Goal: Transaction & Acquisition: Purchase product/service

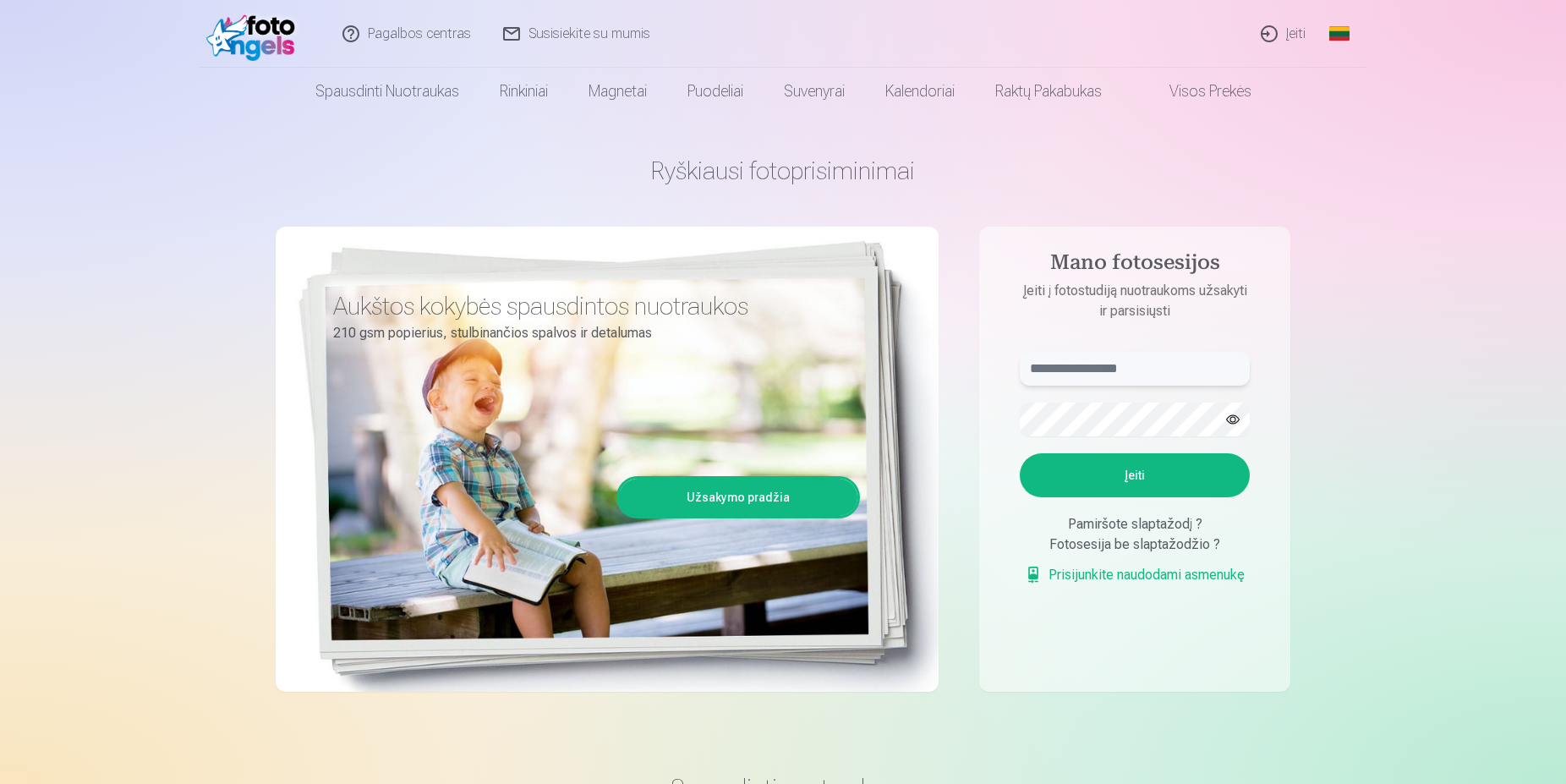
click at [1074, 366] on input "text" at bounding box center [1135, 369] width 230 height 34
type input "**********"
click at [1020, 453] on button "Įeiti" at bounding box center [1135, 475] width 230 height 44
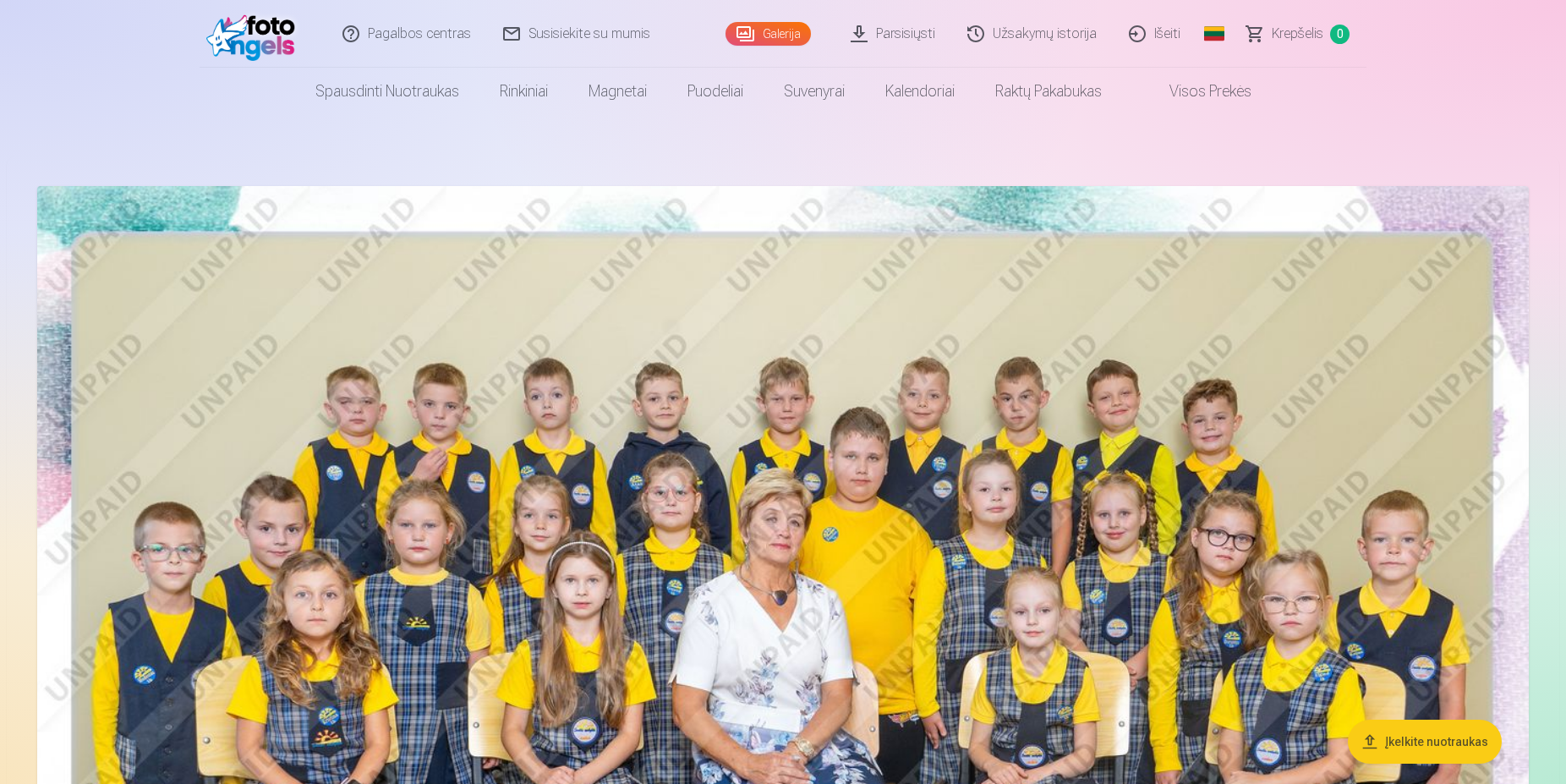
click at [1210, 88] on link "Visos prekės" at bounding box center [1197, 92] width 150 height 48
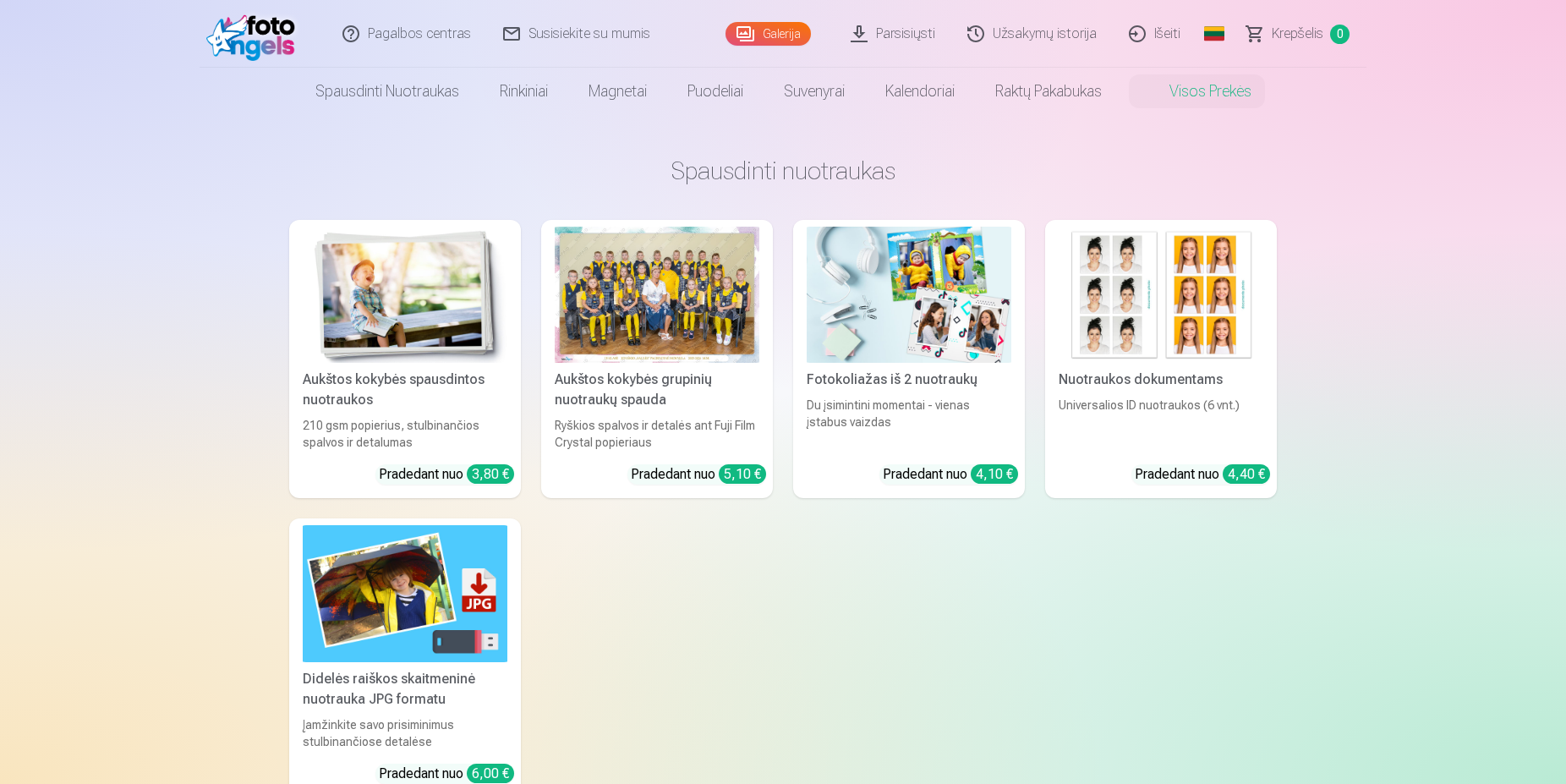
click at [899, 34] on link "Parsisiųsti" at bounding box center [893, 34] width 117 height 68
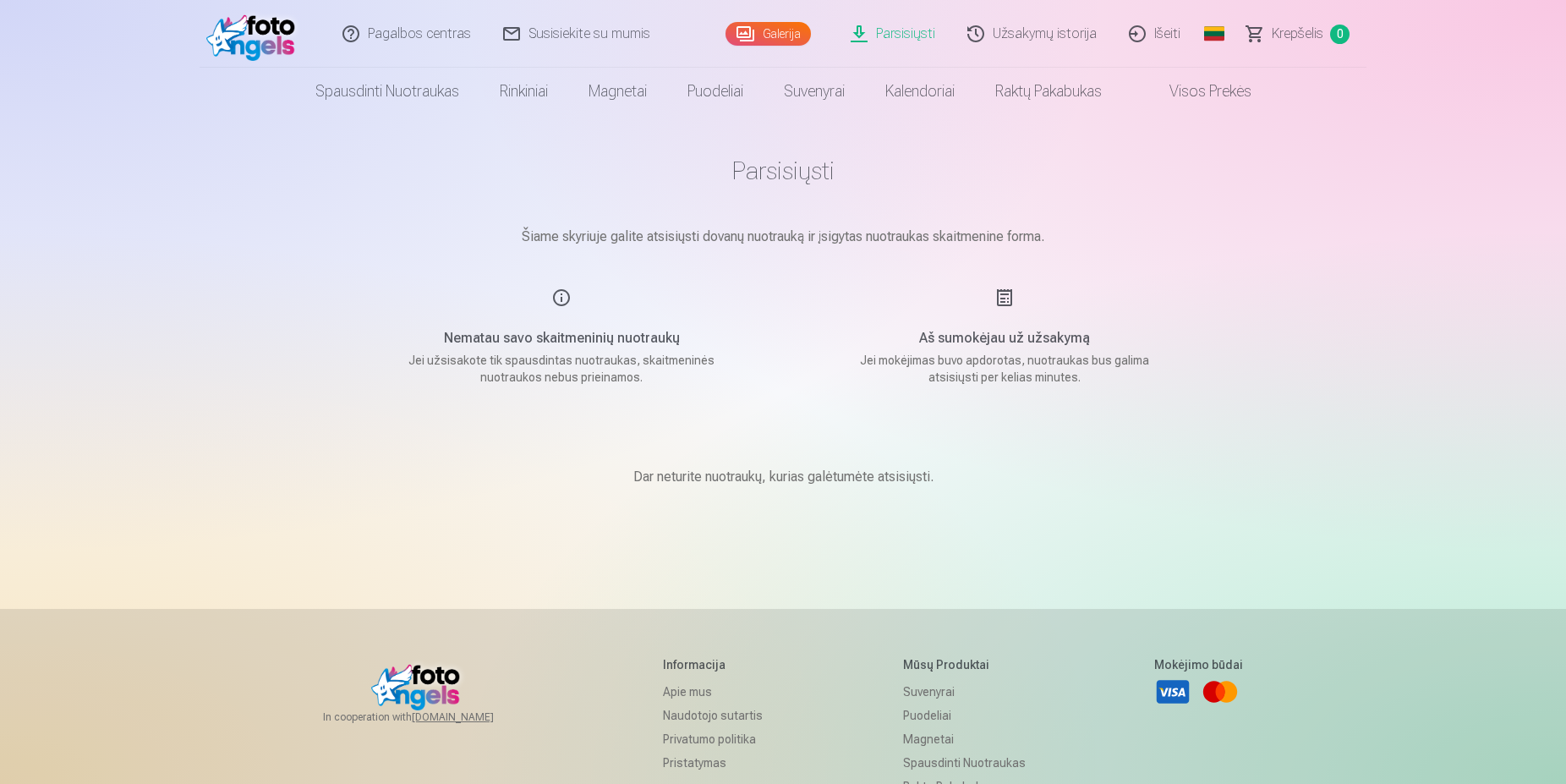
click at [773, 34] on link "Galerija" at bounding box center [768, 34] width 85 height 24
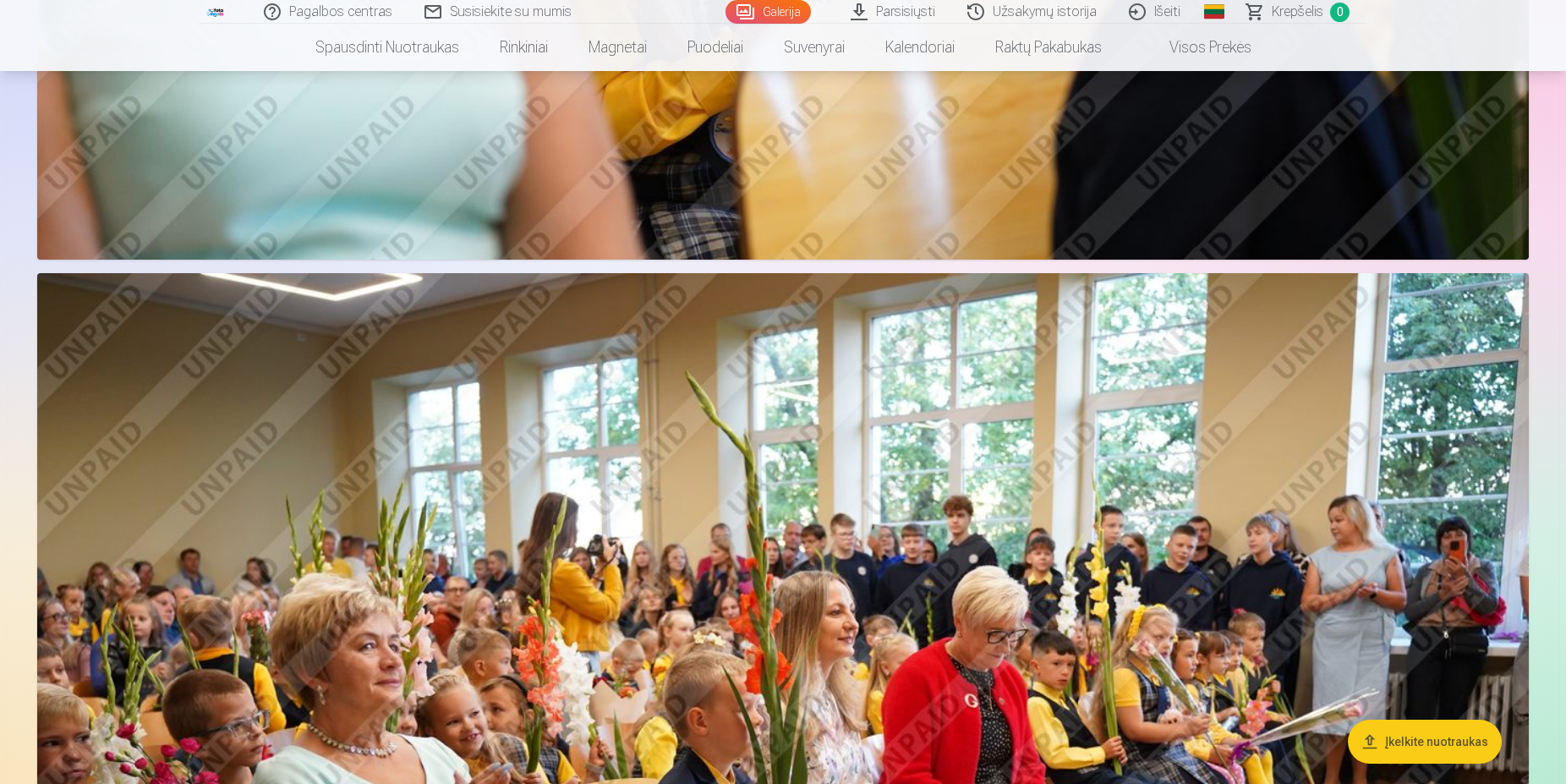
scroll to position [31042, 0]
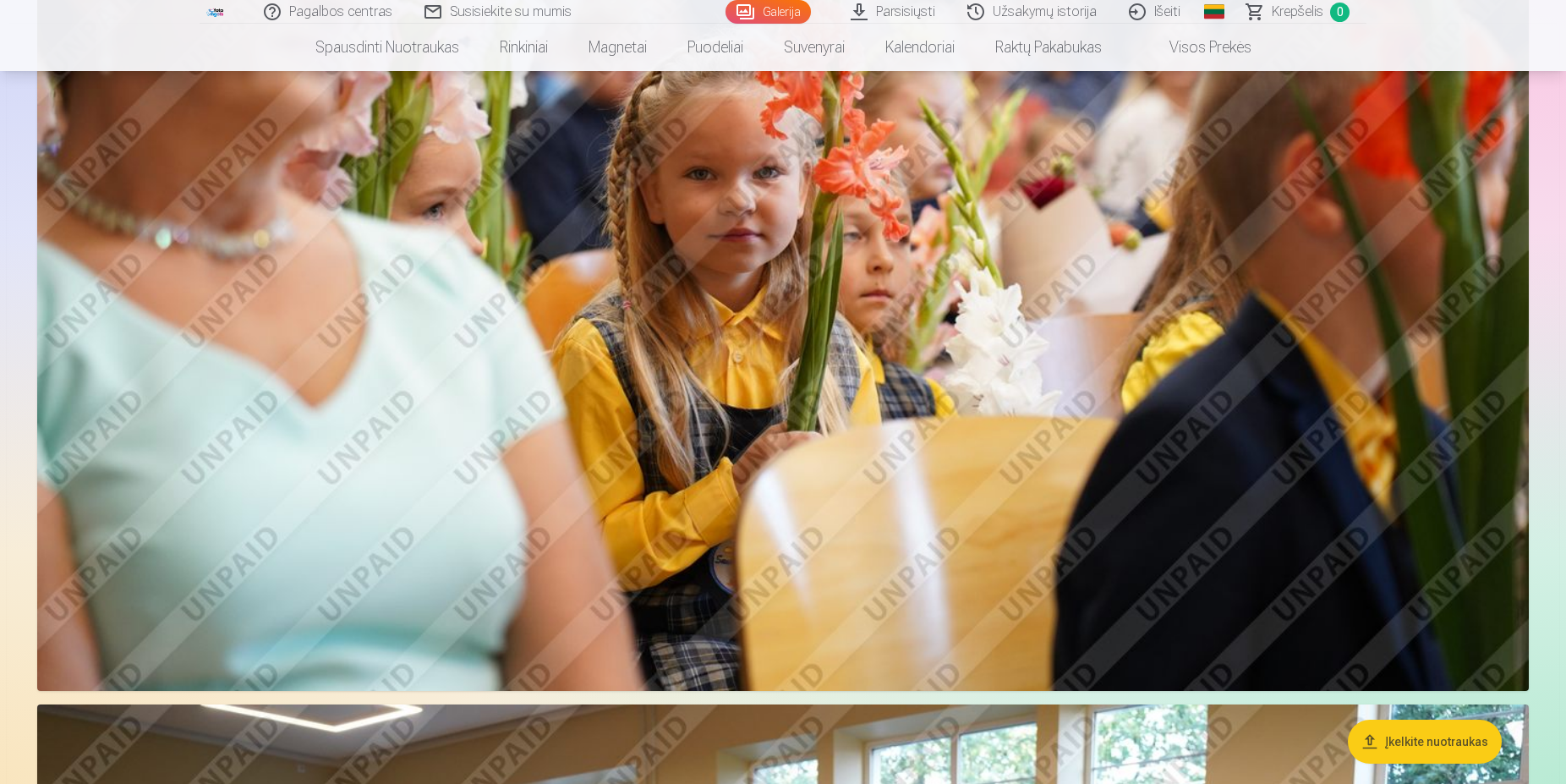
click at [386, 53] on link "Spausdinti nuotraukas" at bounding box center [387, 48] width 185 height 48
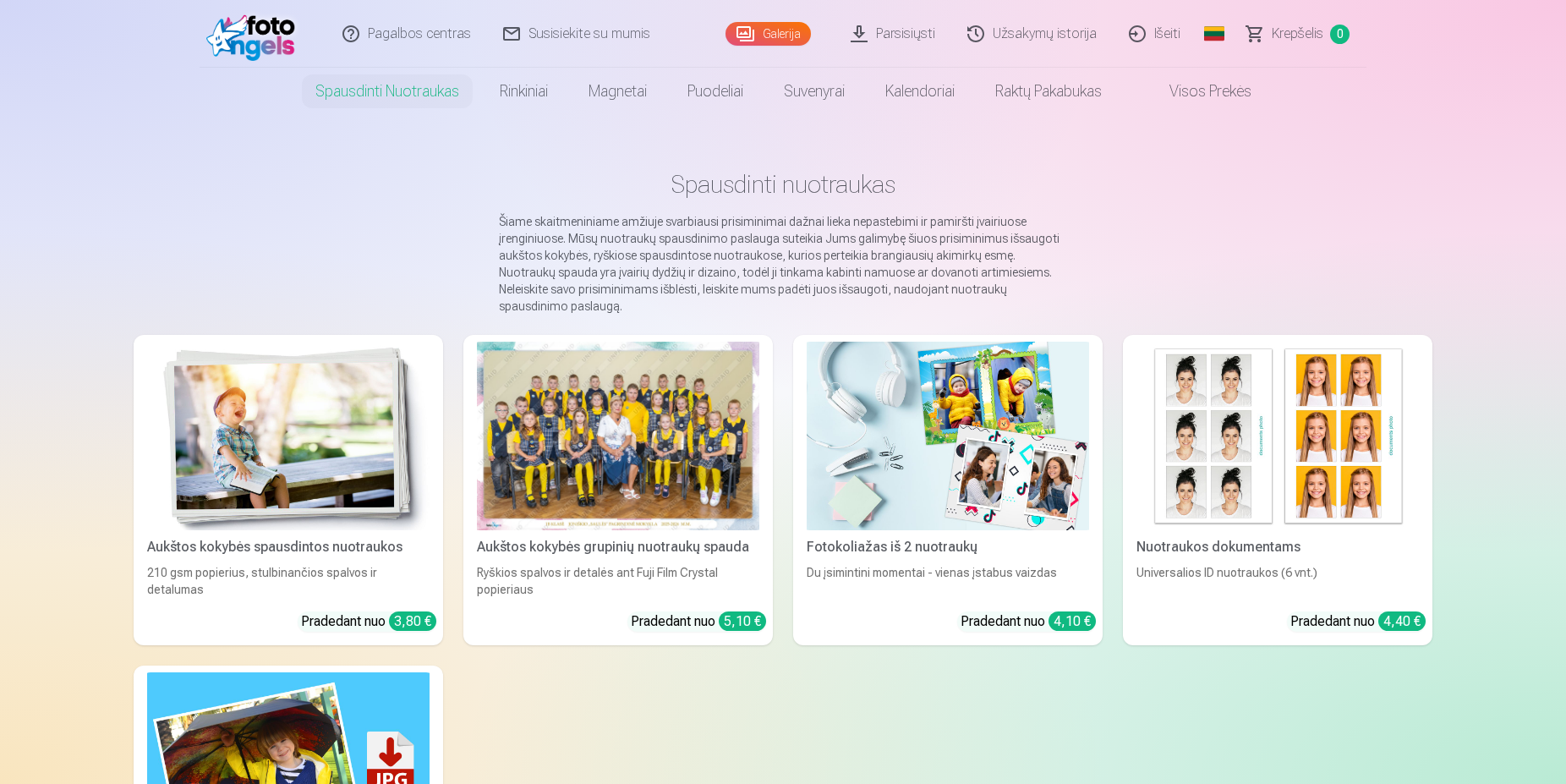
click at [306, 401] on img at bounding box center [288, 436] width 282 height 189
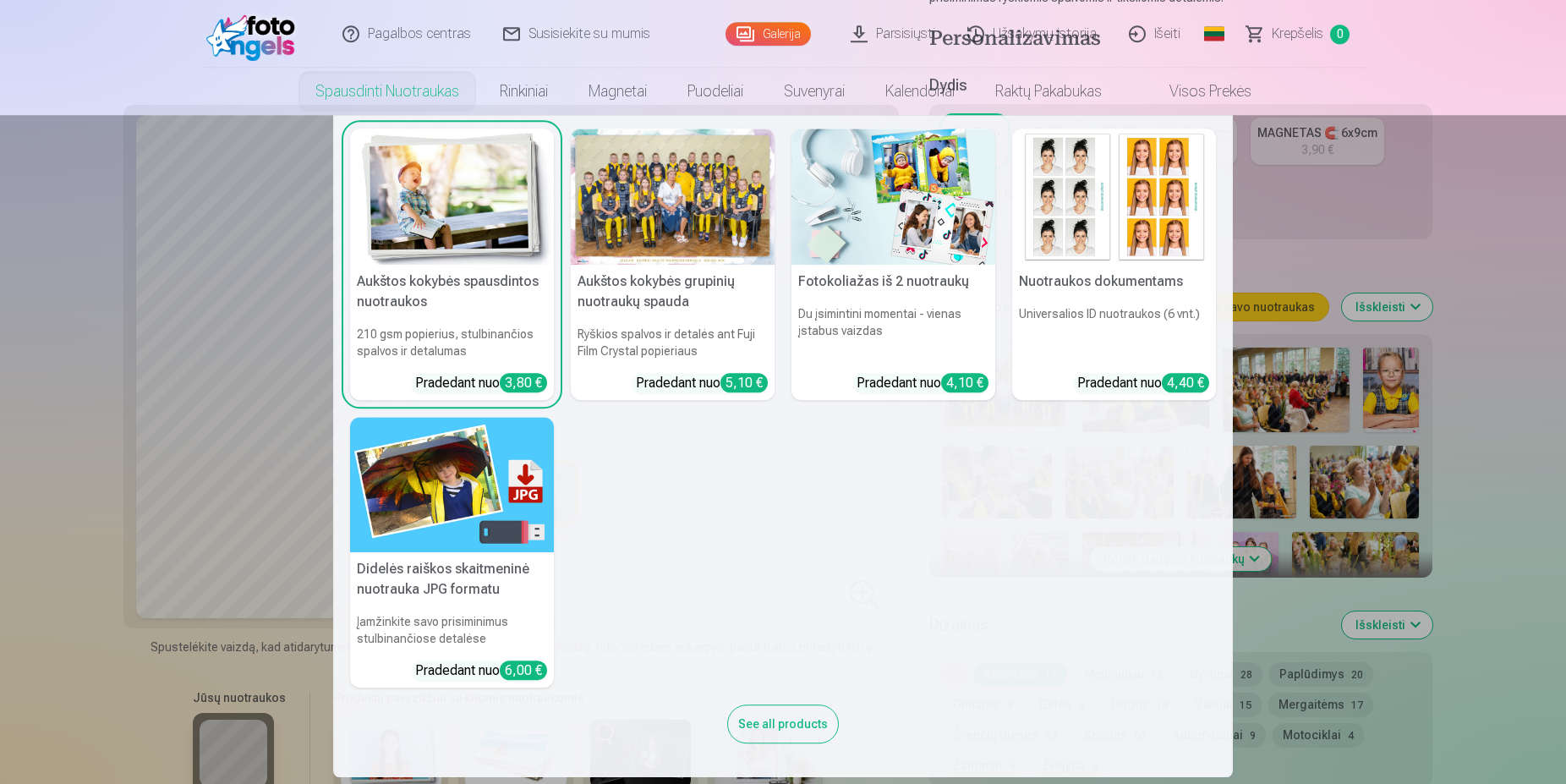
scroll to position [517, 0]
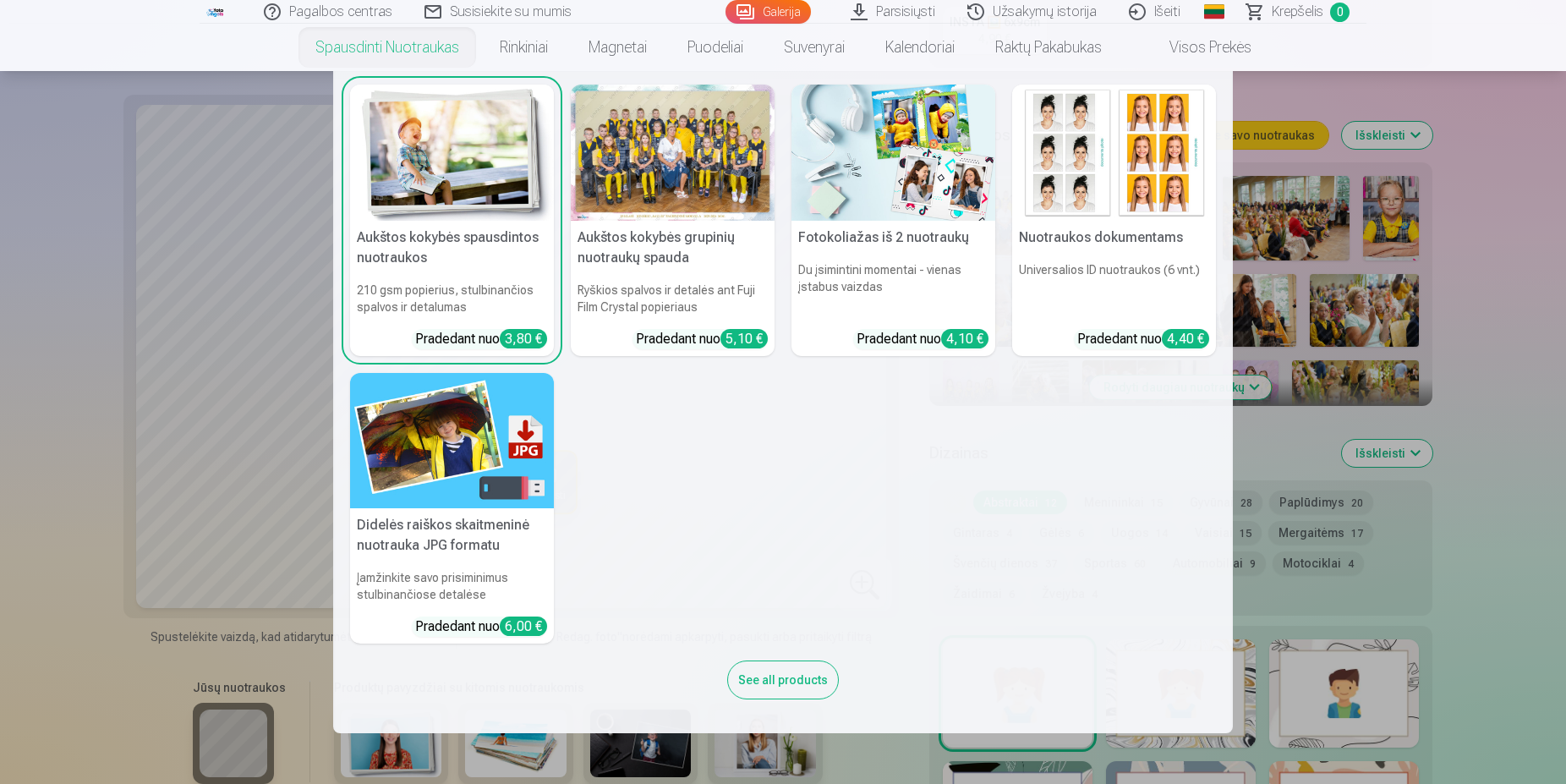
click at [772, 696] on div "See all products" at bounding box center [783, 679] width 111 height 39
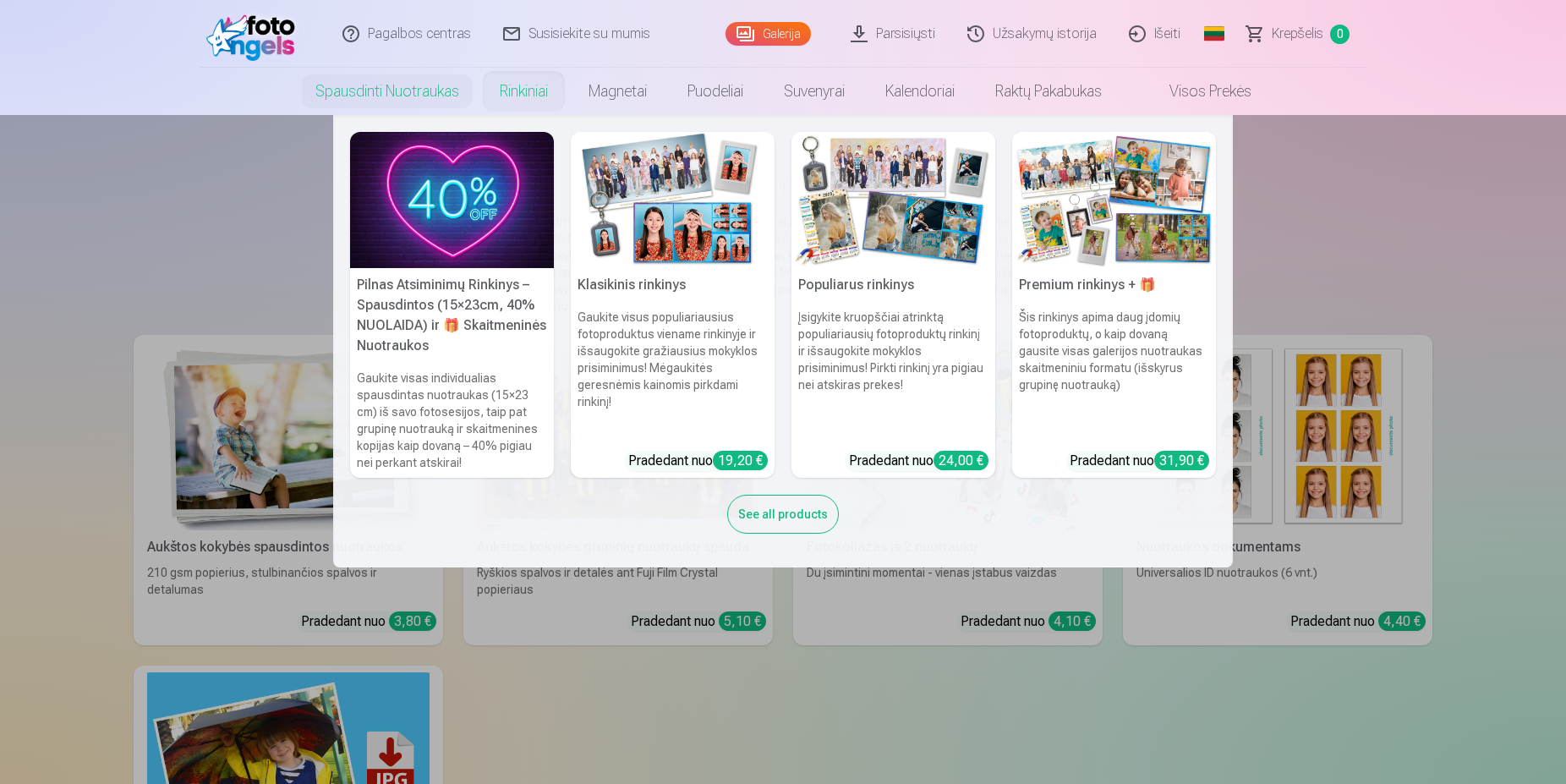
click at [480, 218] on img at bounding box center [453, 200] width 204 height 136
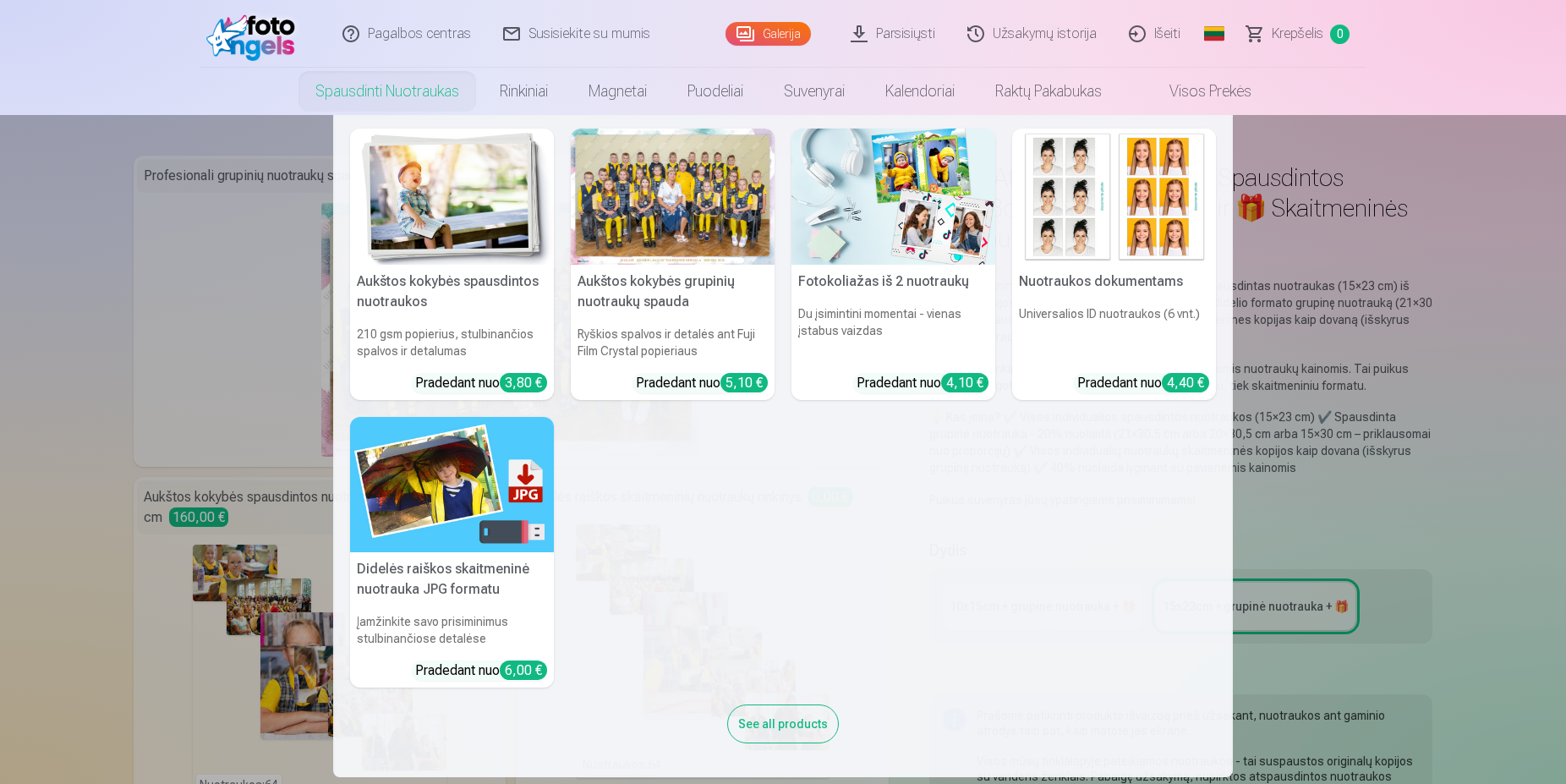
click at [413, 77] on link "Spausdinti nuotraukas" at bounding box center [387, 92] width 185 height 48
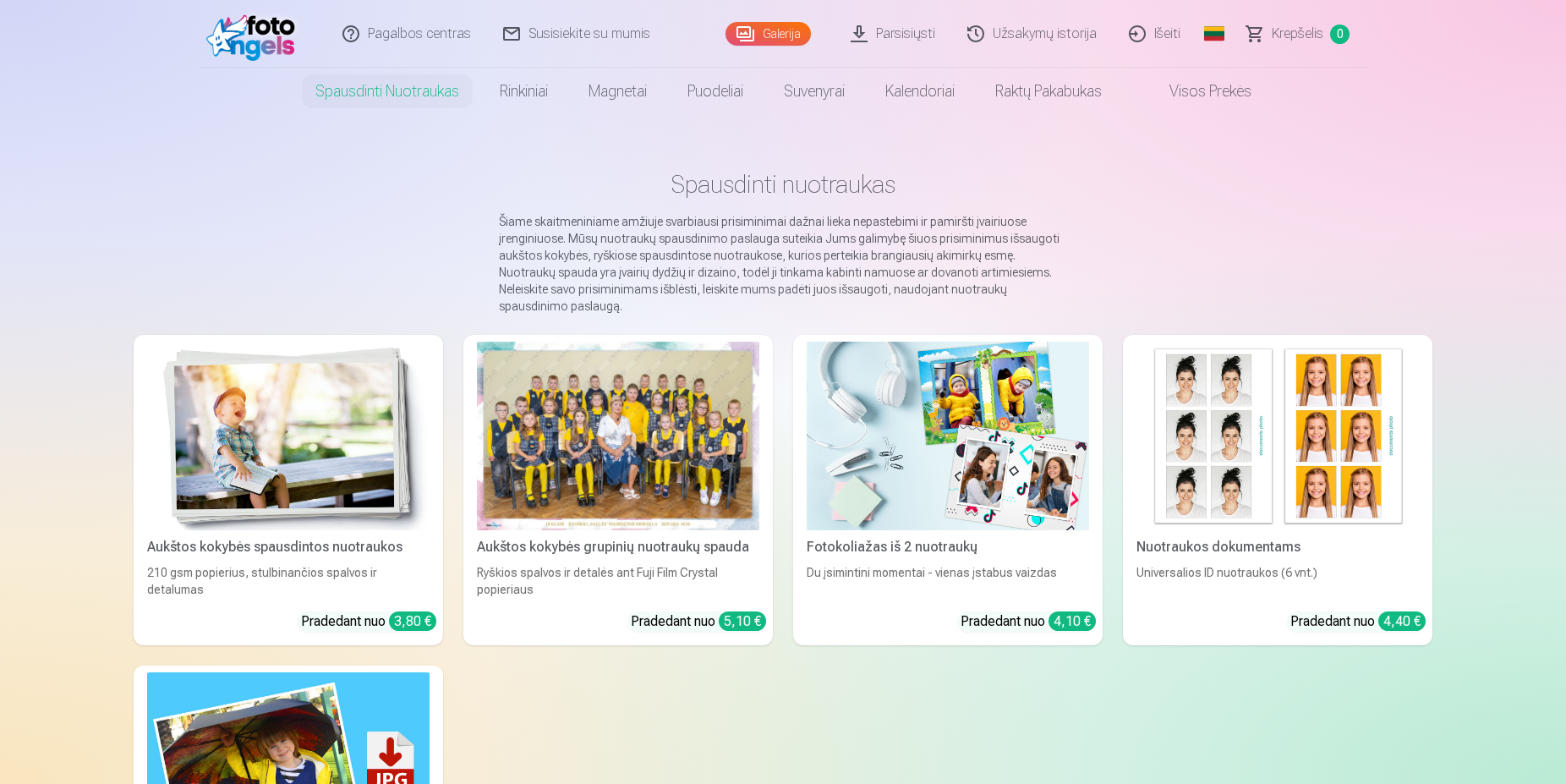
click at [924, 26] on link "Parsisiųsti" at bounding box center [893, 34] width 117 height 68
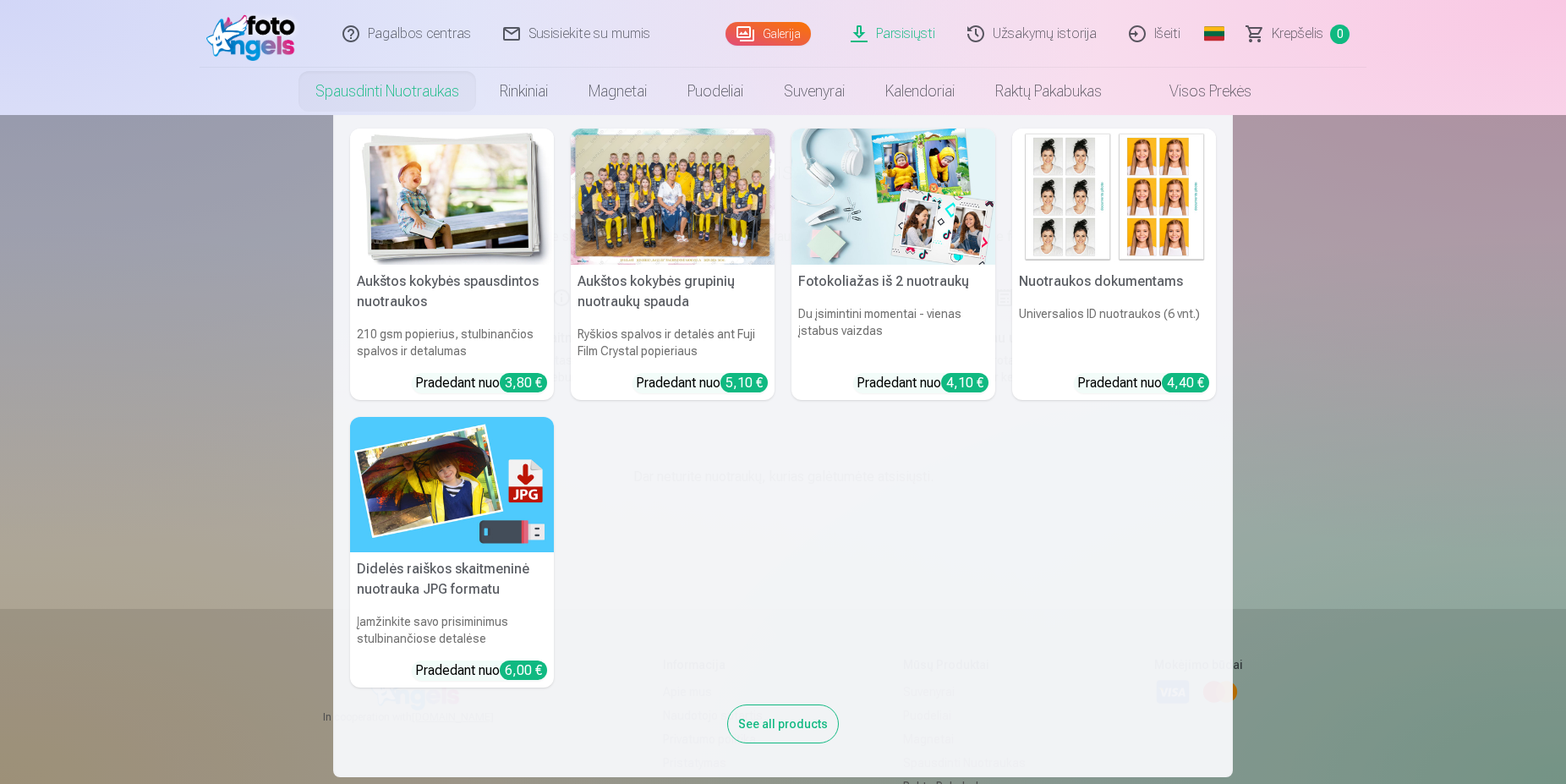
click at [386, 85] on link "Spausdinti nuotraukas" at bounding box center [387, 92] width 185 height 48
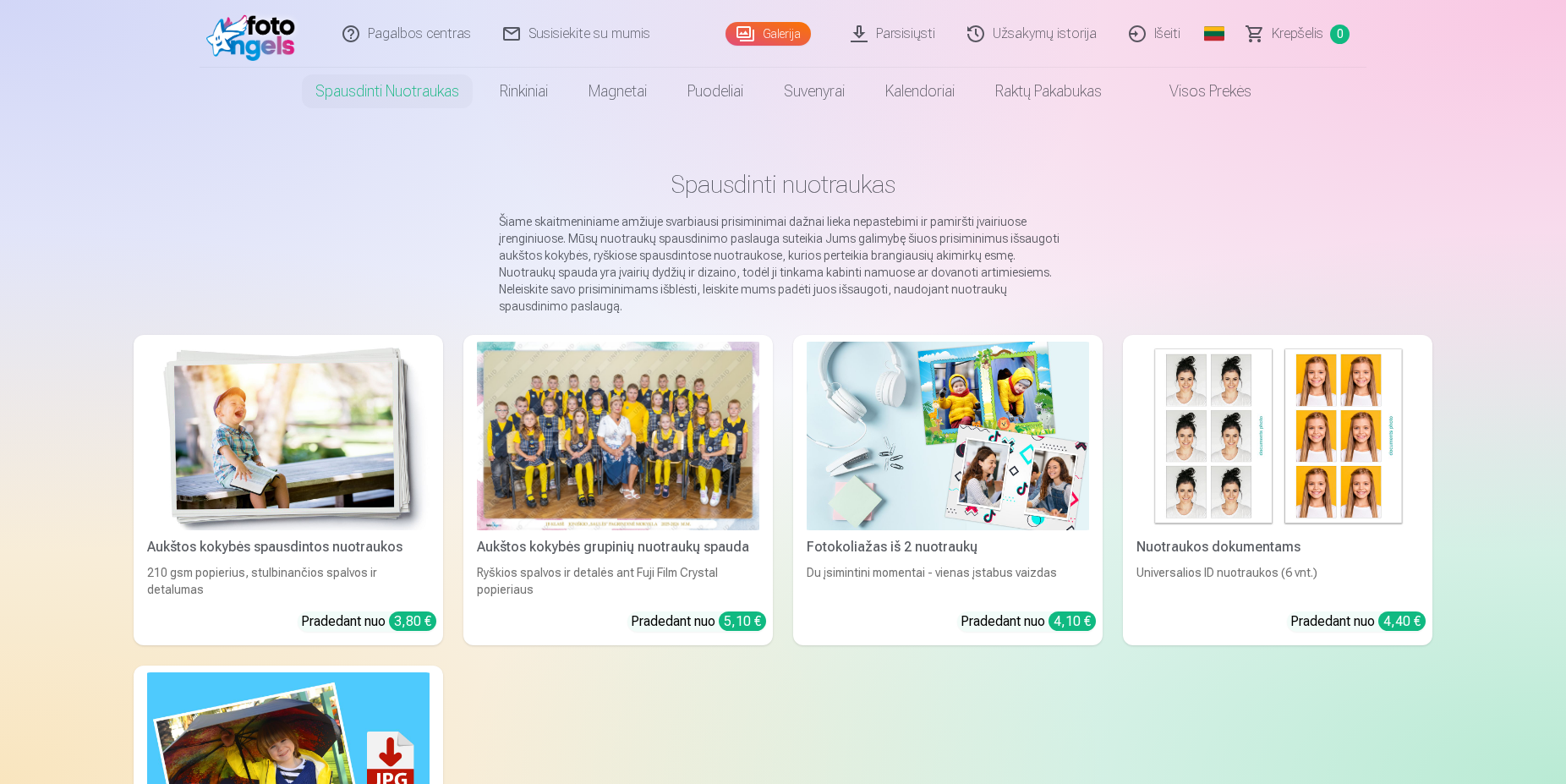
click at [303, 468] on img at bounding box center [288, 436] width 282 height 189
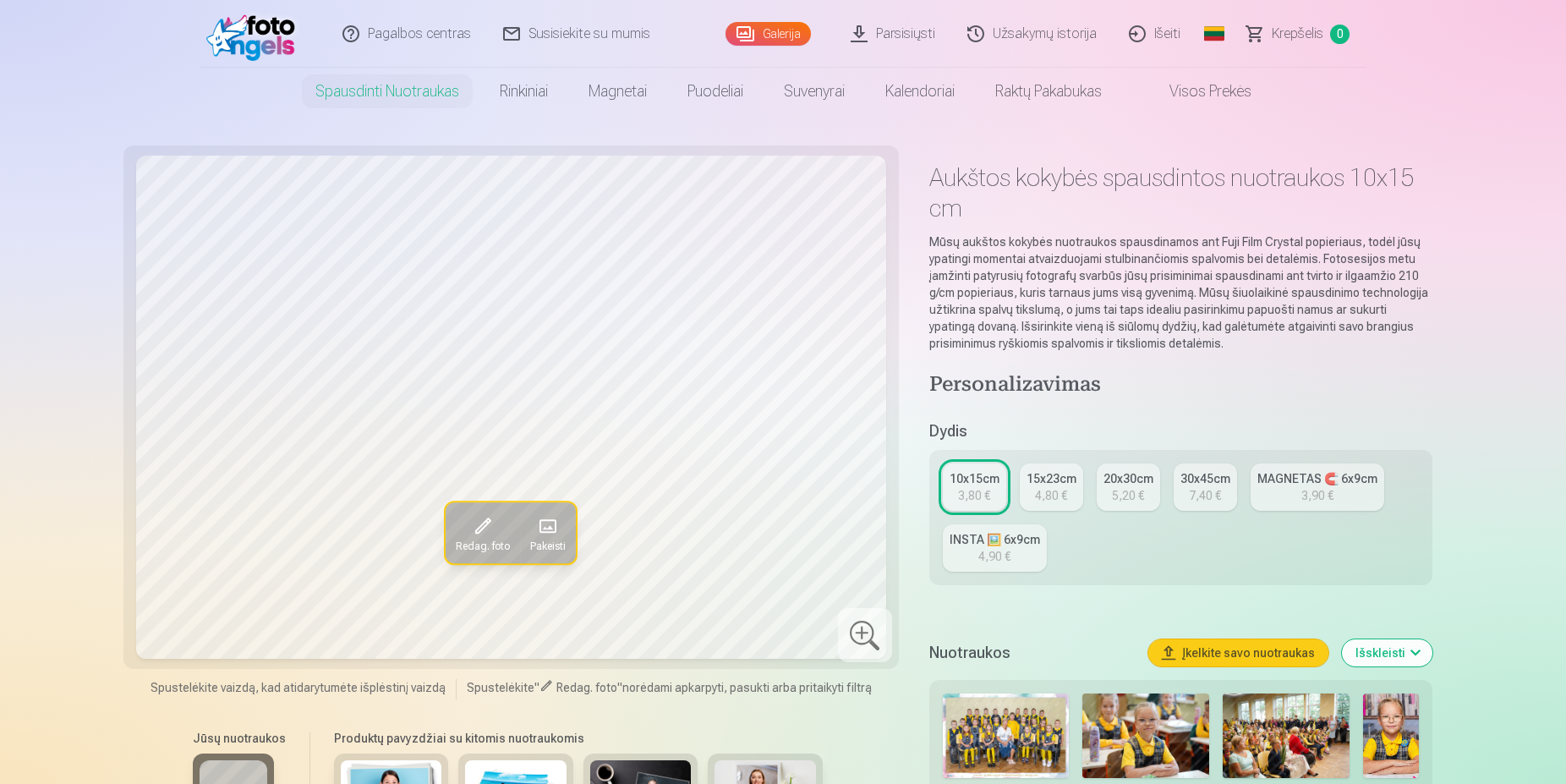
click at [1407, 655] on button "Išskleisti" at bounding box center [1387, 653] width 90 height 27
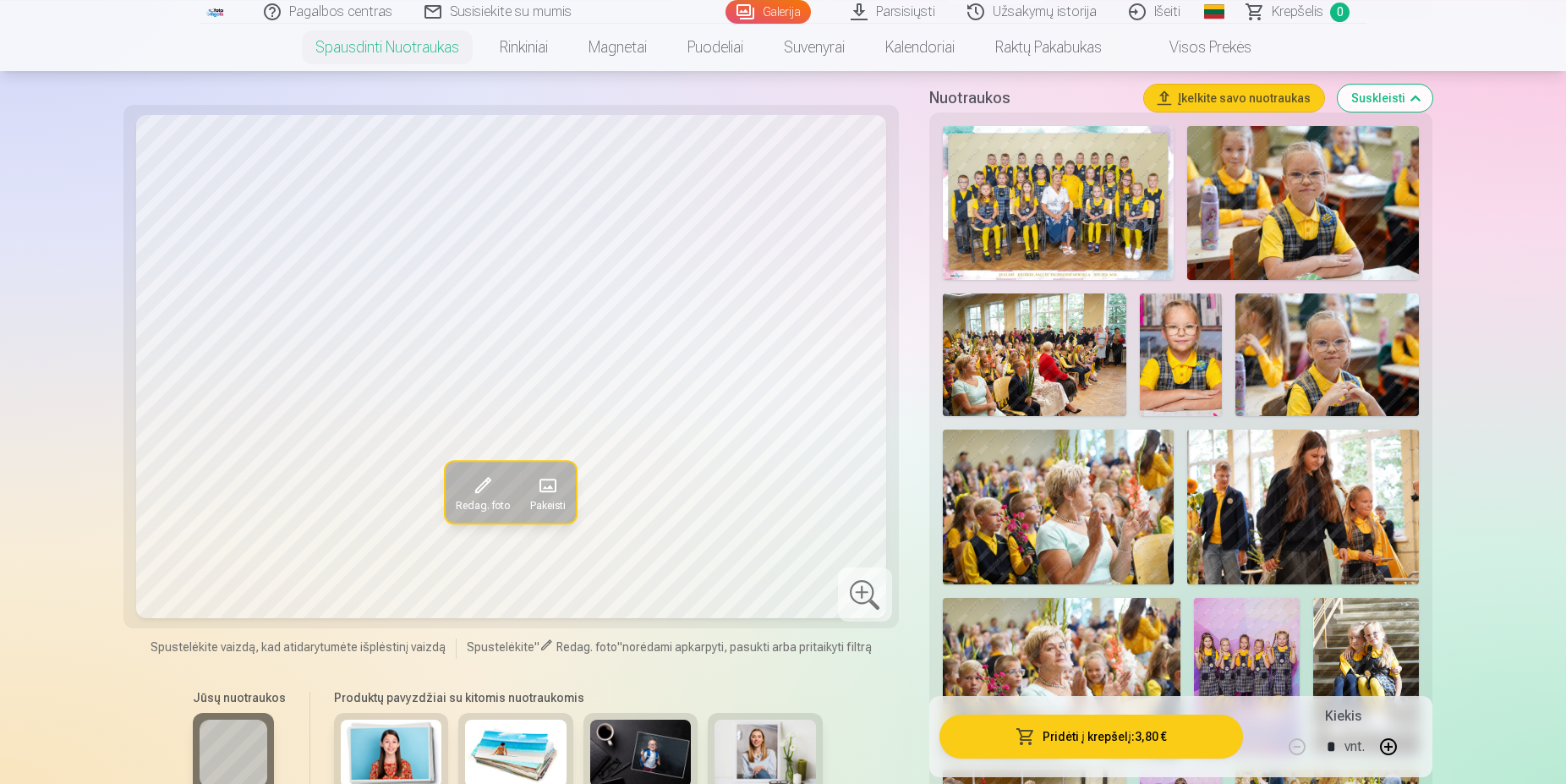
scroll to position [345, 0]
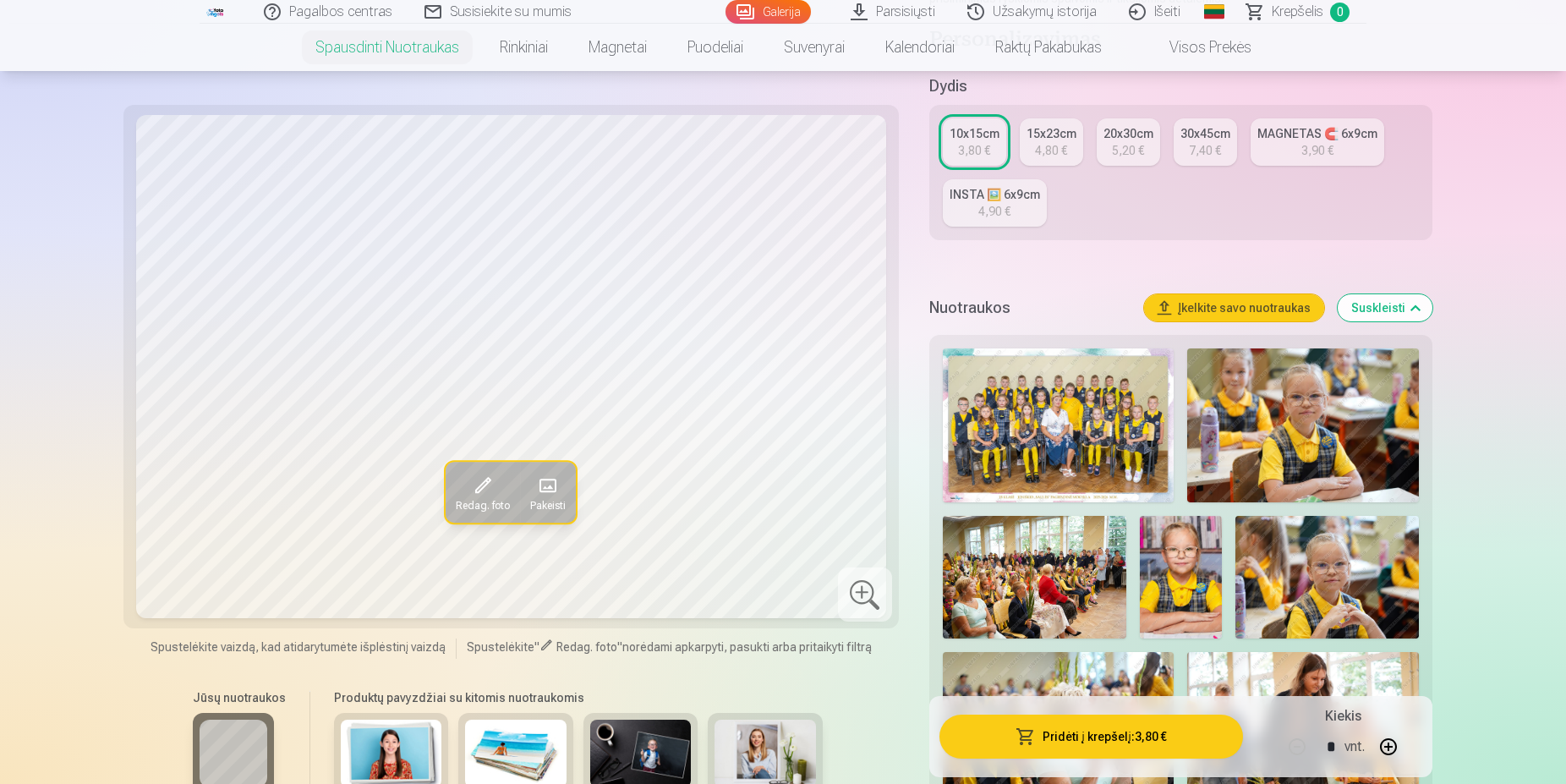
click at [1077, 446] on img at bounding box center [1057, 425] width 231 height 154
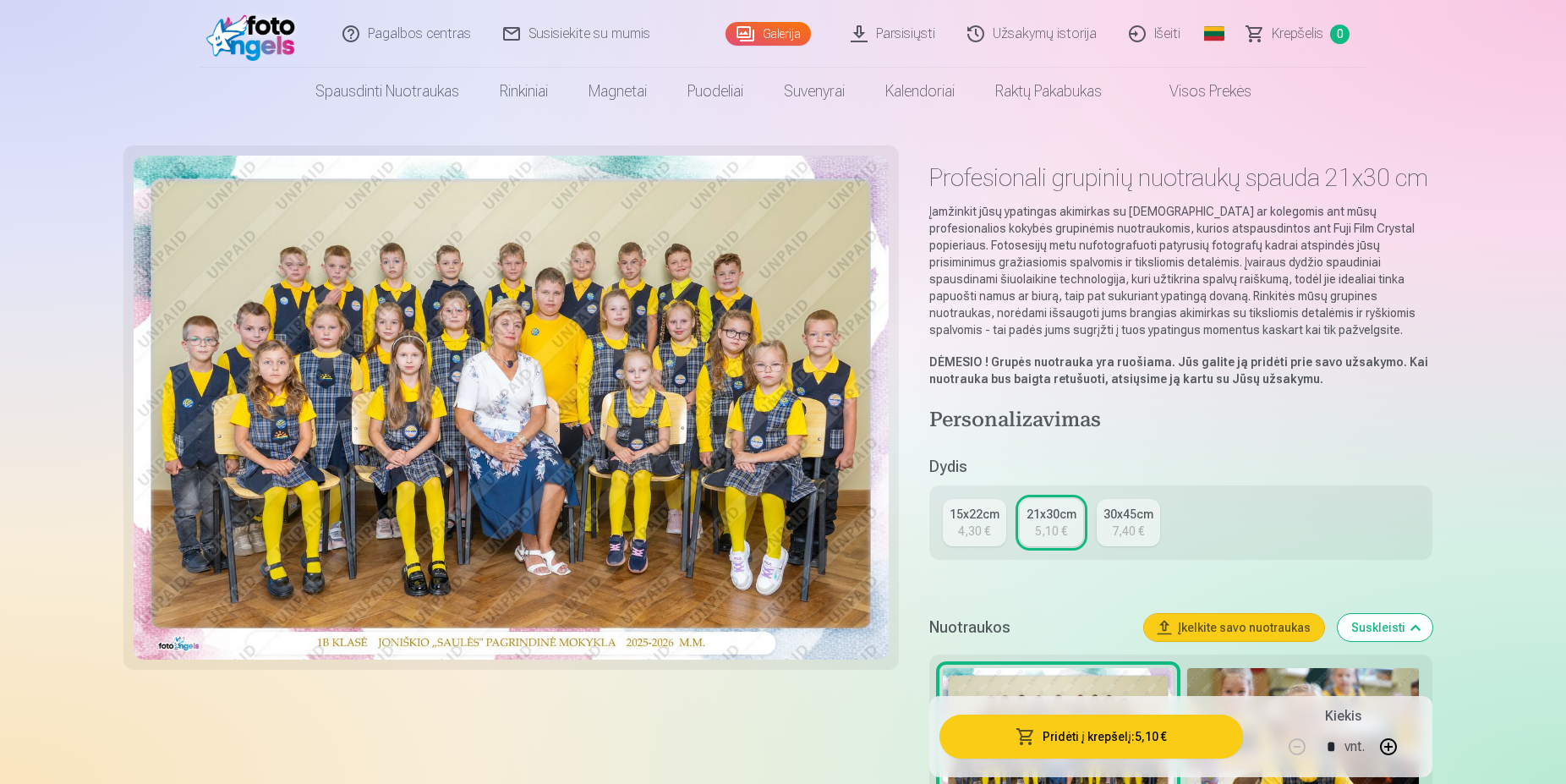
click at [977, 518] on div "15x22cm" at bounding box center [974, 514] width 50 height 17
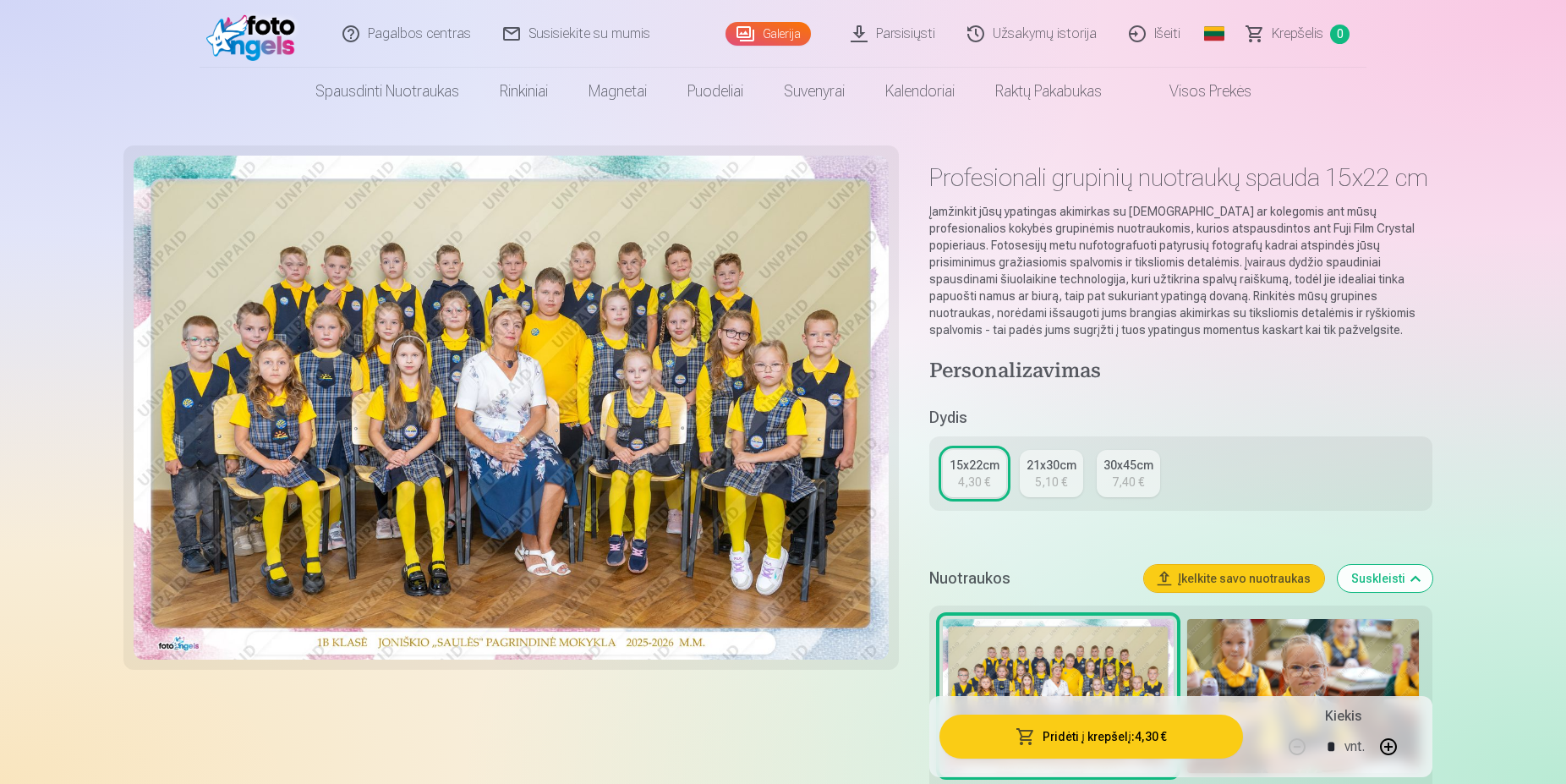
click at [1274, 588] on button "Įkelkite savo nuotraukas" at bounding box center [1234, 578] width 180 height 27
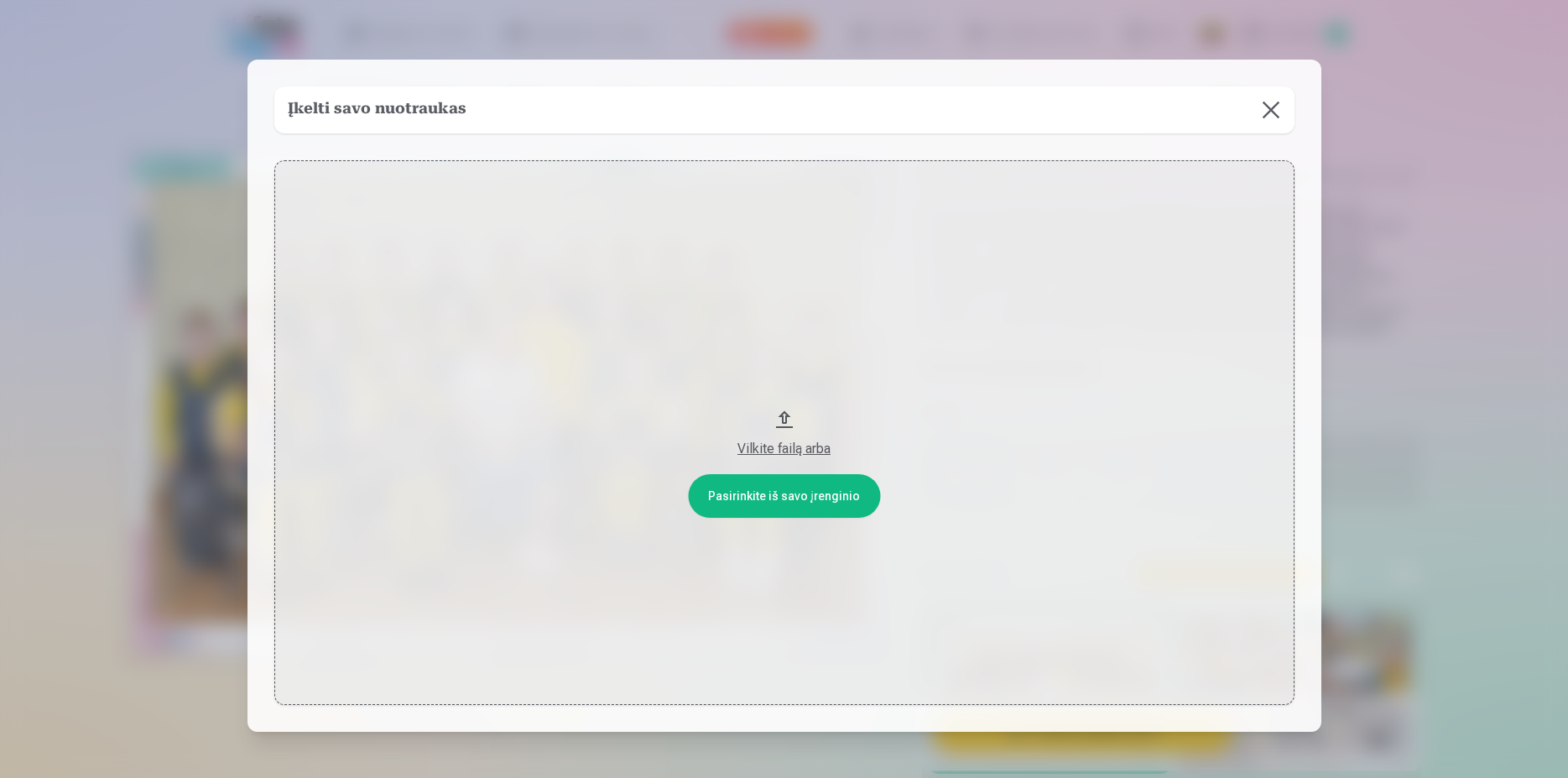
click at [1270, 107] on button at bounding box center [1271, 110] width 47 height 47
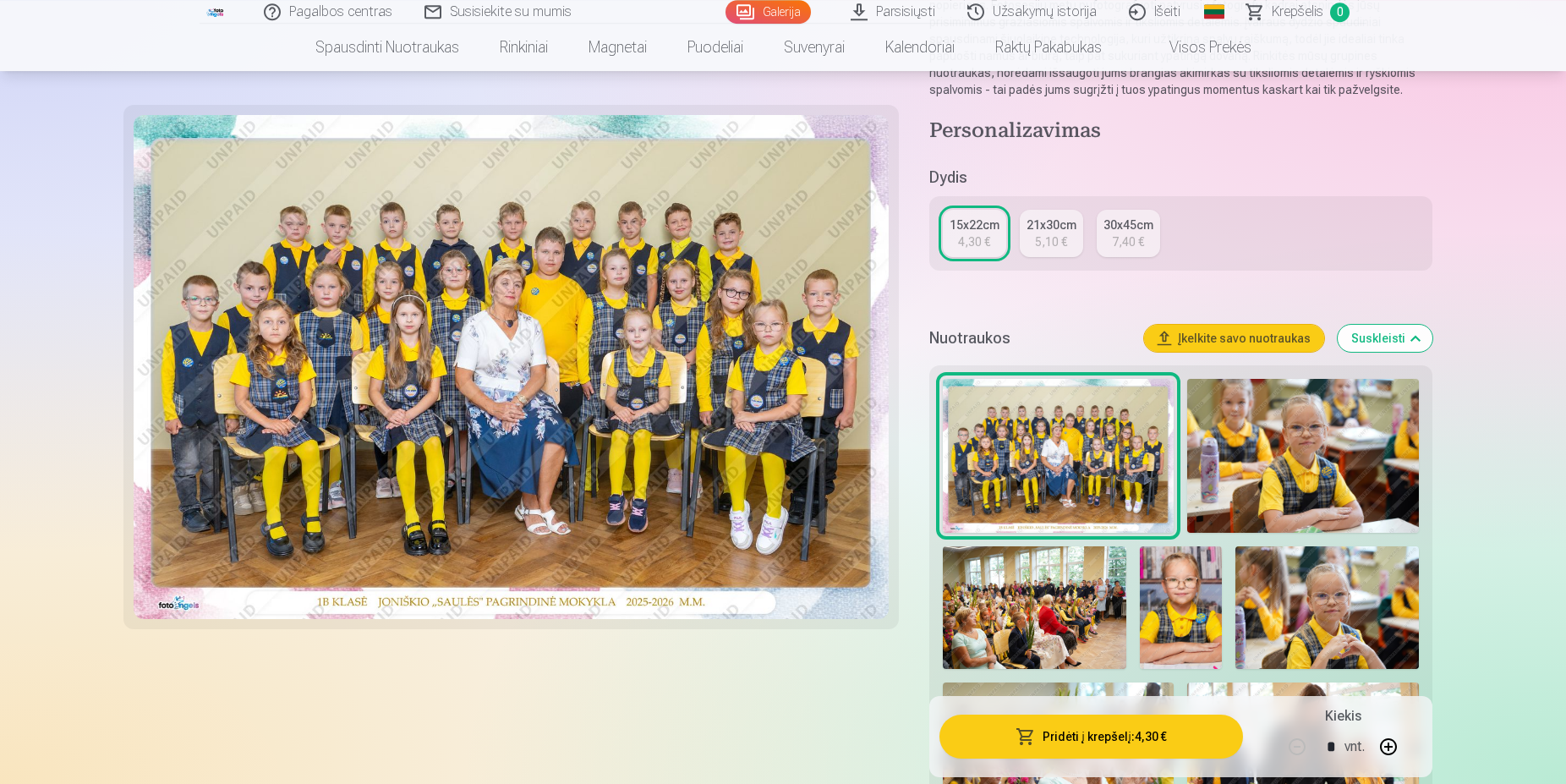
scroll to position [345, 0]
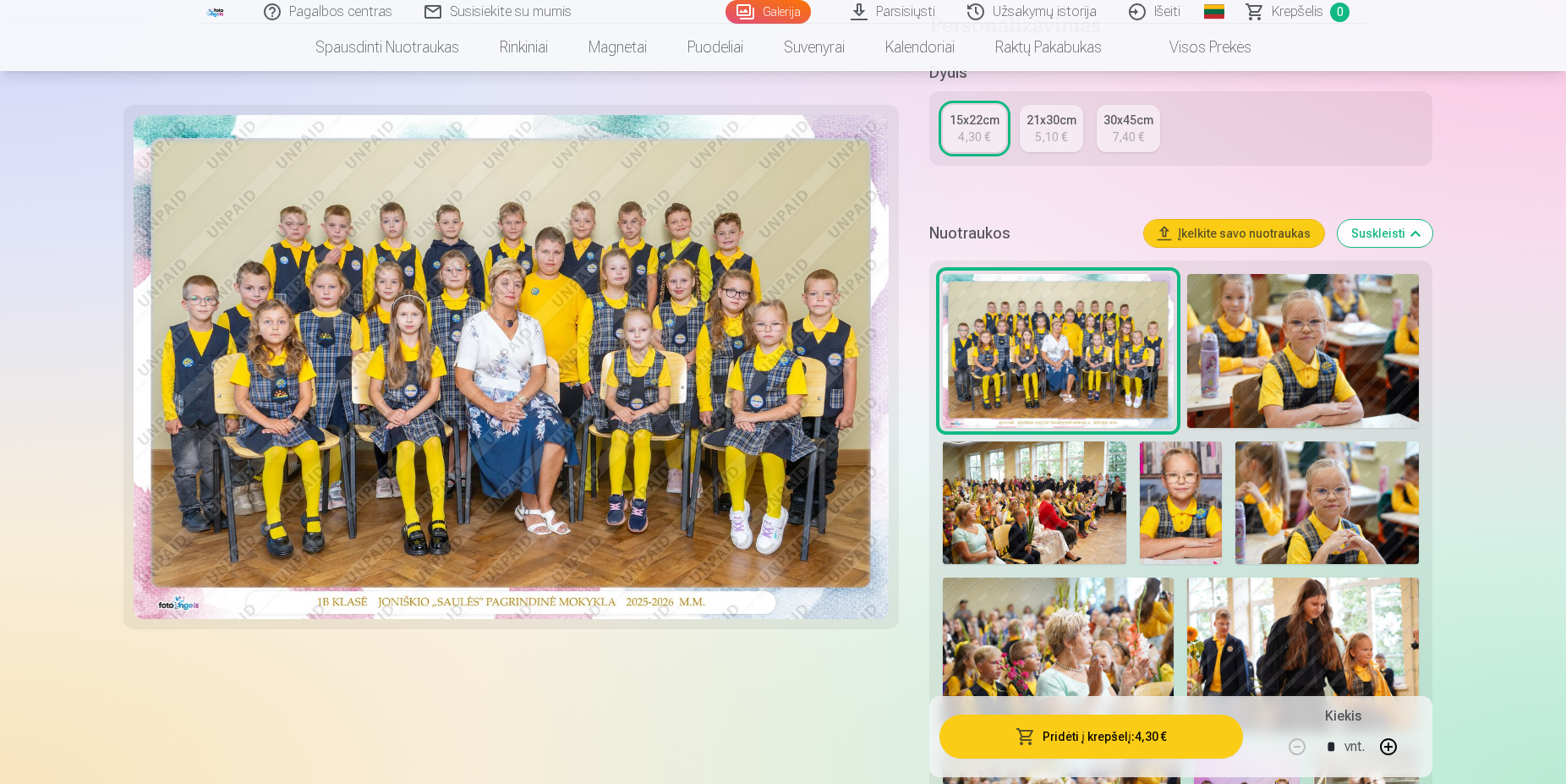
click at [1168, 746] on button "Pridėti į krepšelį : 4,30 €" at bounding box center [1091, 736] width 304 height 44
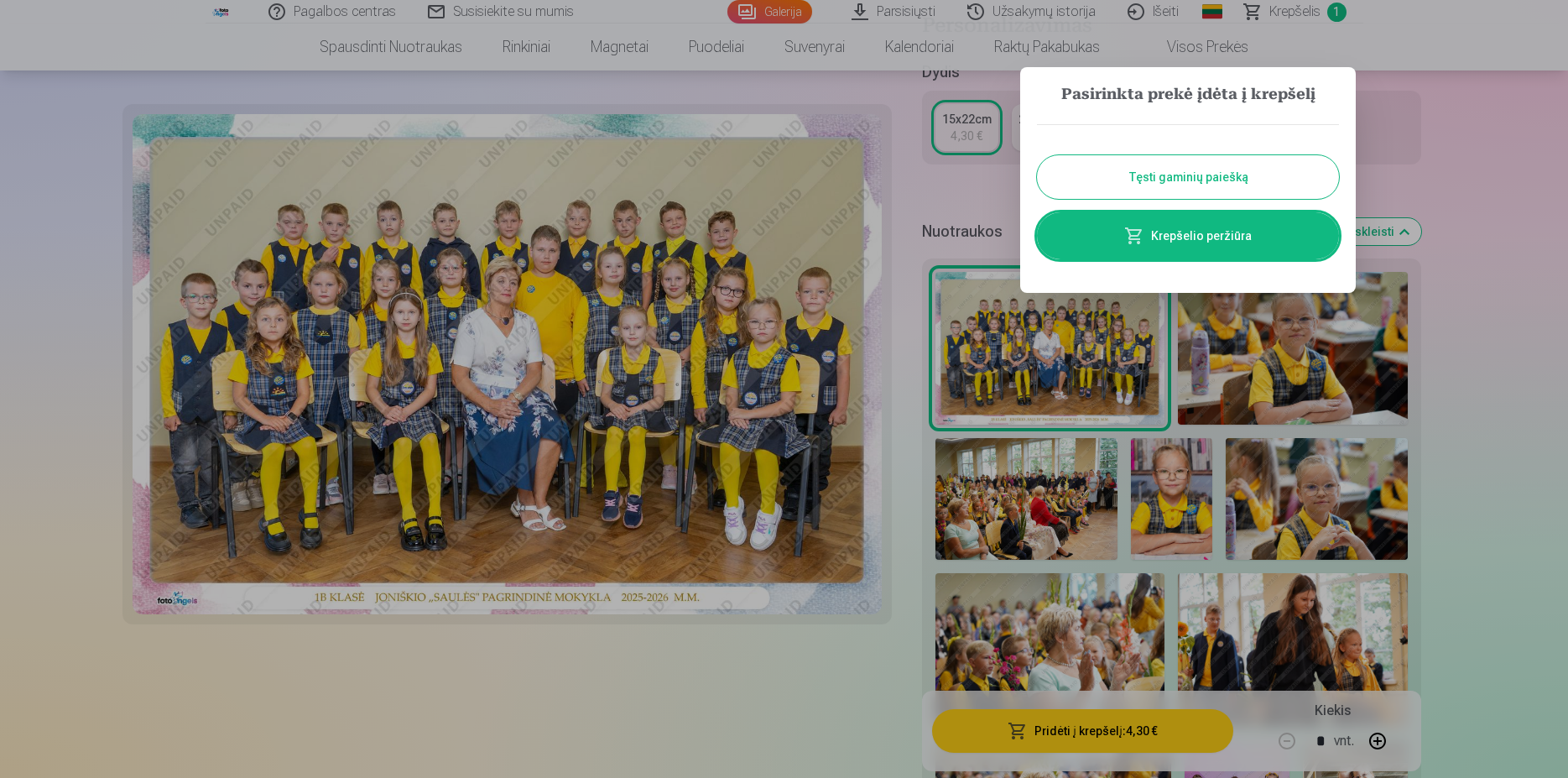
click at [1491, 549] on div at bounding box center [784, 389] width 1568 height 778
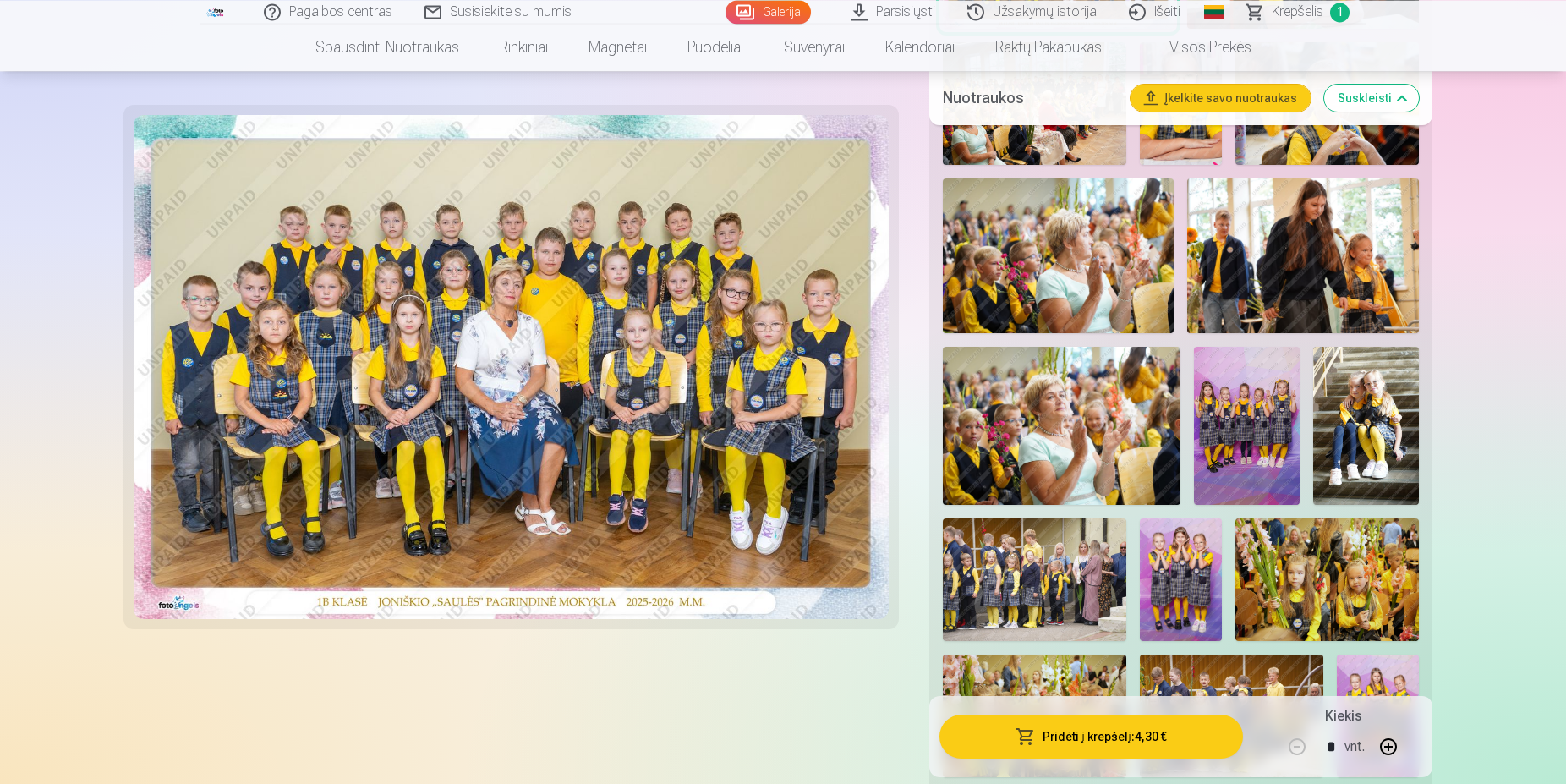
scroll to position [776, 0]
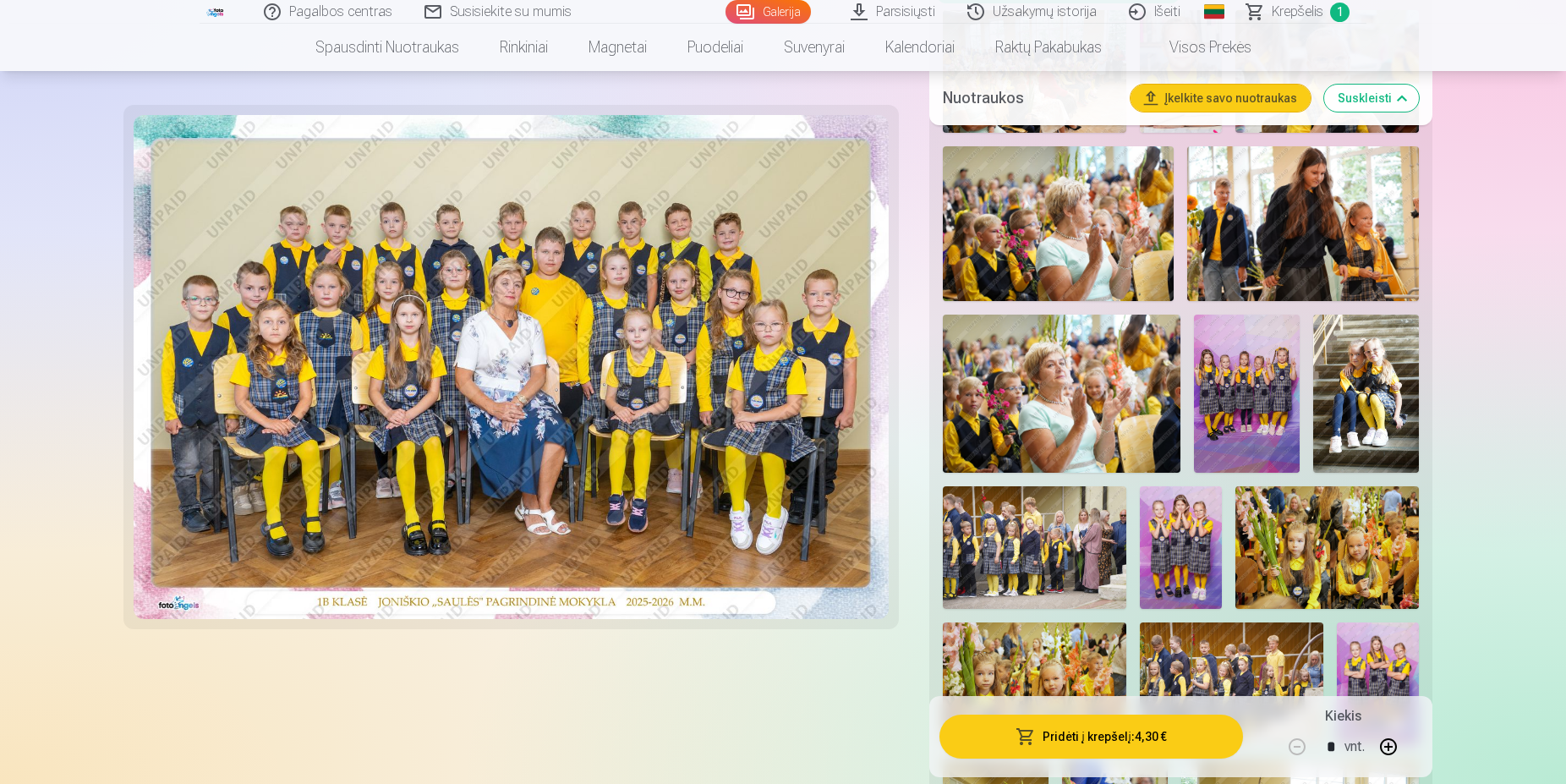
click at [1370, 397] on img at bounding box center [1366, 394] width 105 height 159
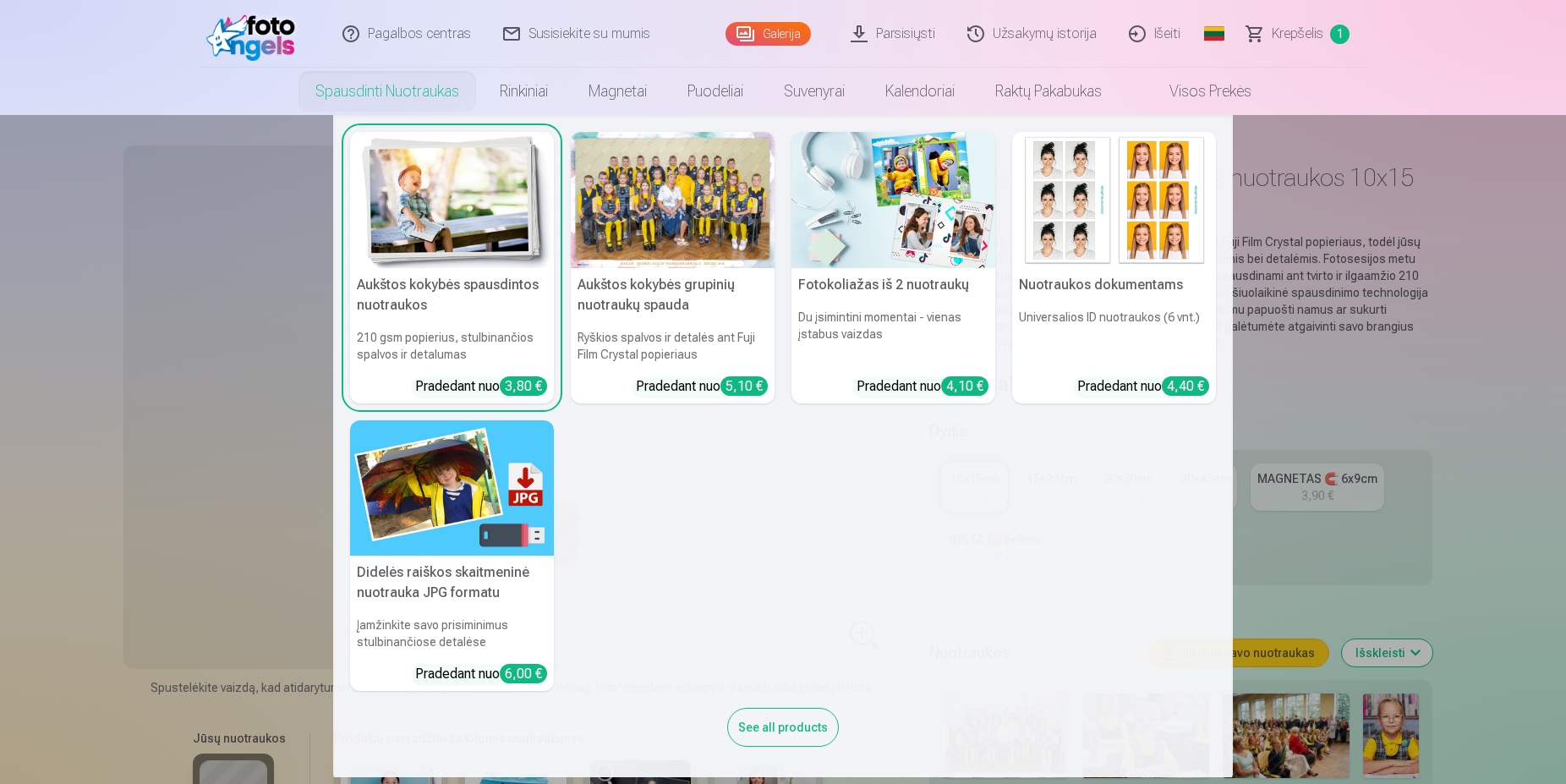
click at [382, 83] on link "Spausdinti nuotraukas" at bounding box center [387, 92] width 185 height 48
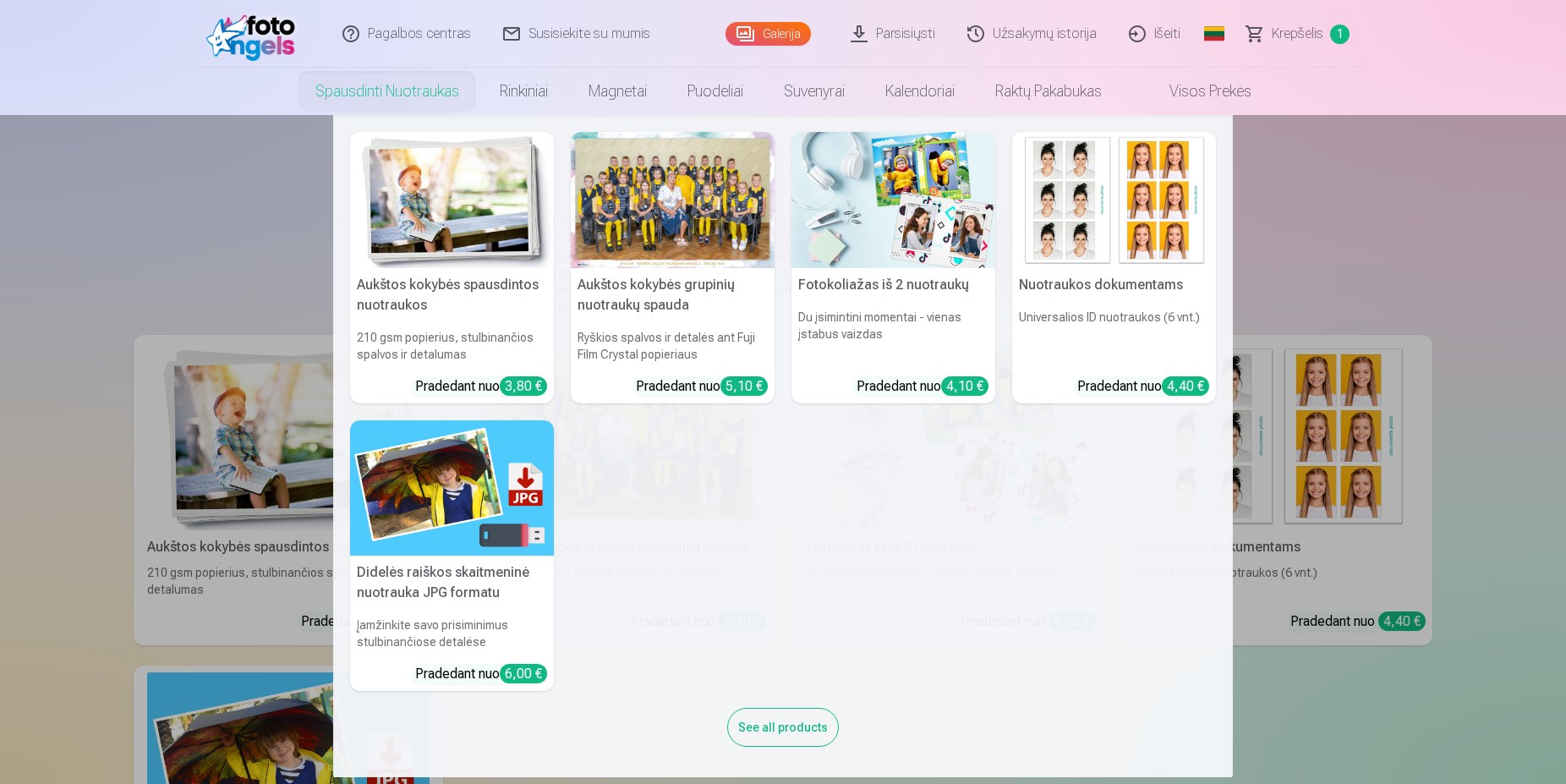
click at [224, 200] on nav "Aukštos kokybės spausdintos nuotraukos 210 gsm popierius, stulbinančios spalvos…" at bounding box center [783, 446] width 1566 height 662
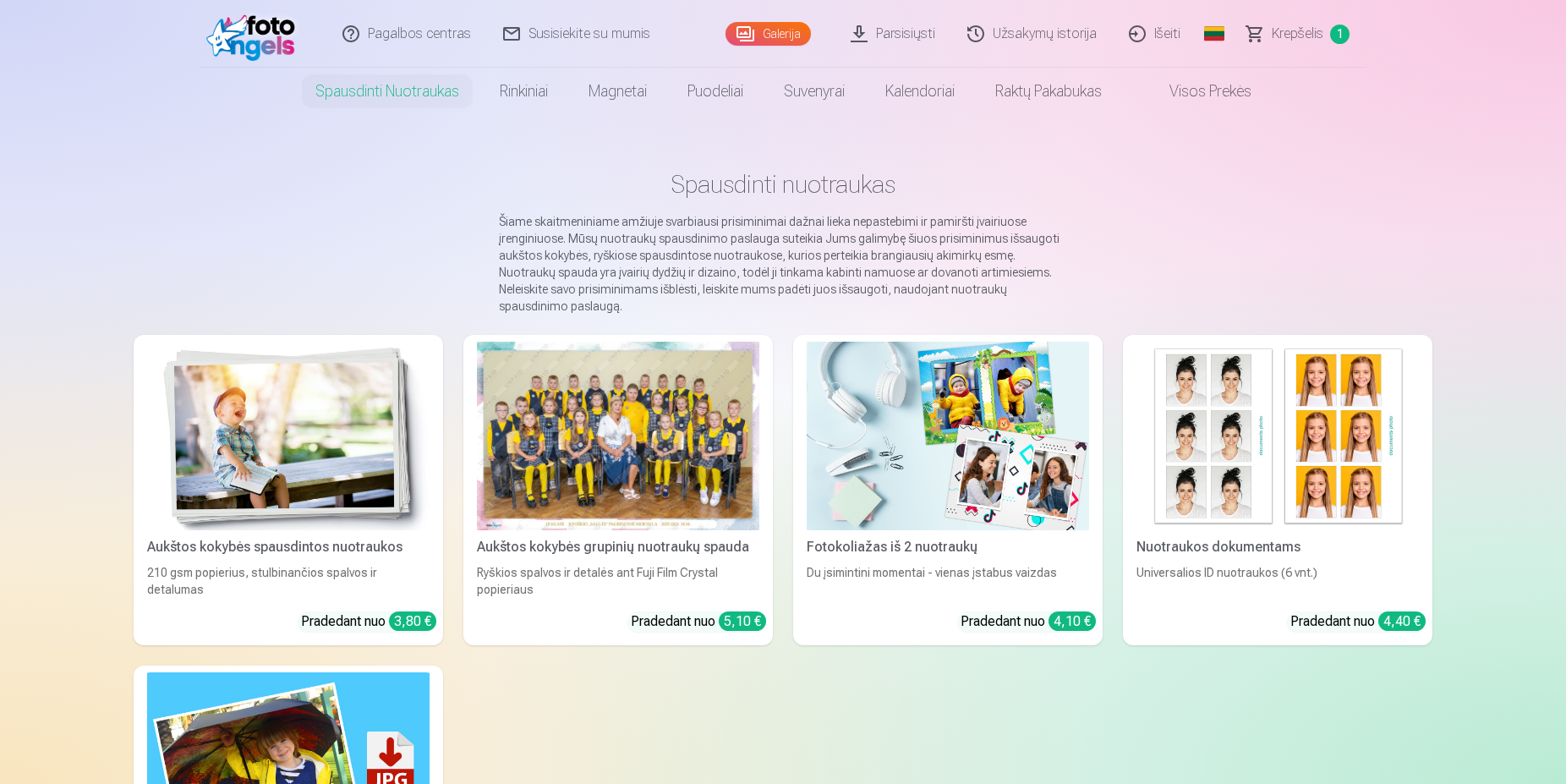
click at [777, 26] on link "Galerija" at bounding box center [768, 34] width 85 height 24
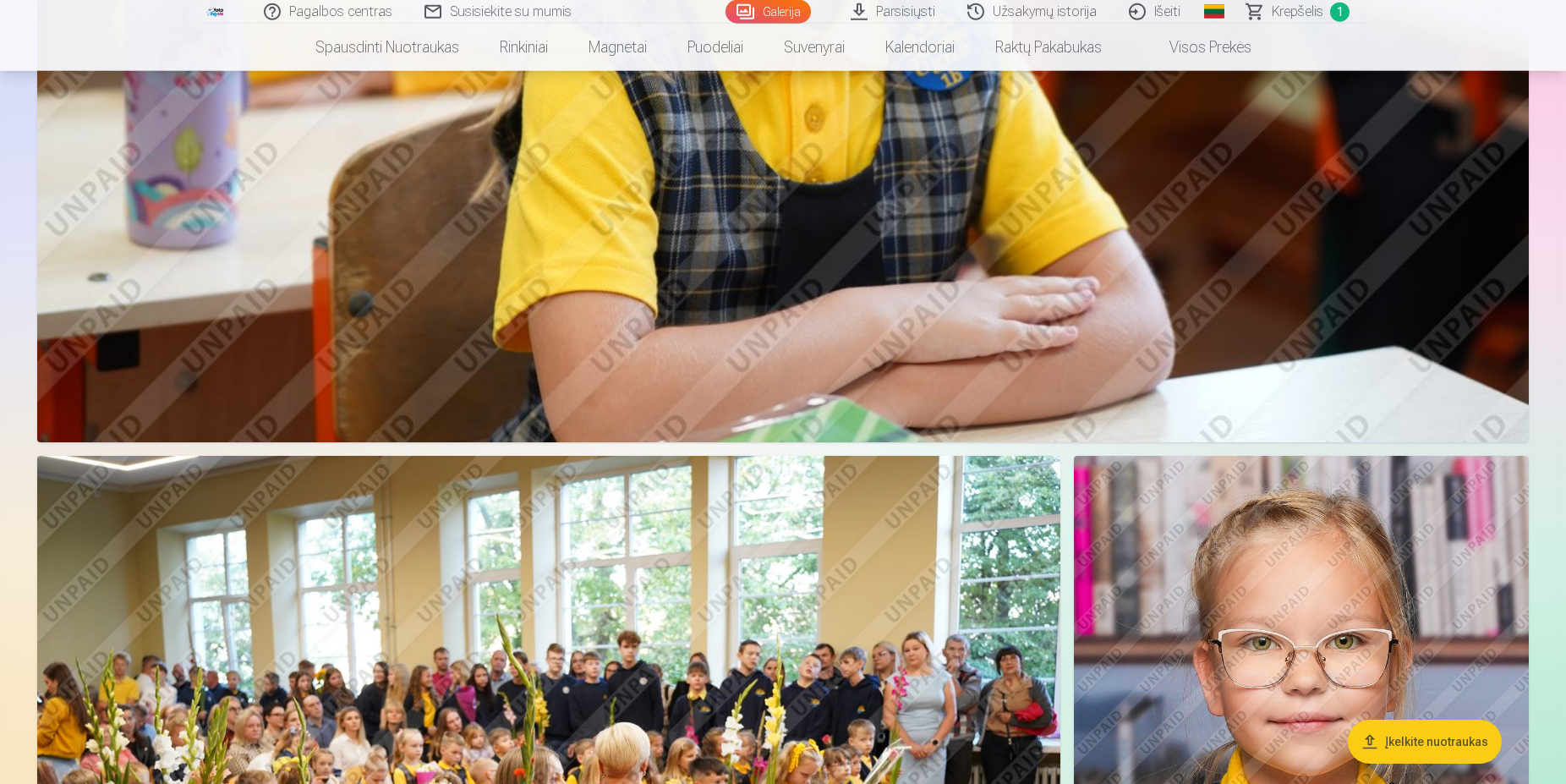
scroll to position [1724, 0]
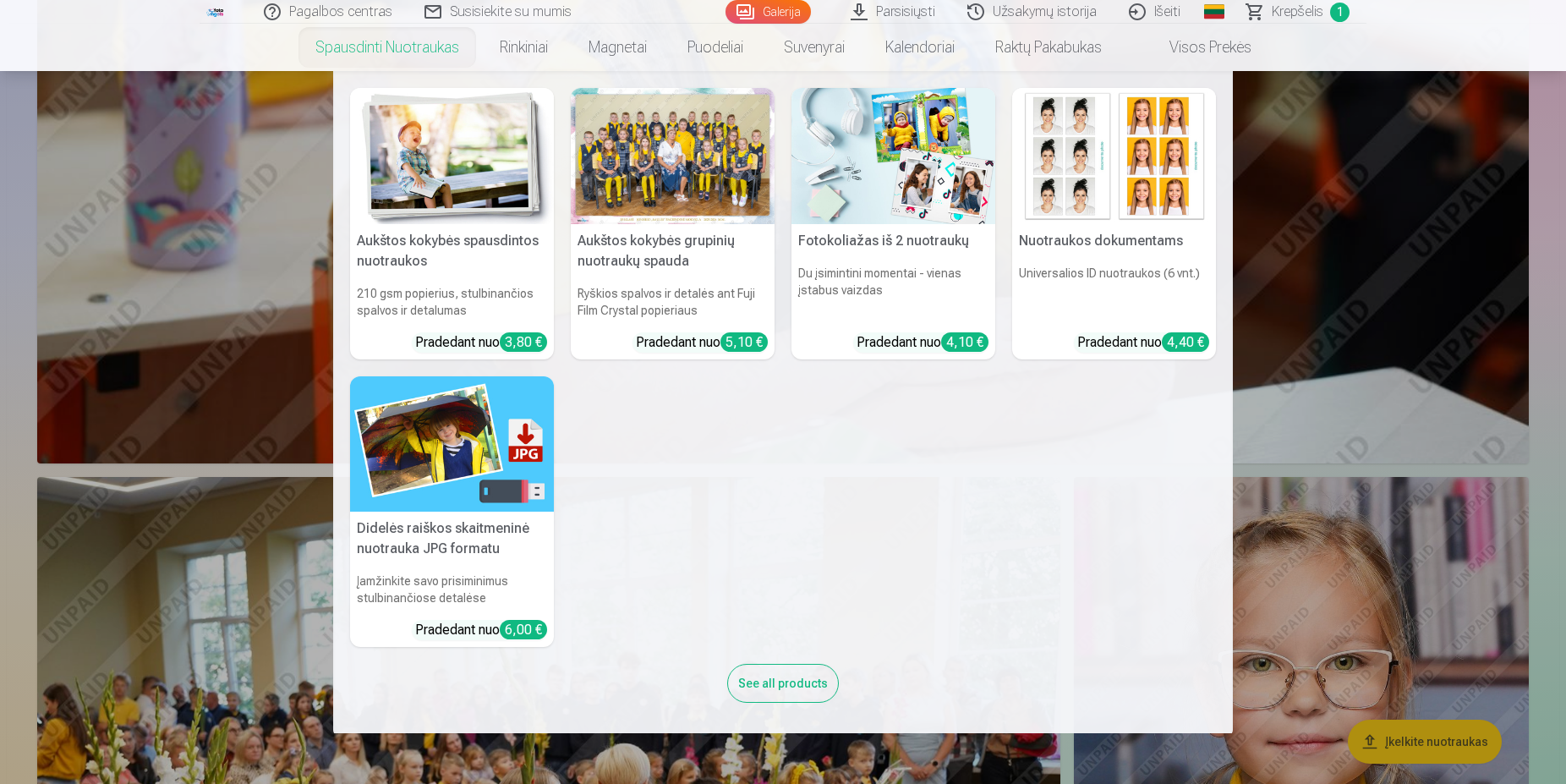
click at [396, 53] on link "Spausdinti nuotraukas" at bounding box center [387, 48] width 185 height 48
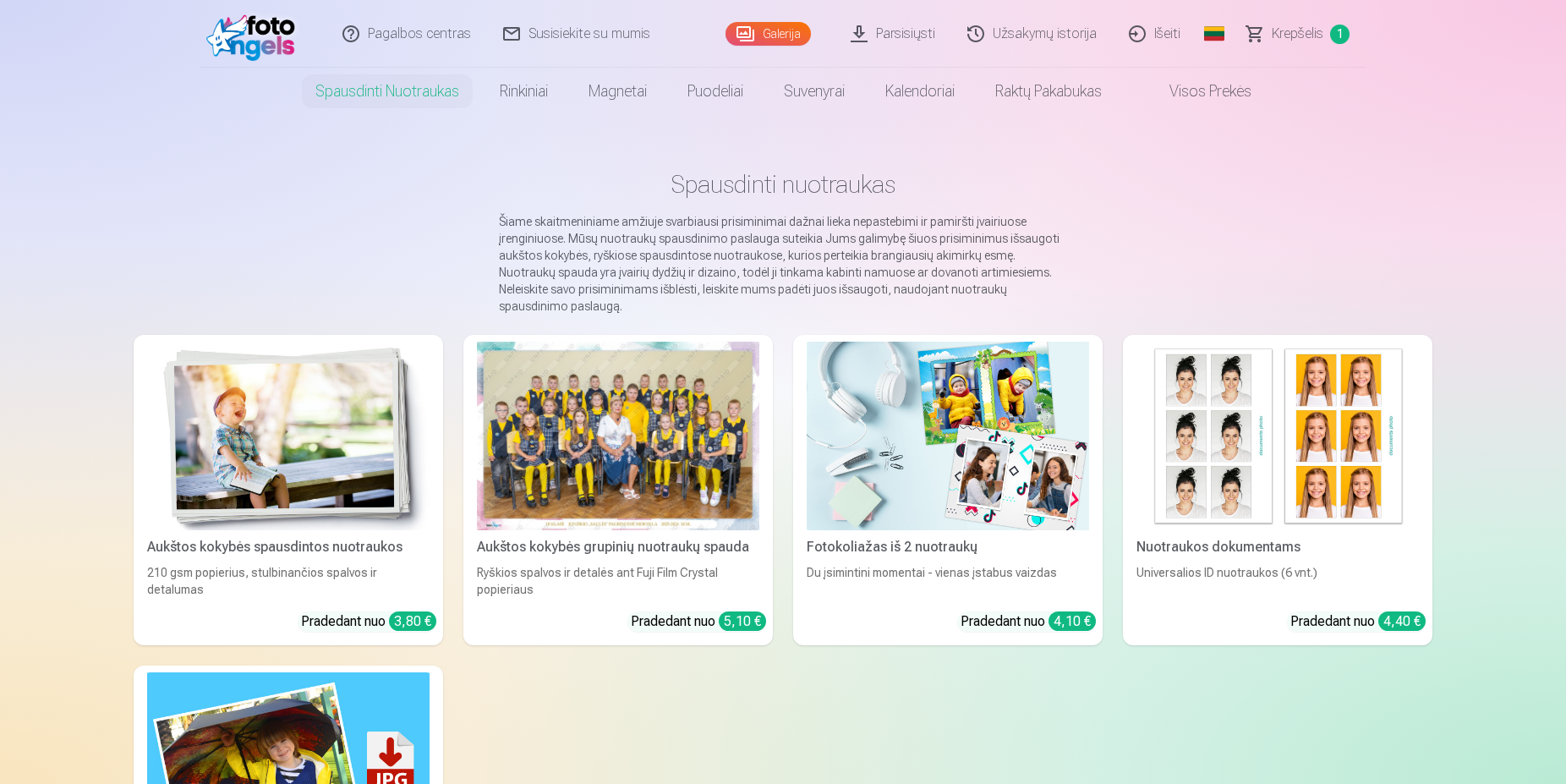
click at [252, 474] on img at bounding box center [288, 436] width 282 height 189
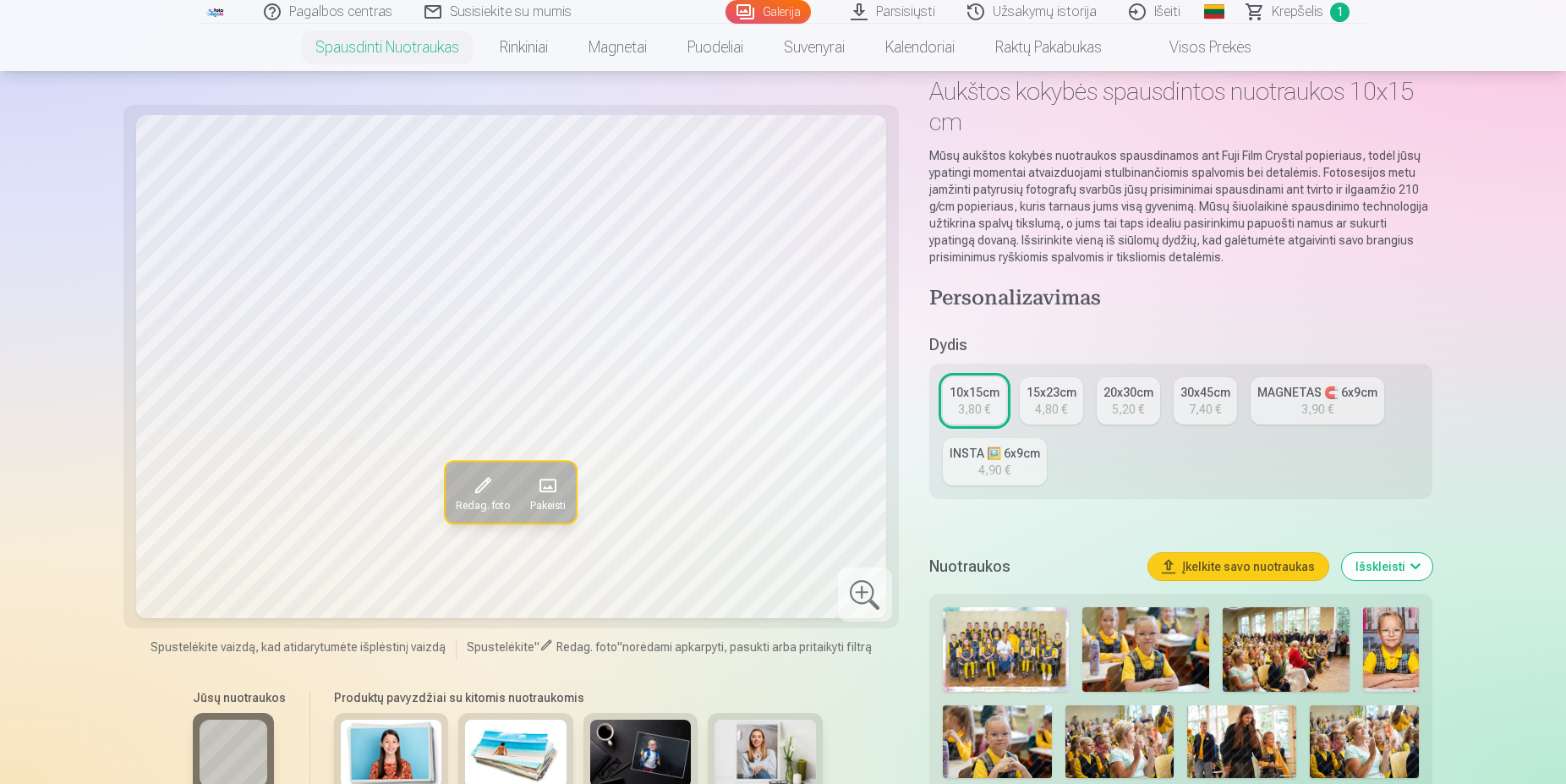
scroll to position [173, 0]
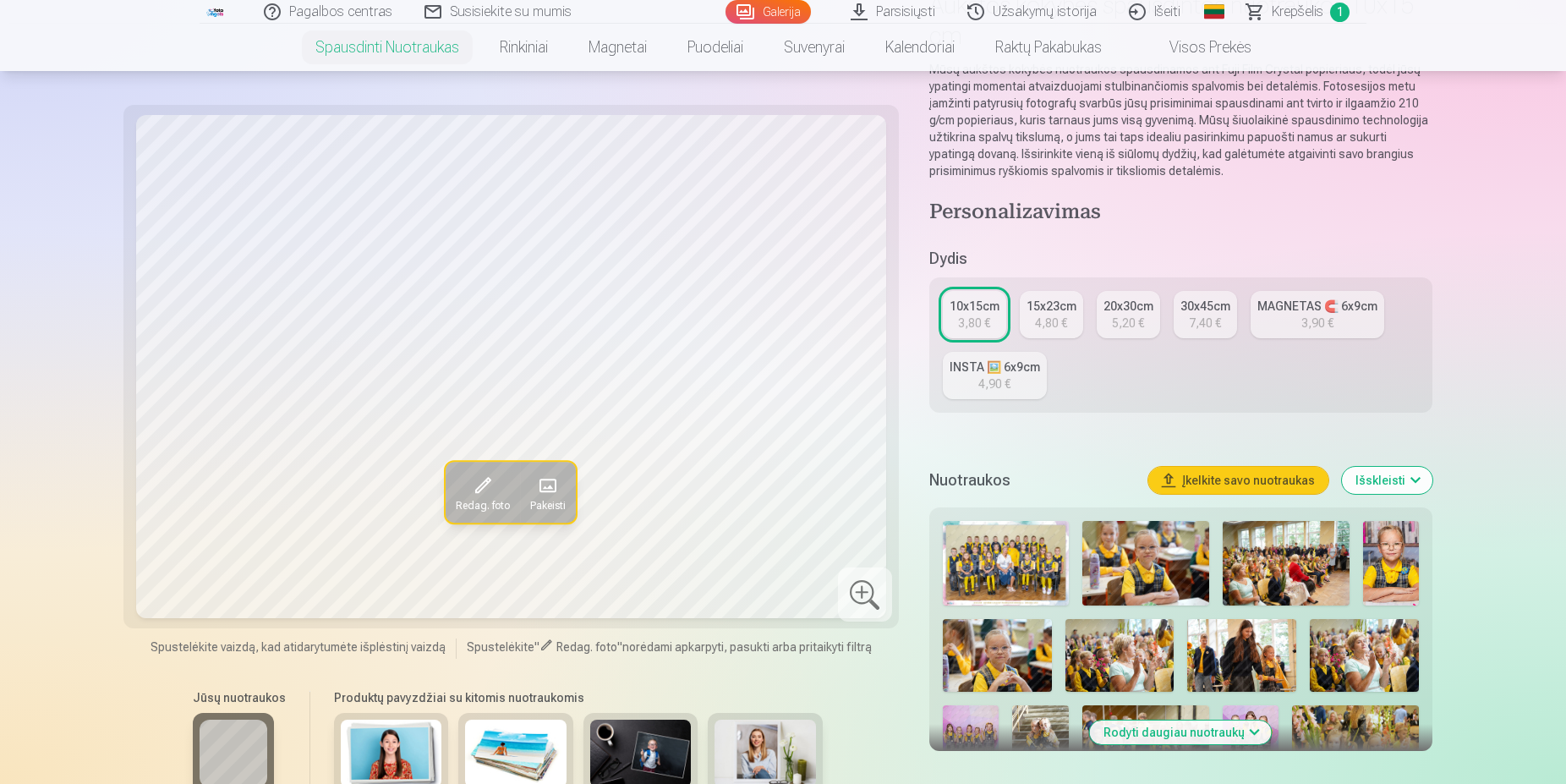
click at [1154, 571] on img at bounding box center [1146, 562] width 127 height 84
click at [1272, 588] on img at bounding box center [1286, 562] width 127 height 84
click at [1385, 571] on img at bounding box center [1392, 562] width 56 height 84
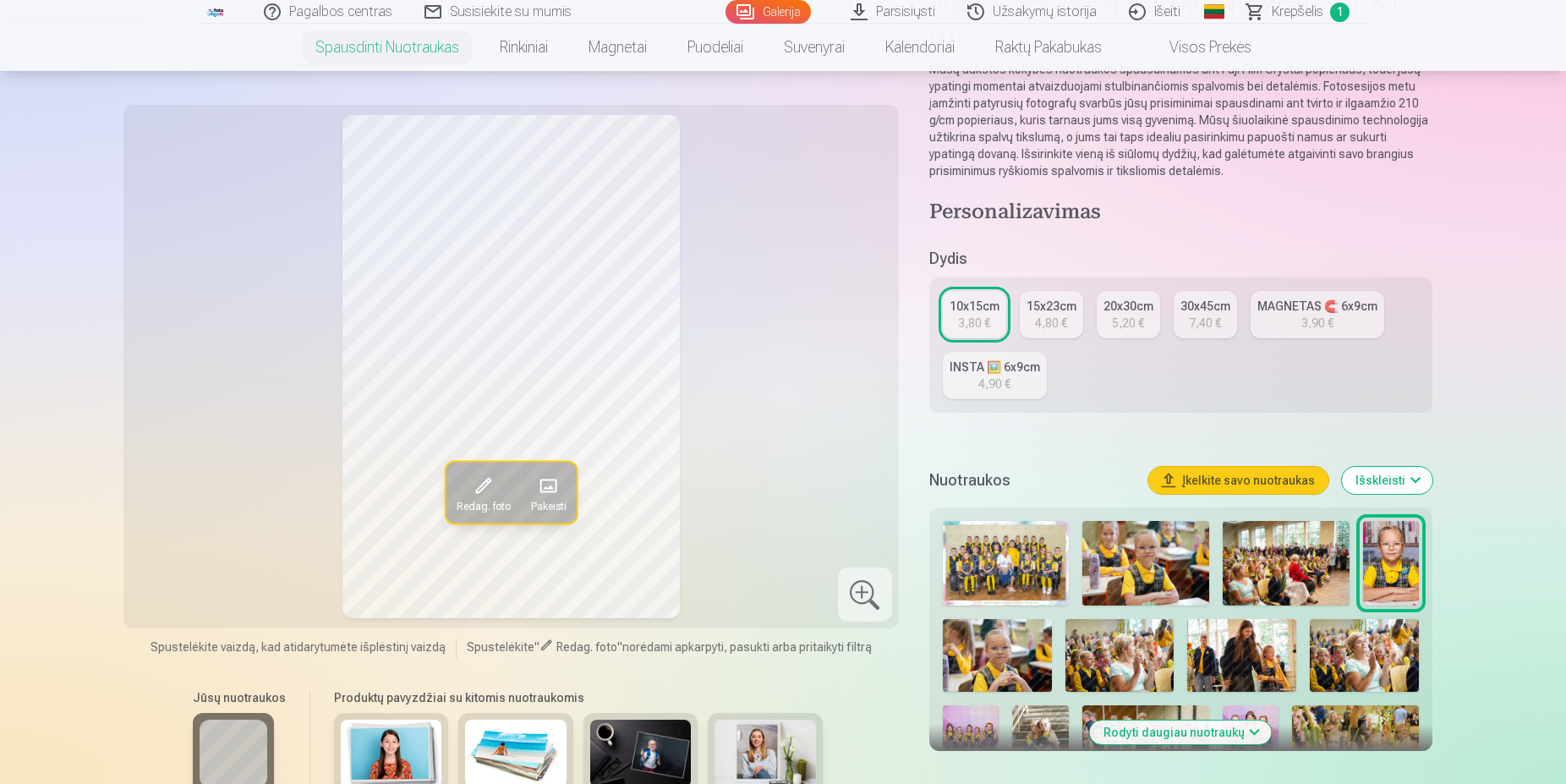
click at [1008, 652] on img at bounding box center [997, 655] width 109 height 72
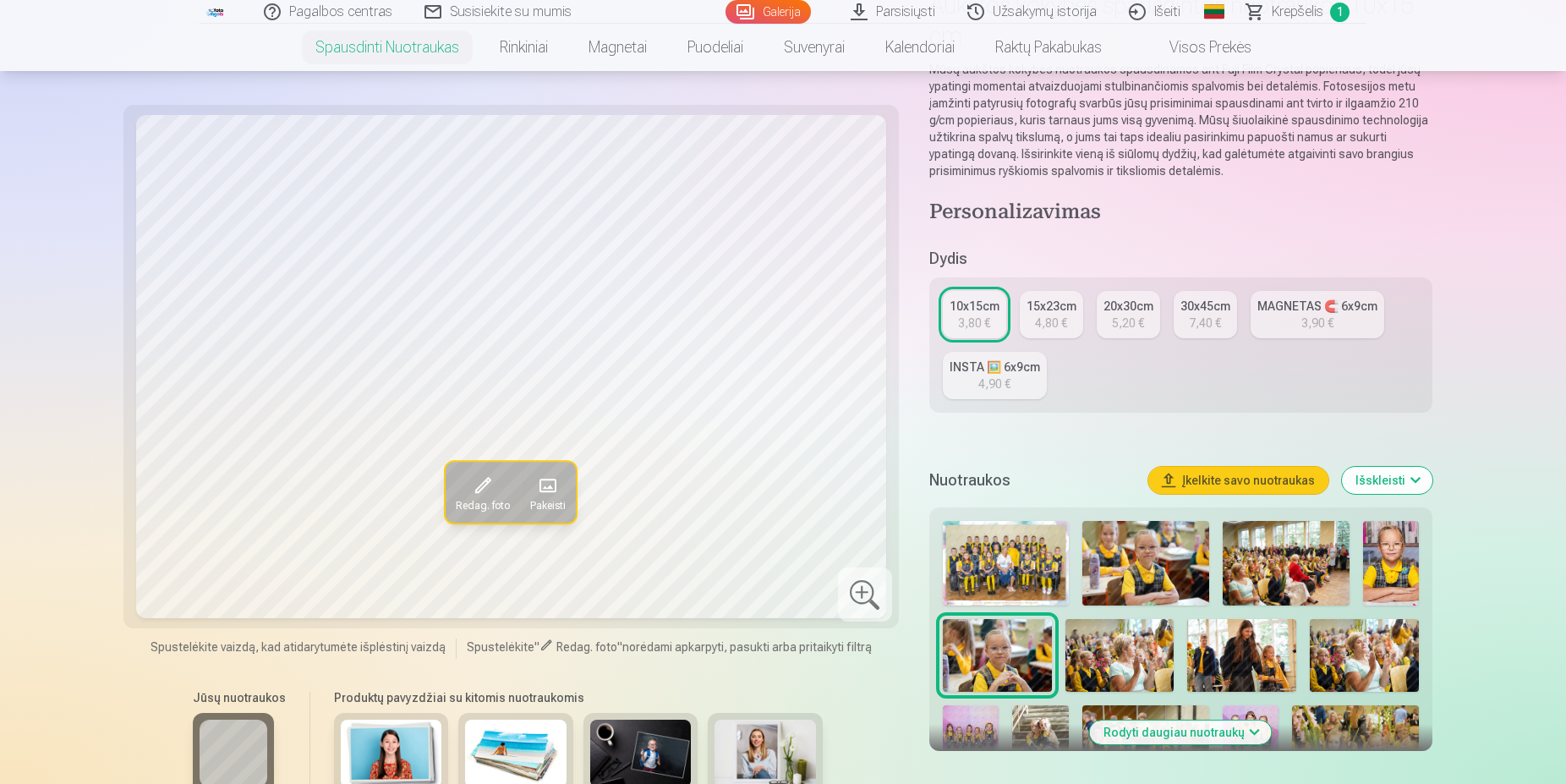
click at [1118, 650] on img at bounding box center [1120, 655] width 109 height 72
click at [1227, 642] on img at bounding box center [1242, 655] width 109 height 72
click at [1354, 639] on img at bounding box center [1364, 655] width 109 height 72
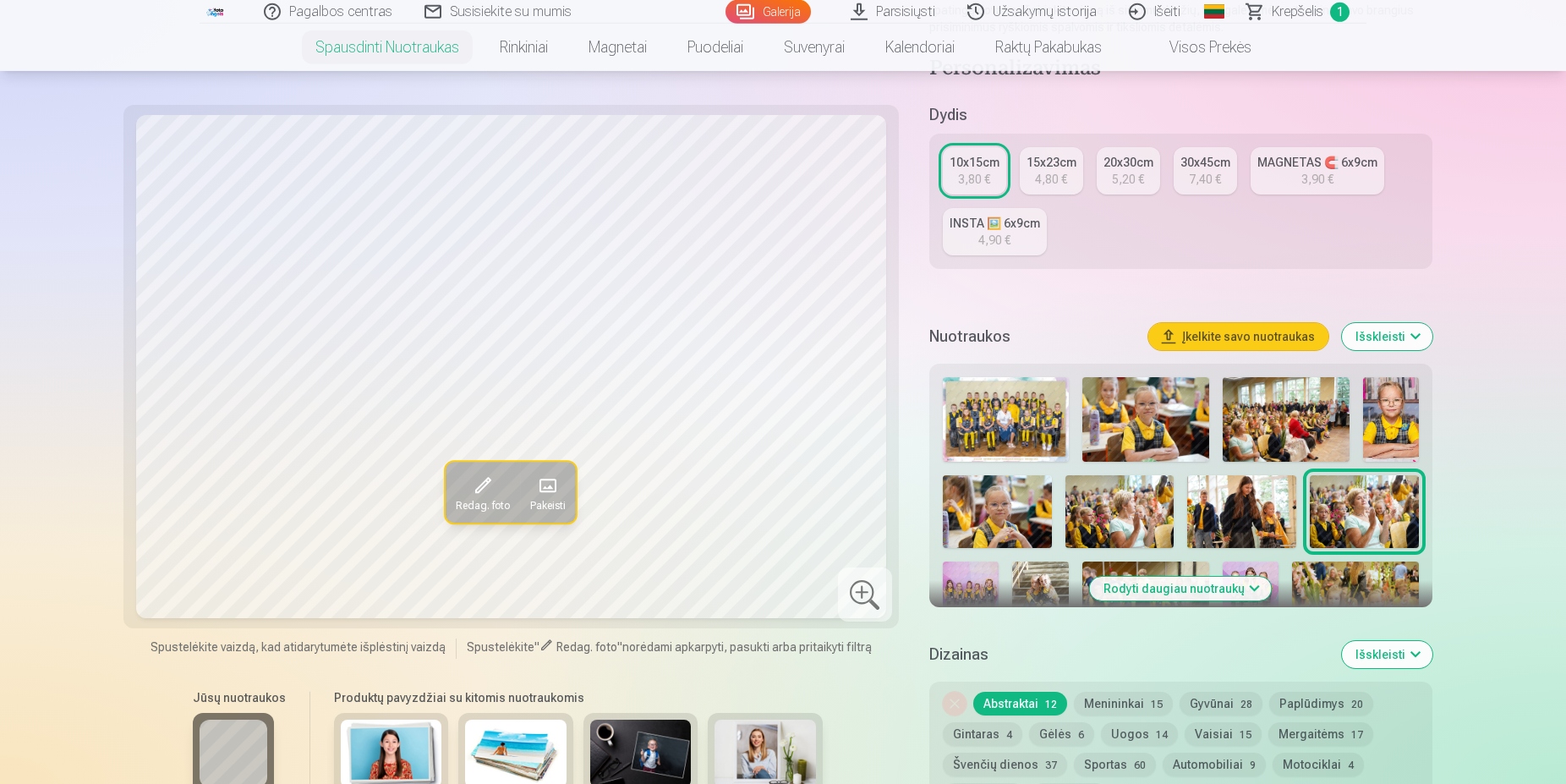
scroll to position [345, 0]
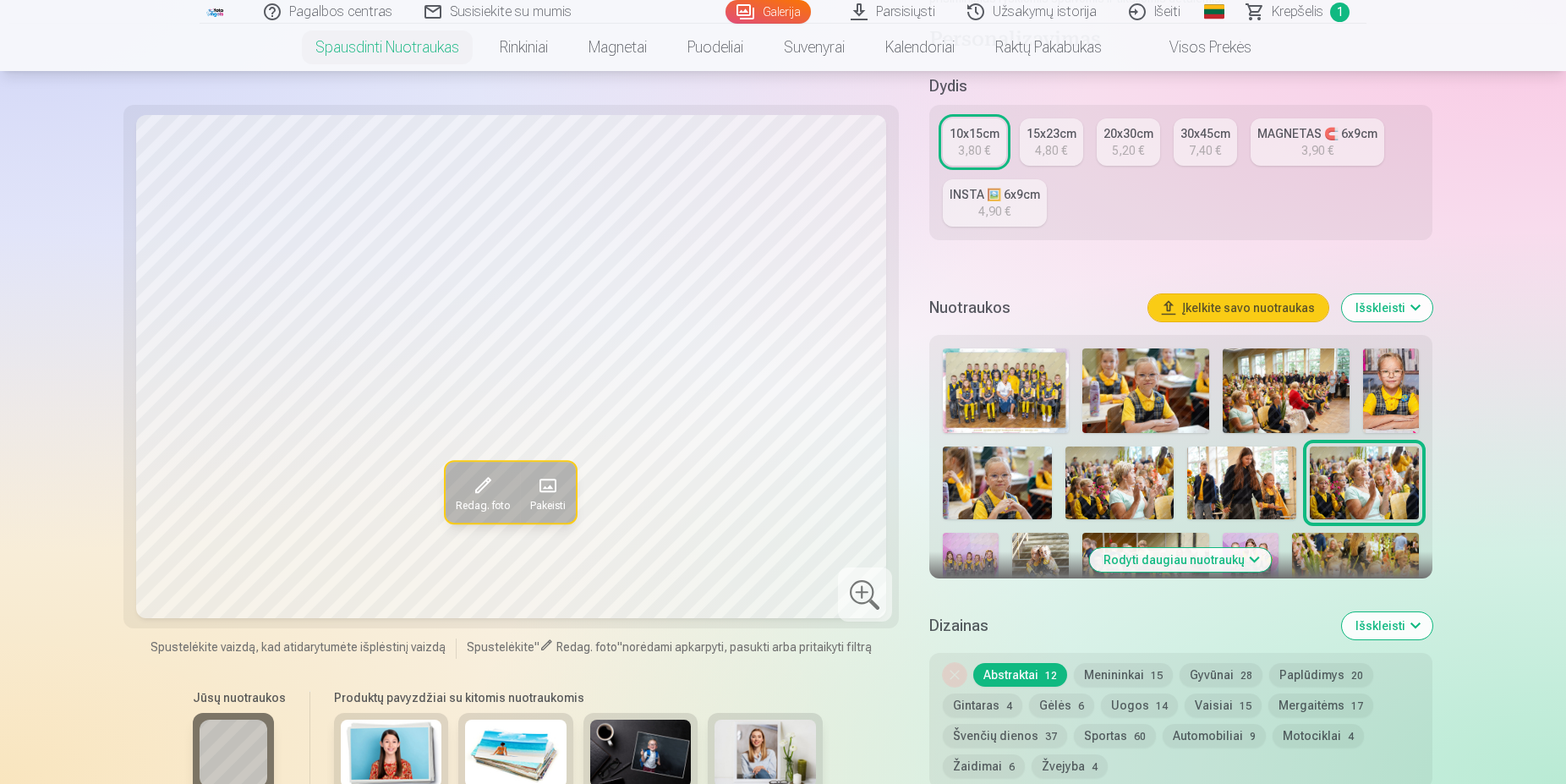
click at [1200, 565] on button "Rodyti daugiau nuotraukų" at bounding box center [1181, 560] width 182 height 24
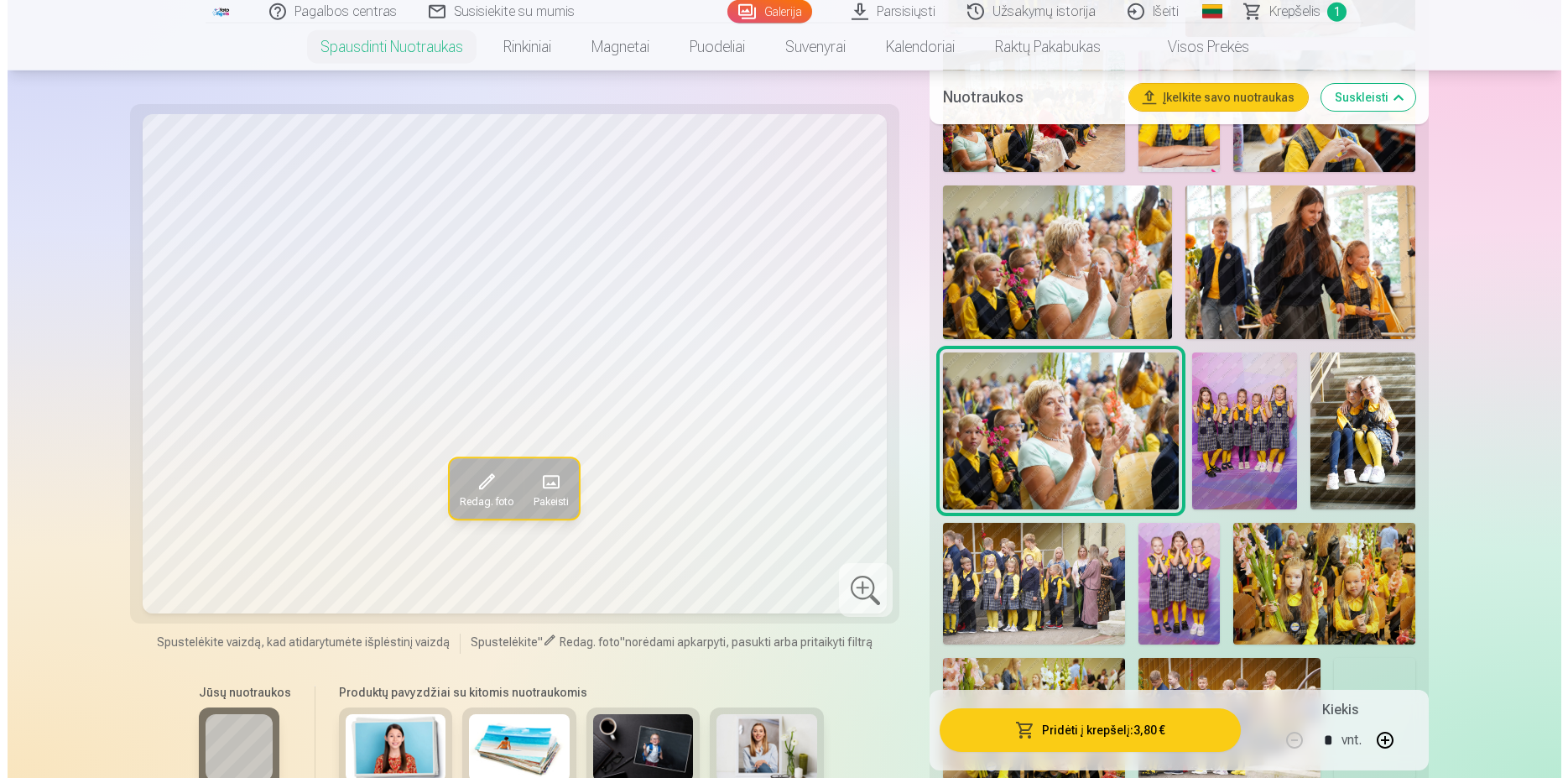
scroll to position [856, 0]
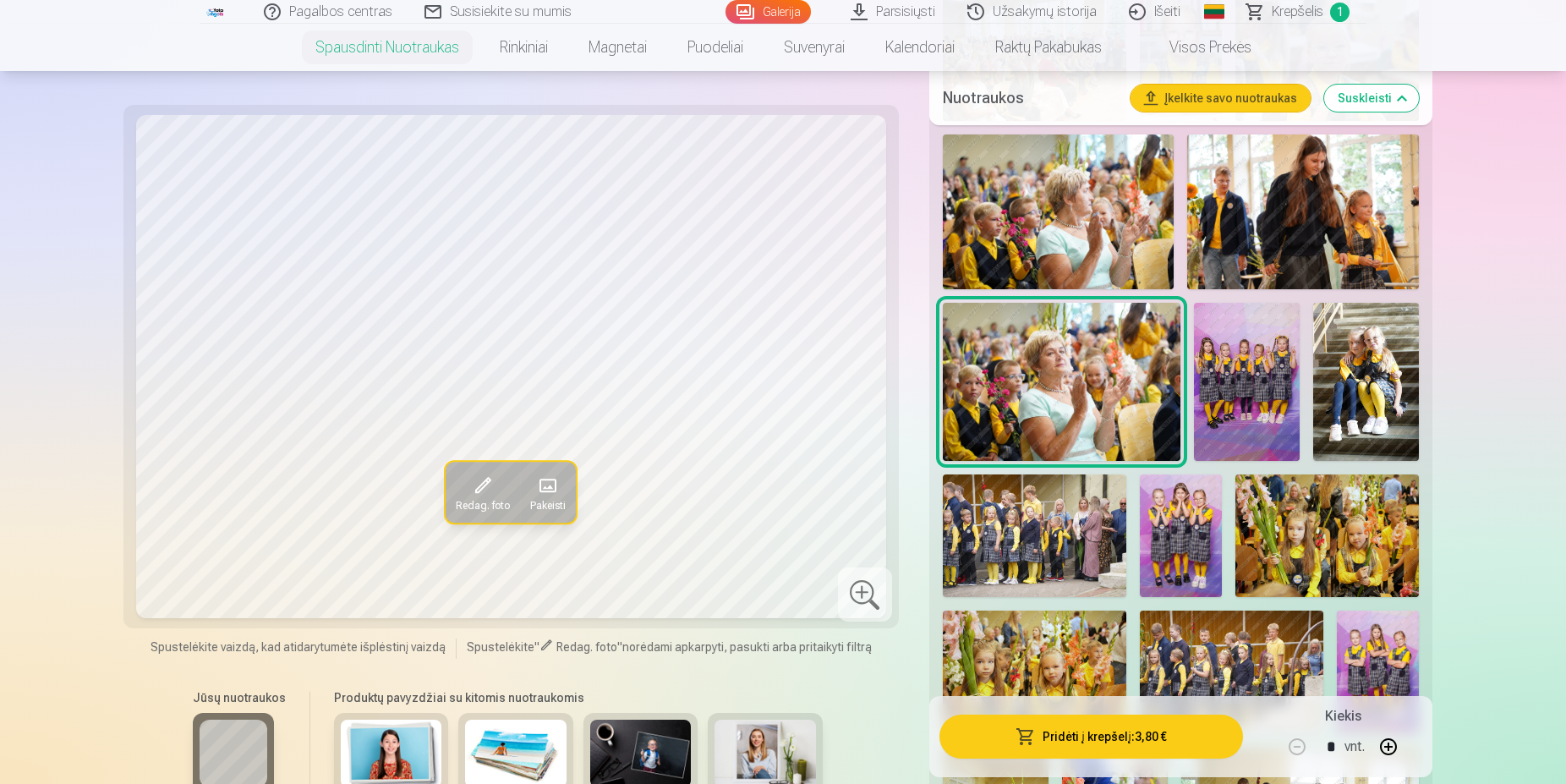
click at [1251, 375] on img at bounding box center [1247, 382] width 105 height 159
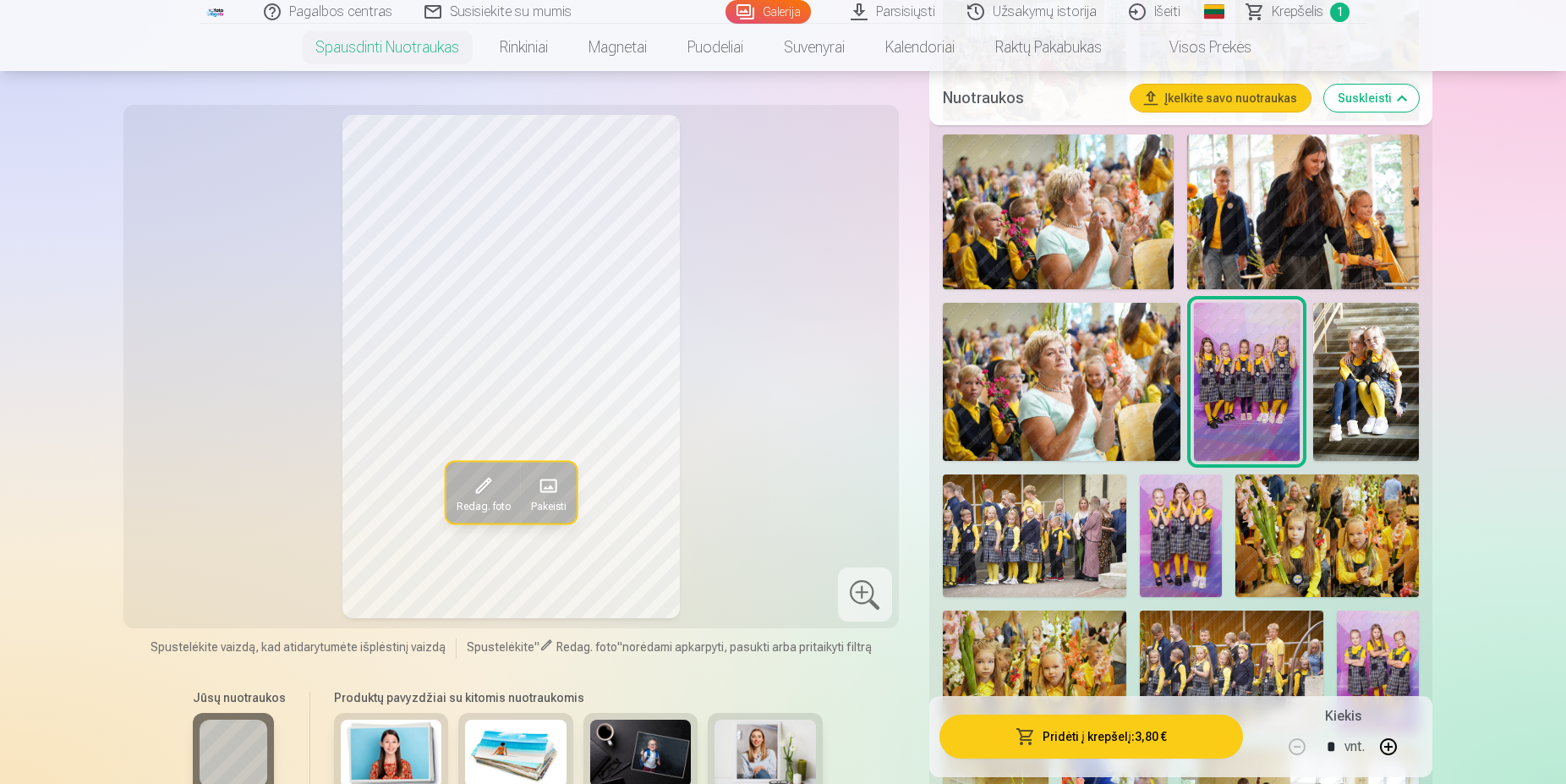
click at [1359, 377] on img at bounding box center [1366, 382] width 105 height 159
click at [1020, 559] on img at bounding box center [1034, 536] width 184 height 122
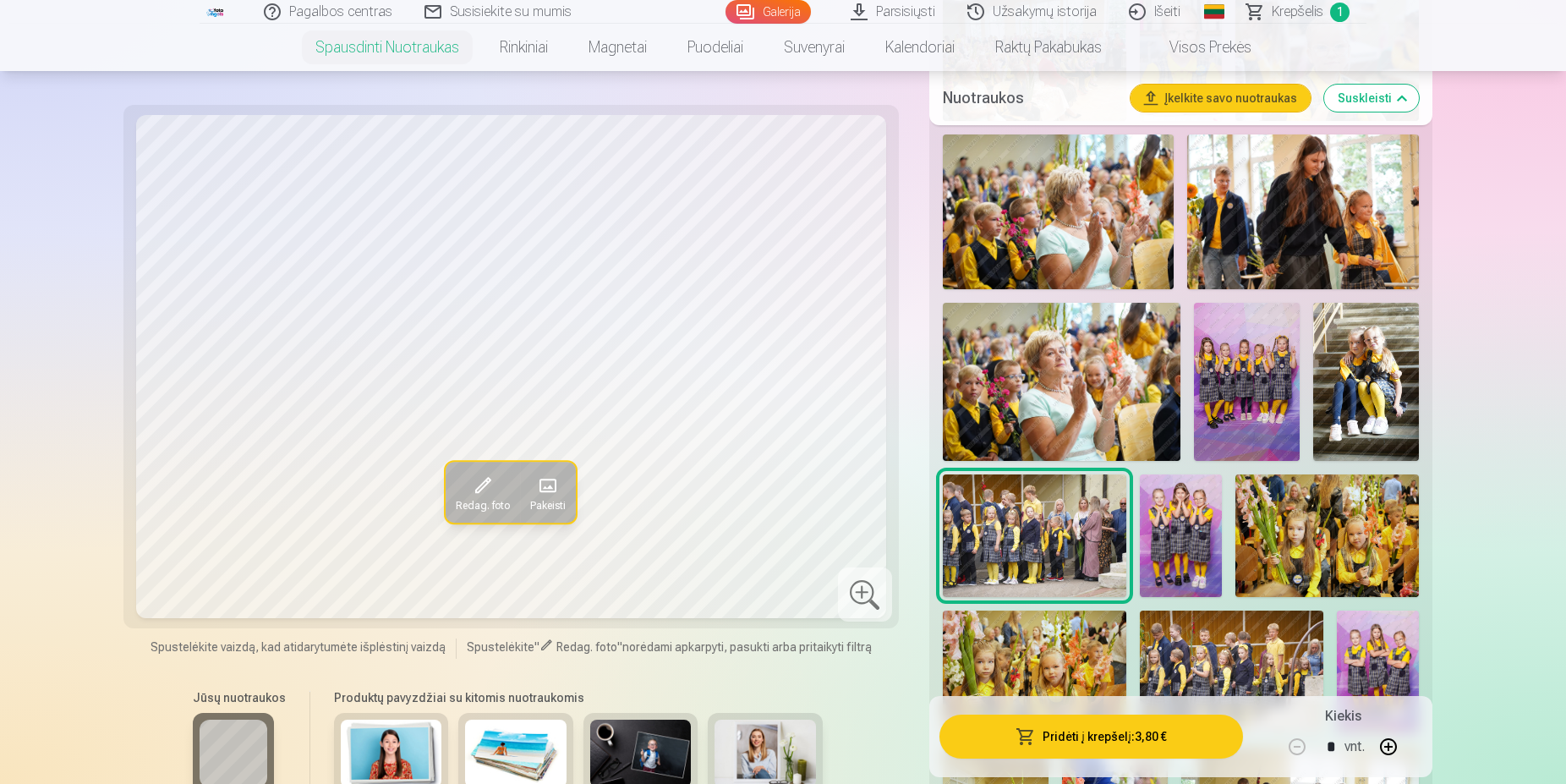
click at [1169, 546] on img at bounding box center [1181, 536] width 82 height 122
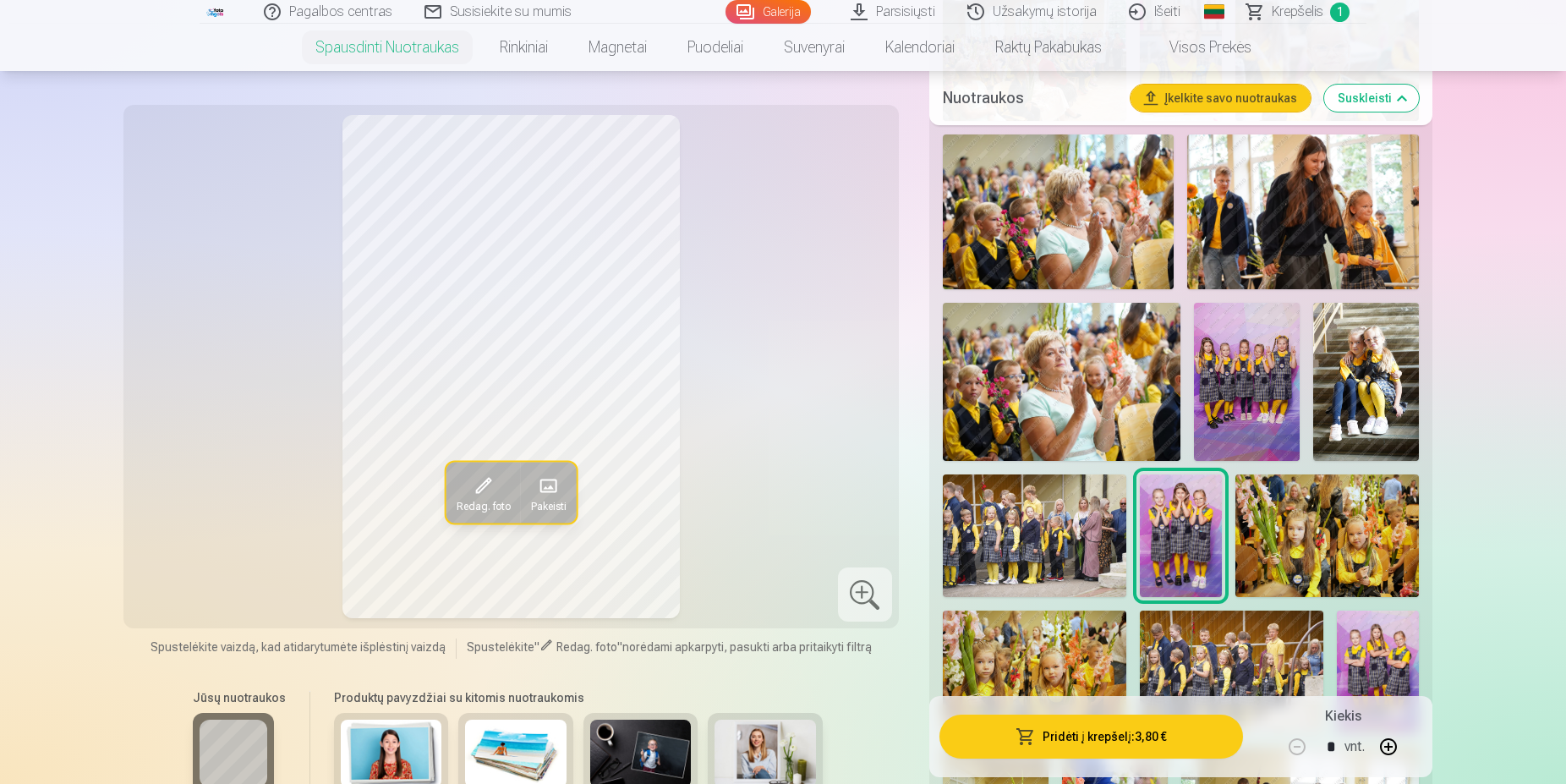
click at [1291, 533] on img at bounding box center [1327, 536] width 184 height 122
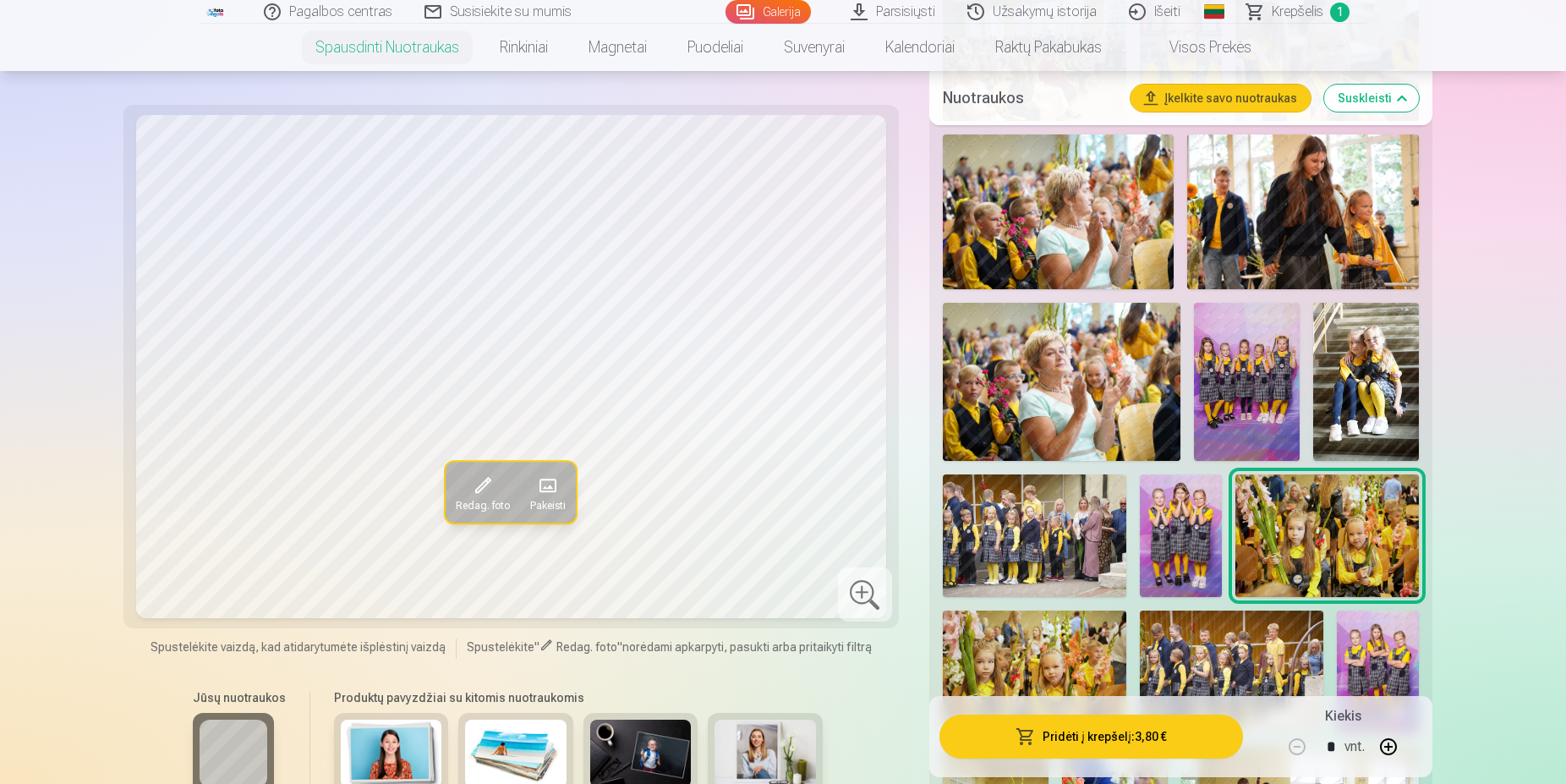
click at [1042, 669] on img at bounding box center [1034, 672] width 184 height 122
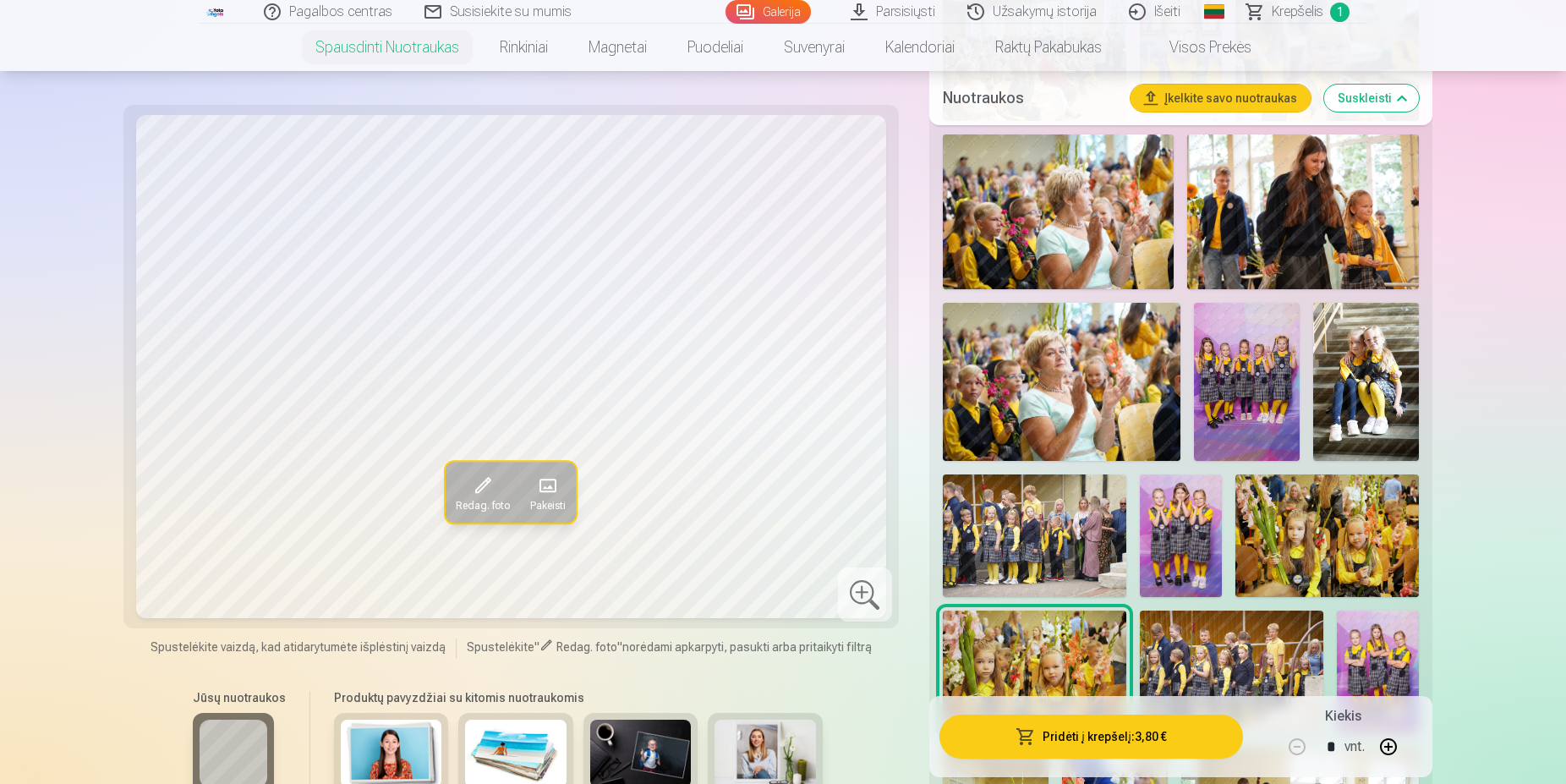
click at [1322, 550] on img at bounding box center [1327, 536] width 184 height 122
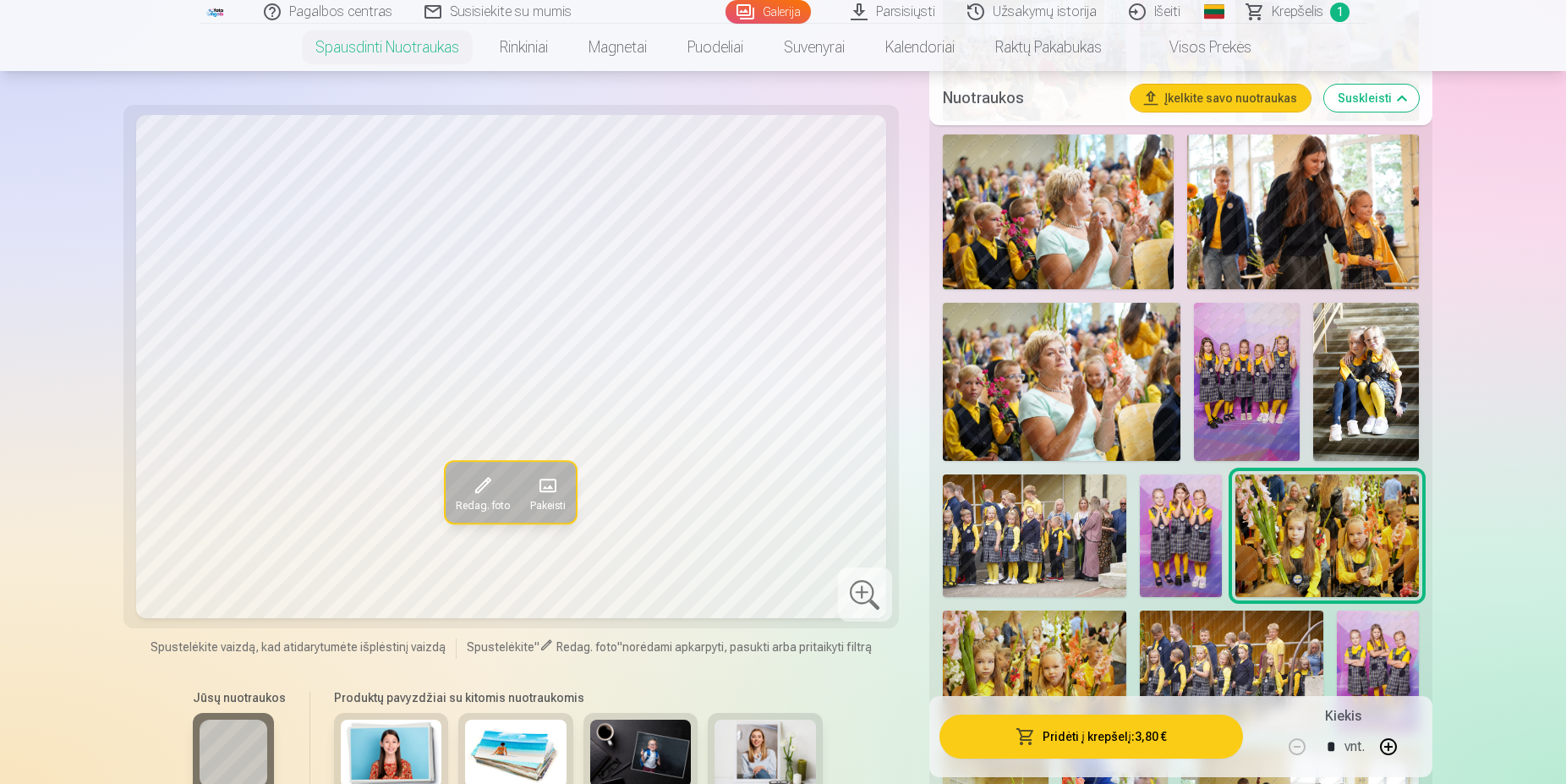
click at [1091, 645] on img at bounding box center [1034, 672] width 184 height 122
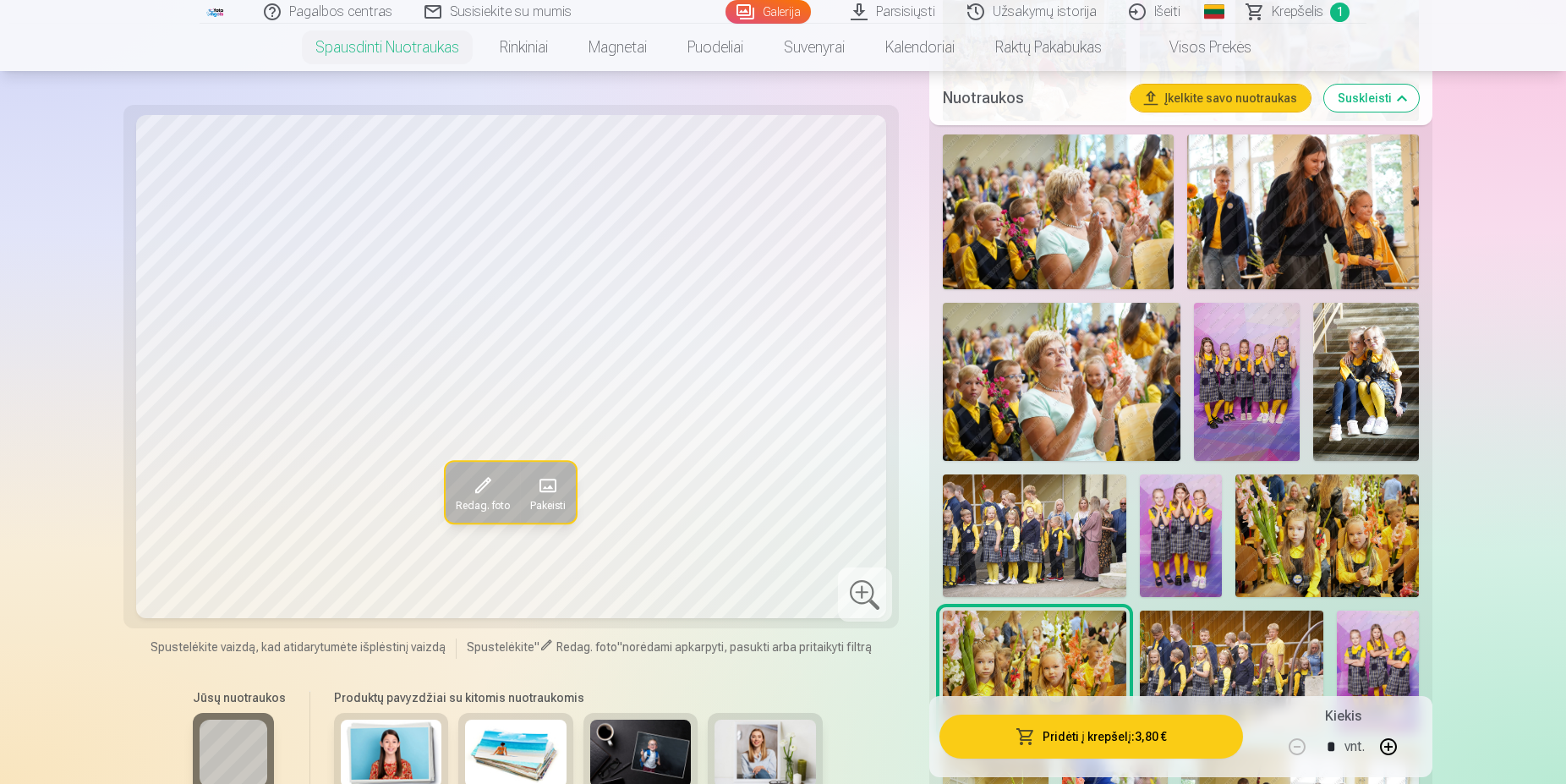
click at [1356, 548] on img at bounding box center [1327, 536] width 184 height 122
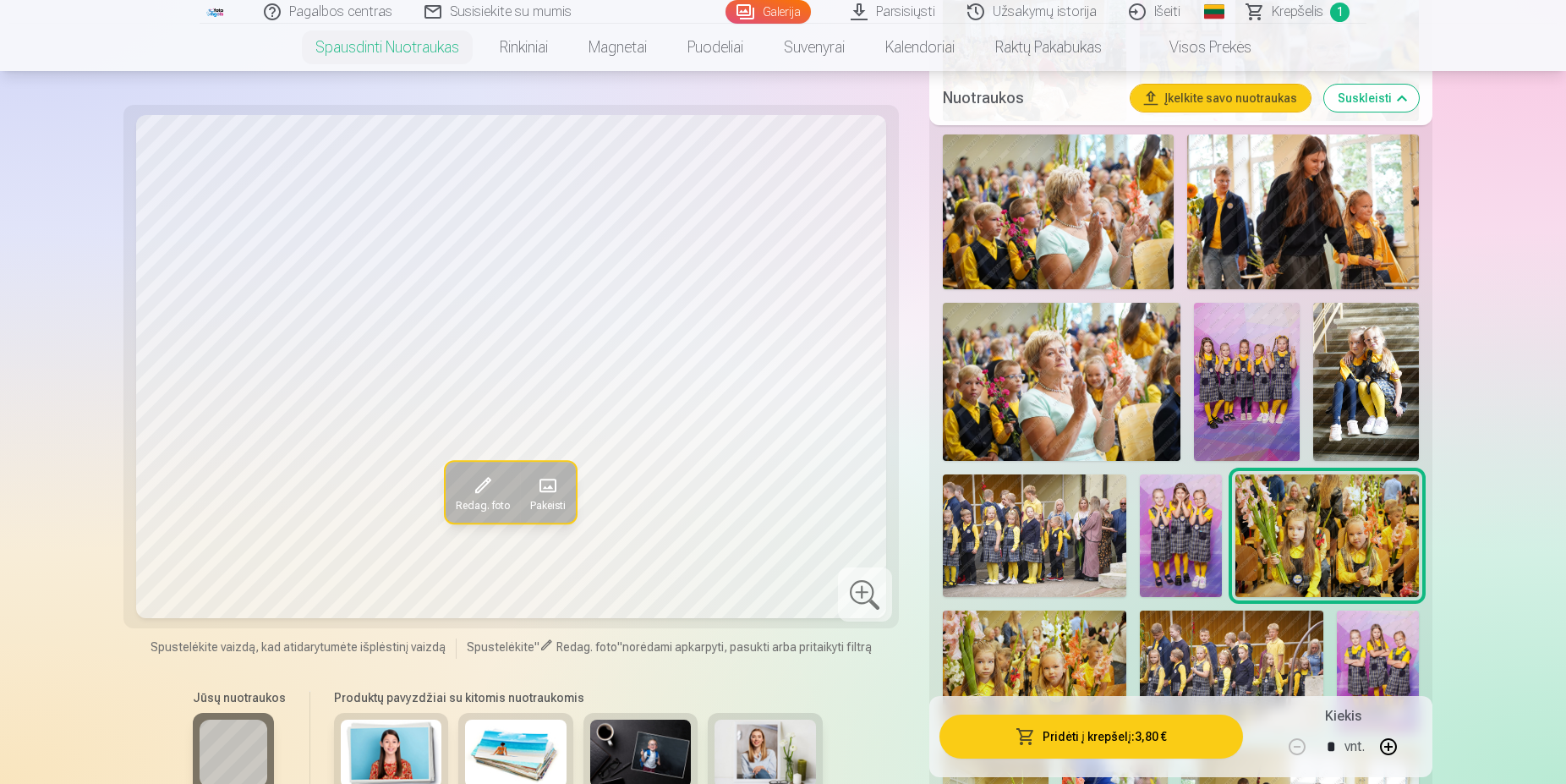
click at [1113, 737] on button "Pridėti į krepšelį : 3,80 €" at bounding box center [1091, 736] width 304 height 44
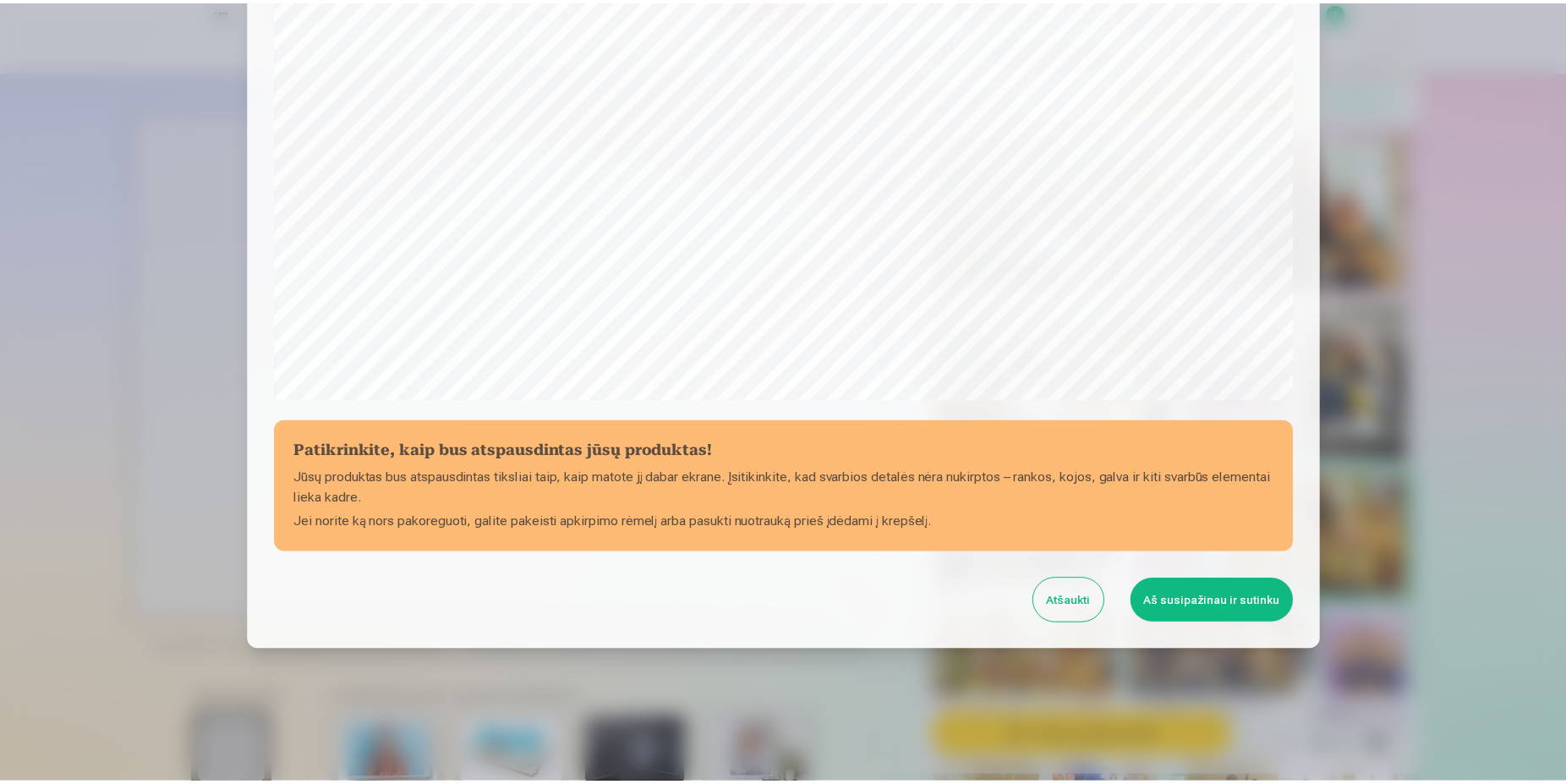
scroll to position [434, 0]
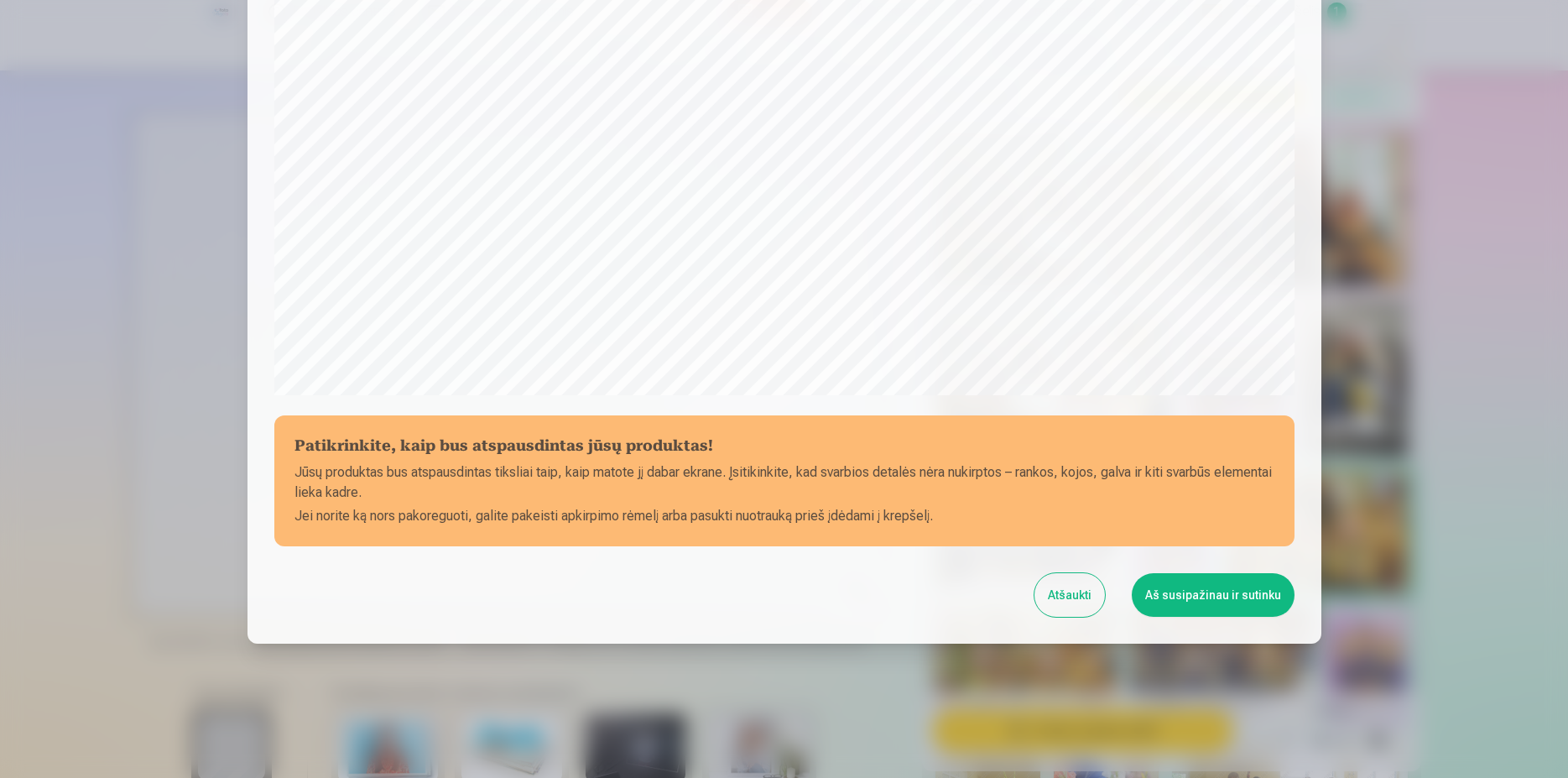
click at [1247, 585] on button "Aš susipažinau ir sutinku" at bounding box center [1213, 595] width 163 height 44
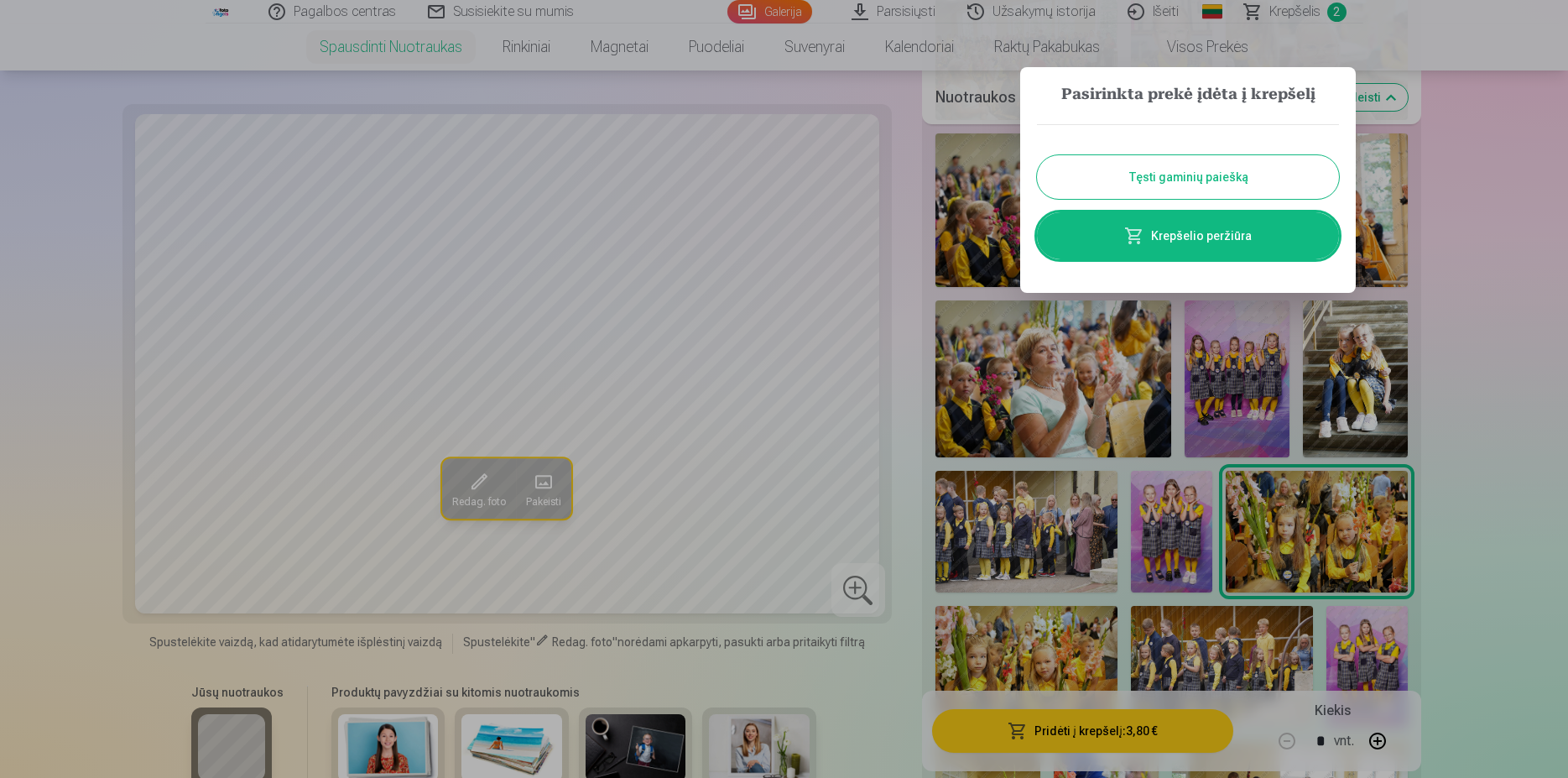
click at [1283, 186] on button "Tęsti gaminių paiešką" at bounding box center [1188, 177] width 302 height 44
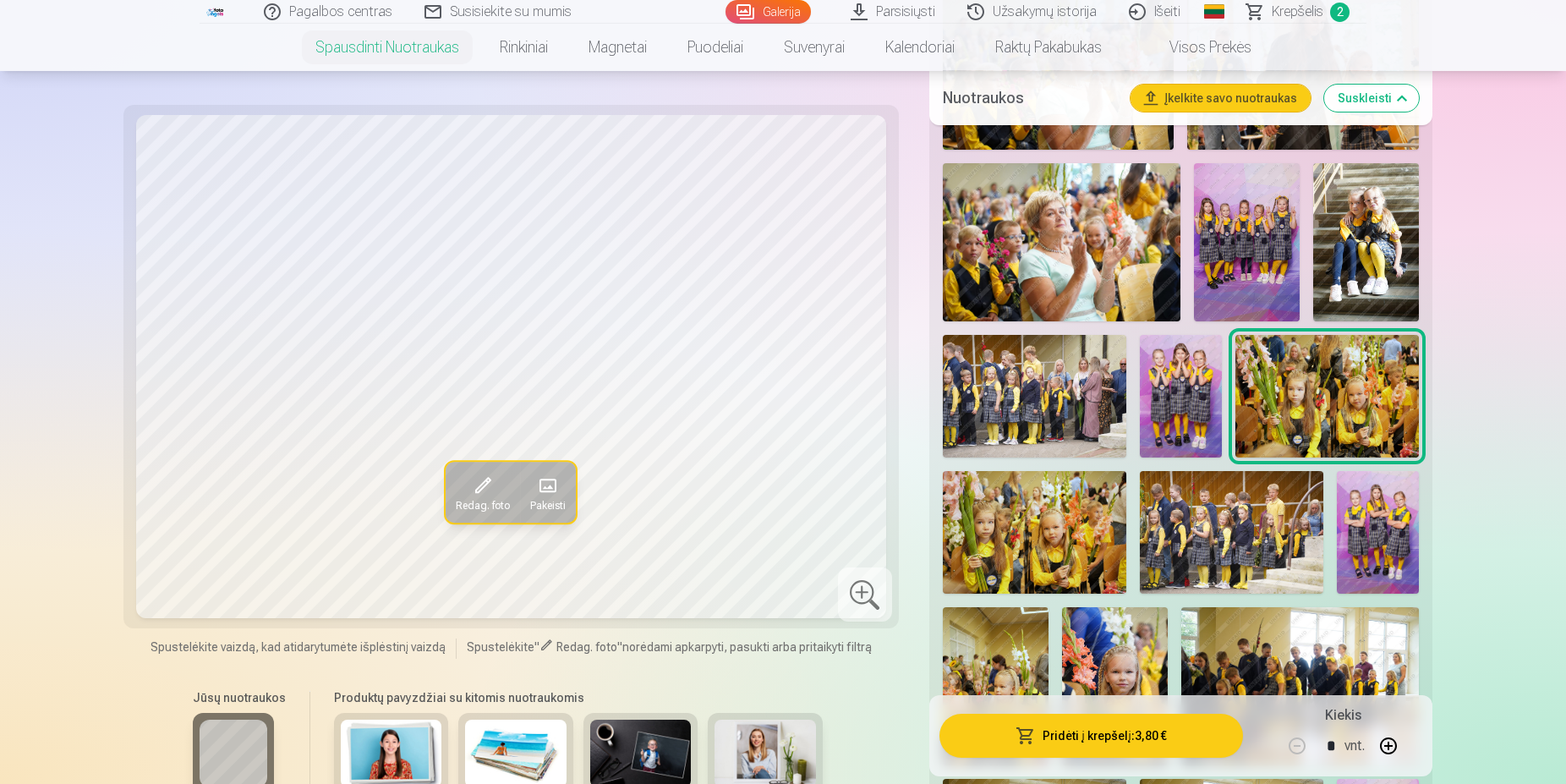
scroll to position [1035, 0]
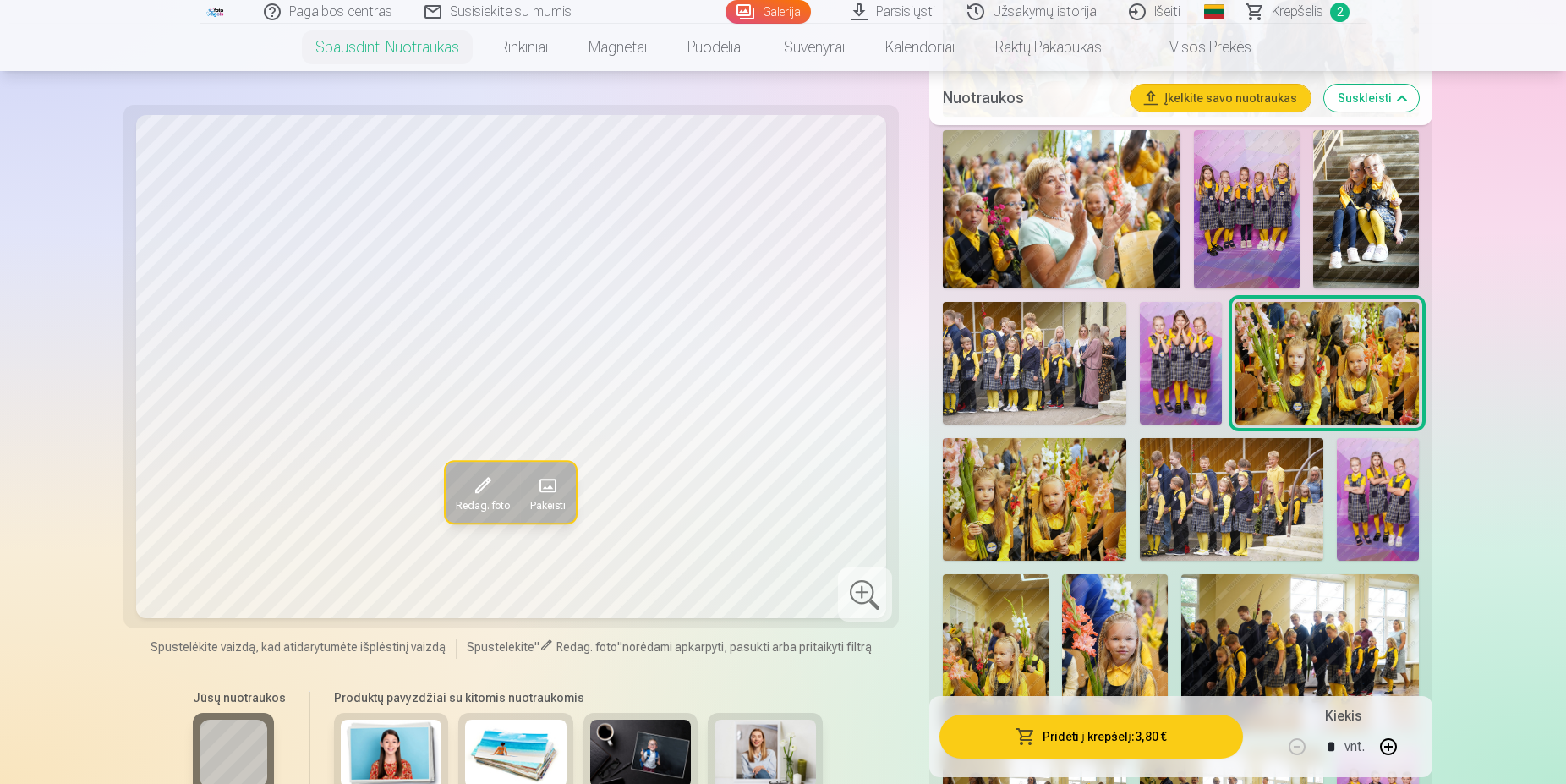
click at [1053, 520] on img at bounding box center [1034, 499] width 184 height 122
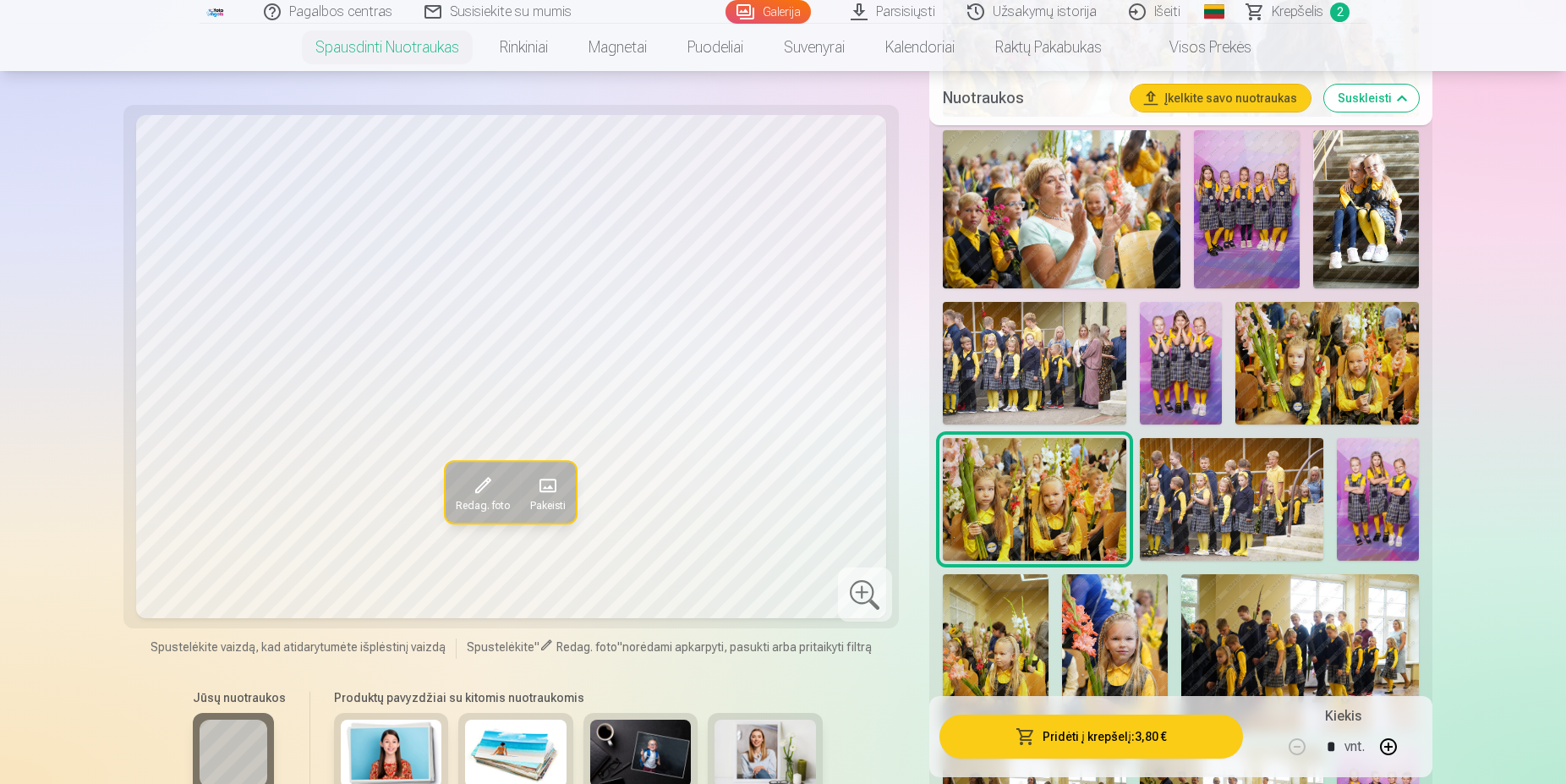
click at [1196, 513] on img at bounding box center [1232, 499] width 184 height 122
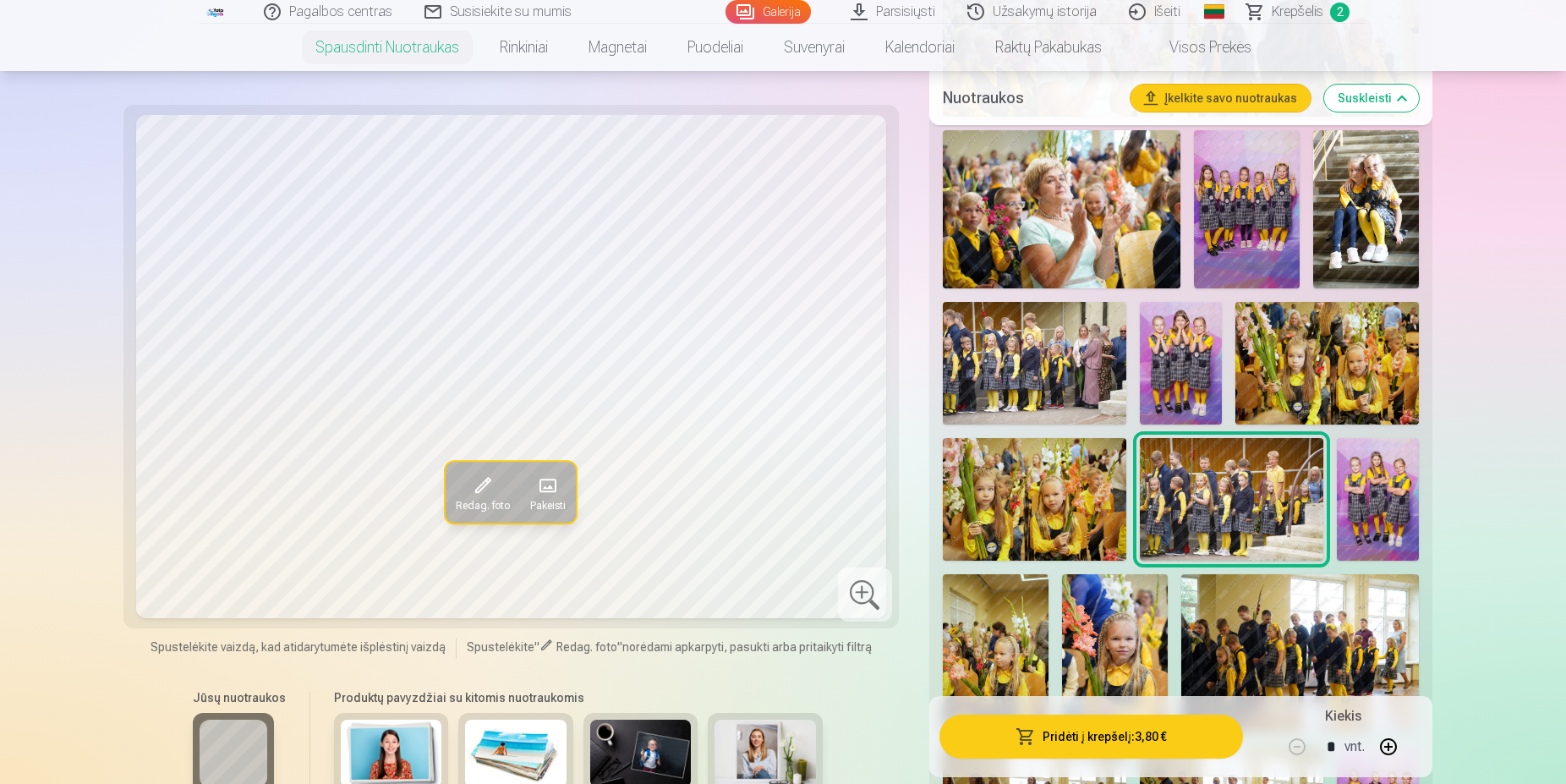
click at [1377, 507] on img at bounding box center [1378, 499] width 82 height 122
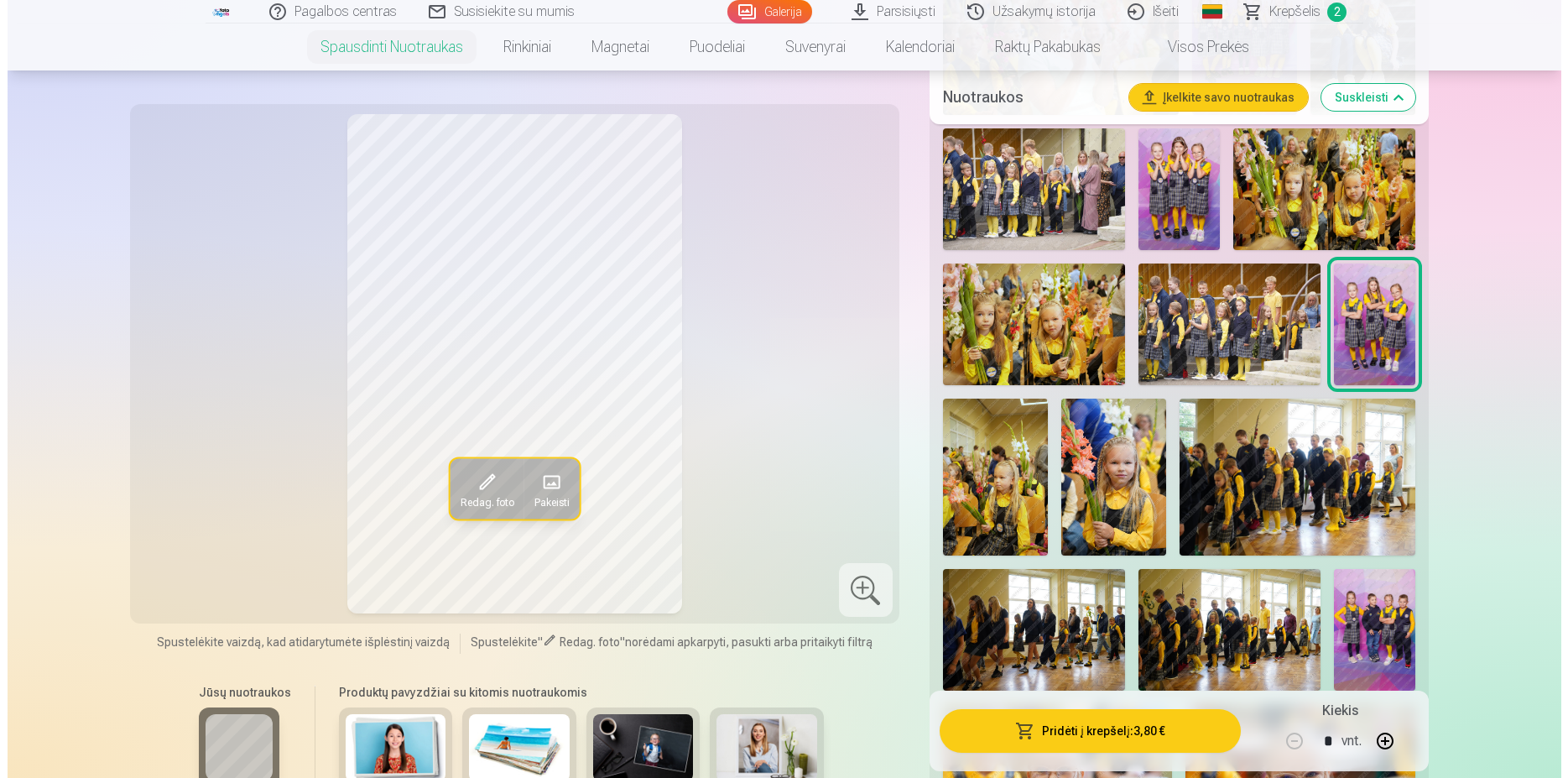
scroll to position [1283, 0]
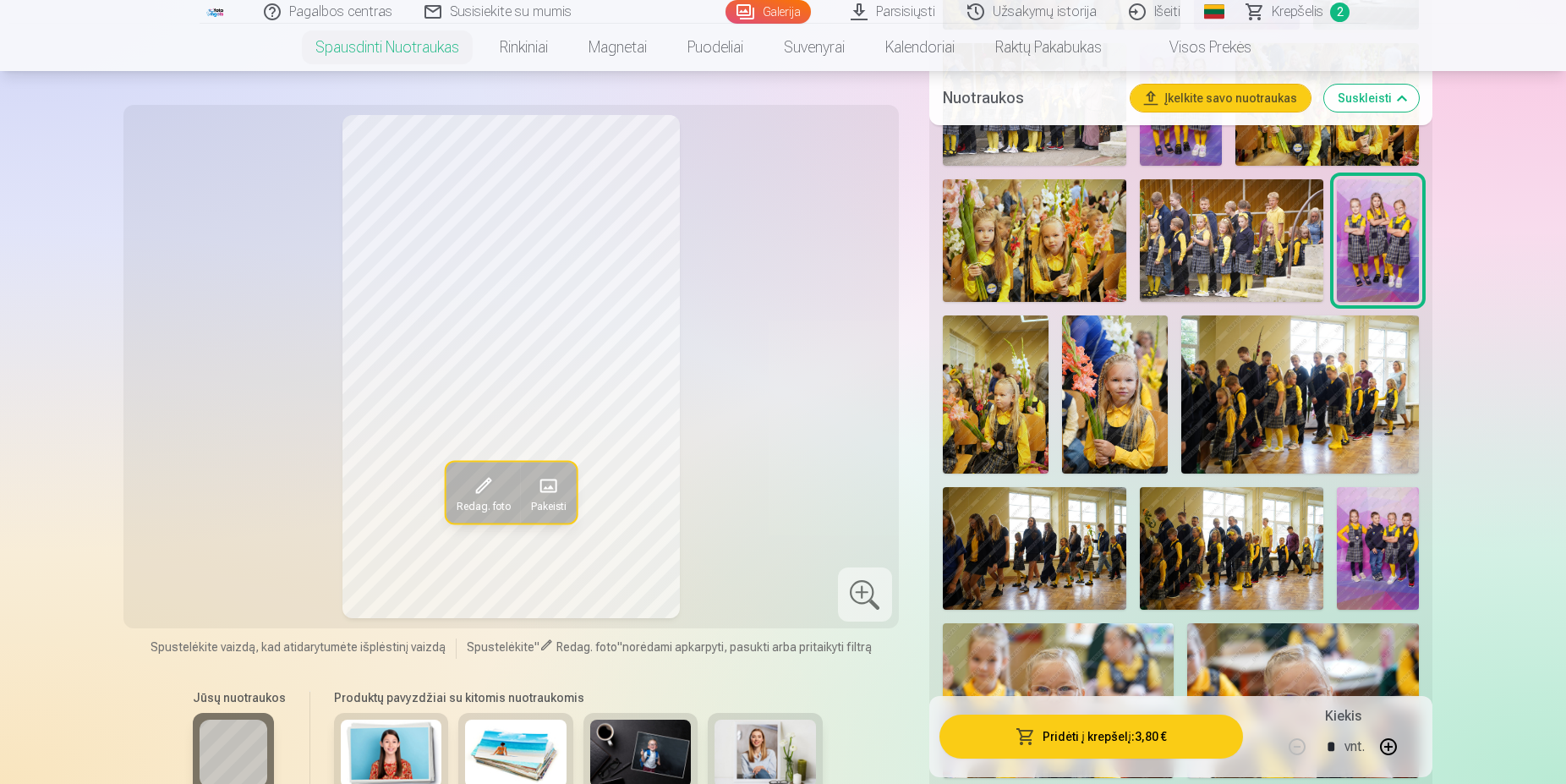
click at [1018, 421] on img at bounding box center [995, 395] width 105 height 159
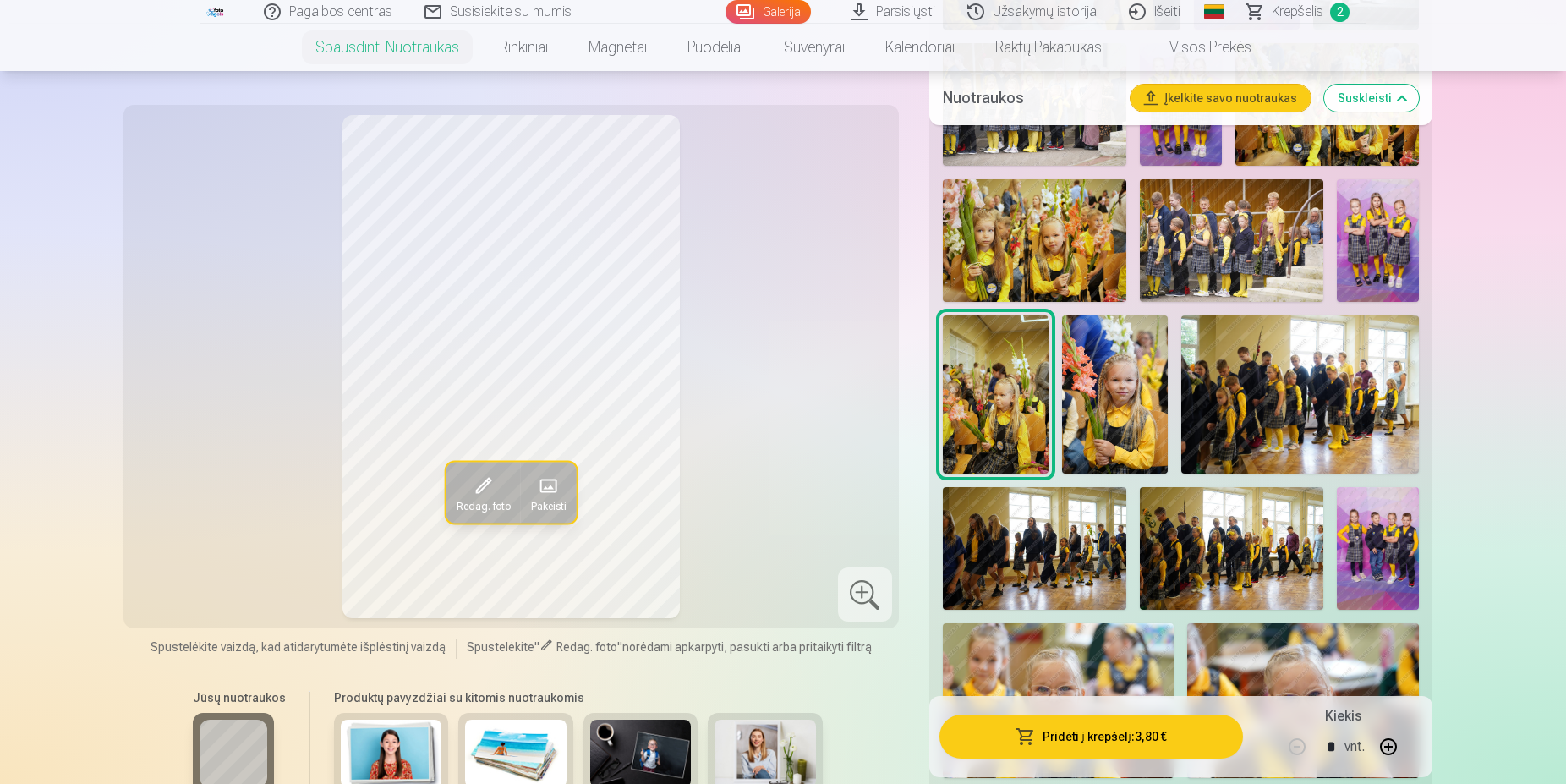
click at [1089, 411] on img at bounding box center [1115, 395] width 105 height 159
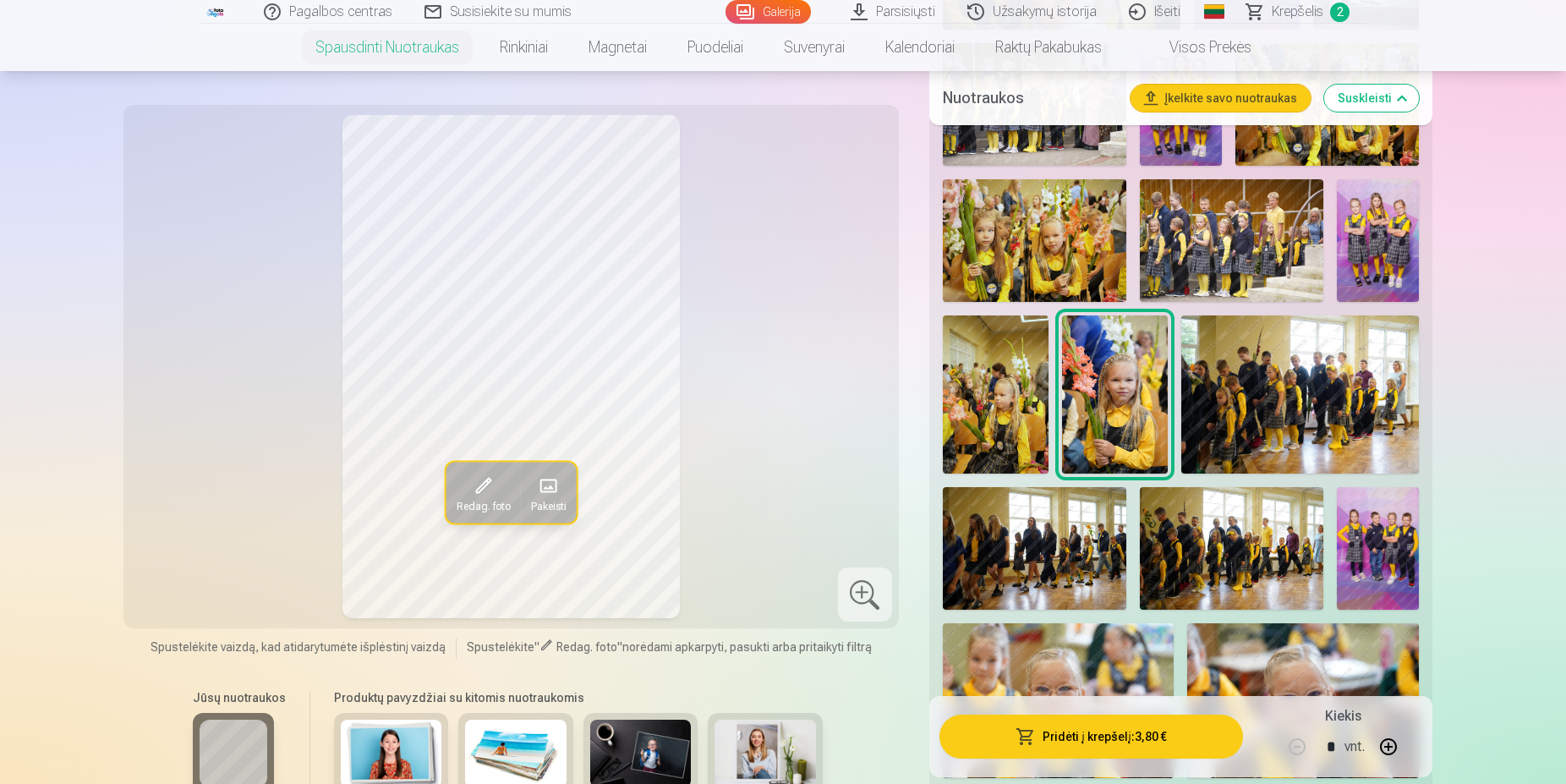
click at [1103, 743] on button "Pridėti į krepšelį : 3,80 €" at bounding box center [1091, 736] width 304 height 44
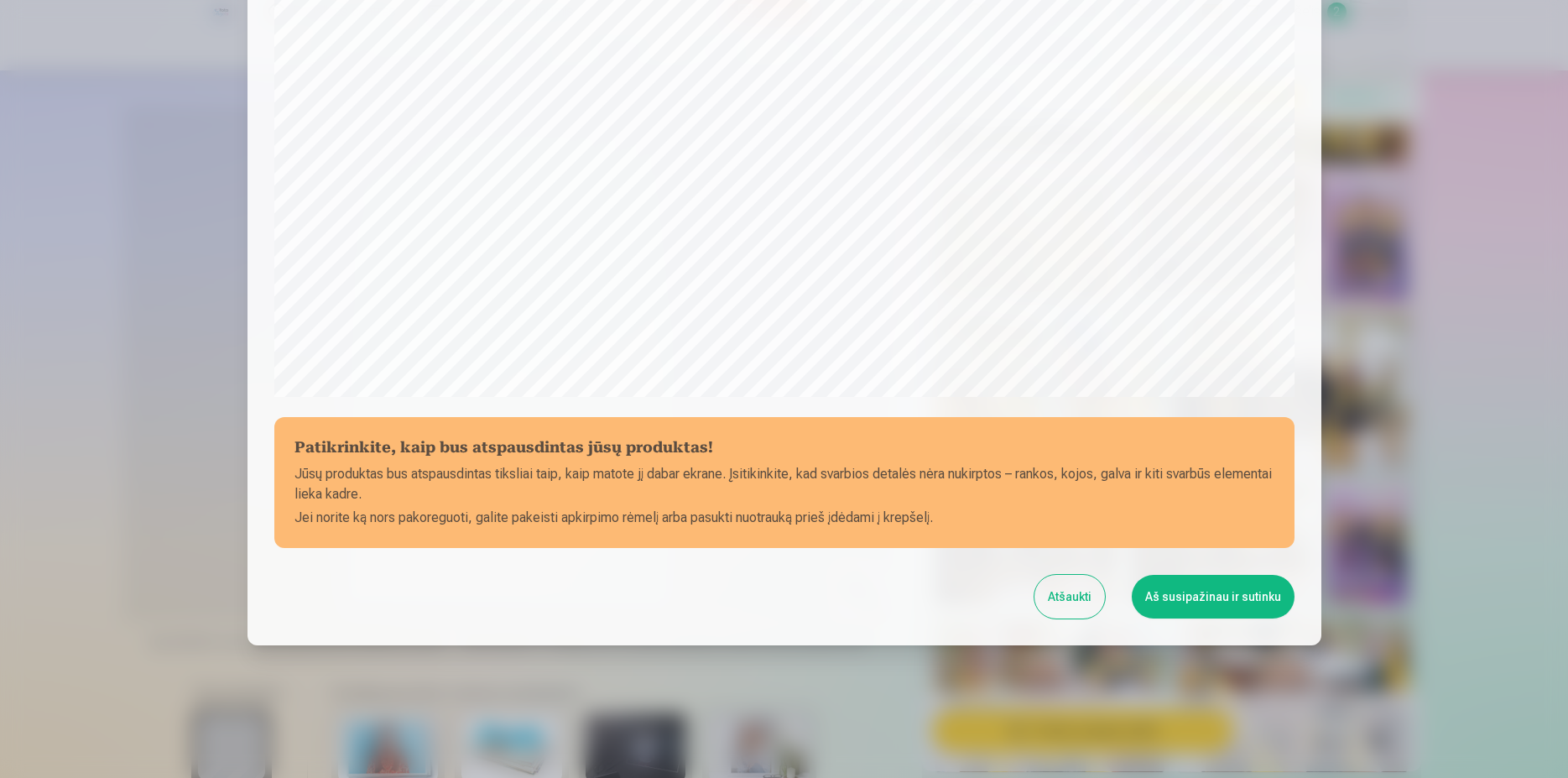
scroll to position [430, 0]
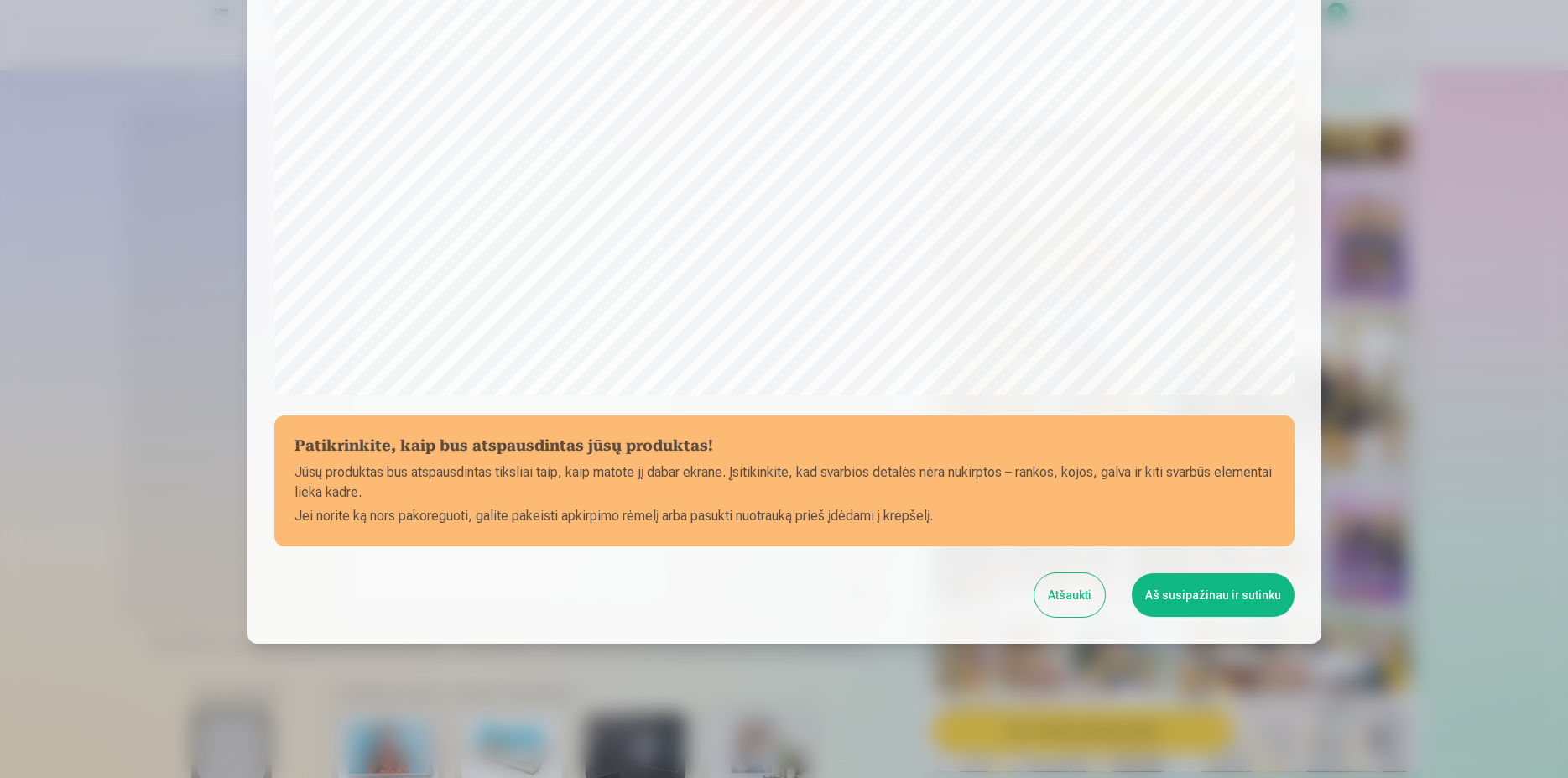
click at [1186, 607] on button "Aš susipažinau ir sutinku" at bounding box center [1213, 595] width 163 height 44
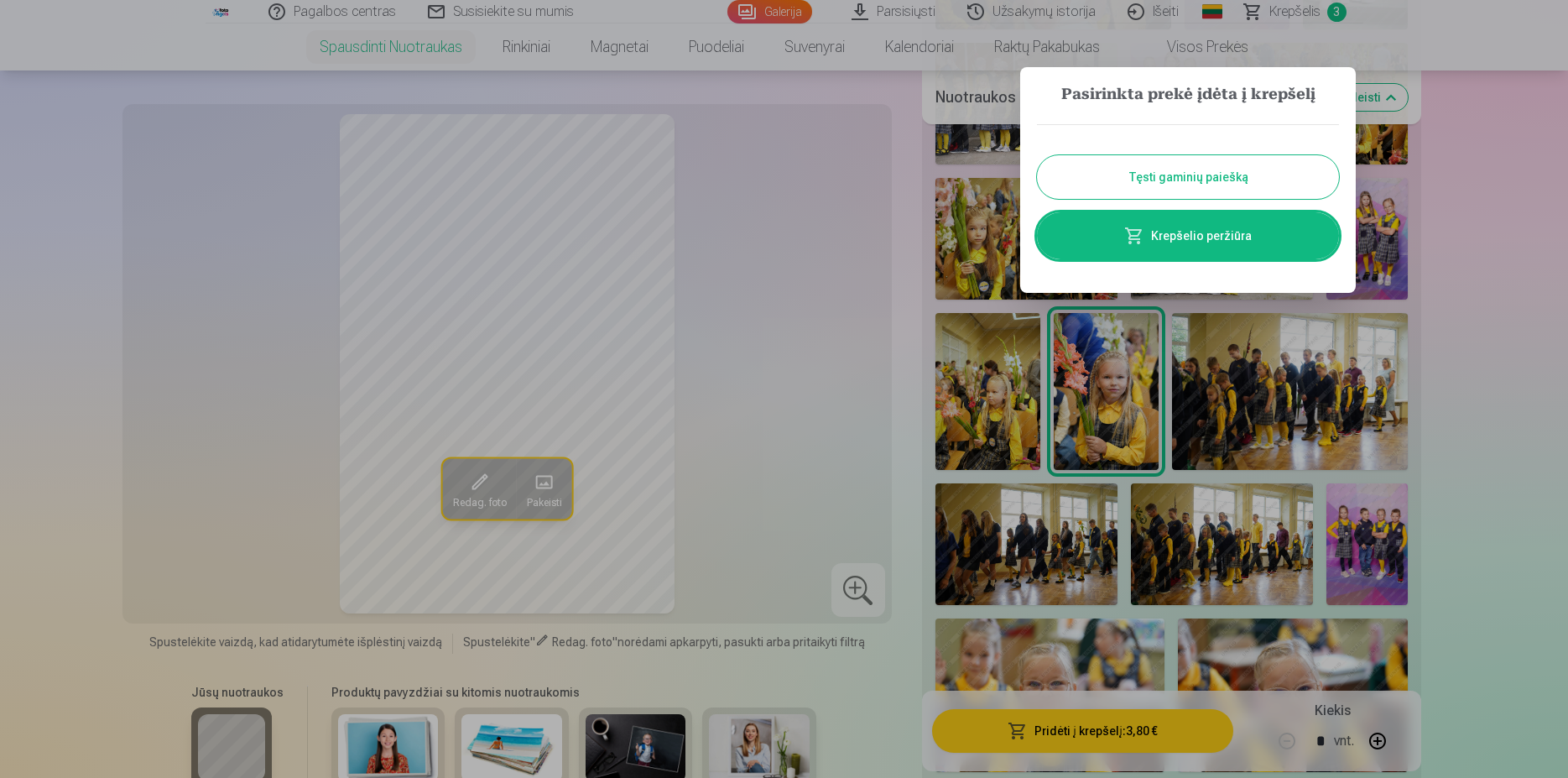
click at [1219, 185] on button "Tęsti gaminių paiešką" at bounding box center [1188, 177] width 302 height 44
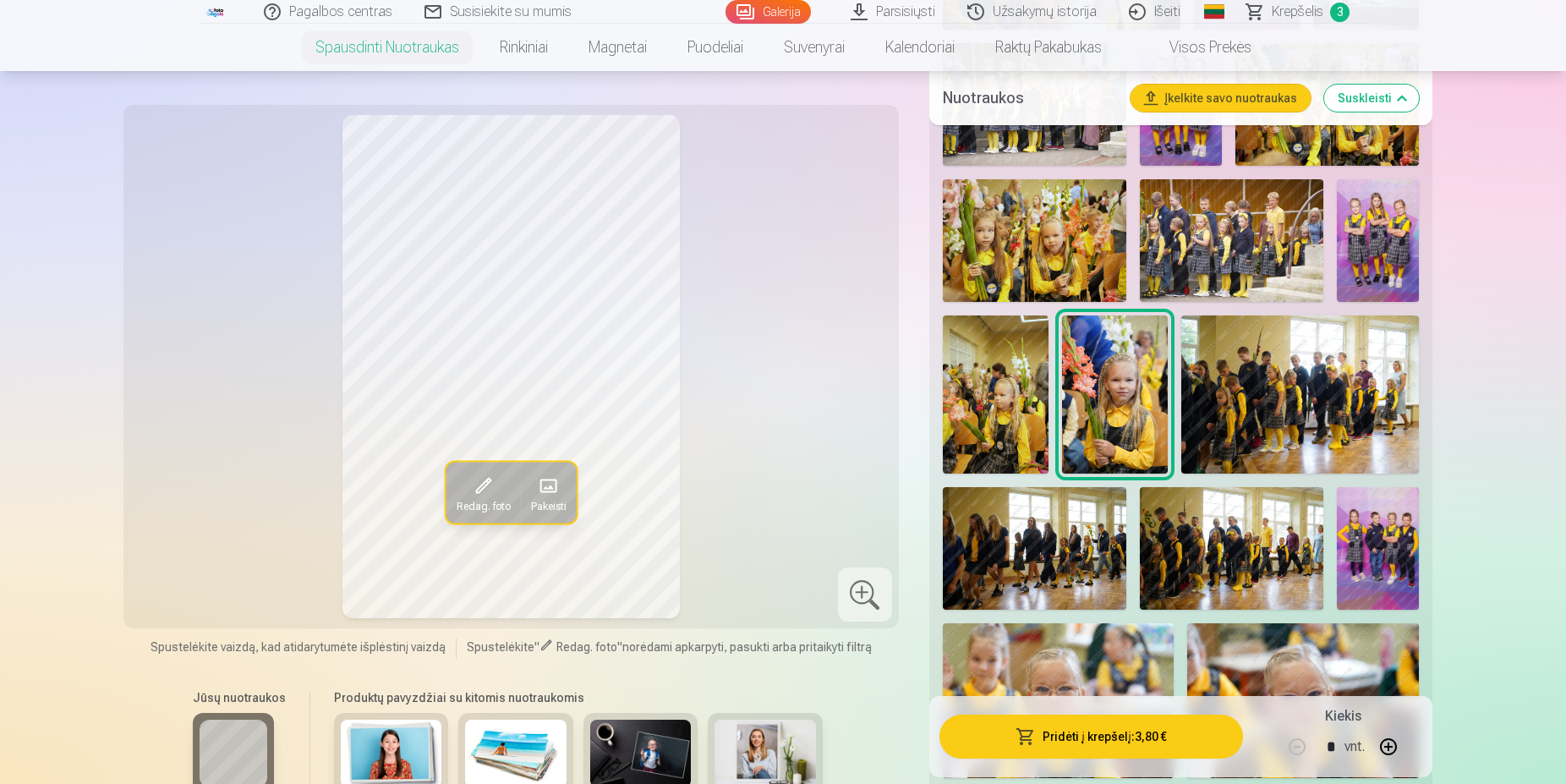
click at [1333, 403] on img at bounding box center [1300, 395] width 237 height 158
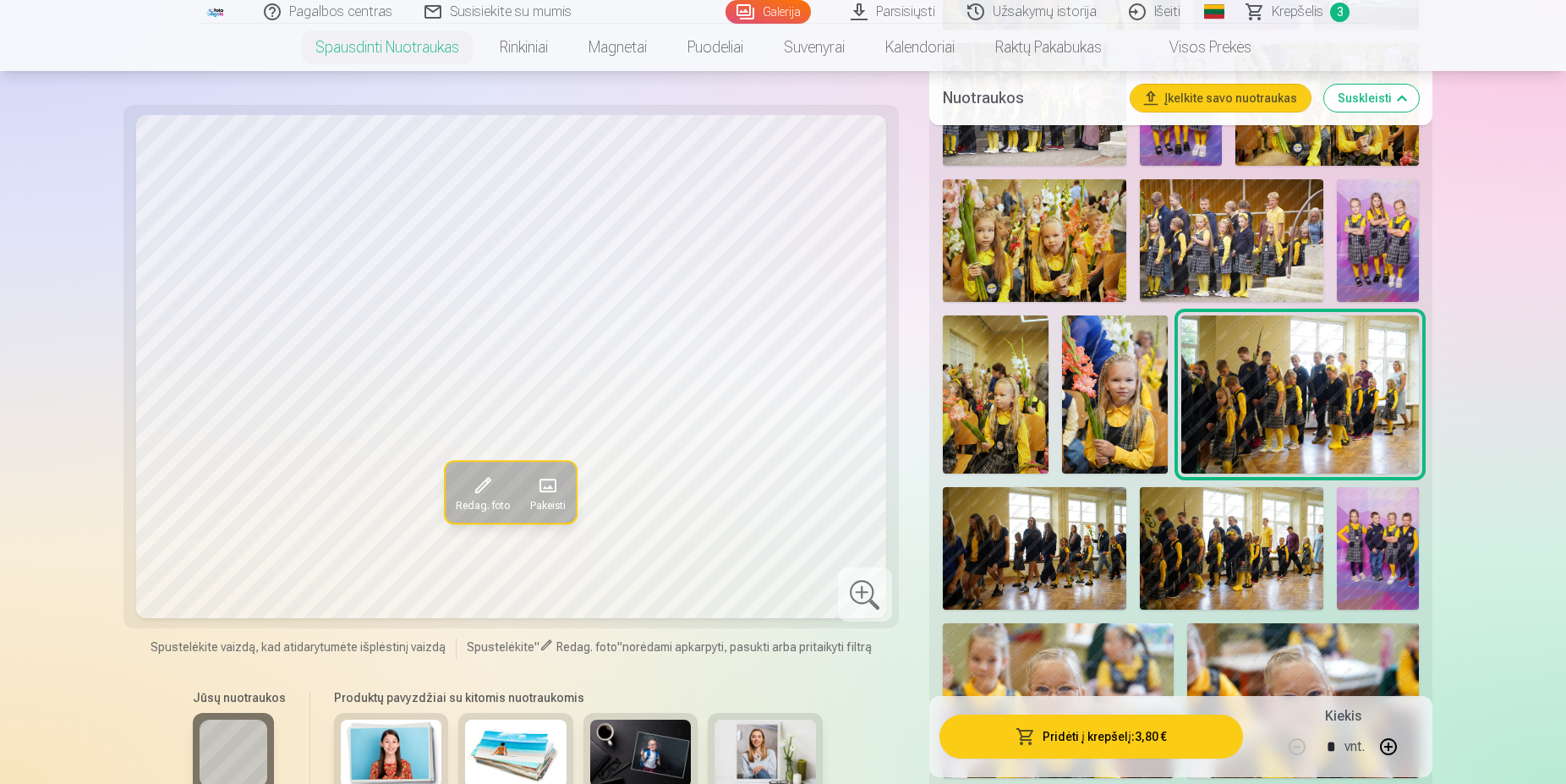
click at [1045, 567] on img at bounding box center [1034, 548] width 184 height 122
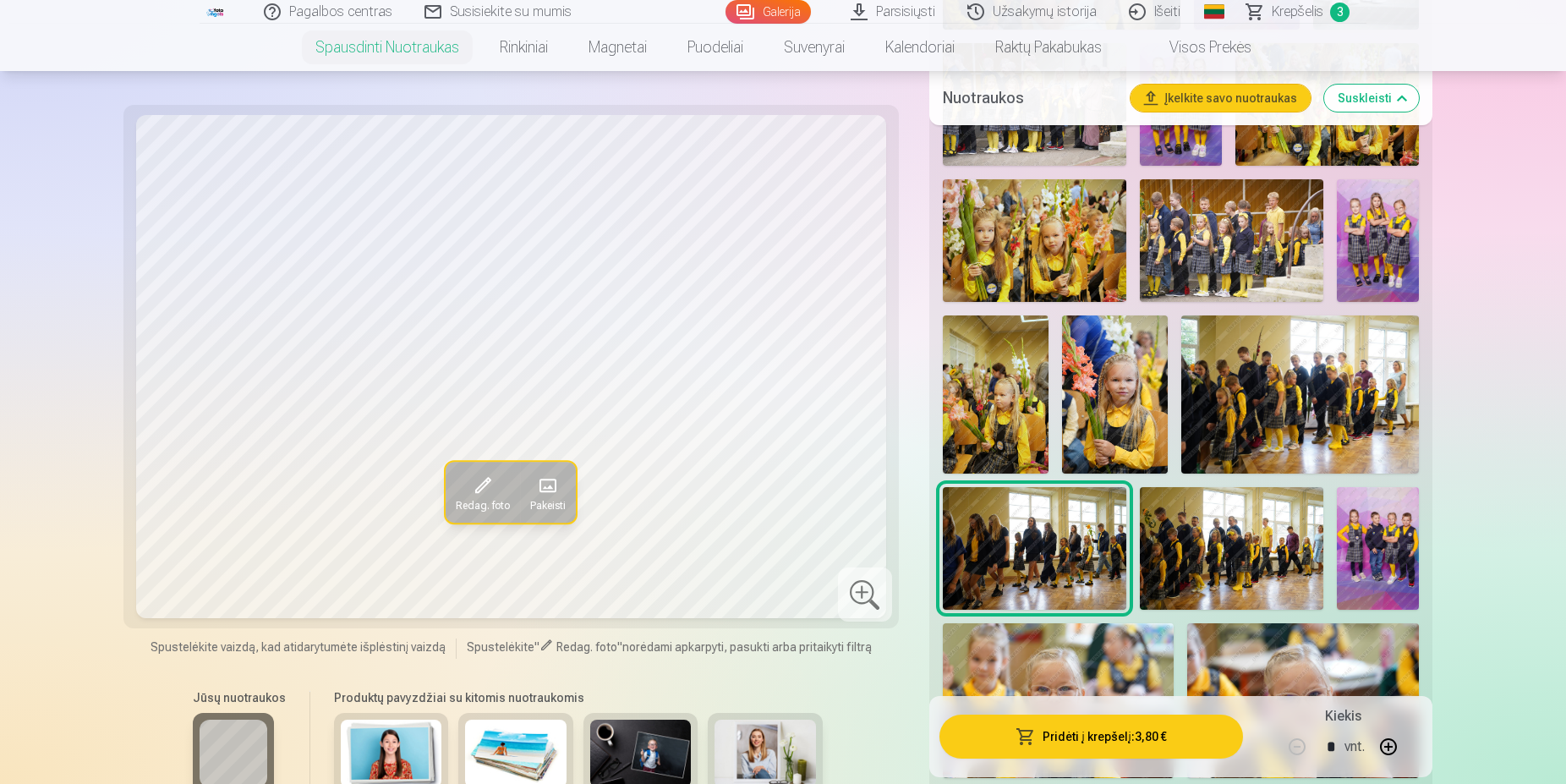
click at [1194, 552] on img at bounding box center [1232, 548] width 184 height 122
click at [1382, 558] on img at bounding box center [1378, 548] width 82 height 122
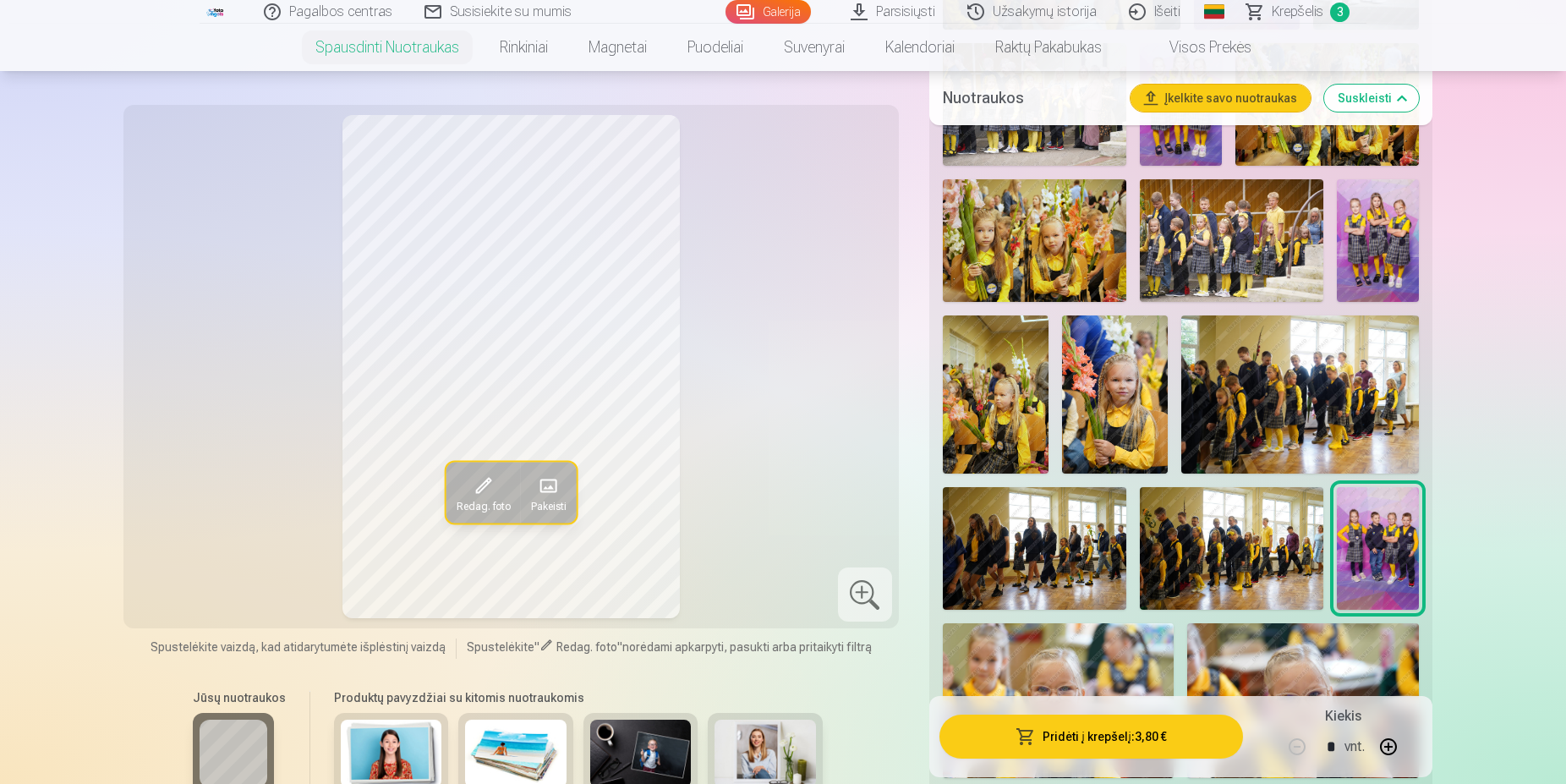
click at [1072, 741] on button "Pridėti į krepšelį : 3,80 €" at bounding box center [1091, 736] width 304 height 44
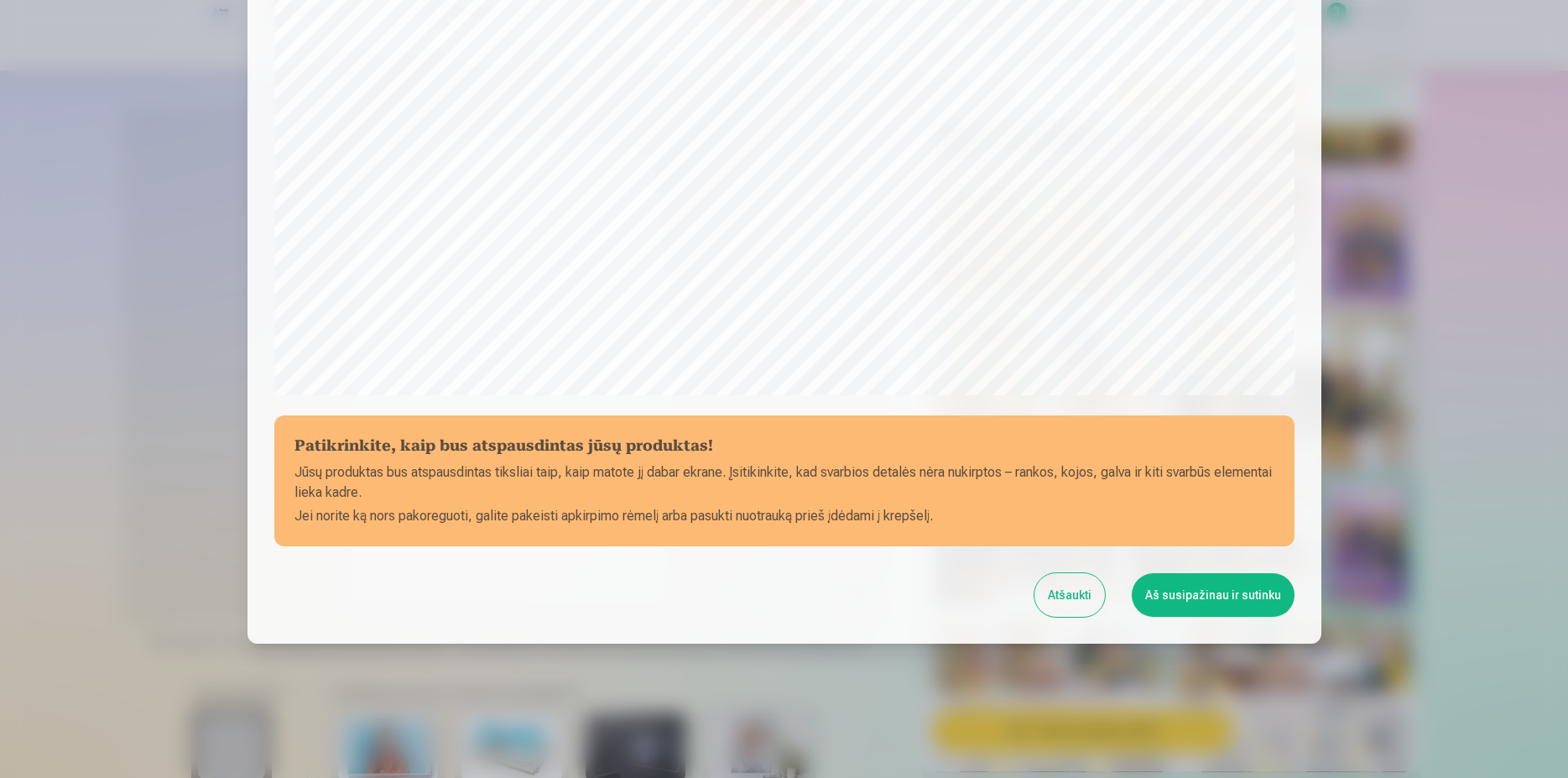
click at [1190, 597] on button "Aš susipažinau ir sutinku" at bounding box center [1213, 595] width 163 height 44
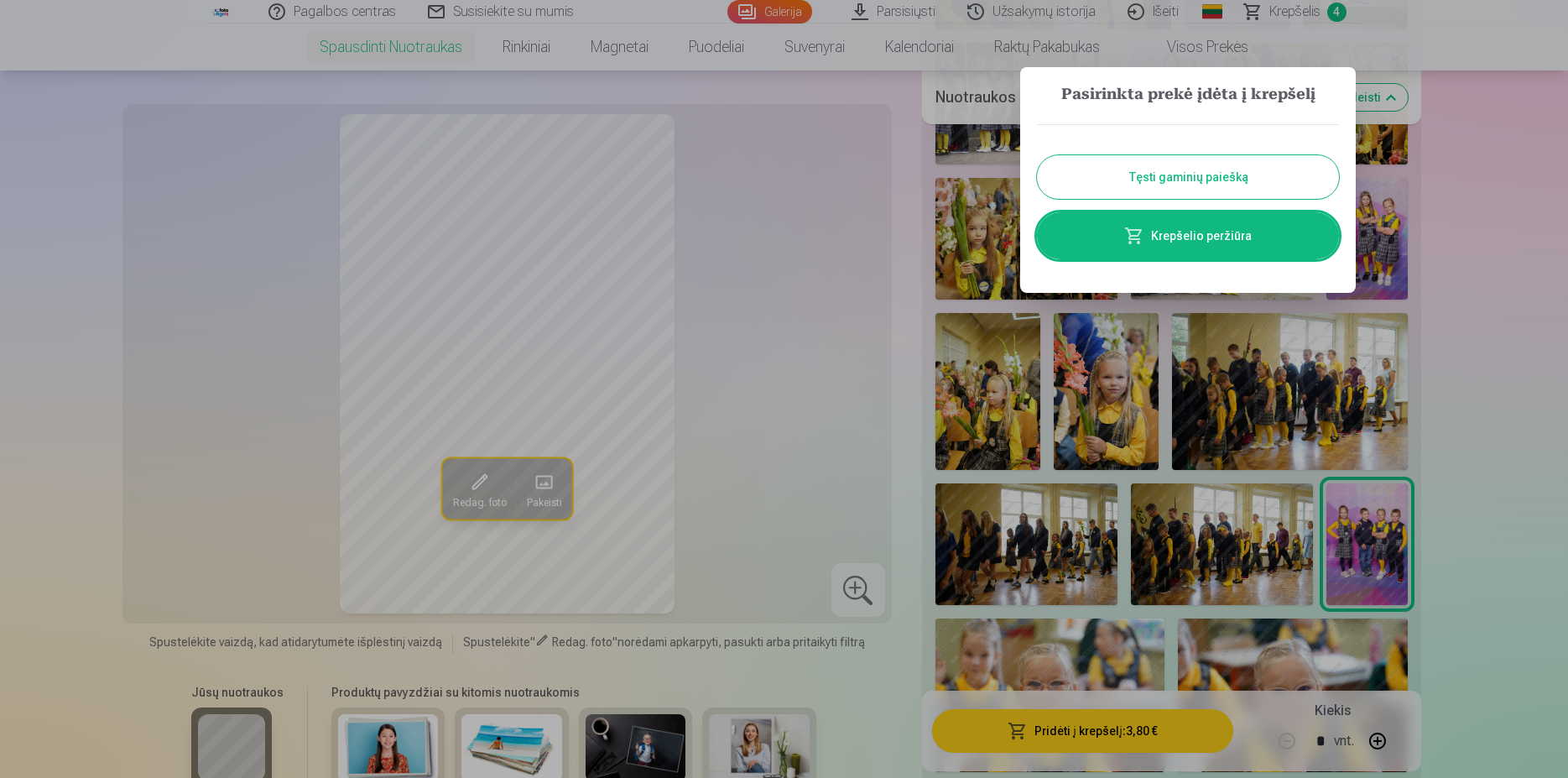
click at [1236, 186] on button "Tęsti gaminių paiešką" at bounding box center [1188, 177] width 302 height 44
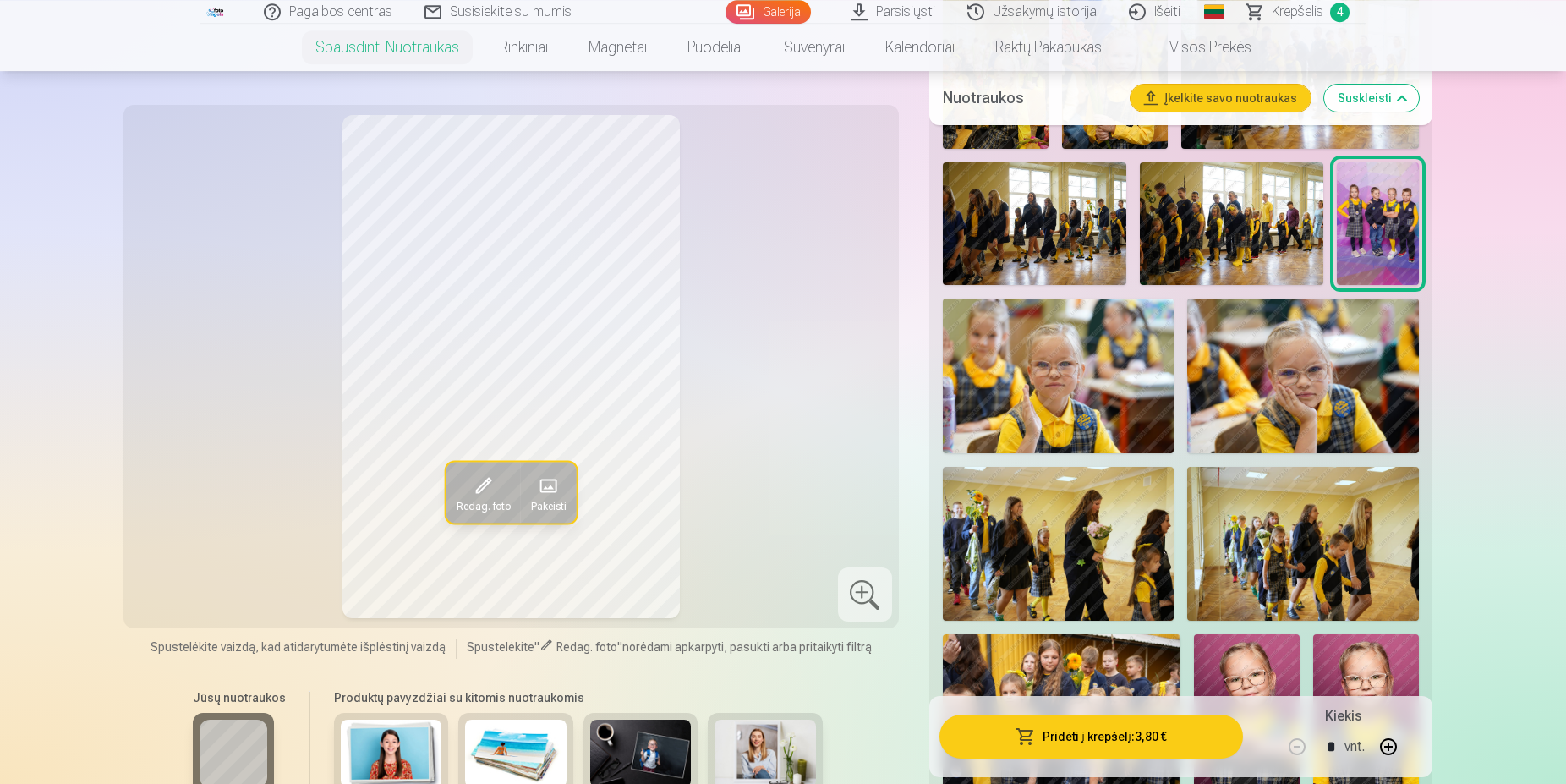
scroll to position [1639, 0]
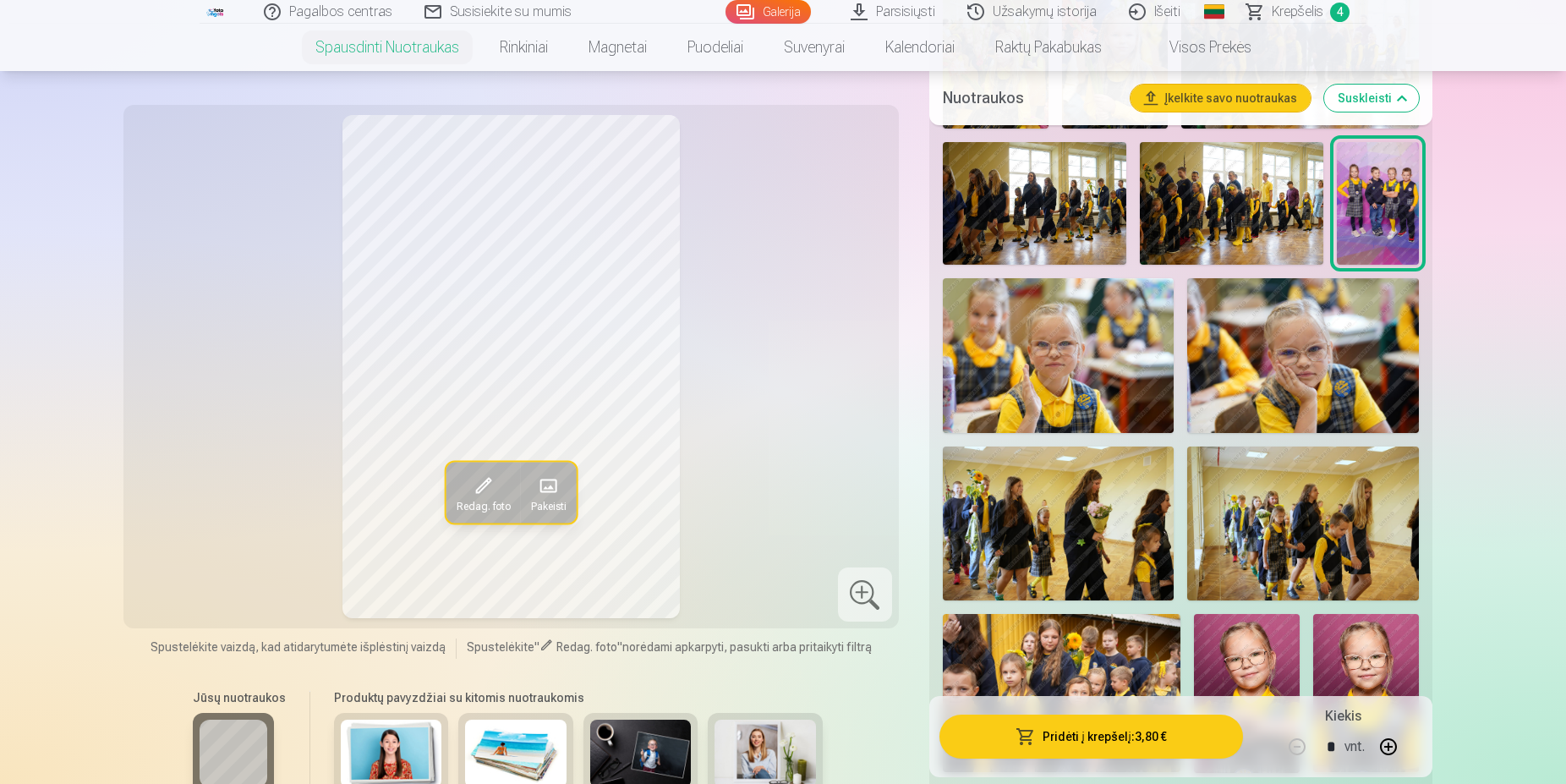
click at [1097, 388] on img at bounding box center [1058, 355] width 231 height 154
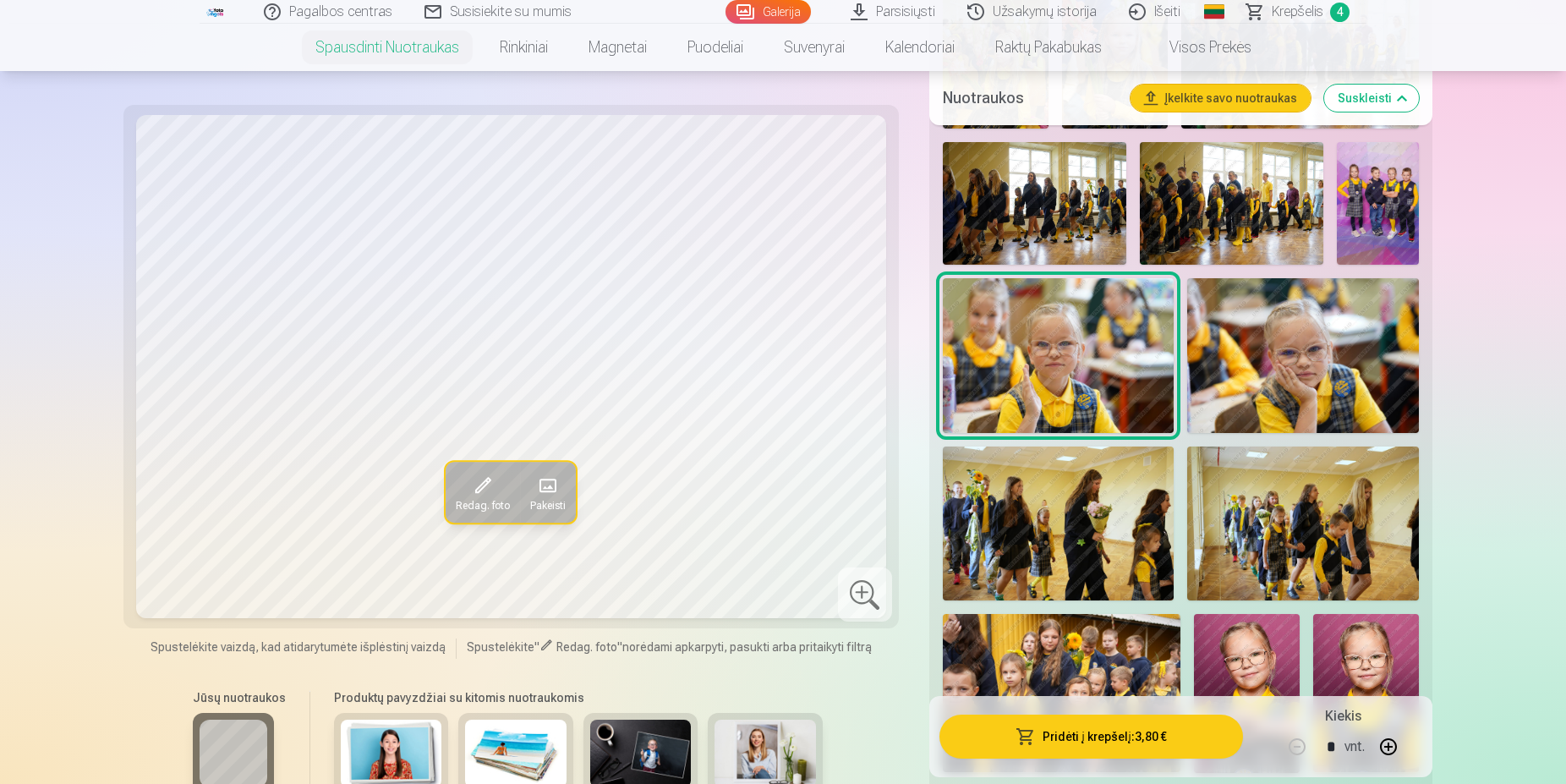
click at [1265, 370] on img at bounding box center [1303, 355] width 231 height 154
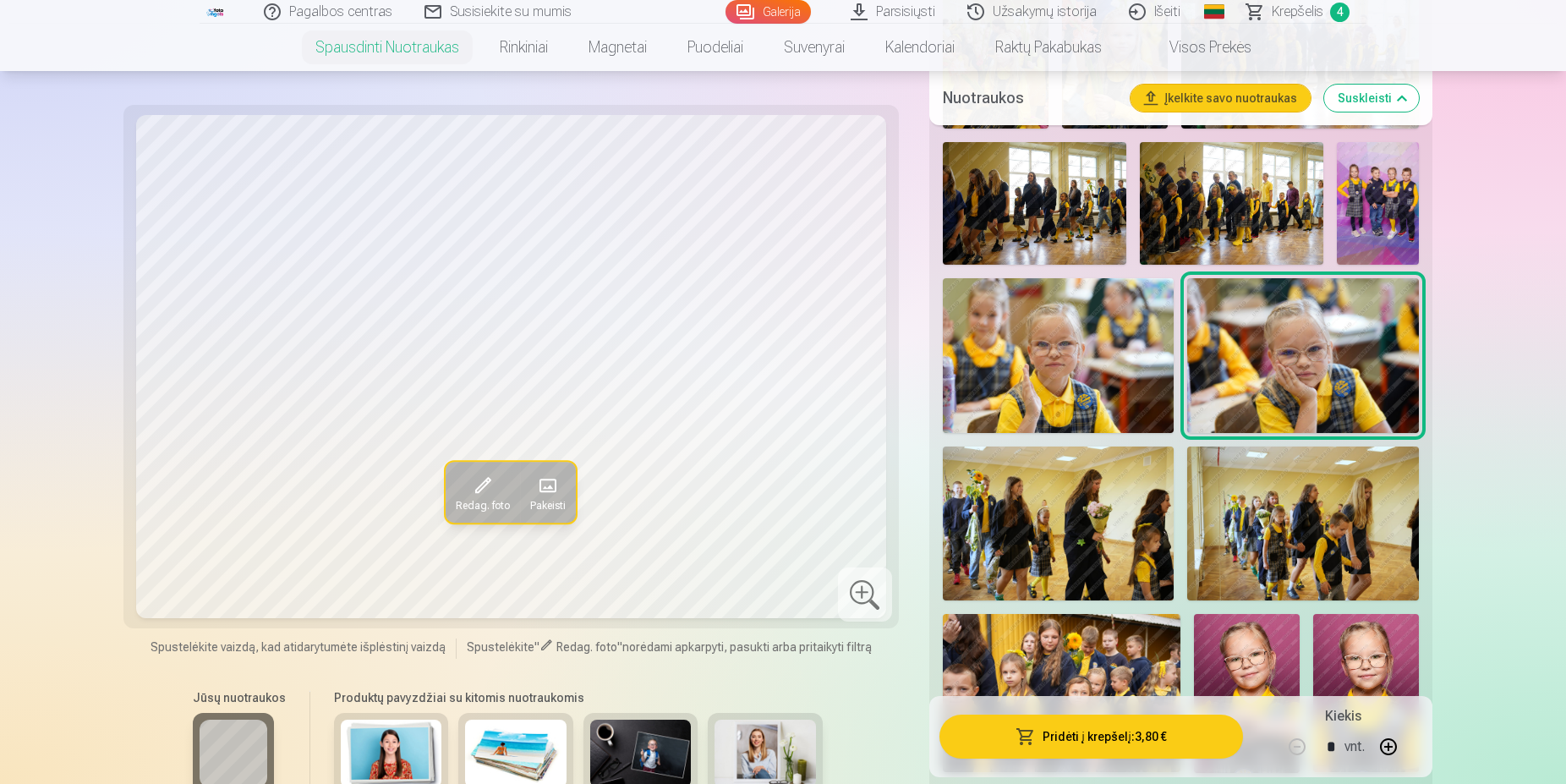
click at [1057, 535] on img at bounding box center [1058, 523] width 231 height 154
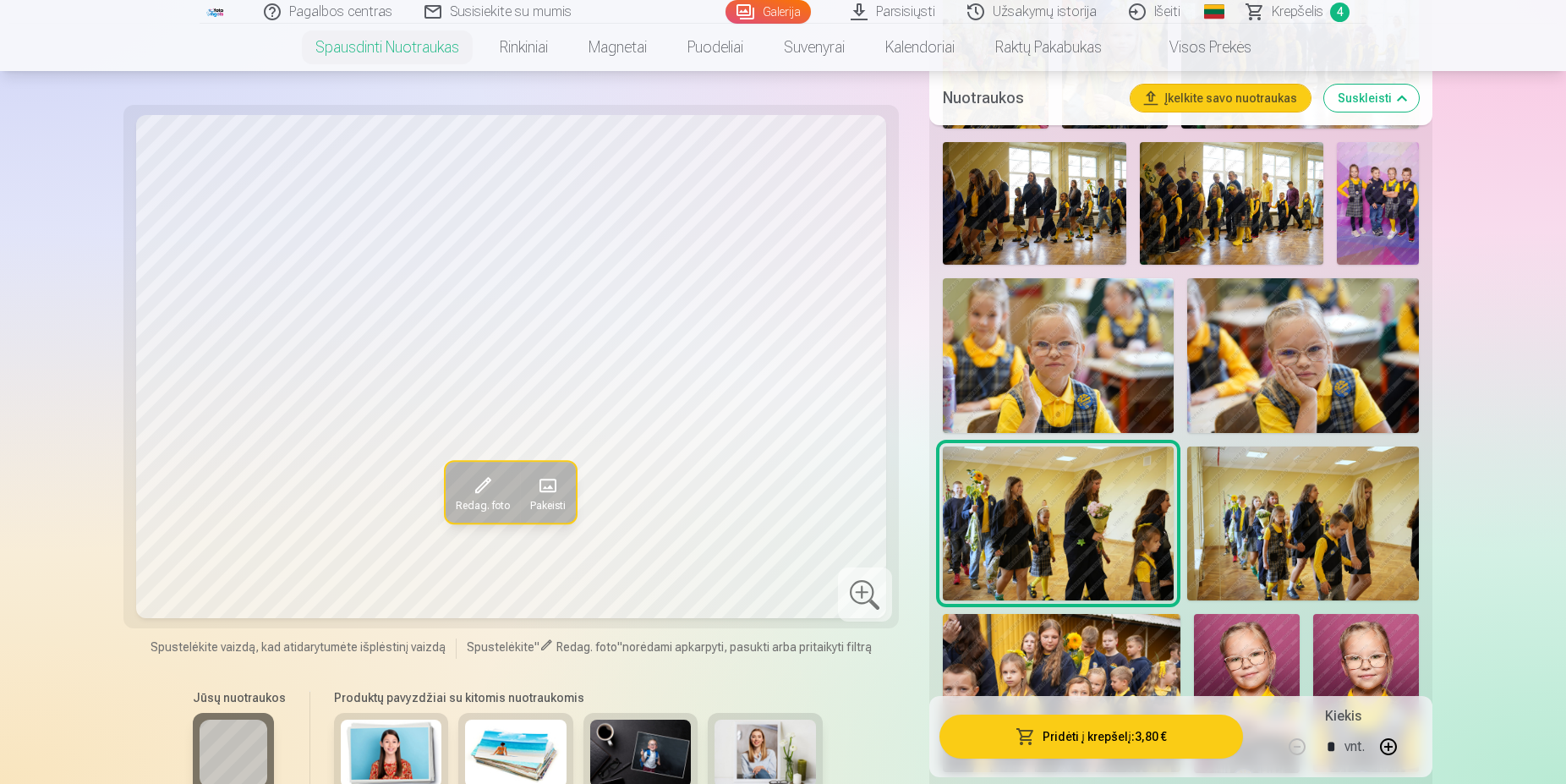
click at [1314, 522] on img at bounding box center [1303, 523] width 231 height 154
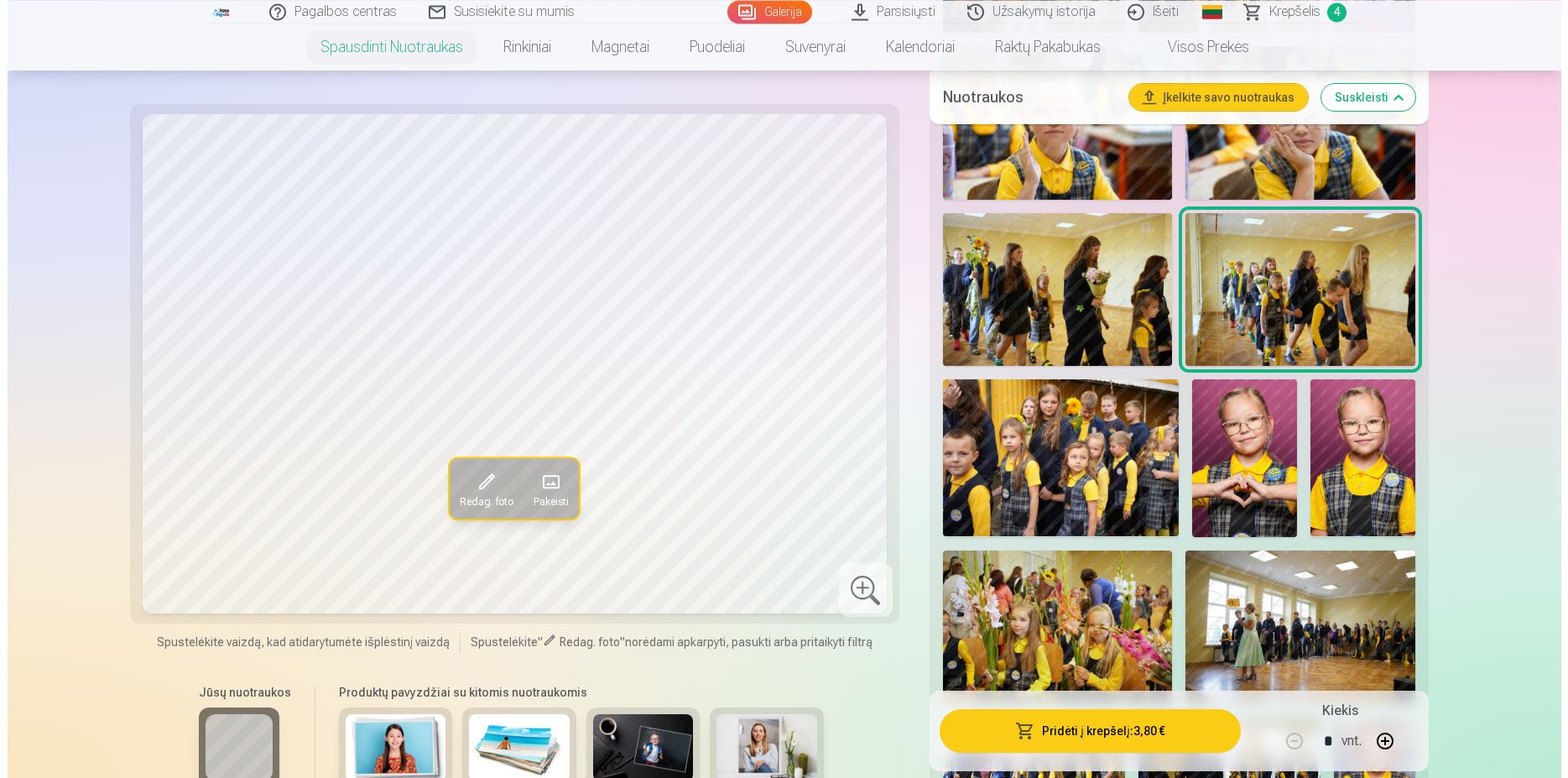
scroll to position [1883, 0]
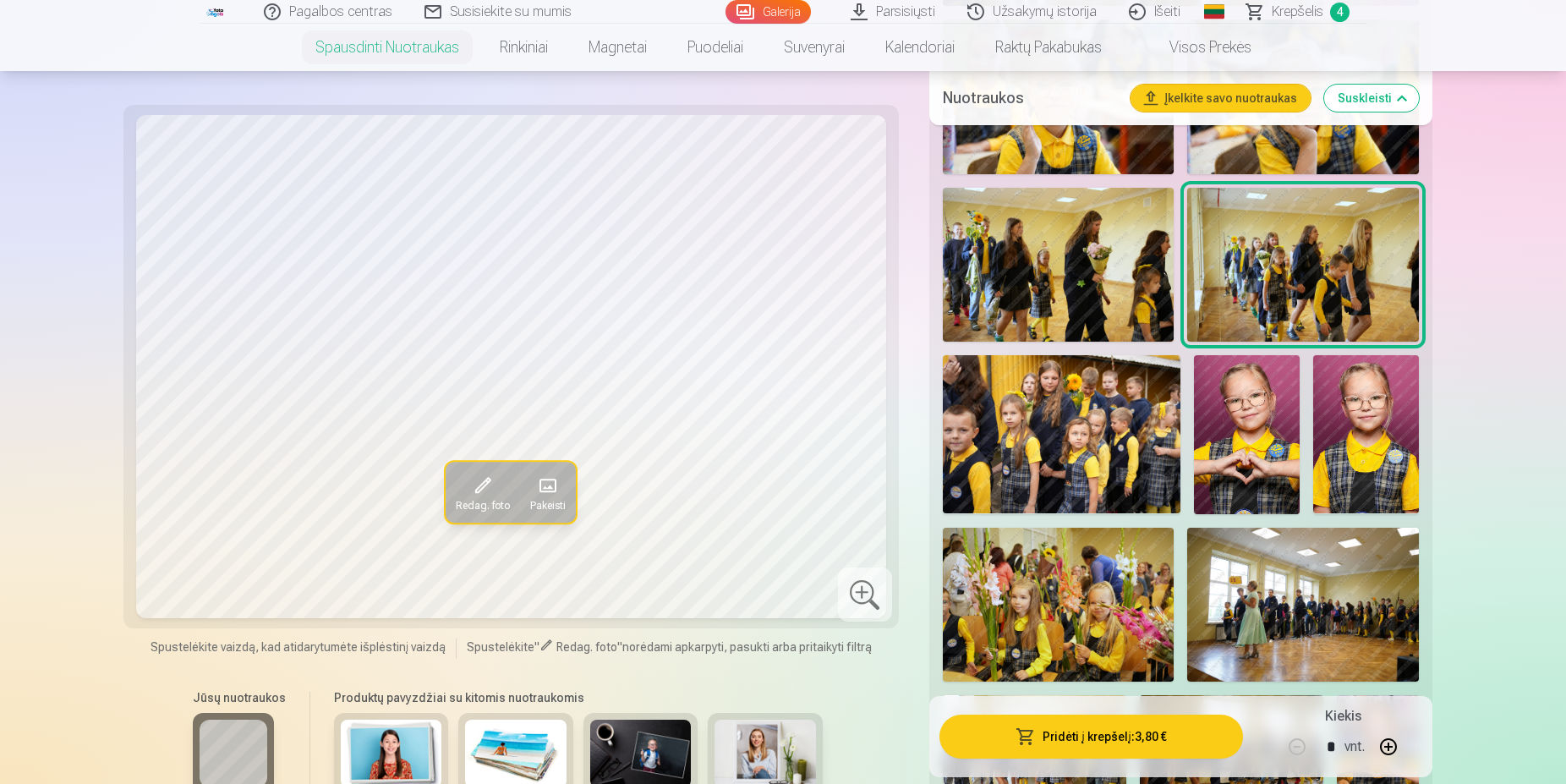
click at [1114, 462] on img at bounding box center [1061, 435] width 237 height 158
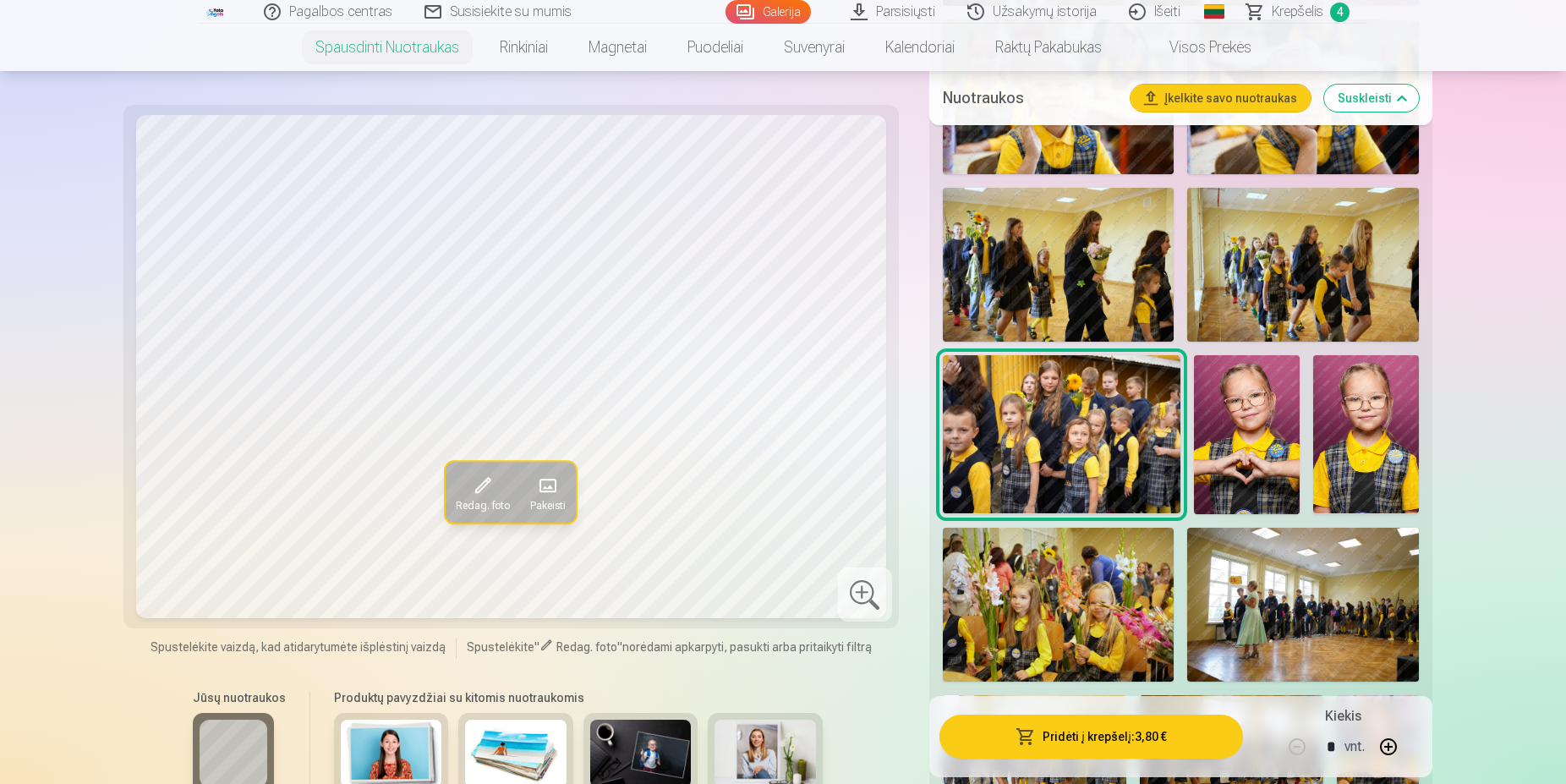
click at [1370, 437] on img at bounding box center [1366, 435] width 105 height 158
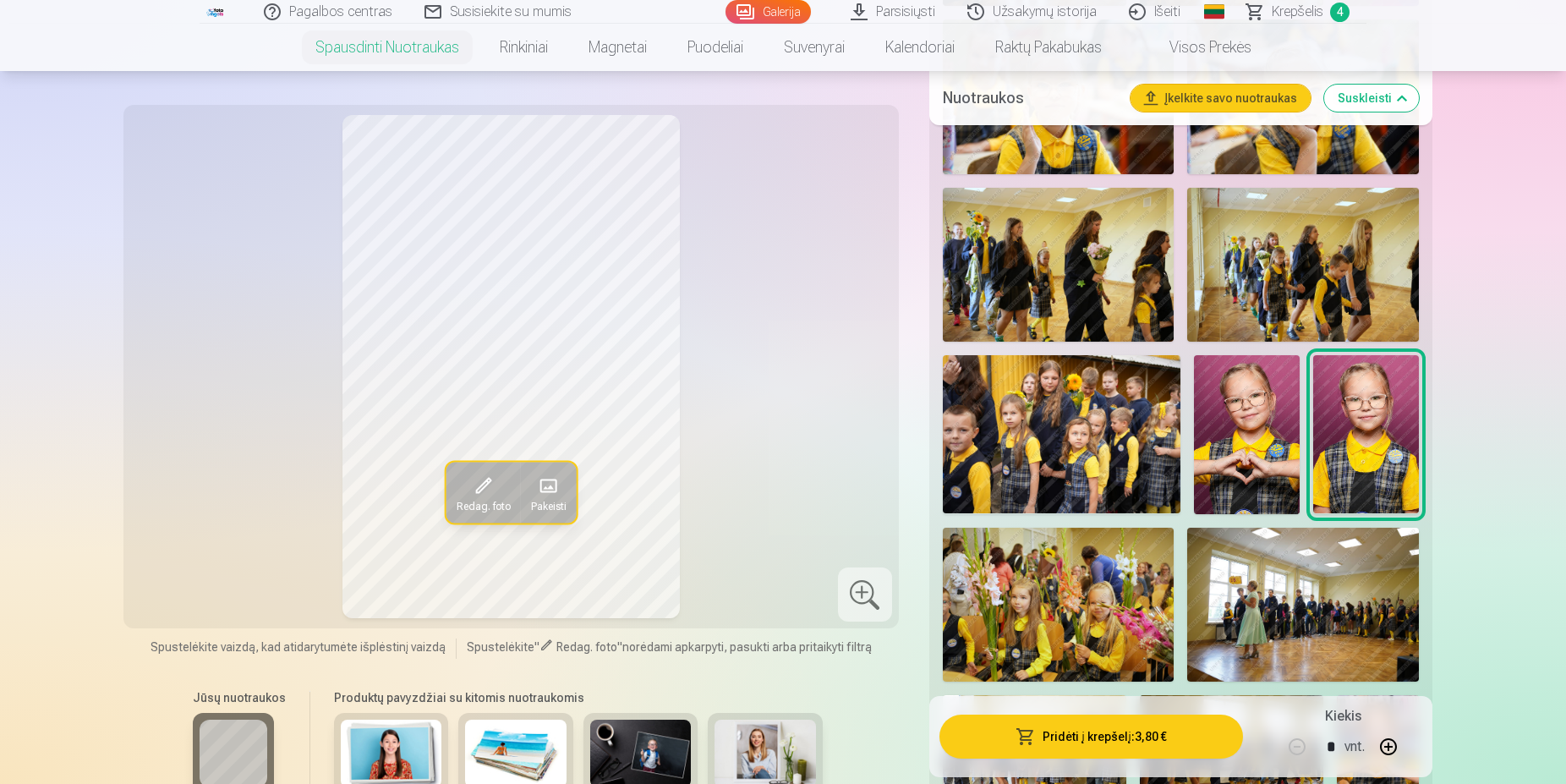
click at [1107, 743] on button "Pridėti į krepšelį : 3,80 €" at bounding box center [1091, 736] width 304 height 44
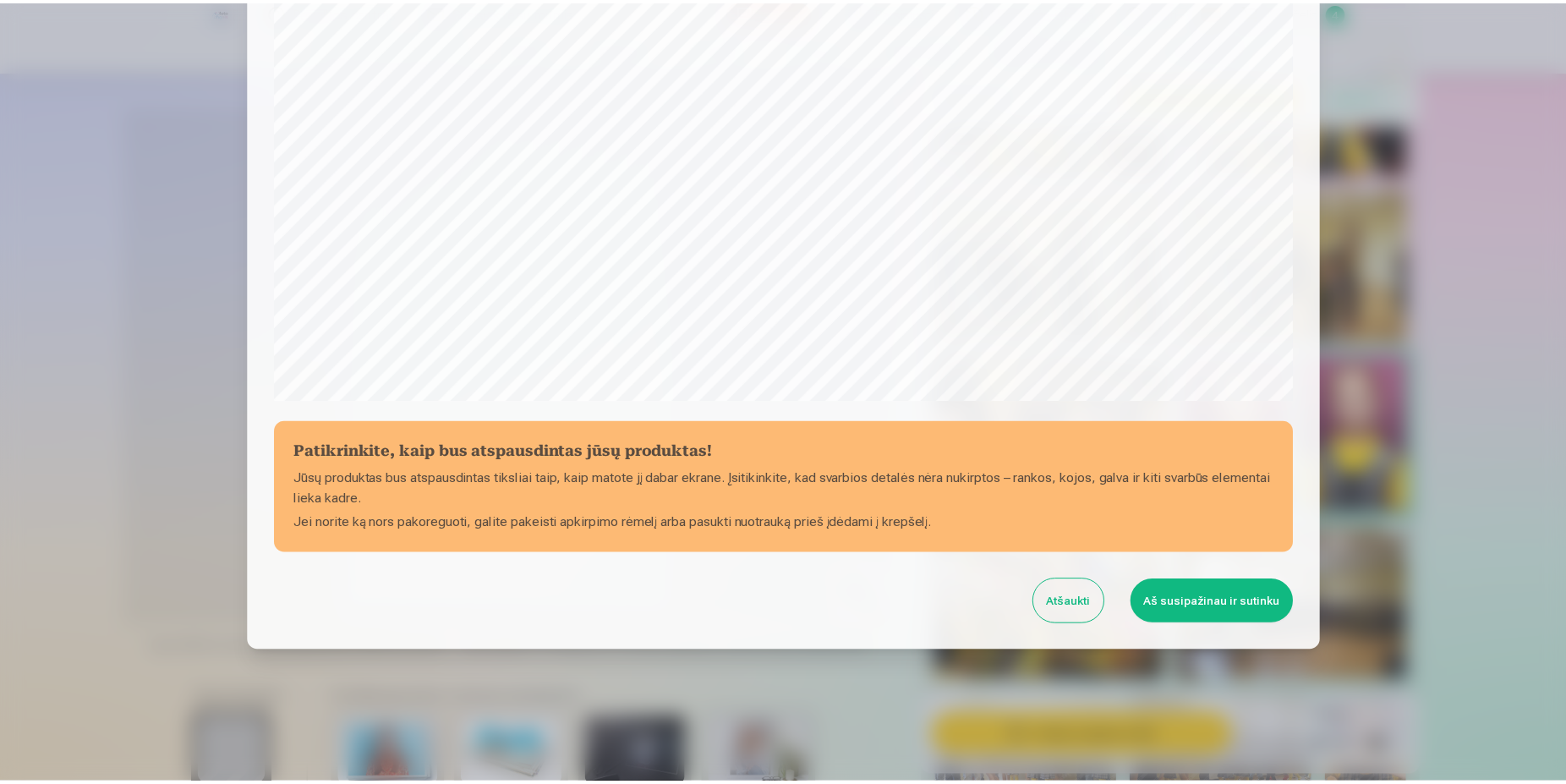
scroll to position [434, 0]
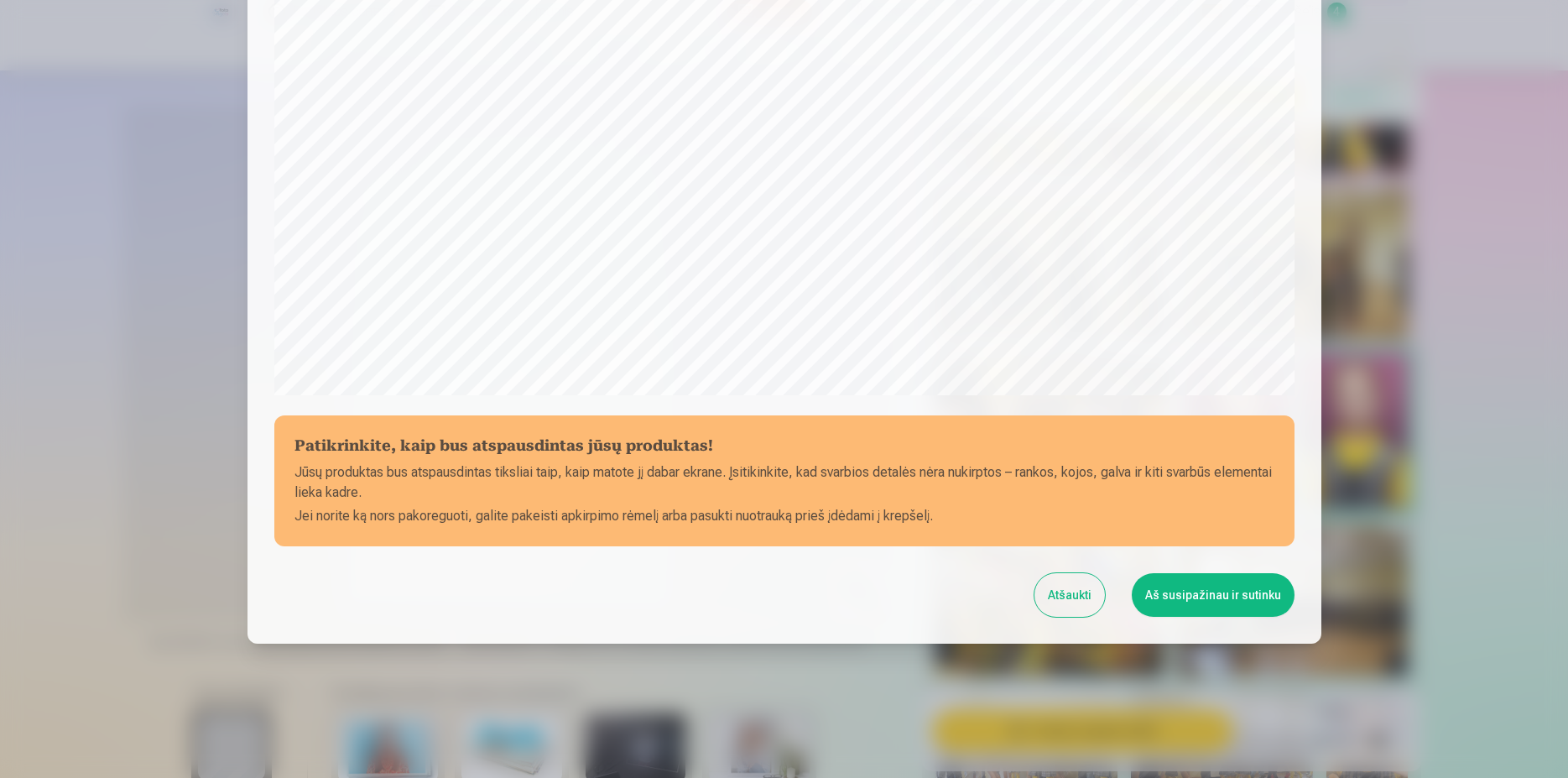
click at [1238, 593] on button "Aš susipažinau ir sutinku" at bounding box center [1213, 595] width 163 height 44
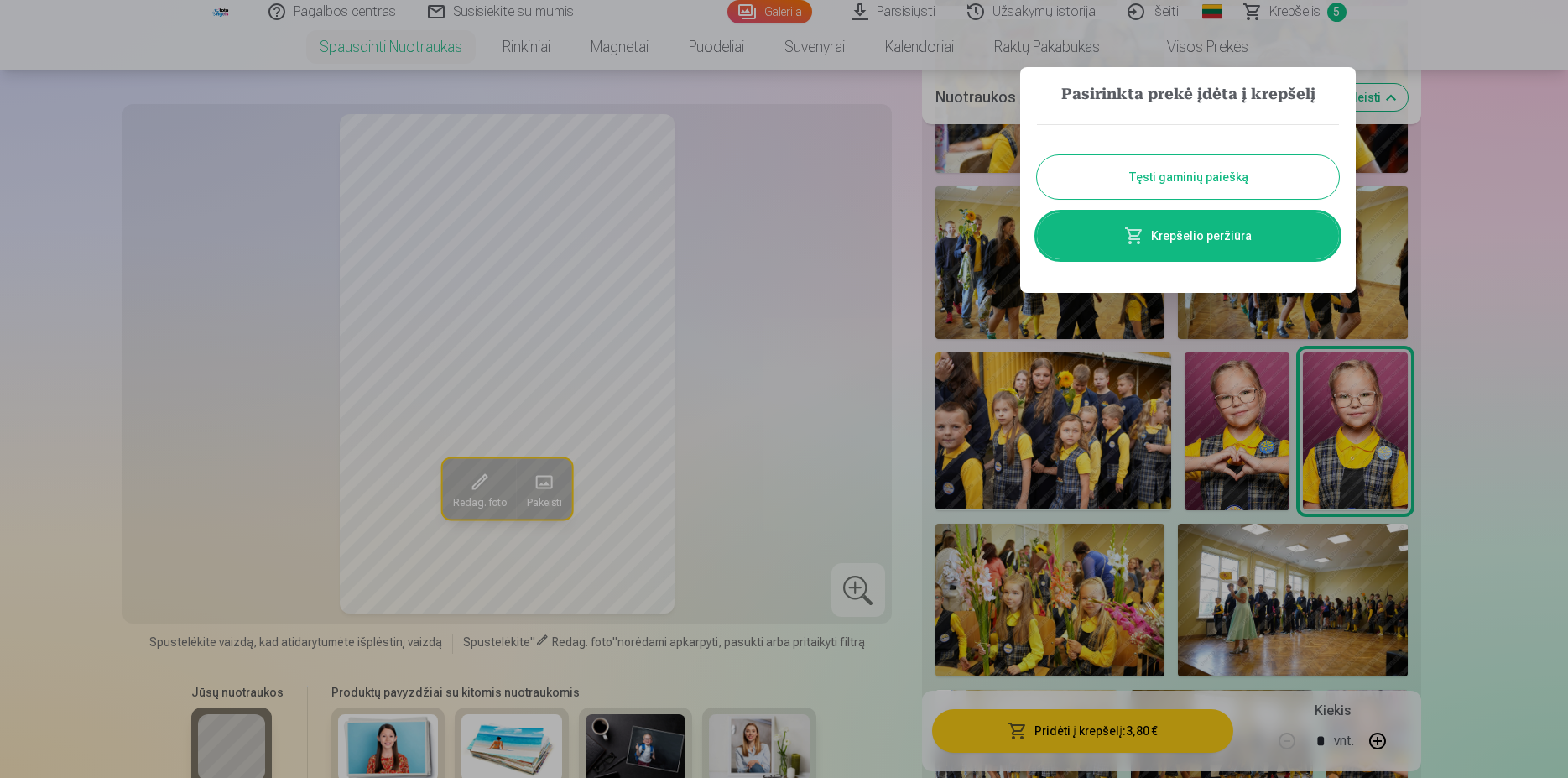
click at [1027, 610] on div at bounding box center [784, 389] width 1568 height 778
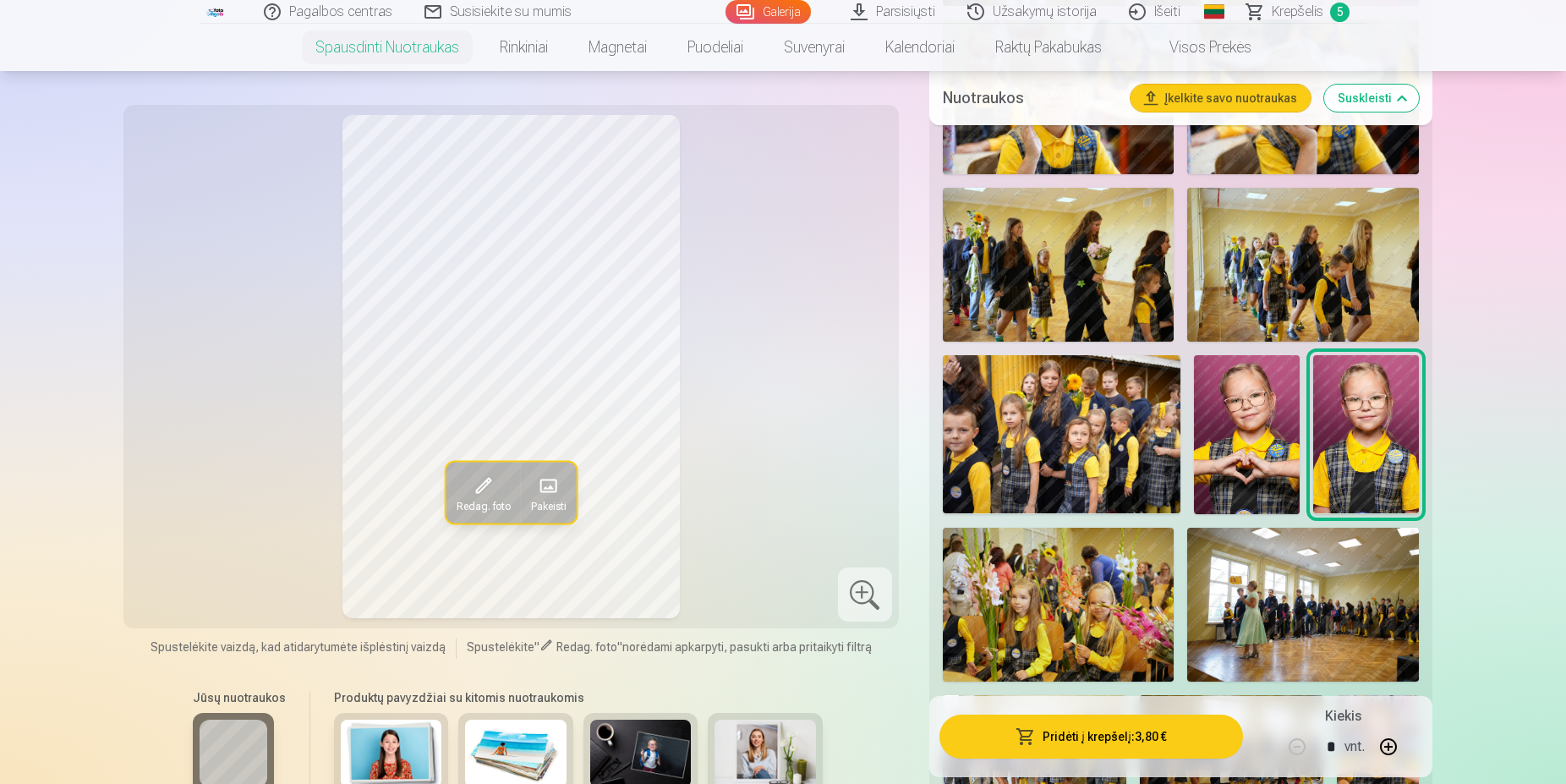
click at [1087, 584] on img at bounding box center [1058, 604] width 231 height 154
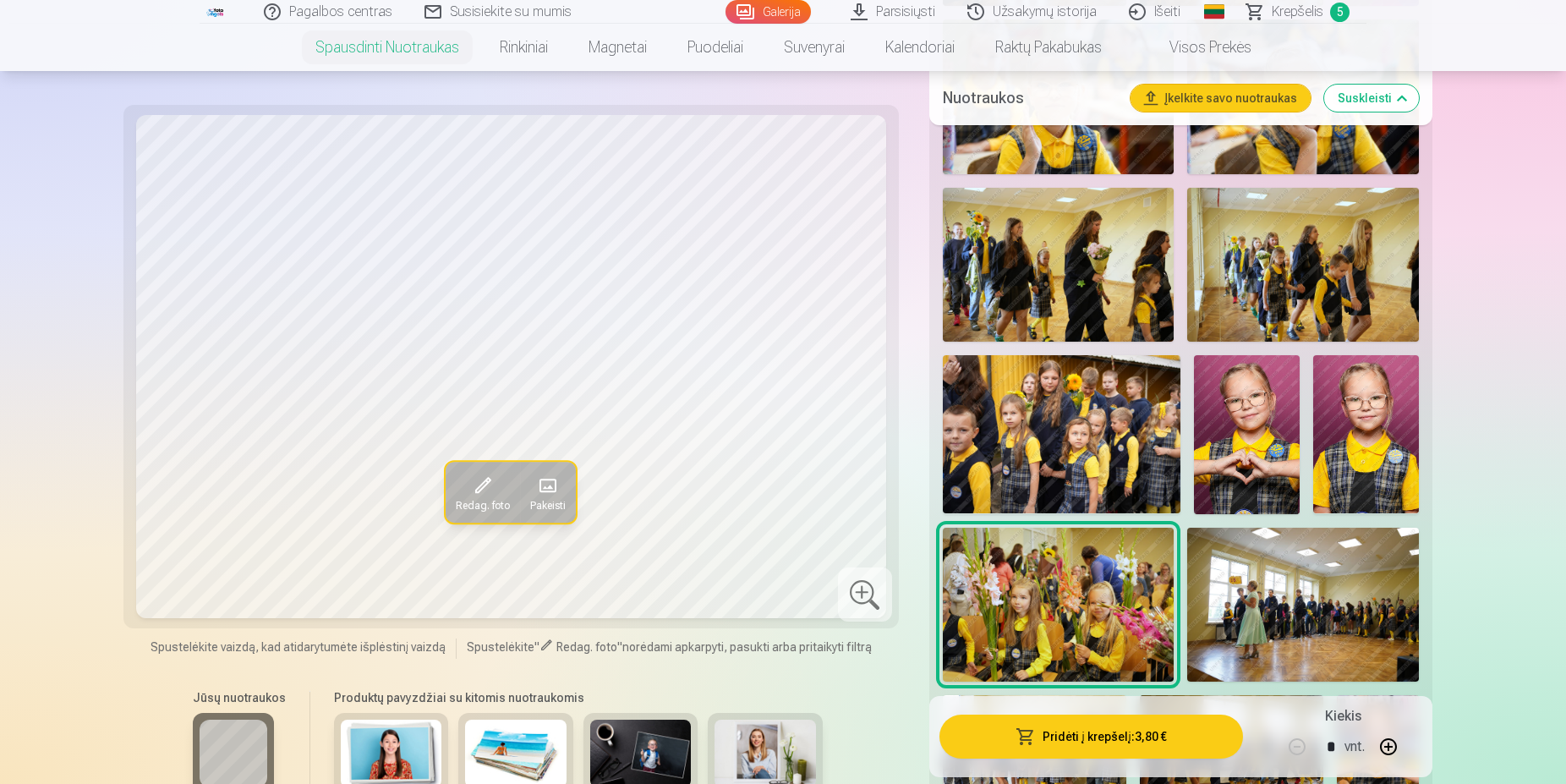
click at [1243, 582] on img at bounding box center [1303, 604] width 231 height 154
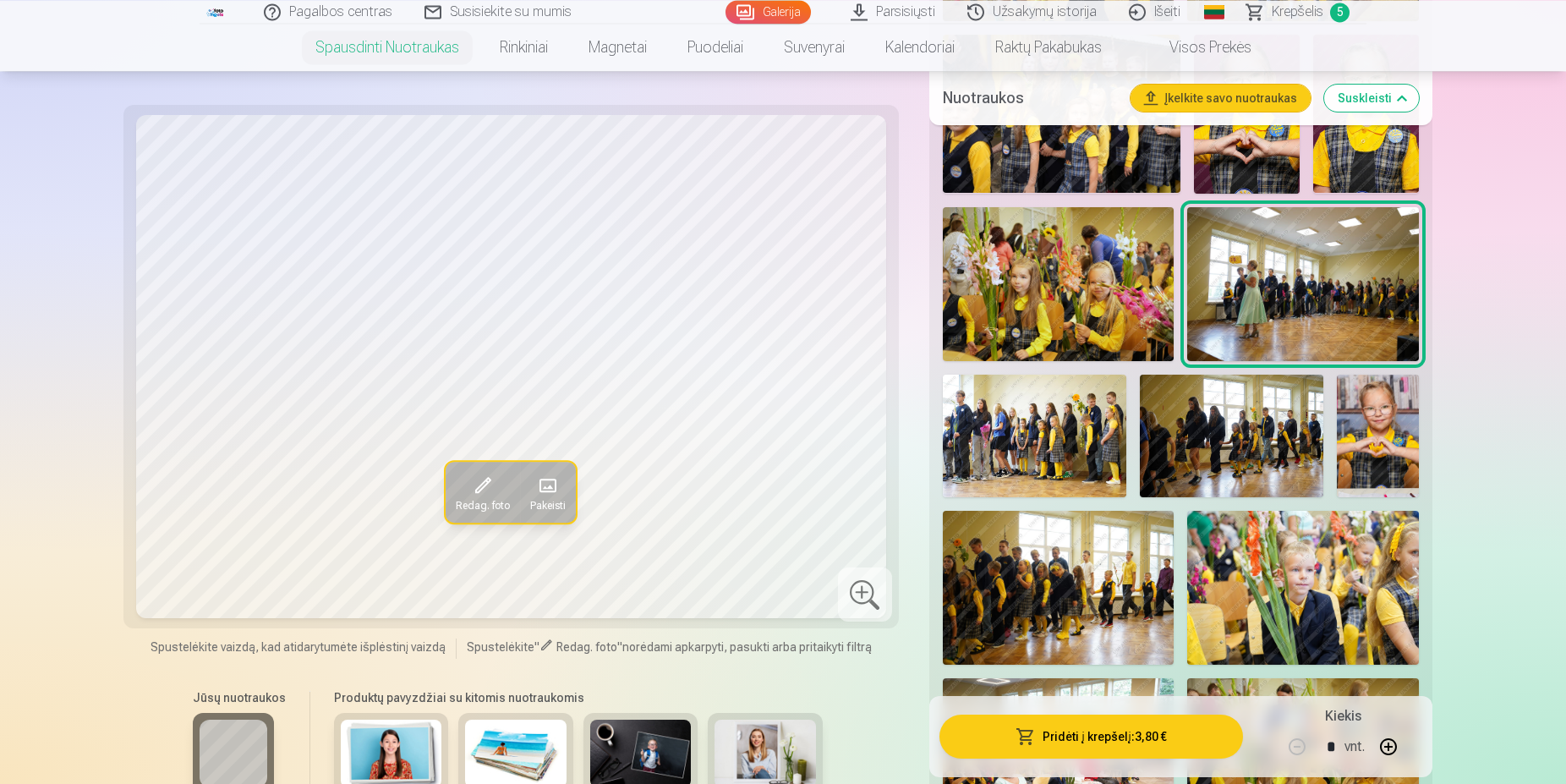
scroll to position [2242, 0]
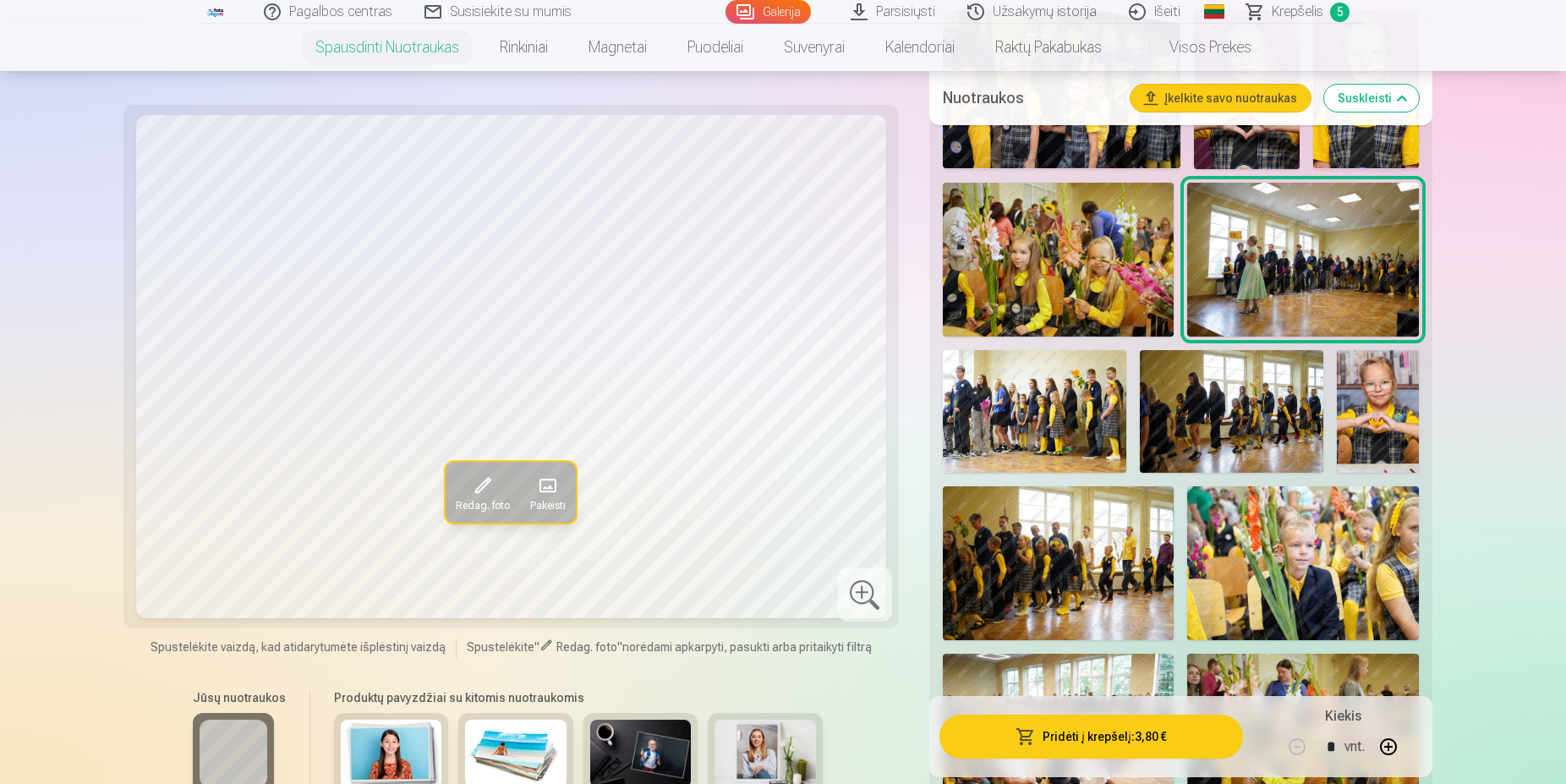
click at [1037, 426] on img at bounding box center [1034, 412] width 184 height 122
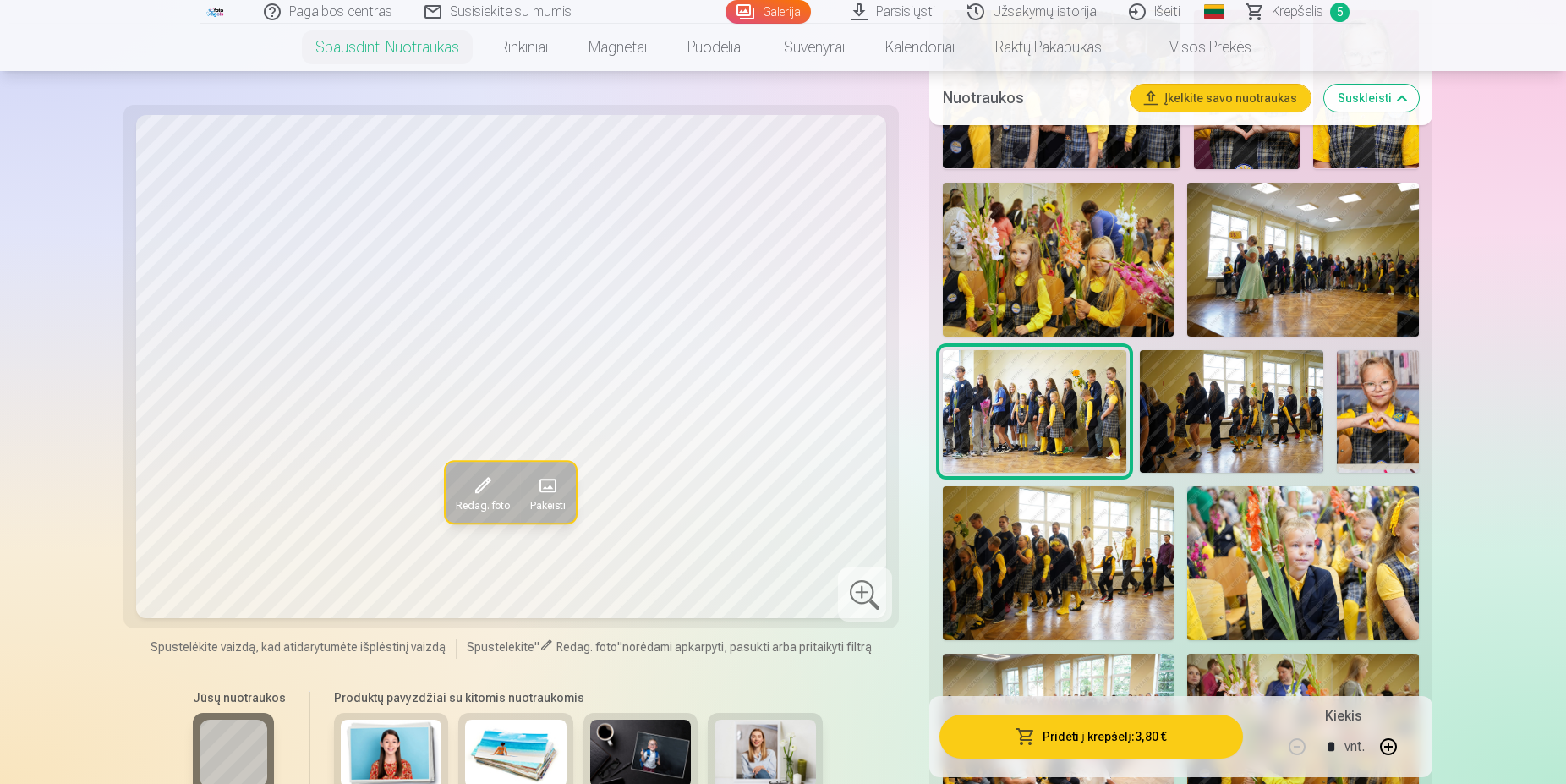
click at [1162, 426] on img at bounding box center [1232, 412] width 184 height 122
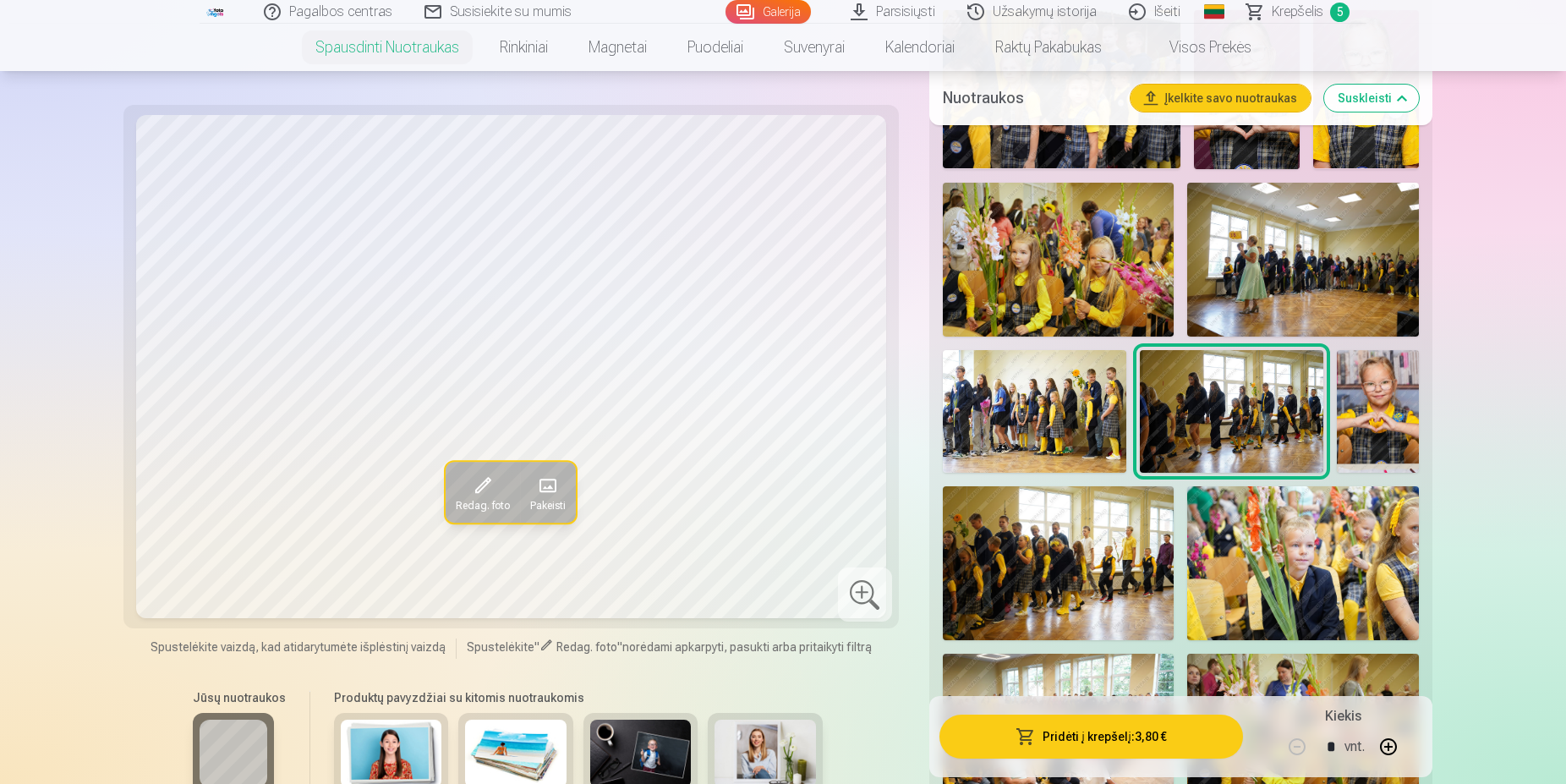
click at [1360, 391] on img at bounding box center [1378, 412] width 82 height 122
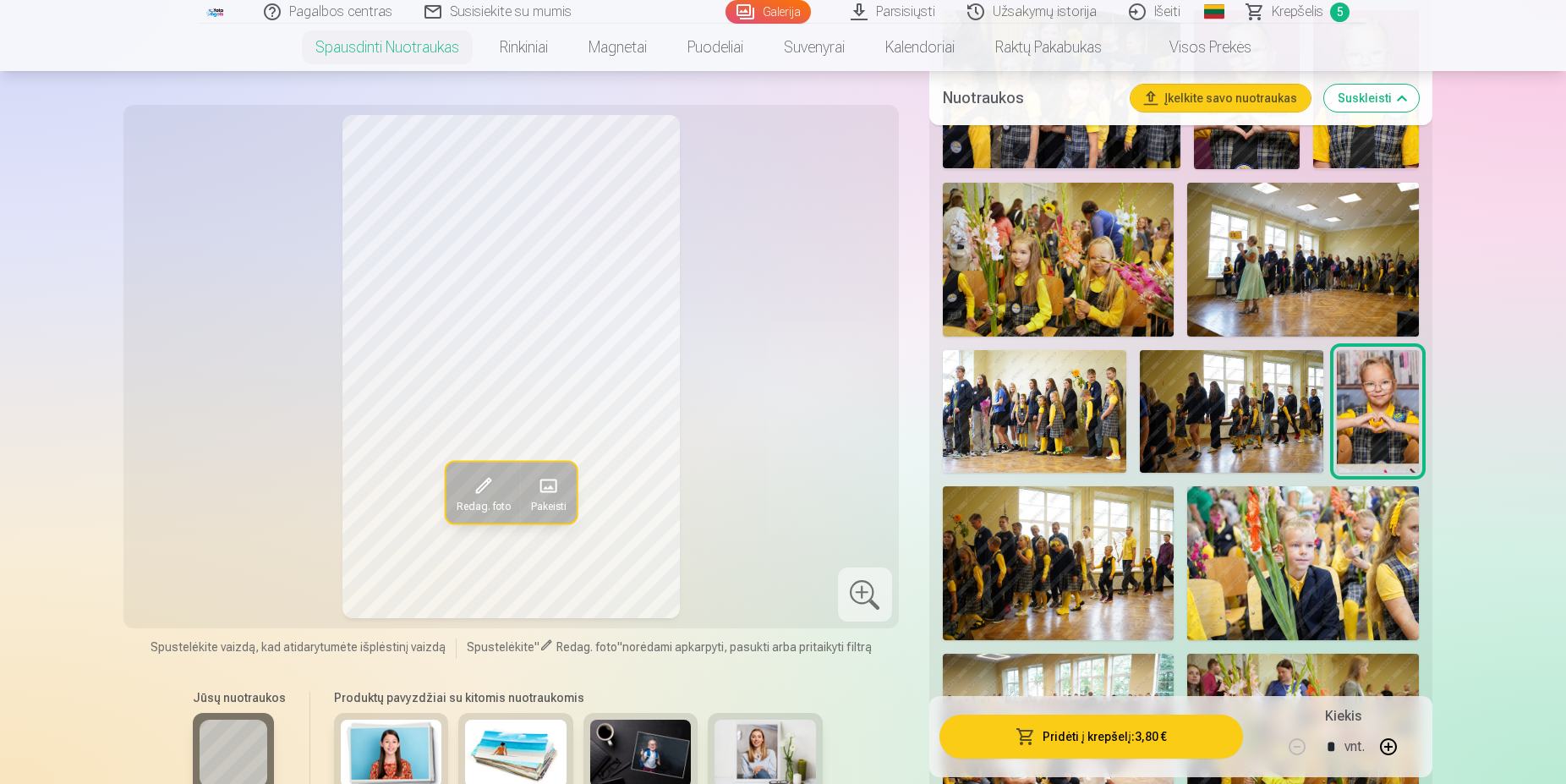
click at [1043, 549] on img at bounding box center [1058, 563] width 231 height 154
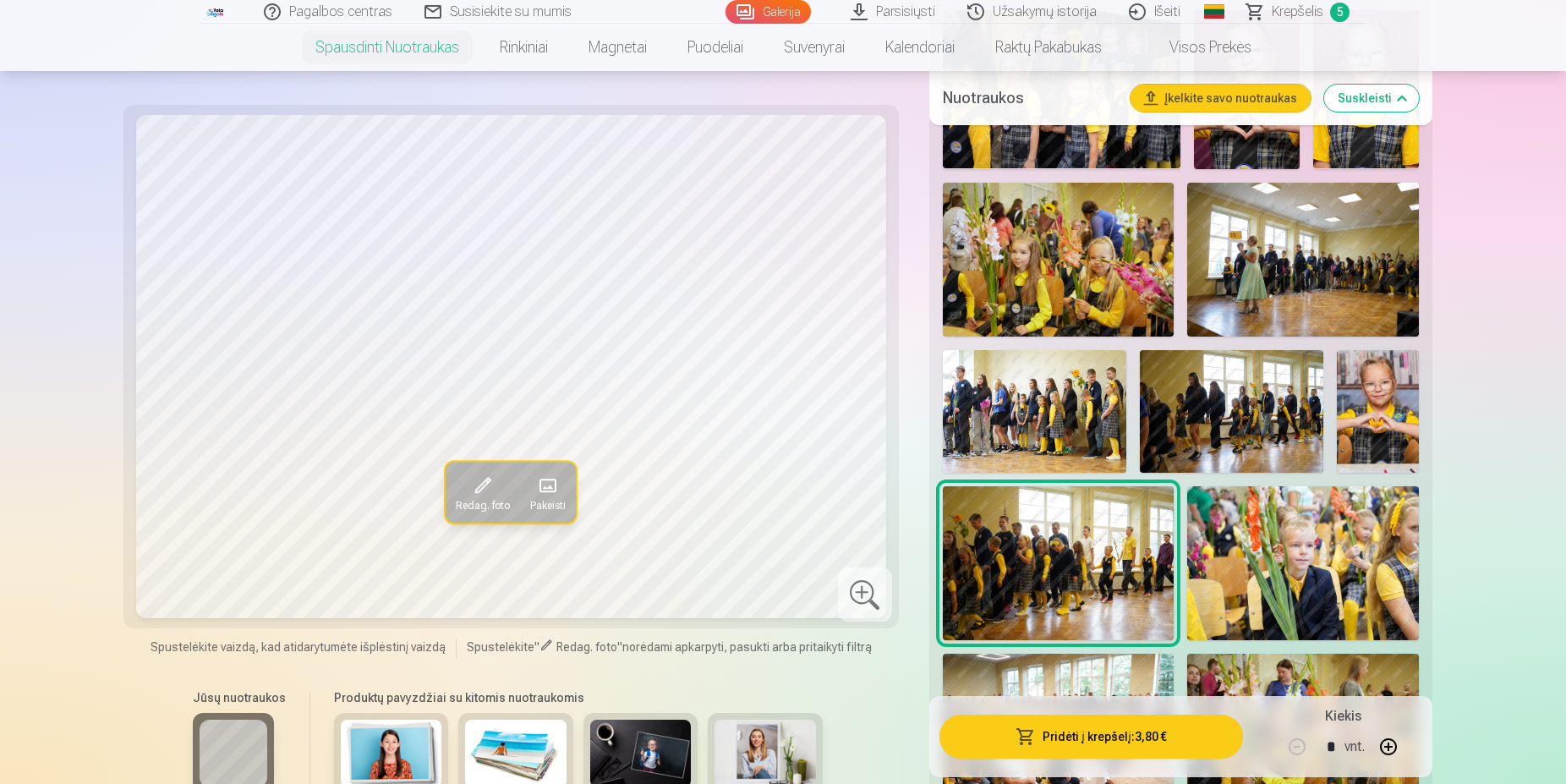
click at [1346, 554] on img at bounding box center [1303, 563] width 231 height 154
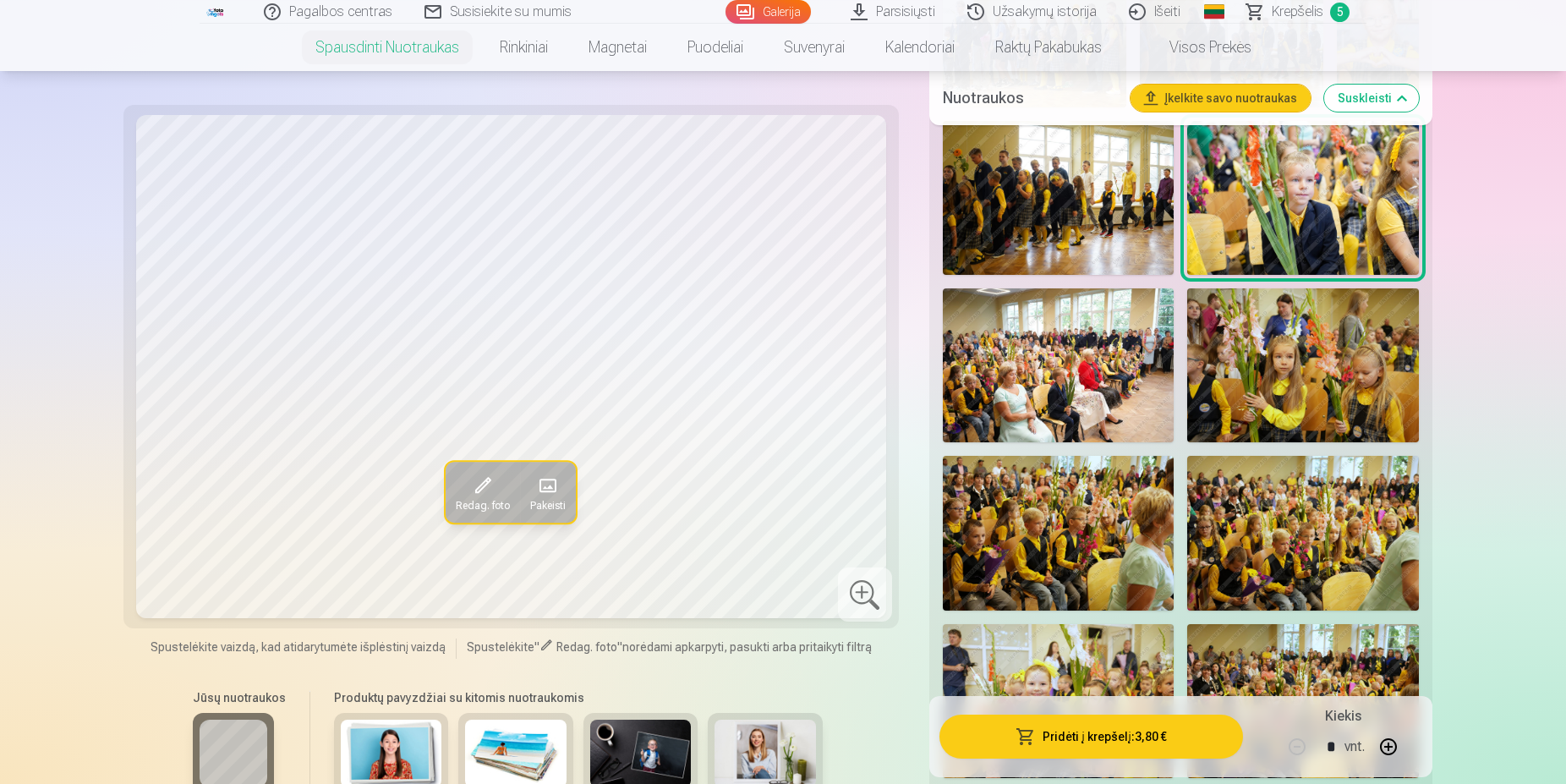
scroll to position [2587, 0]
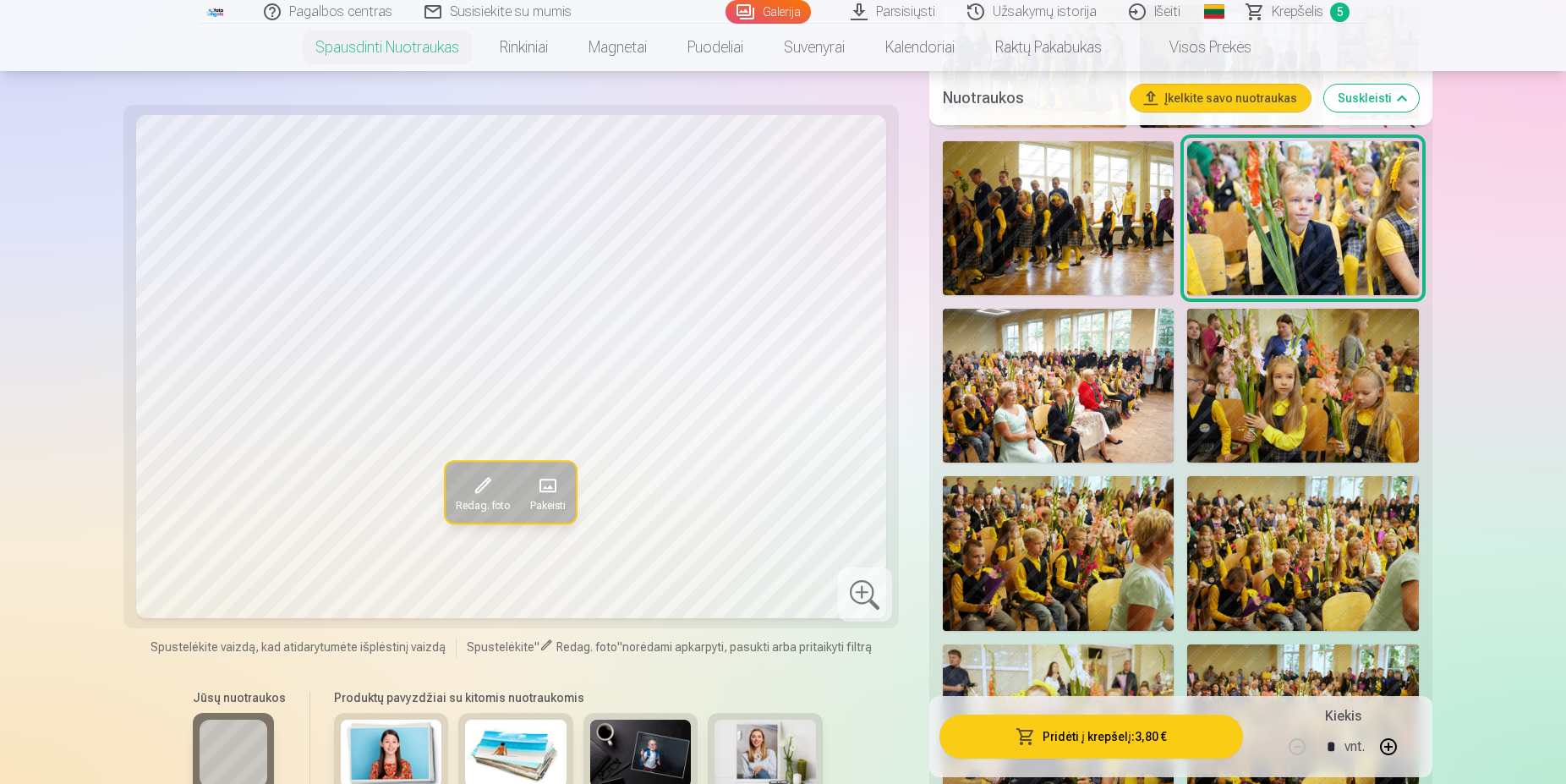
click at [1093, 406] on img at bounding box center [1058, 385] width 231 height 154
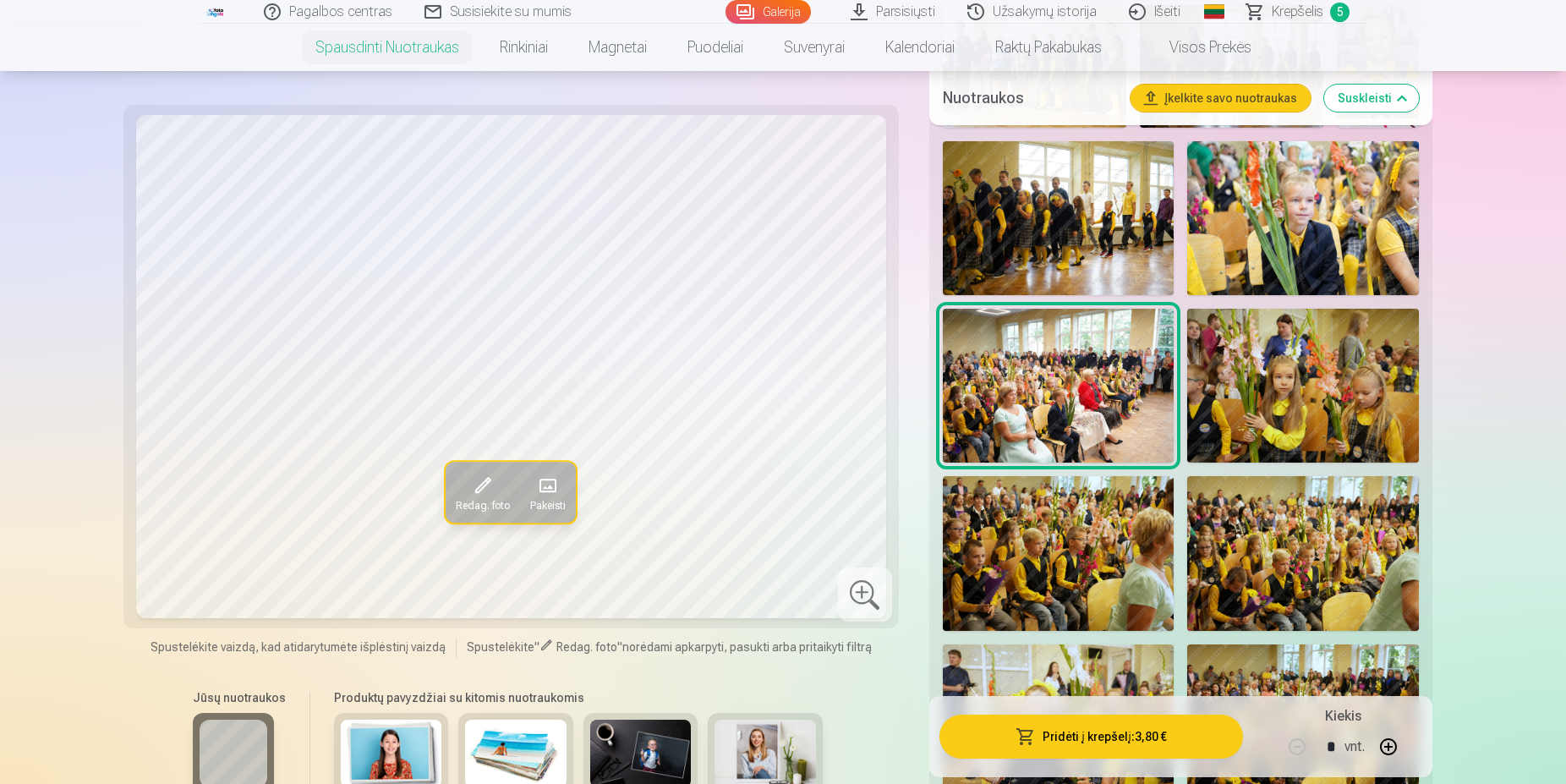
click at [1269, 407] on img at bounding box center [1303, 385] width 231 height 154
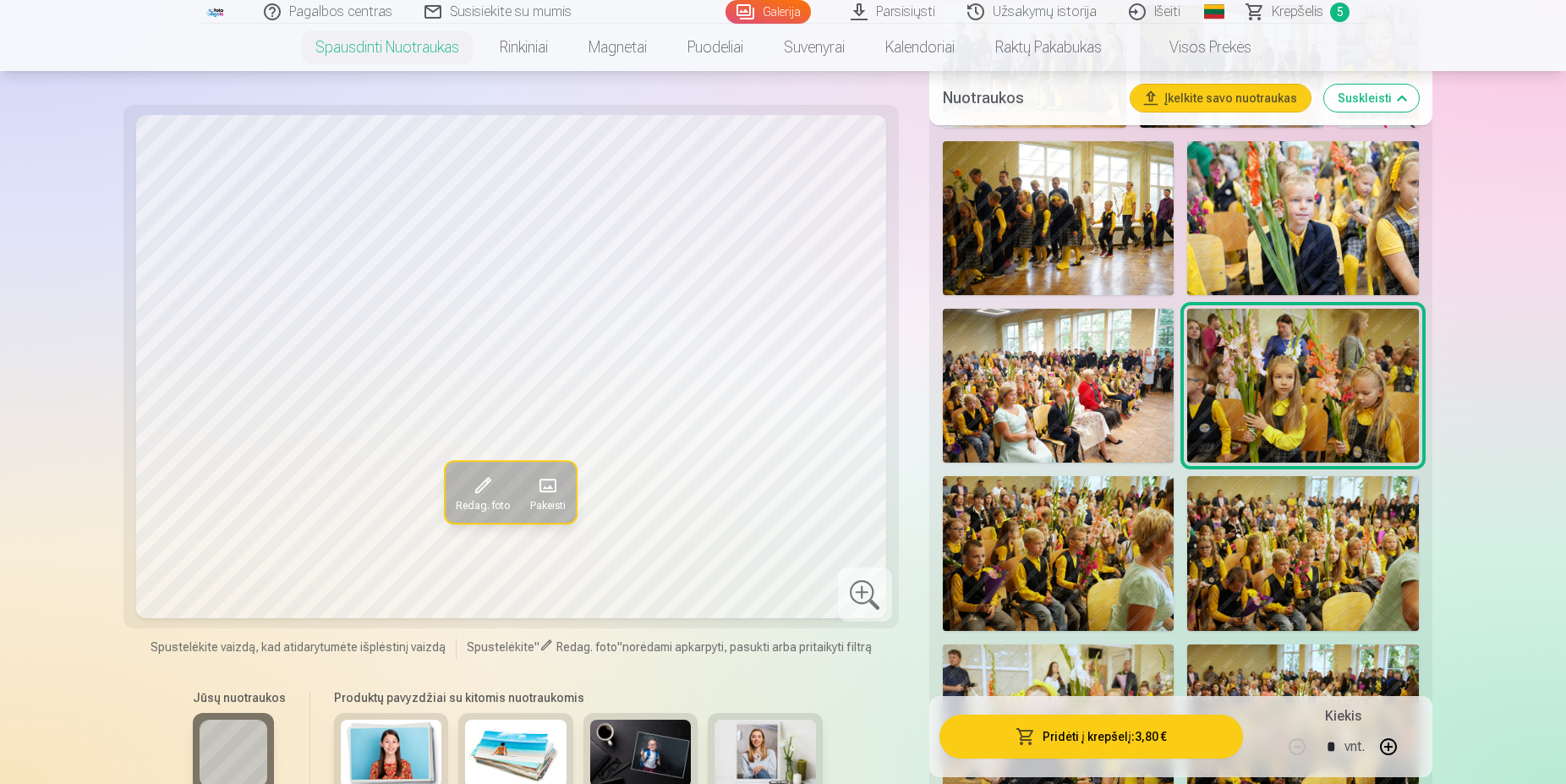
click at [1100, 531] on img at bounding box center [1058, 553] width 231 height 154
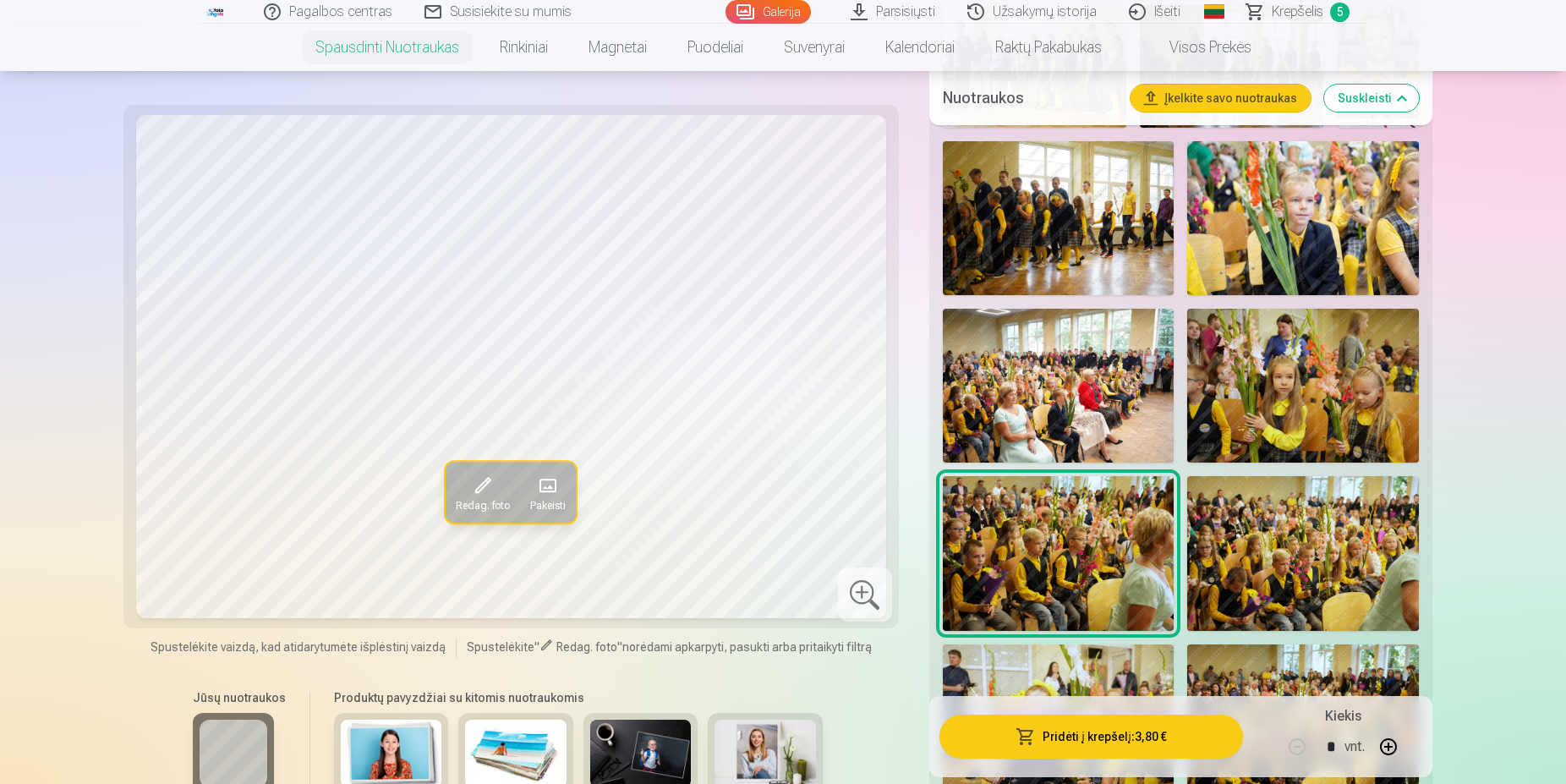
click at [1307, 543] on img at bounding box center [1303, 553] width 231 height 154
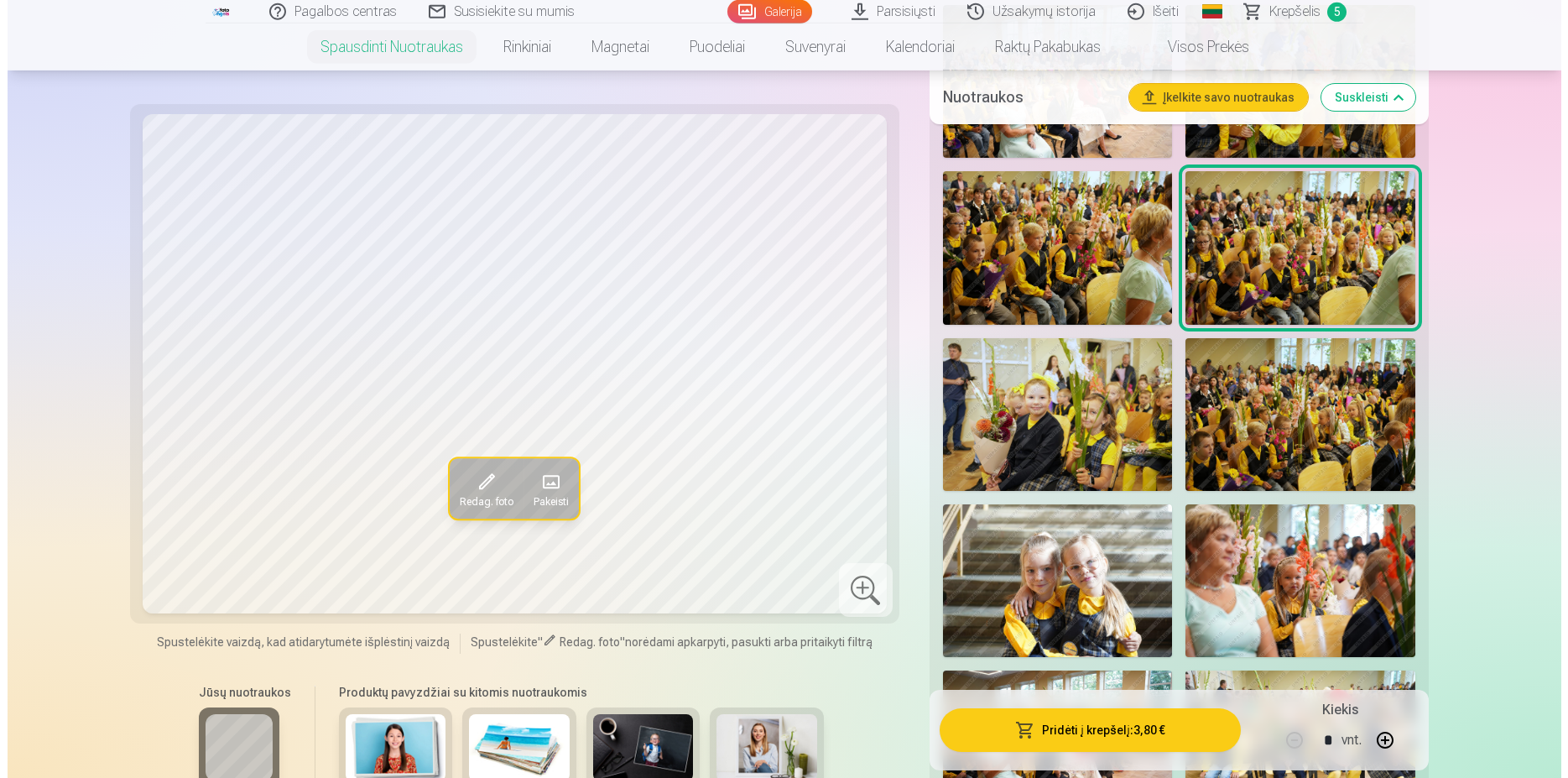
scroll to position [2995, 0]
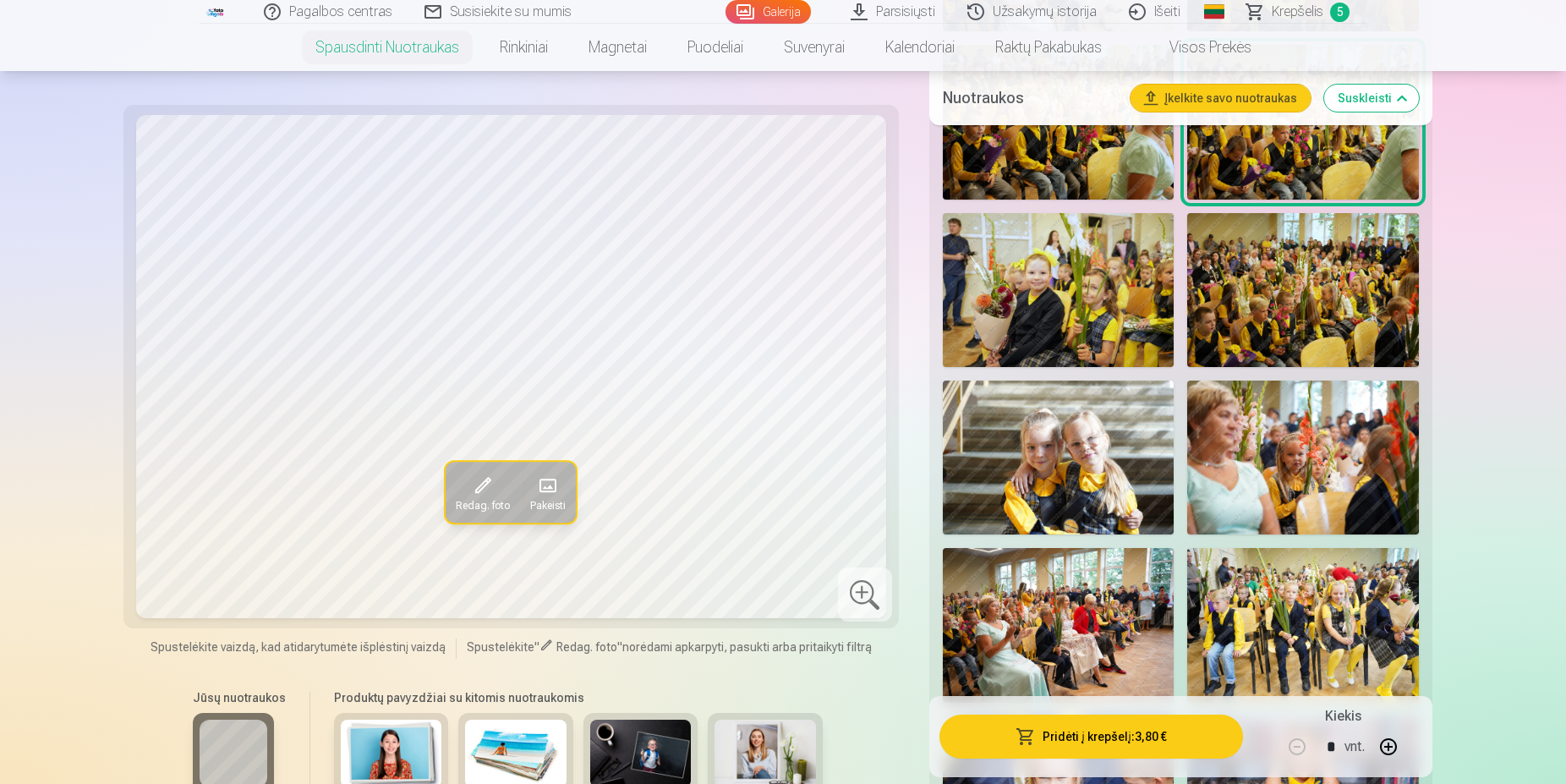
click at [1107, 312] on img at bounding box center [1058, 290] width 231 height 154
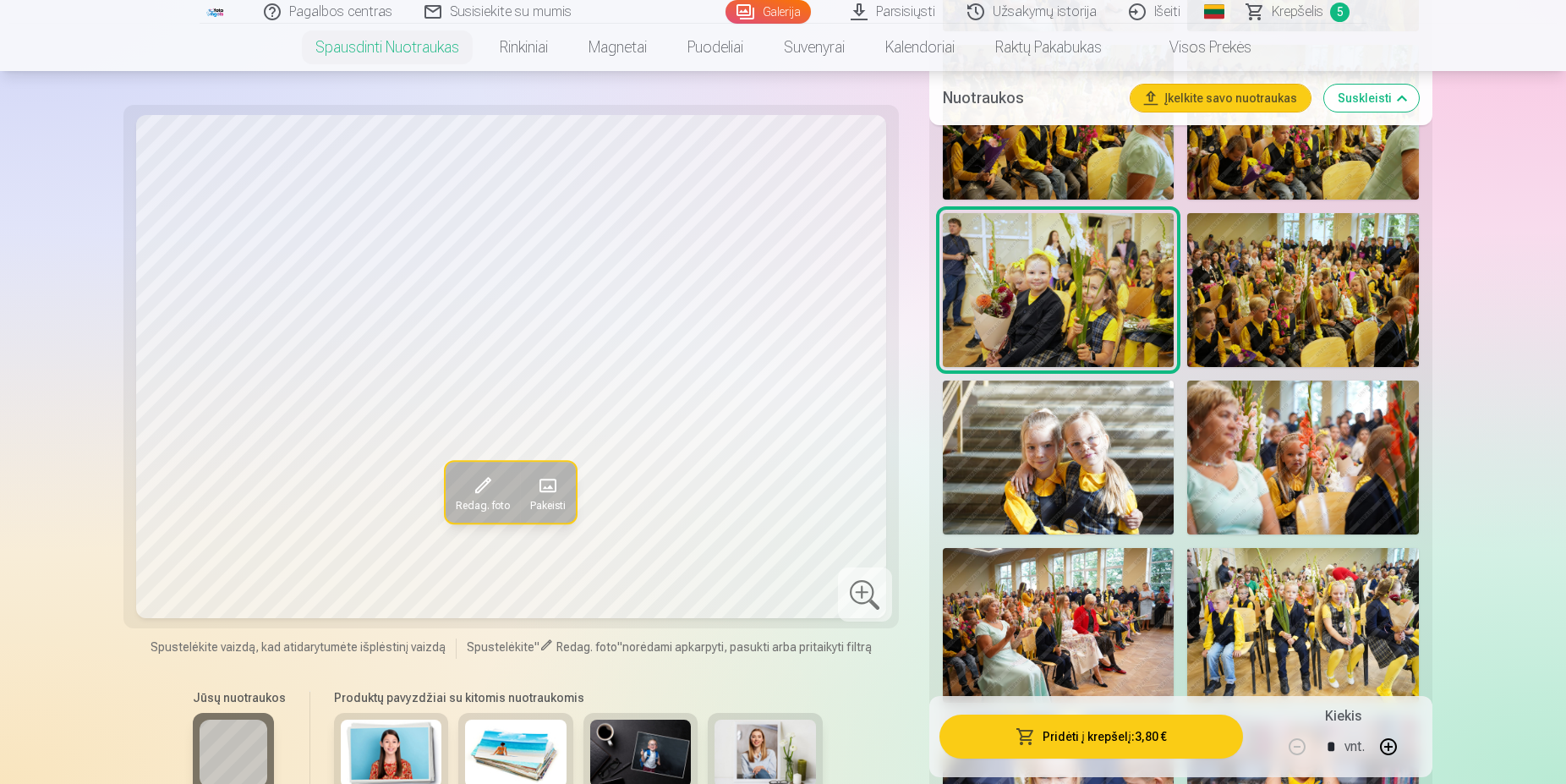
click at [1300, 310] on img at bounding box center [1303, 290] width 231 height 154
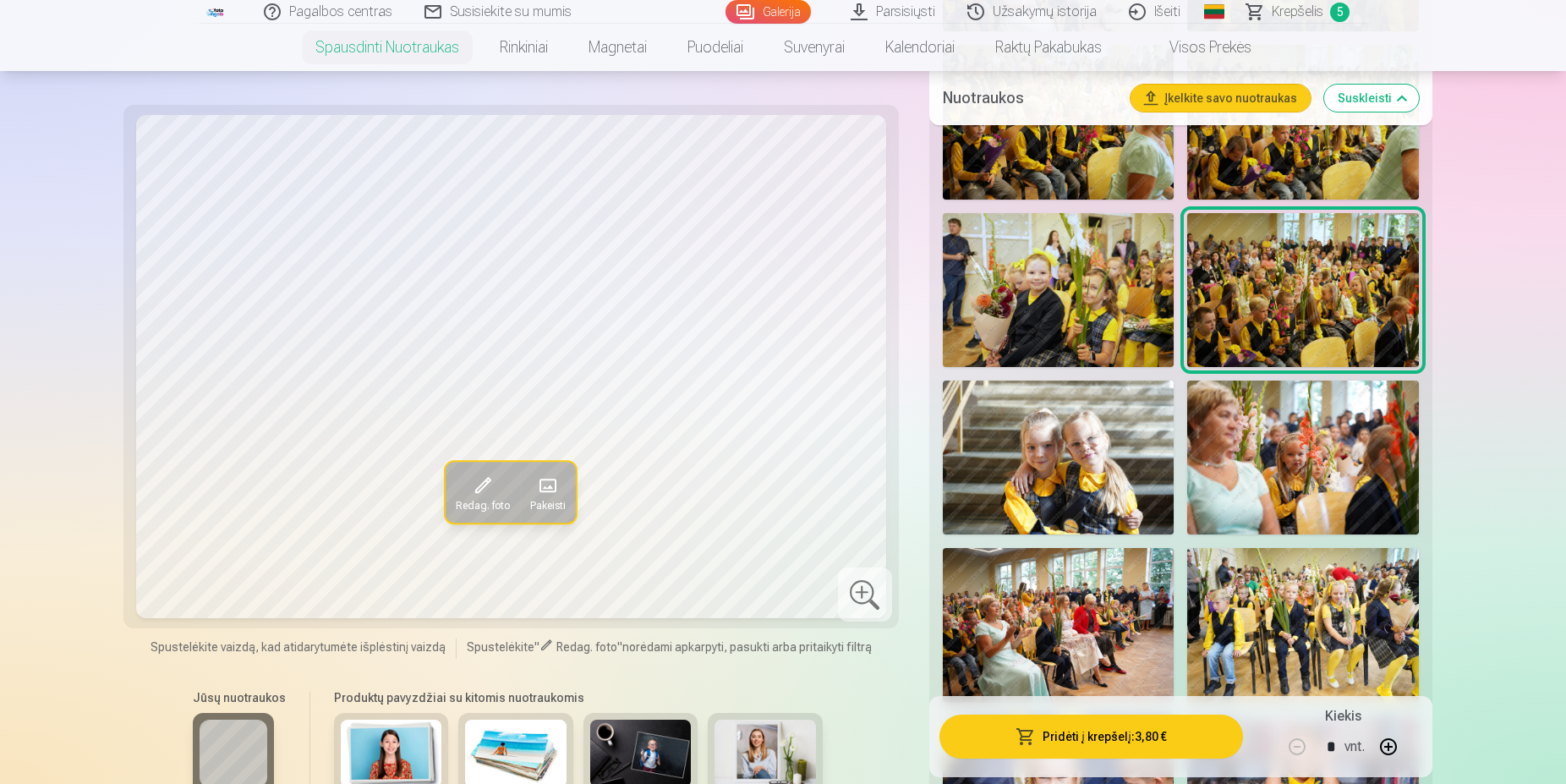
click at [1102, 471] on img at bounding box center [1058, 457] width 231 height 154
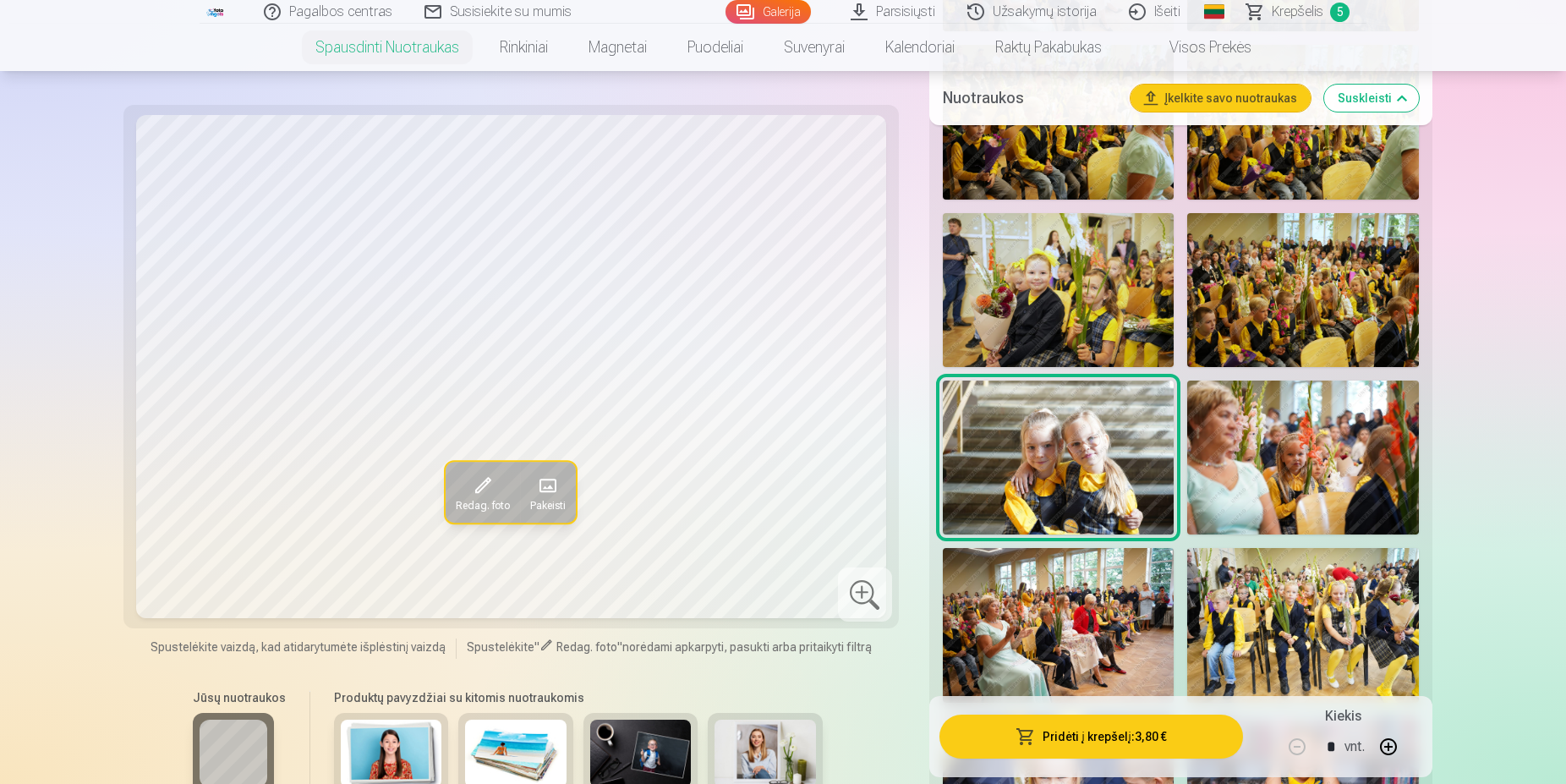
click at [1308, 449] on img at bounding box center [1303, 457] width 231 height 154
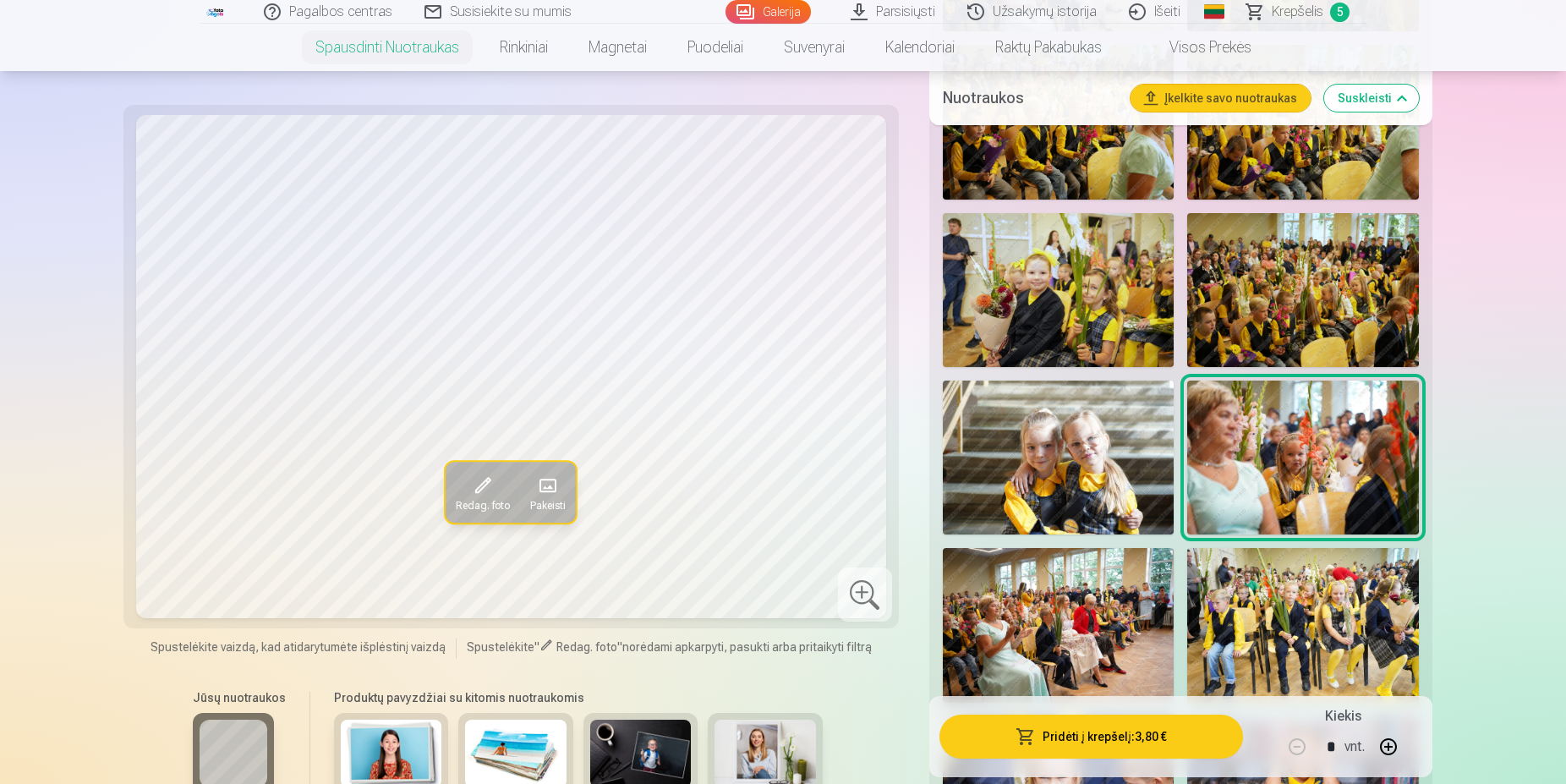
click at [1094, 740] on button "Pridėti į krepšelį : 3,80 €" at bounding box center [1091, 736] width 304 height 44
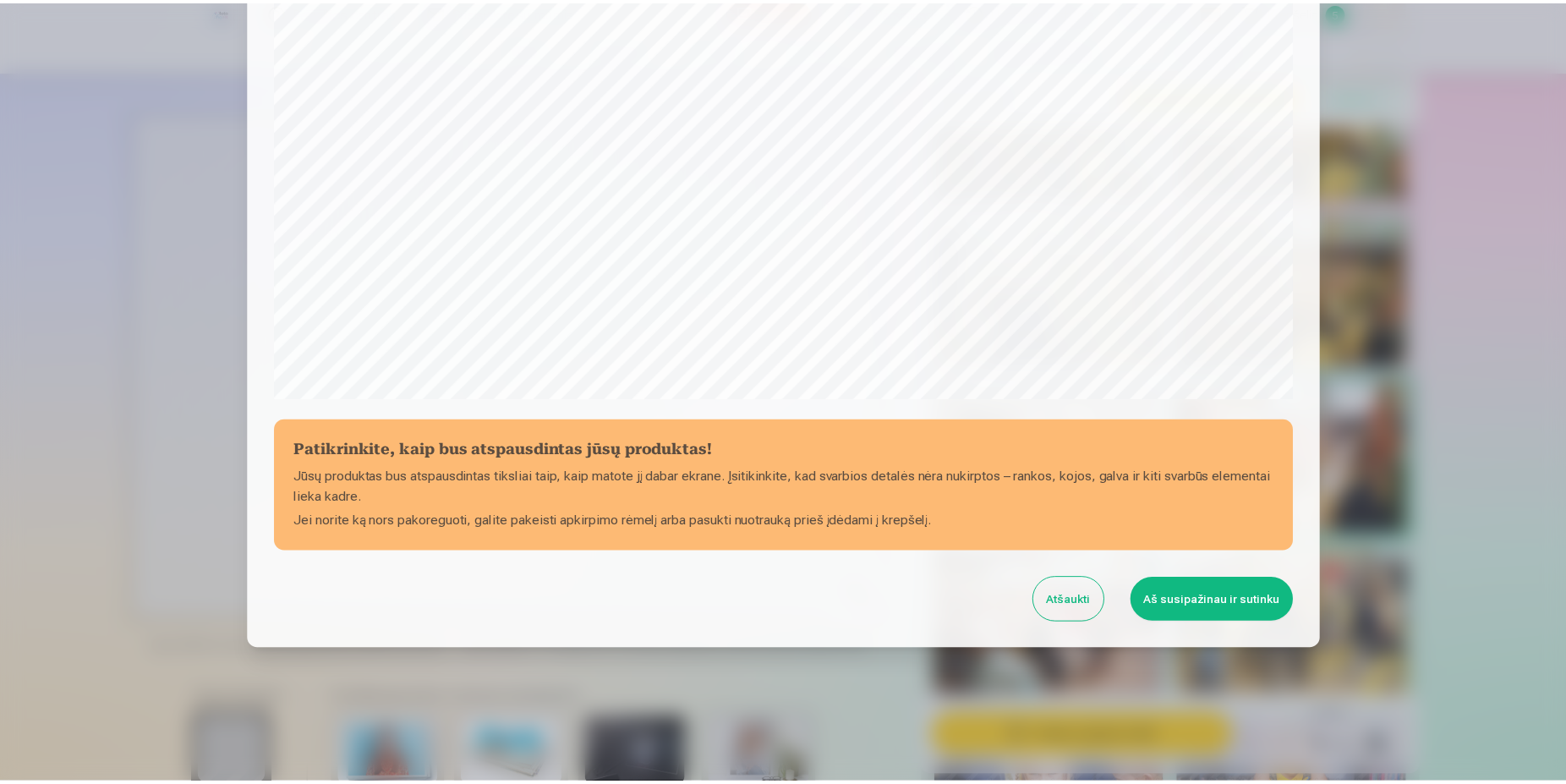
scroll to position [434, 0]
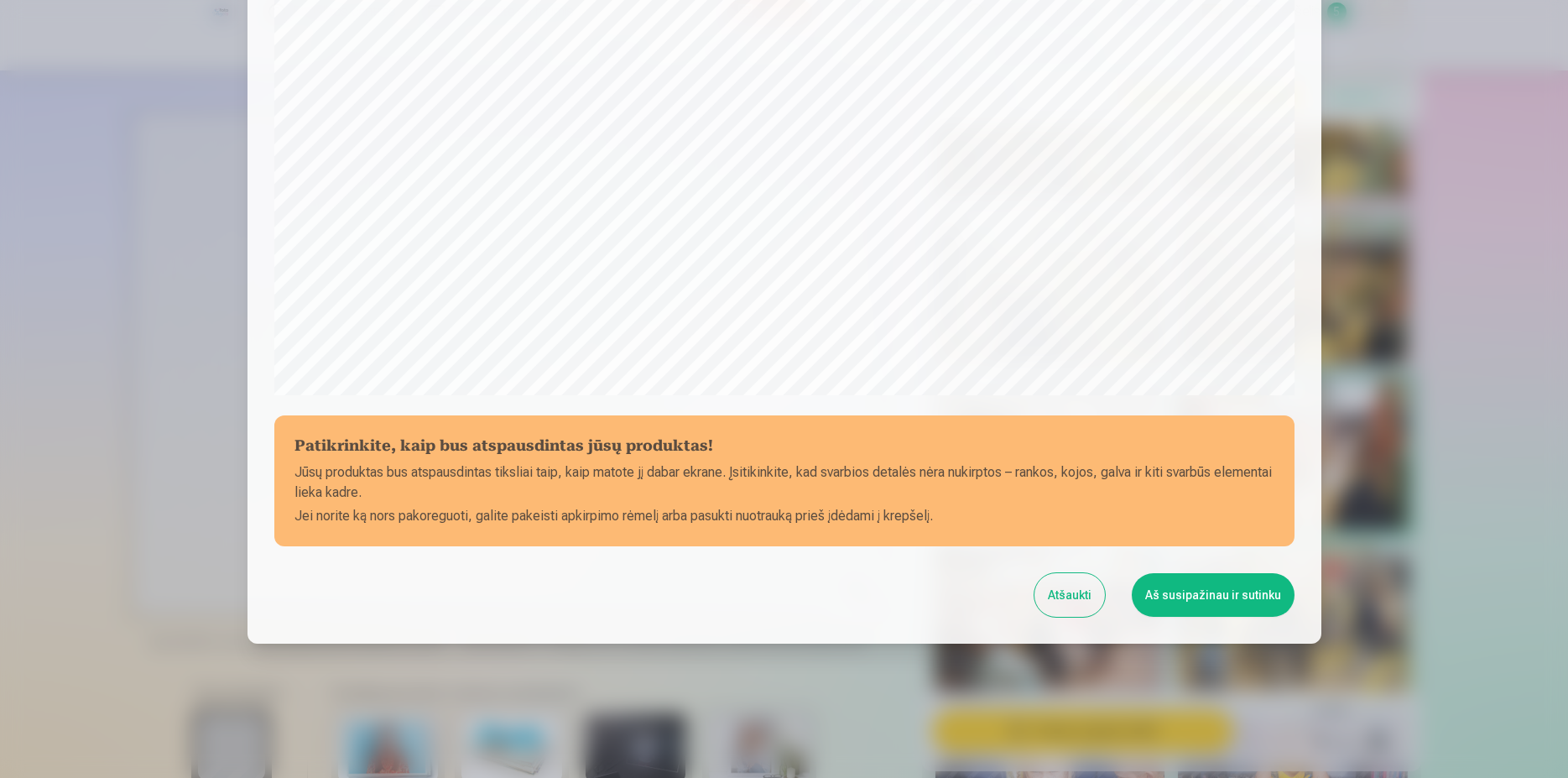
click at [1193, 602] on button "Aš susipažinau ir sutinku" at bounding box center [1213, 595] width 163 height 44
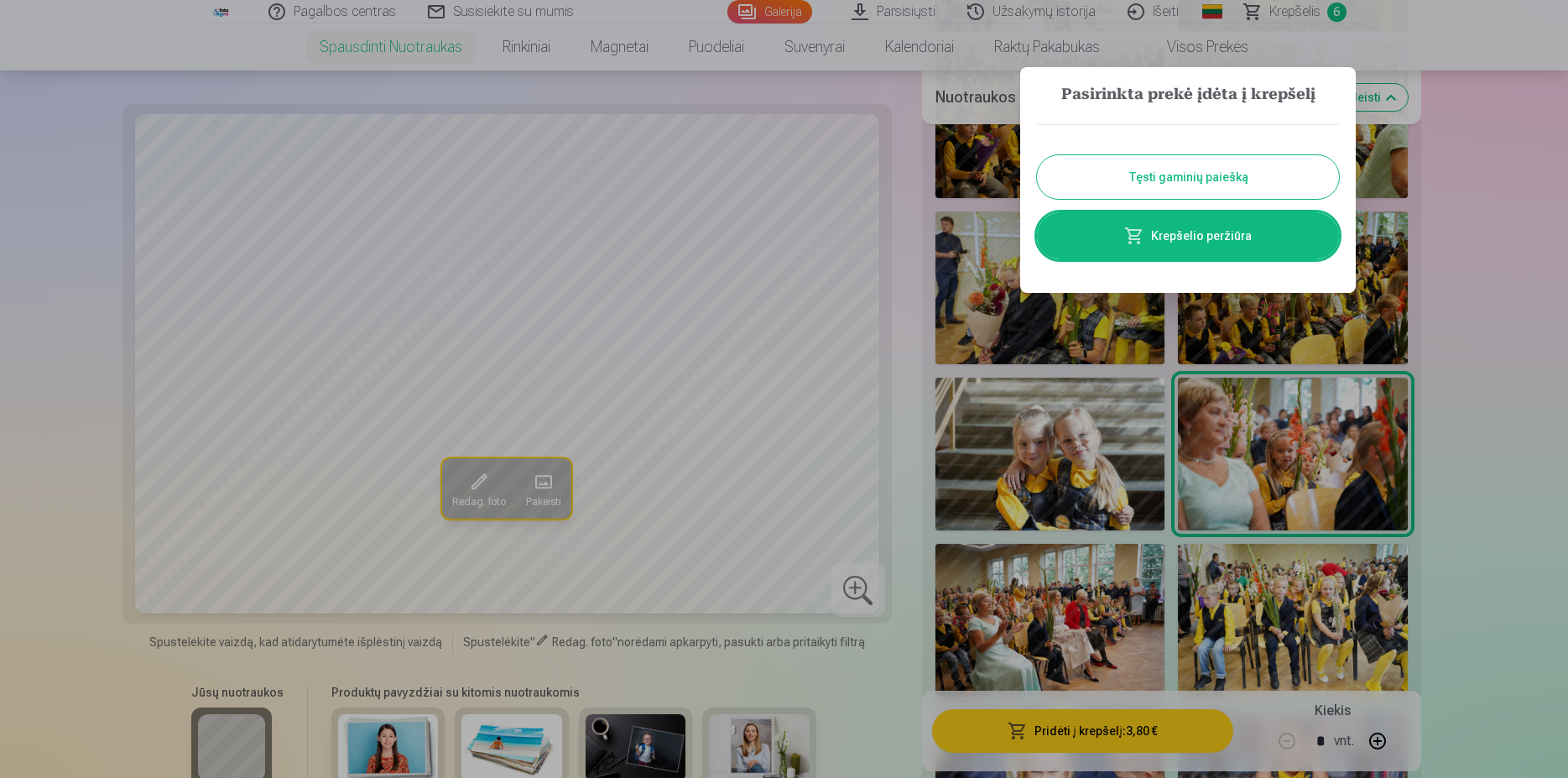
click at [1111, 600] on div at bounding box center [784, 389] width 1568 height 778
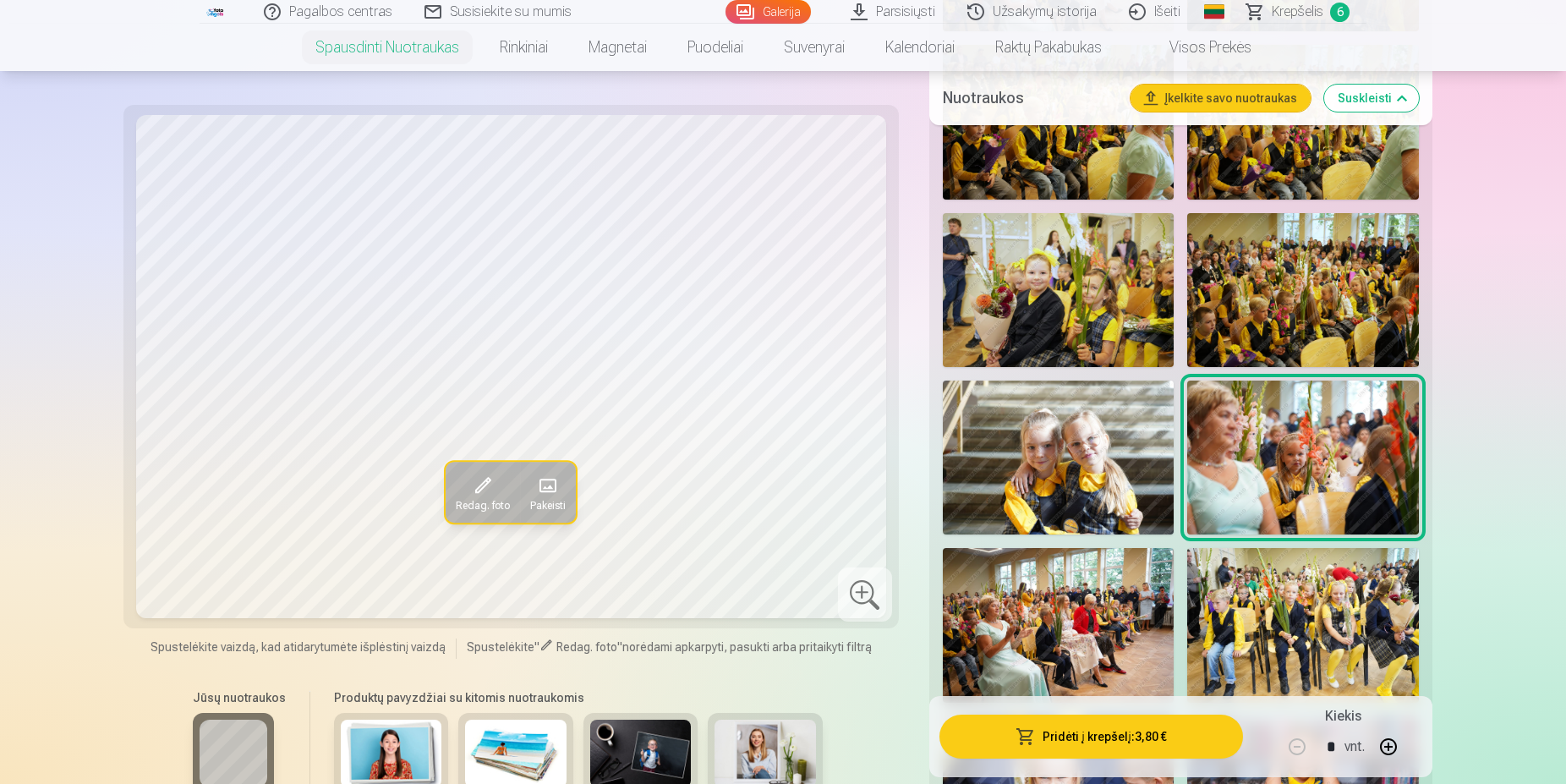
click at [1070, 628] on img at bounding box center [1058, 624] width 231 height 154
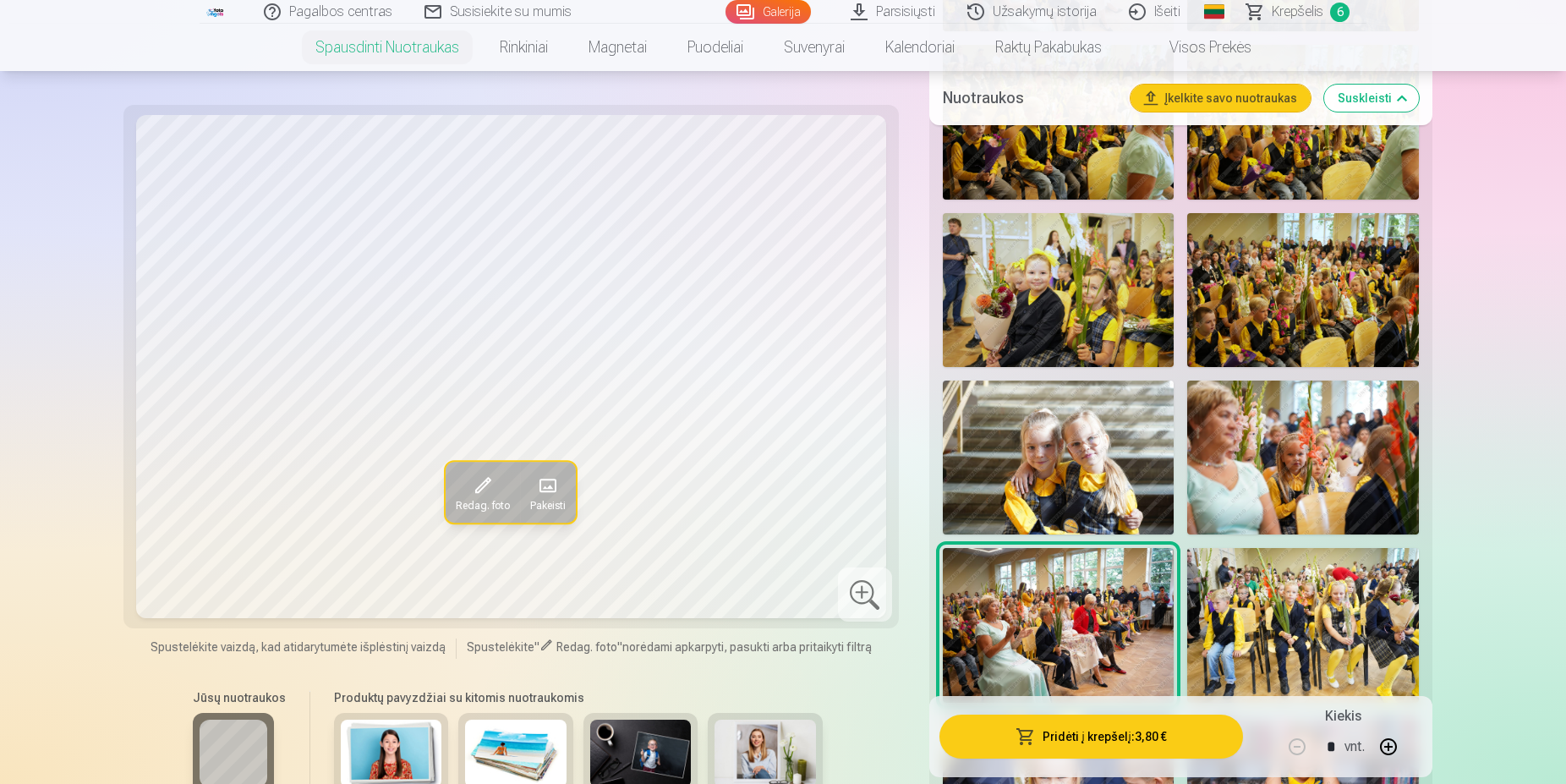
click at [1262, 614] on img at bounding box center [1303, 624] width 231 height 154
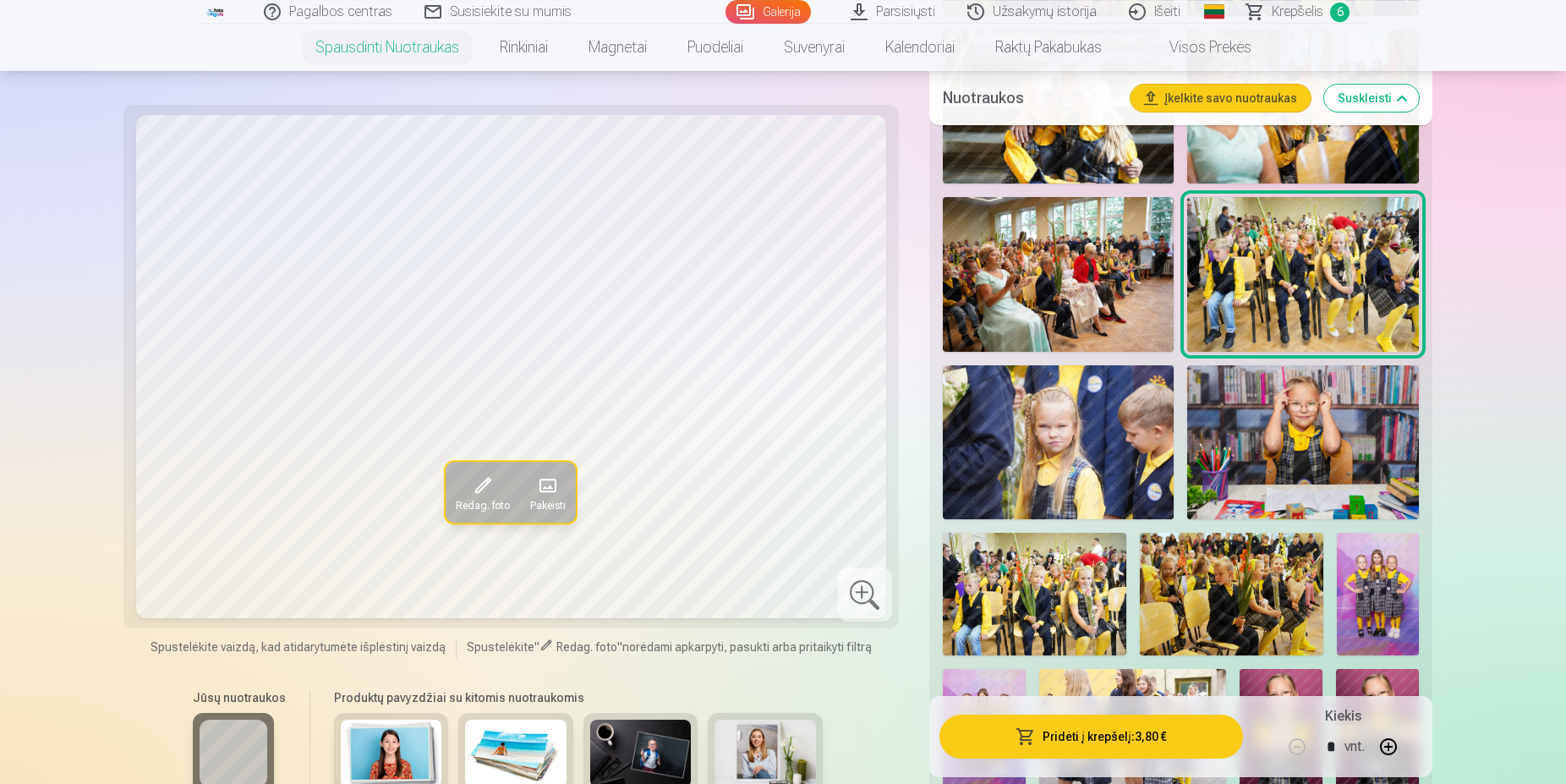
scroll to position [3449, 0]
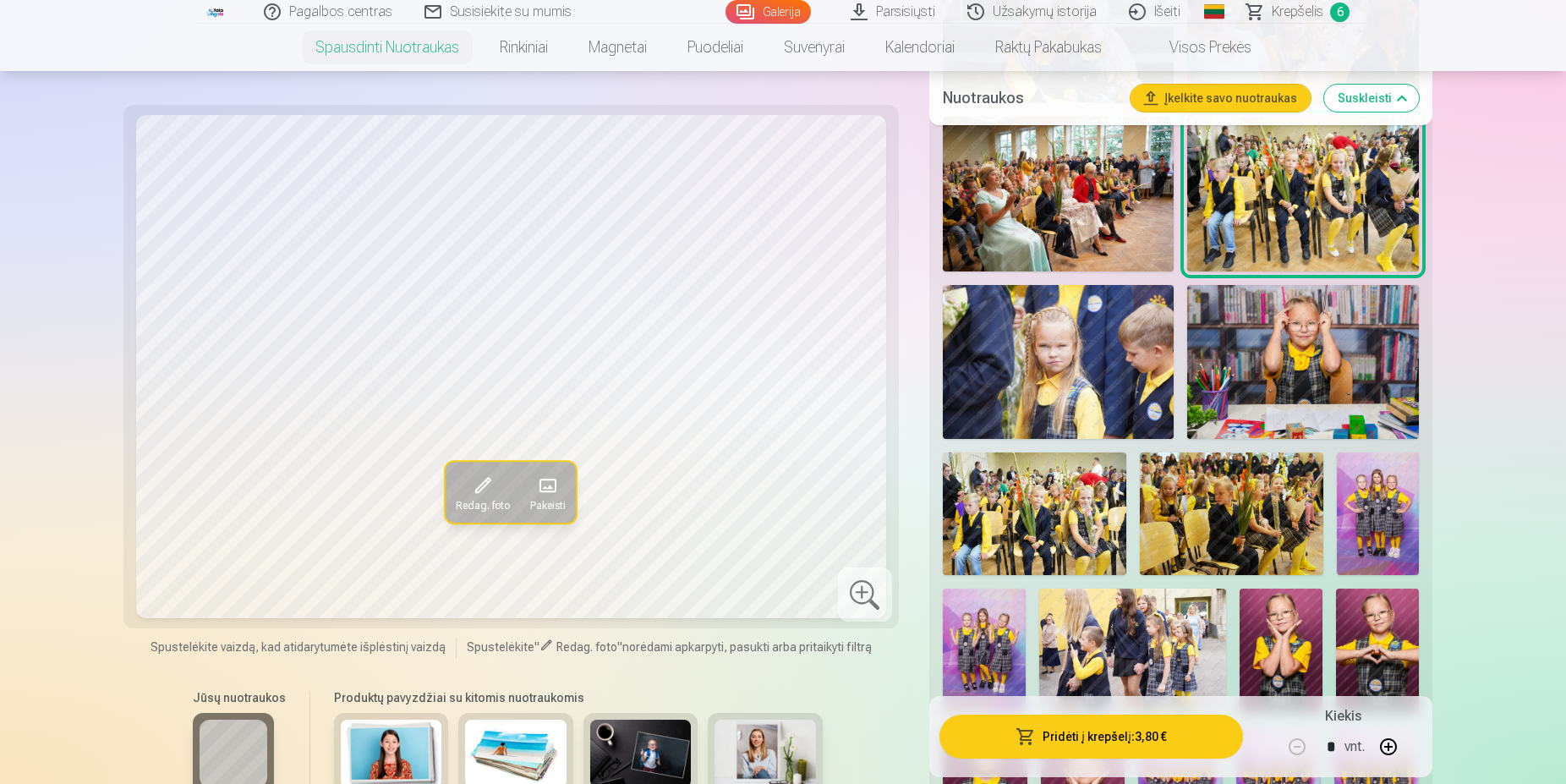
click at [1058, 391] on img at bounding box center [1058, 361] width 231 height 154
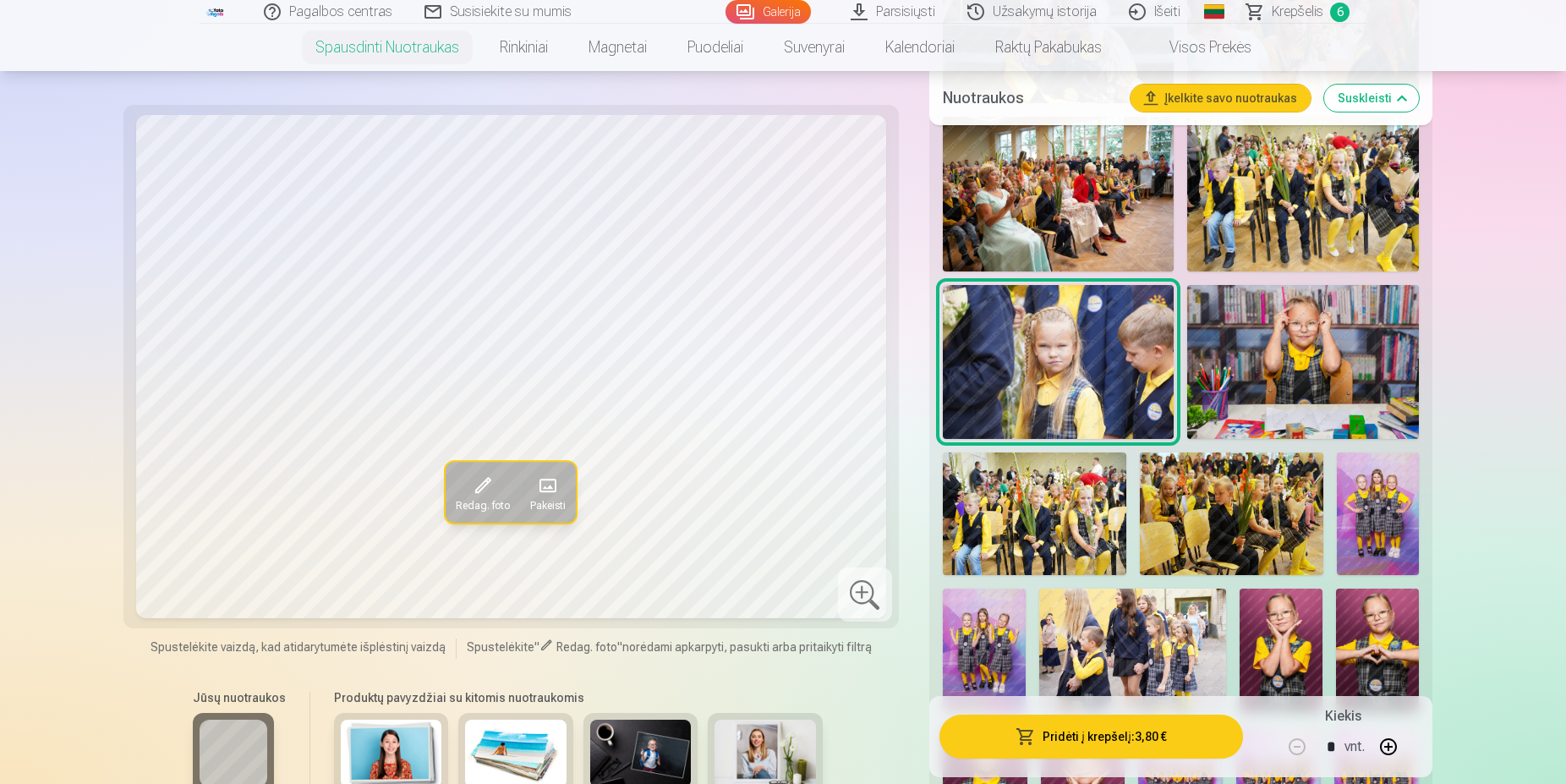
click at [1245, 379] on img at bounding box center [1303, 361] width 231 height 154
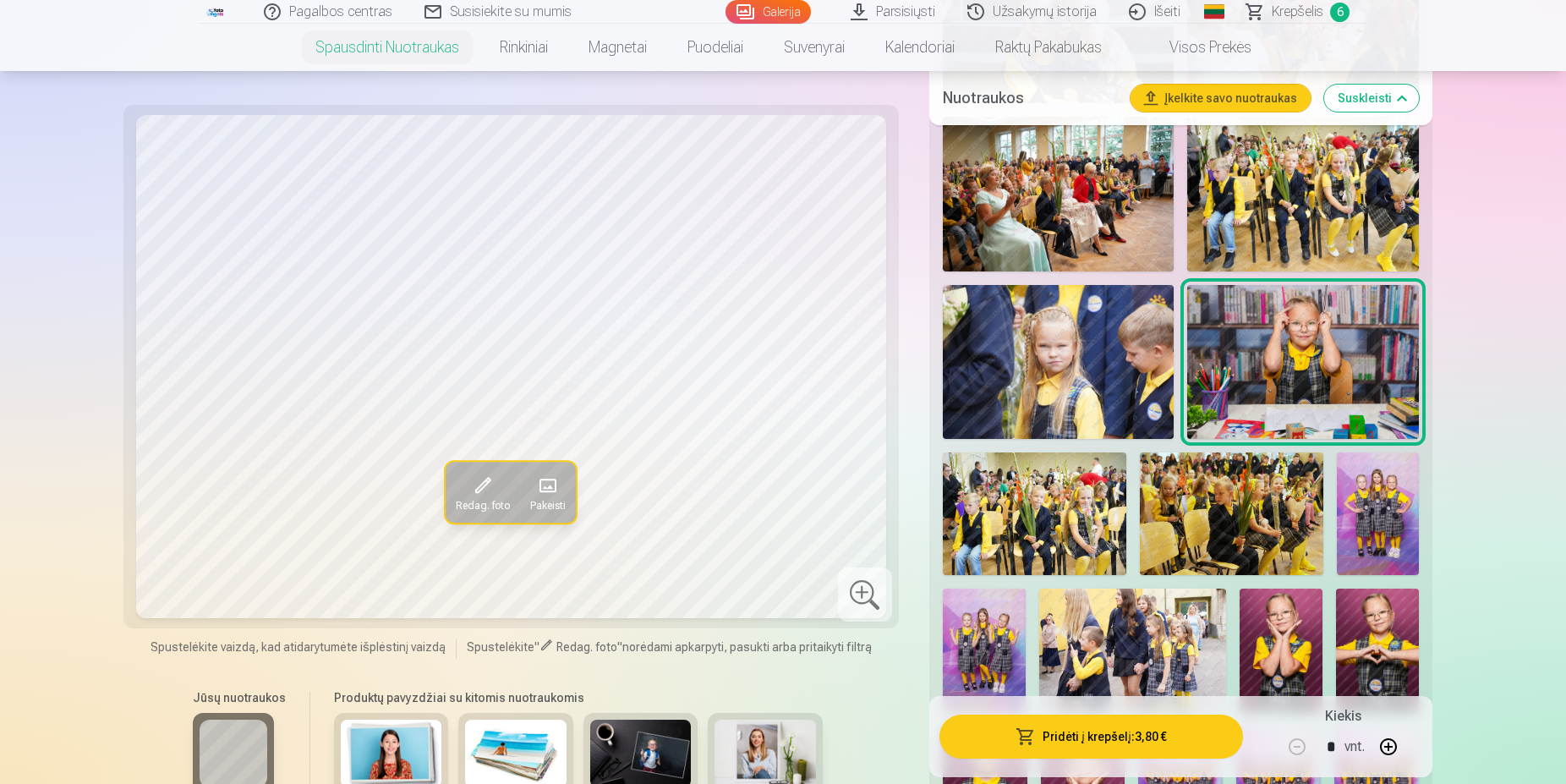
click at [1031, 514] on img at bounding box center [1034, 514] width 184 height 122
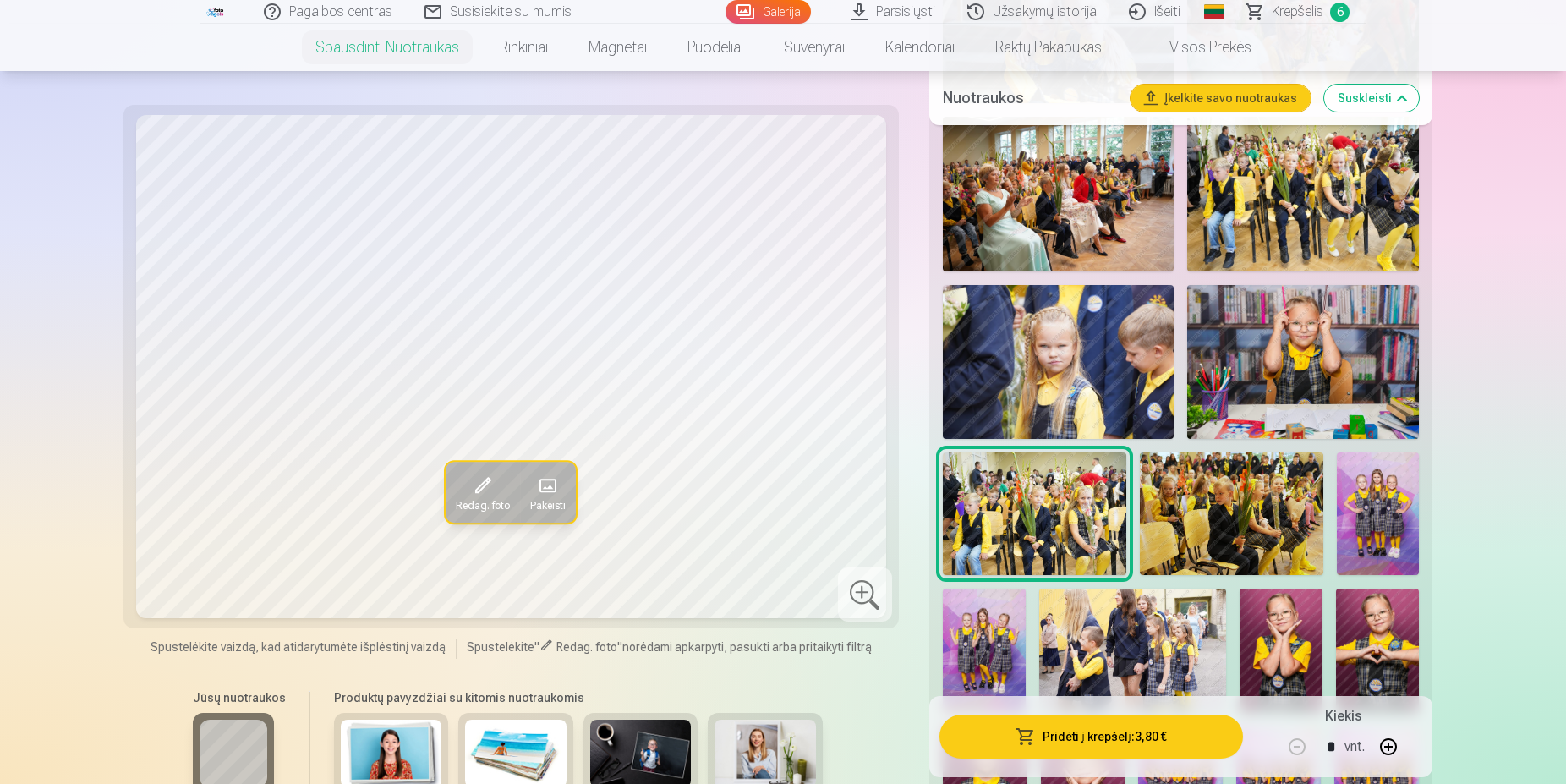
click at [1229, 521] on img at bounding box center [1232, 514] width 184 height 122
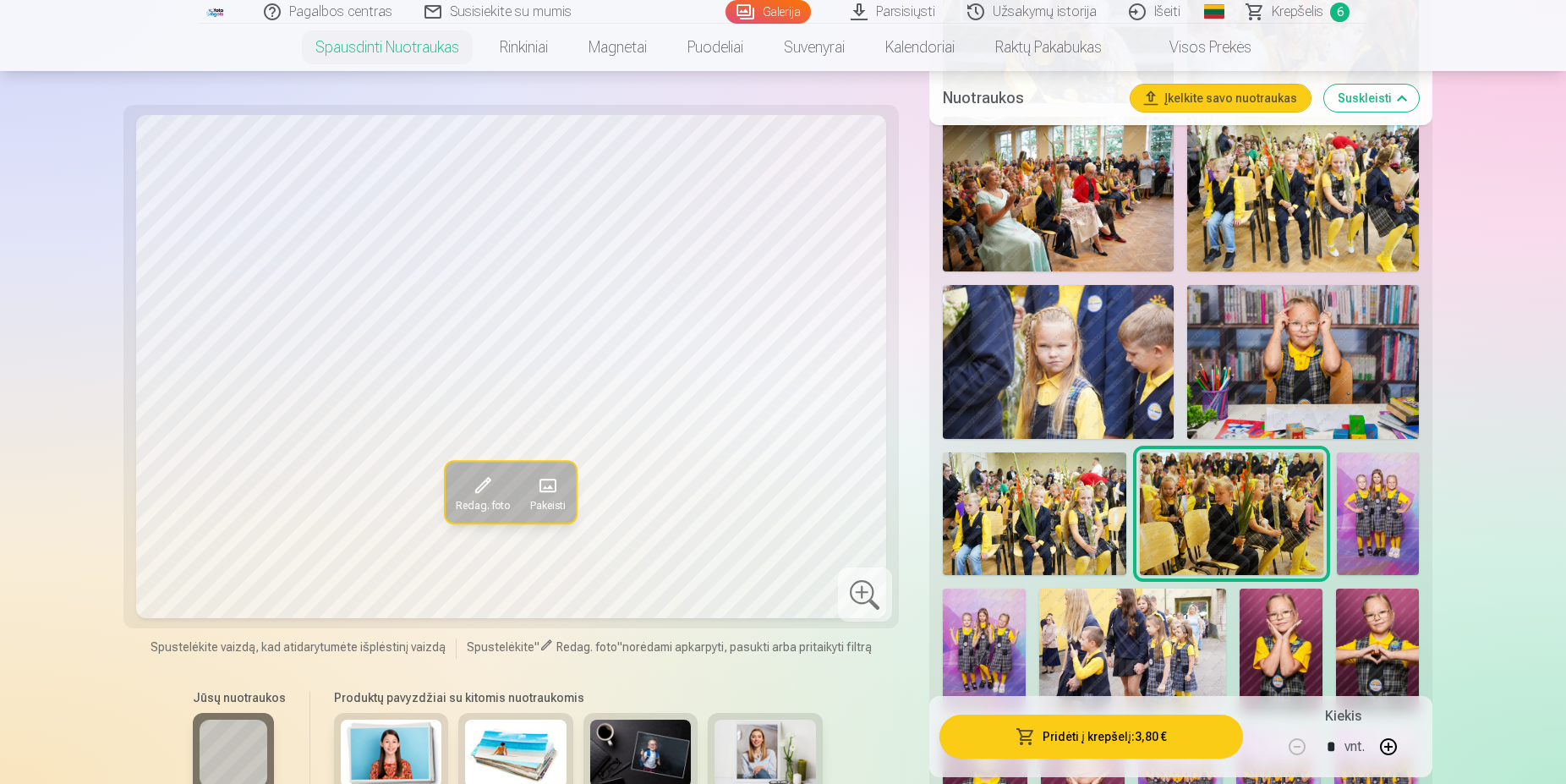
click at [1365, 517] on img at bounding box center [1378, 514] width 82 height 122
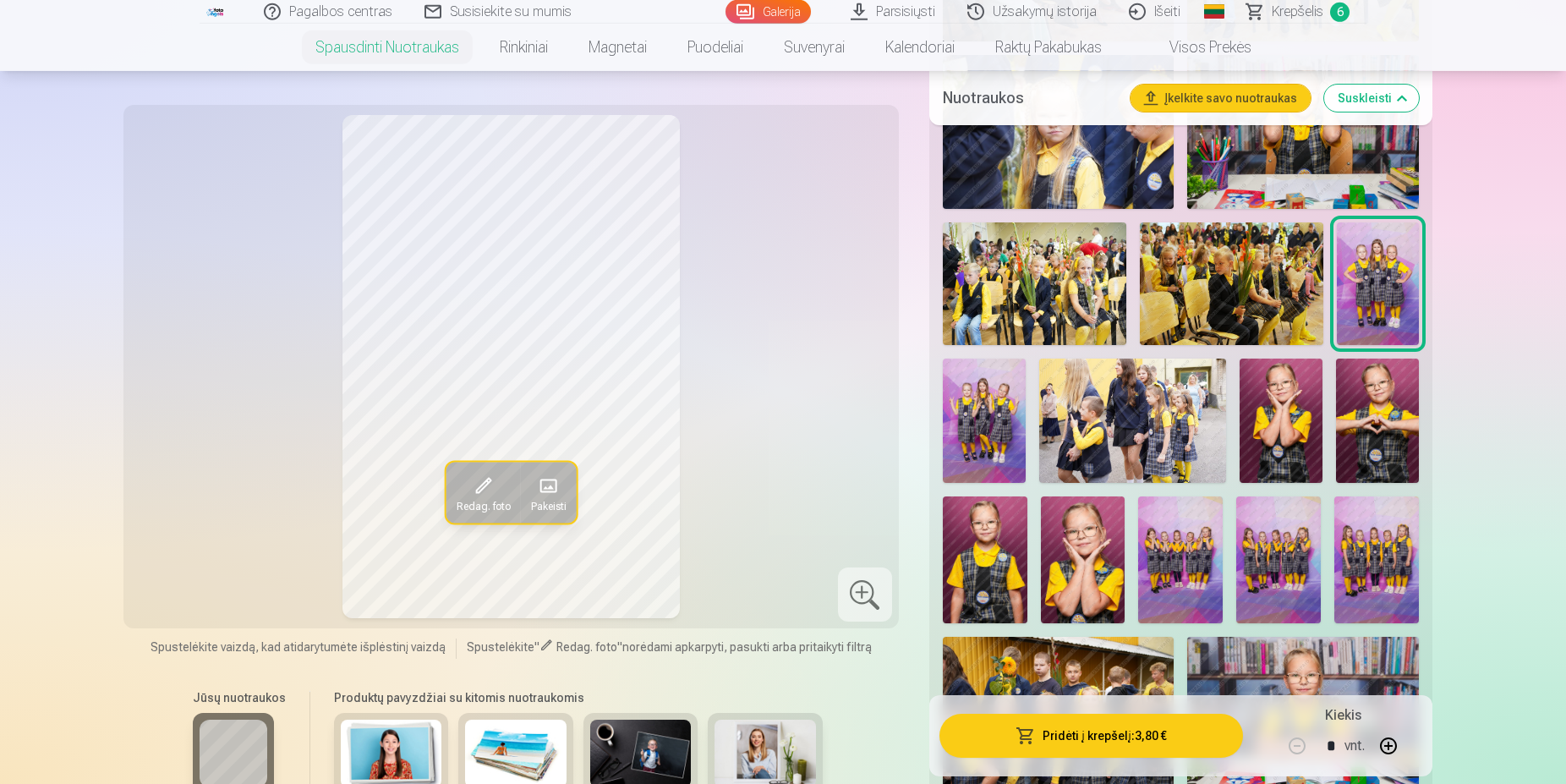
scroll to position [3707, 0]
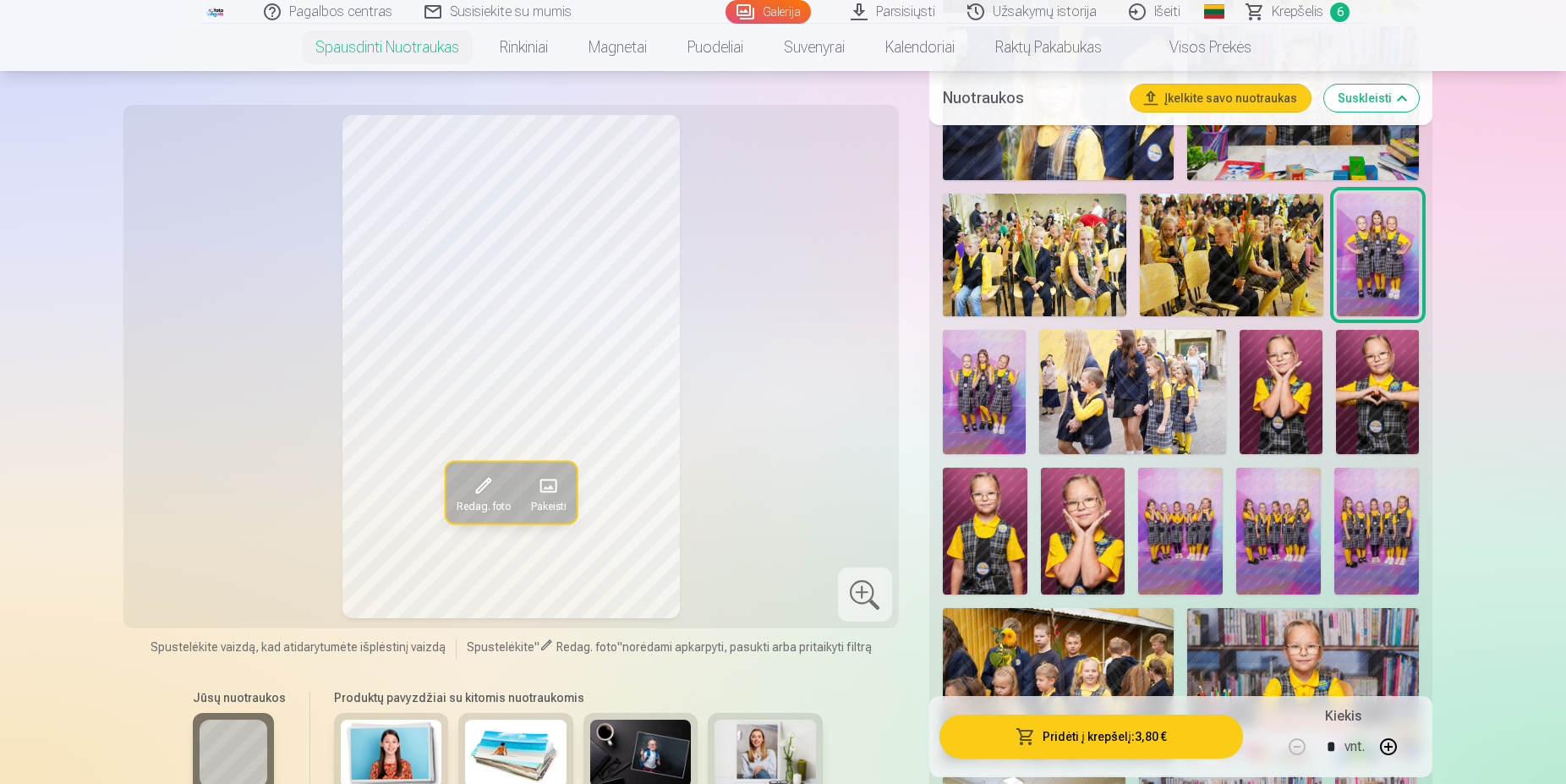
click at [994, 387] on img at bounding box center [983, 392] width 83 height 124
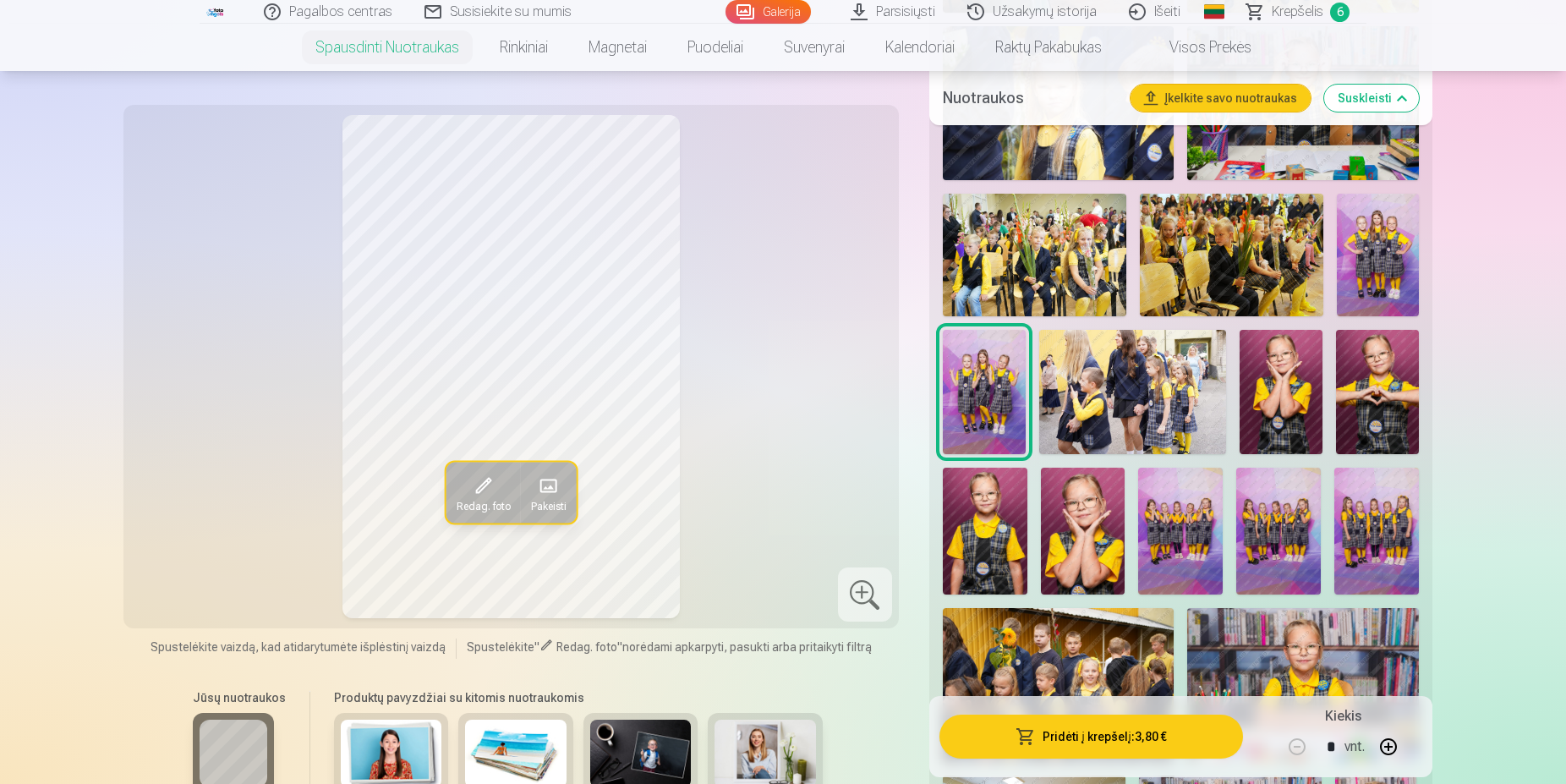
click at [1124, 395] on img at bounding box center [1133, 392] width 187 height 124
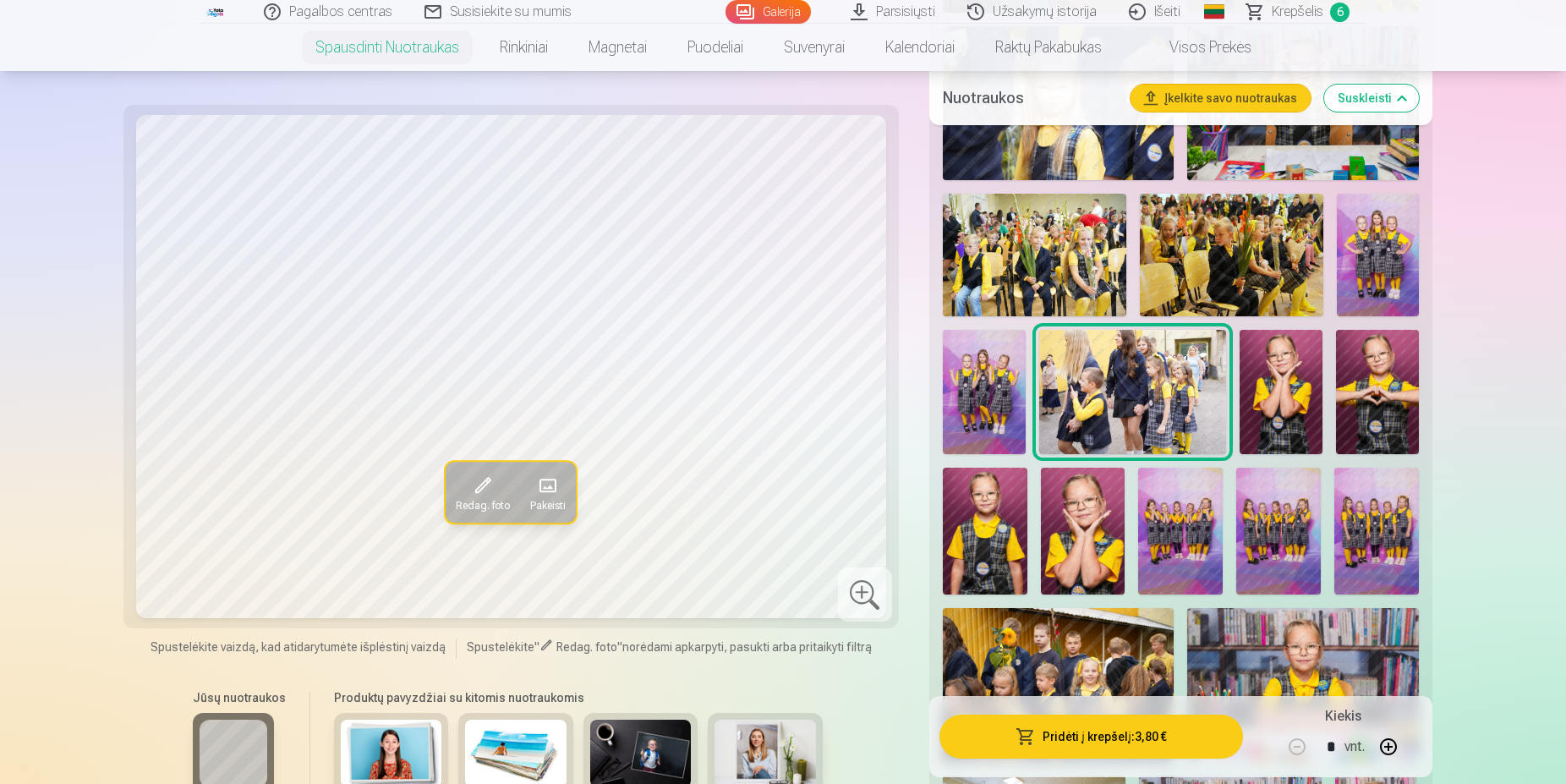
click at [1288, 401] on img at bounding box center [1280, 392] width 83 height 124
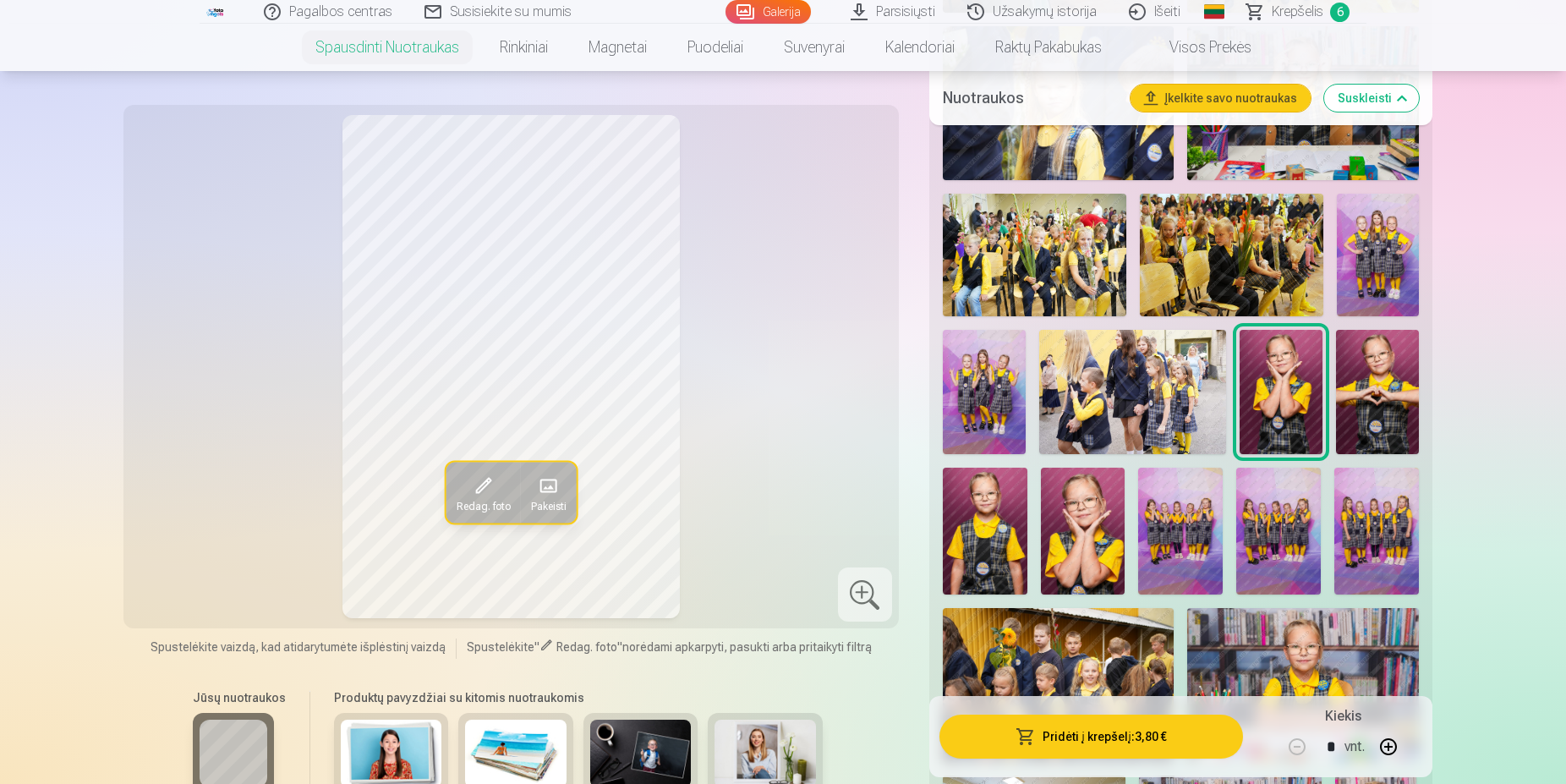
click at [1375, 399] on img at bounding box center [1377, 392] width 83 height 124
click at [976, 537] on img at bounding box center [984, 531] width 84 height 127
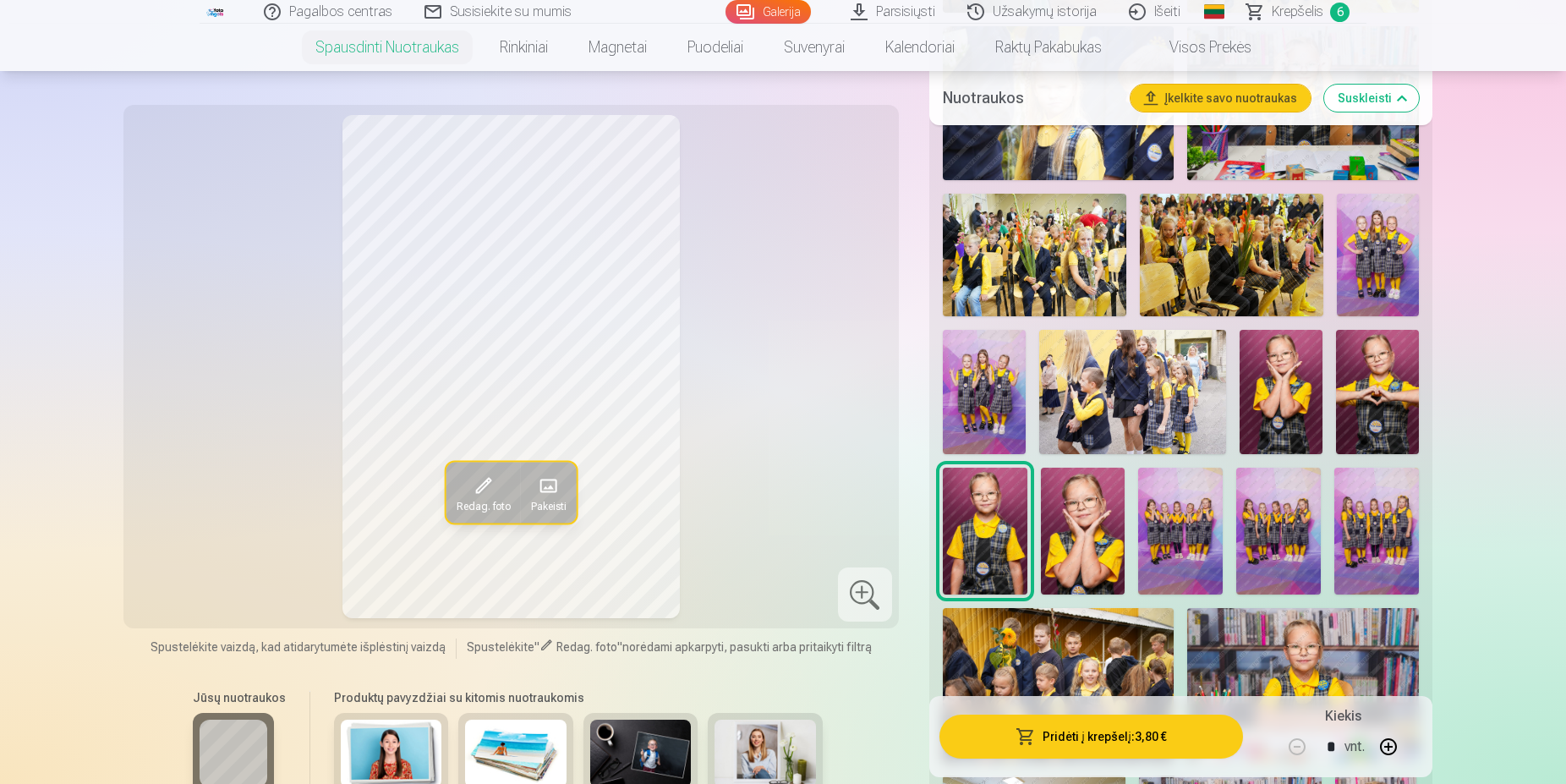
click at [1076, 528] on img at bounding box center [1083, 531] width 84 height 127
click at [1176, 527] on img at bounding box center [1180, 531] width 84 height 127
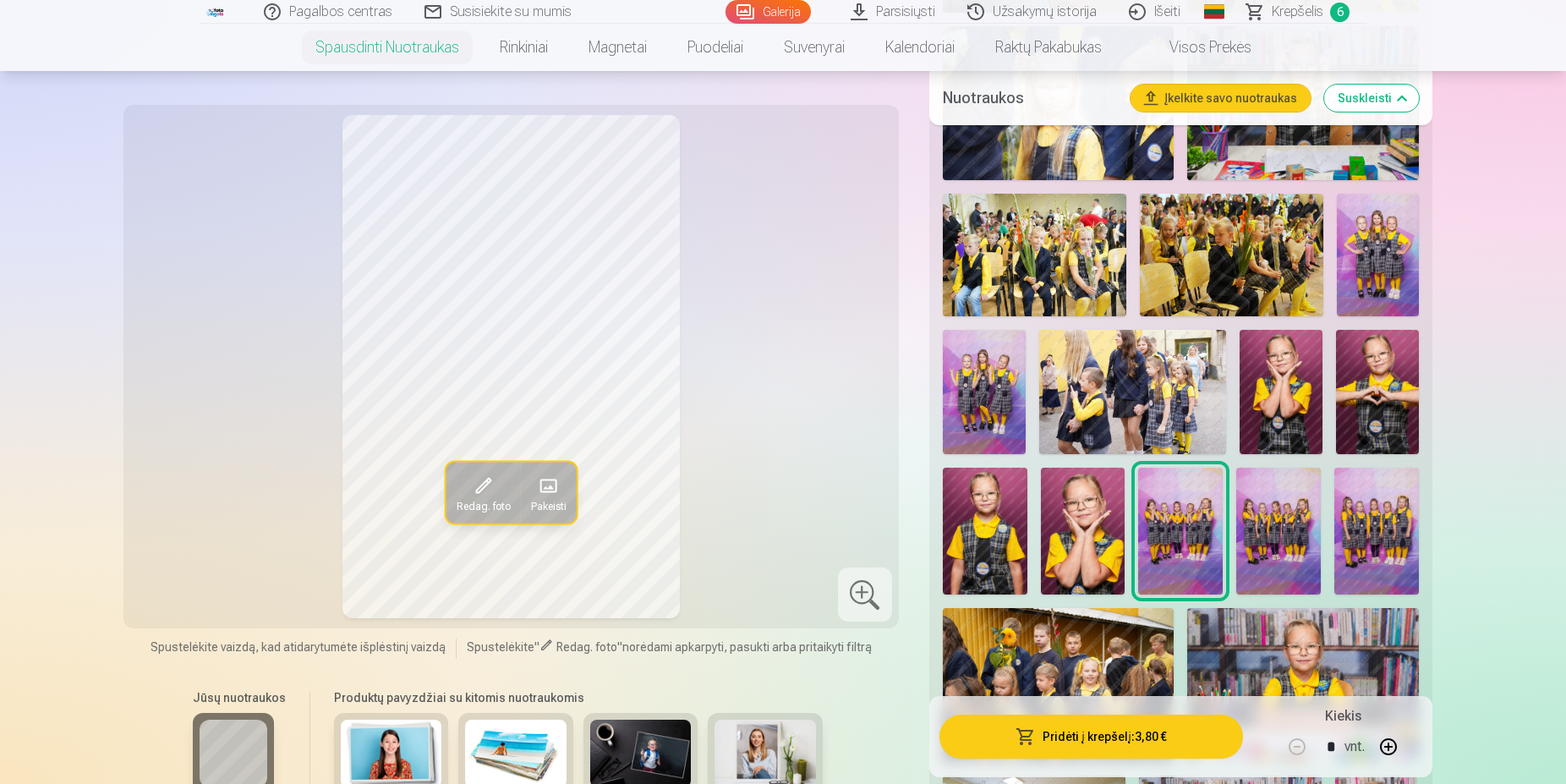
click at [1267, 527] on img at bounding box center [1278, 531] width 84 height 127
click at [1364, 526] on img at bounding box center [1376, 531] width 84 height 127
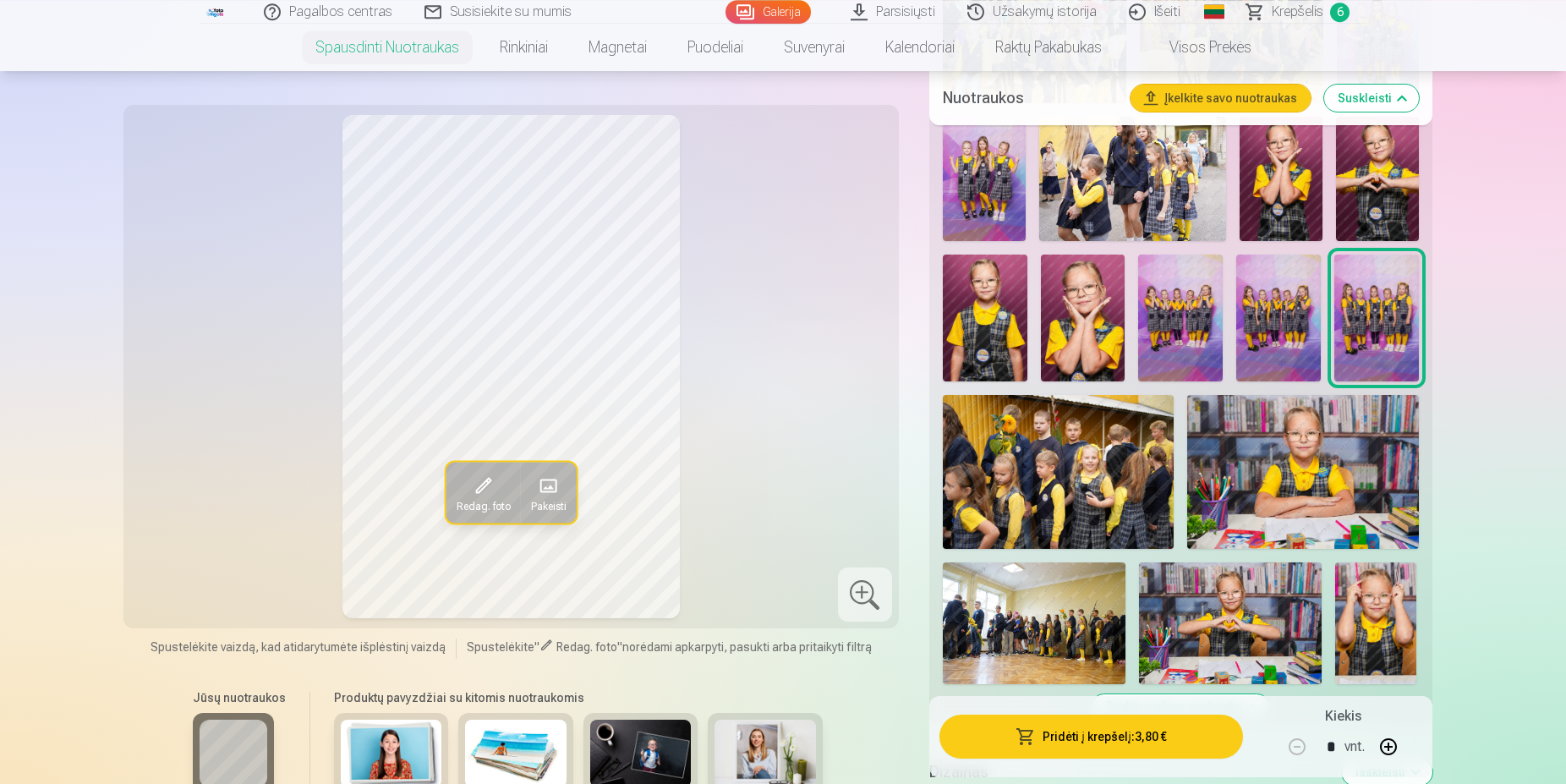
scroll to position [3967, 0]
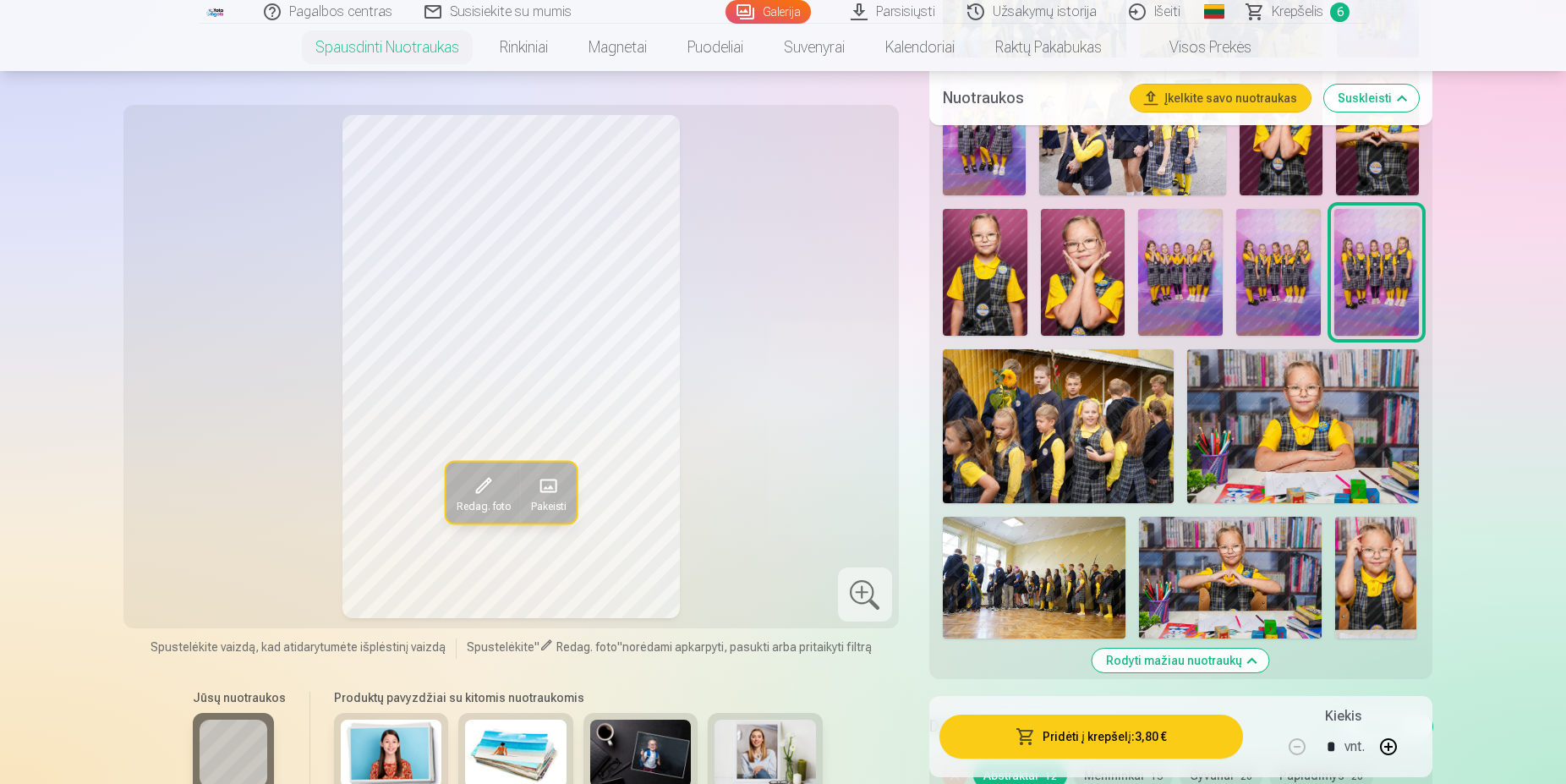
click at [1087, 452] on img at bounding box center [1058, 426] width 231 height 154
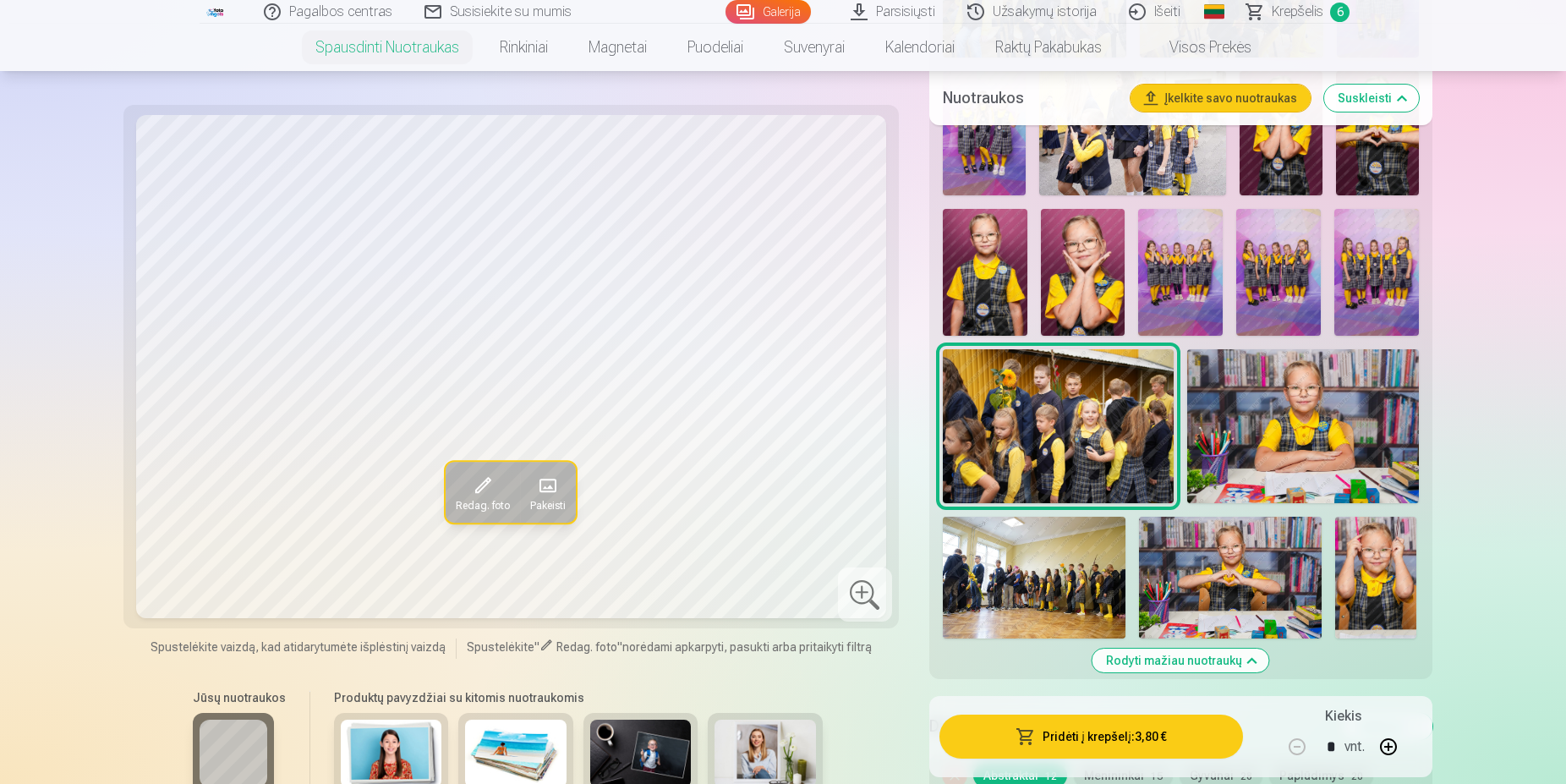
click at [1250, 452] on img at bounding box center [1303, 426] width 231 height 154
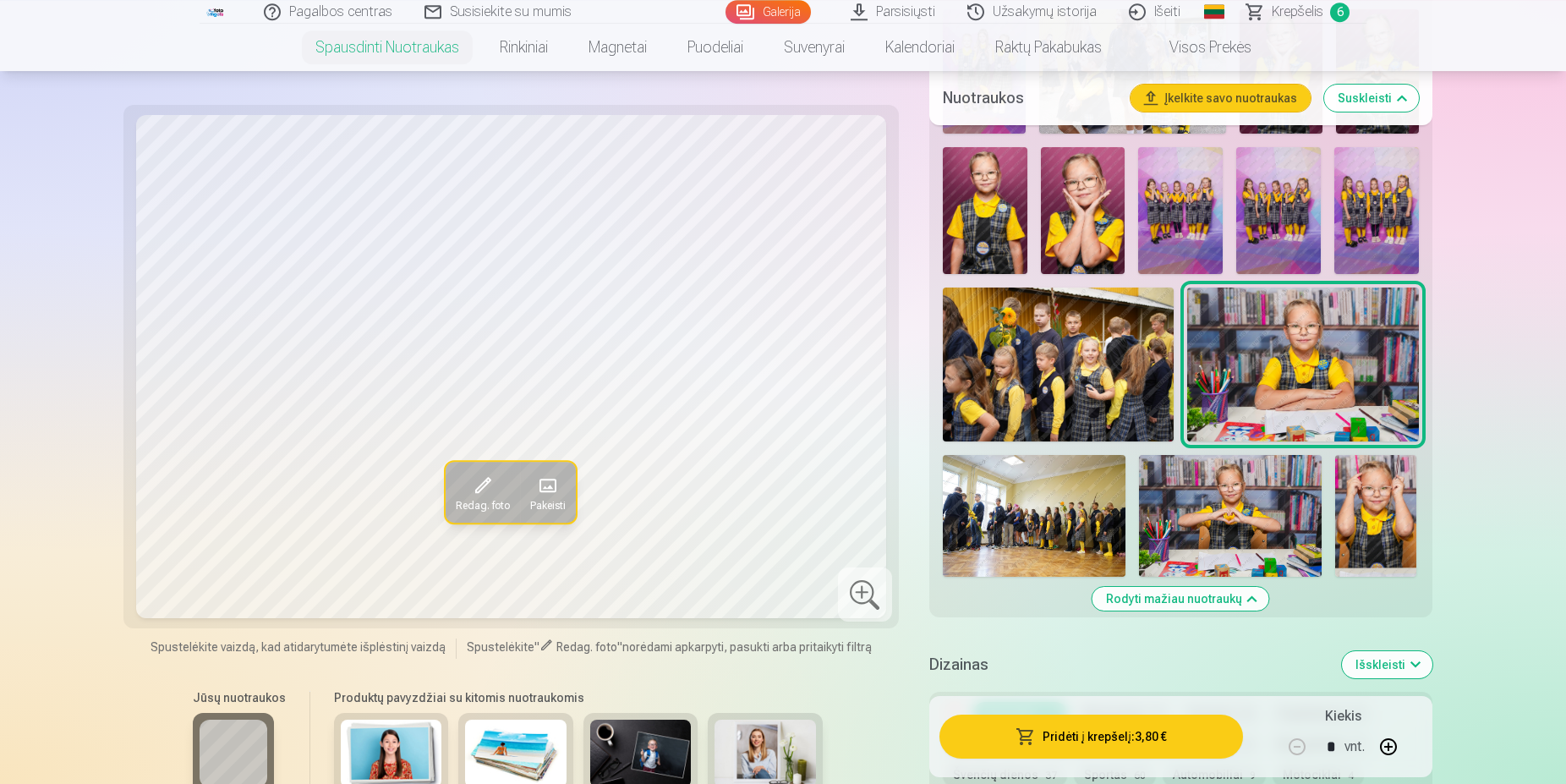
scroll to position [4053, 0]
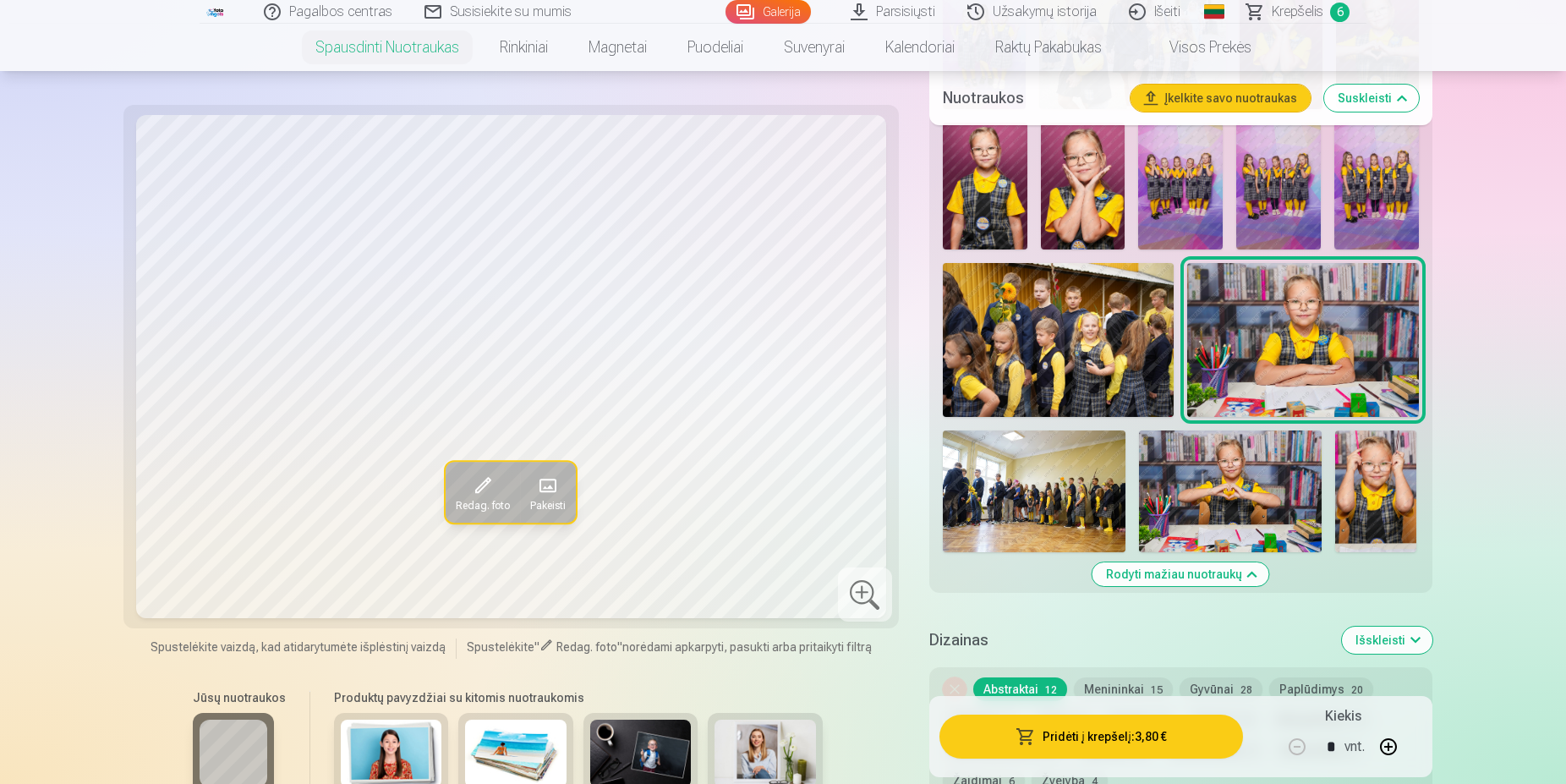
click at [1023, 526] on img at bounding box center [1034, 491] width 183 height 122
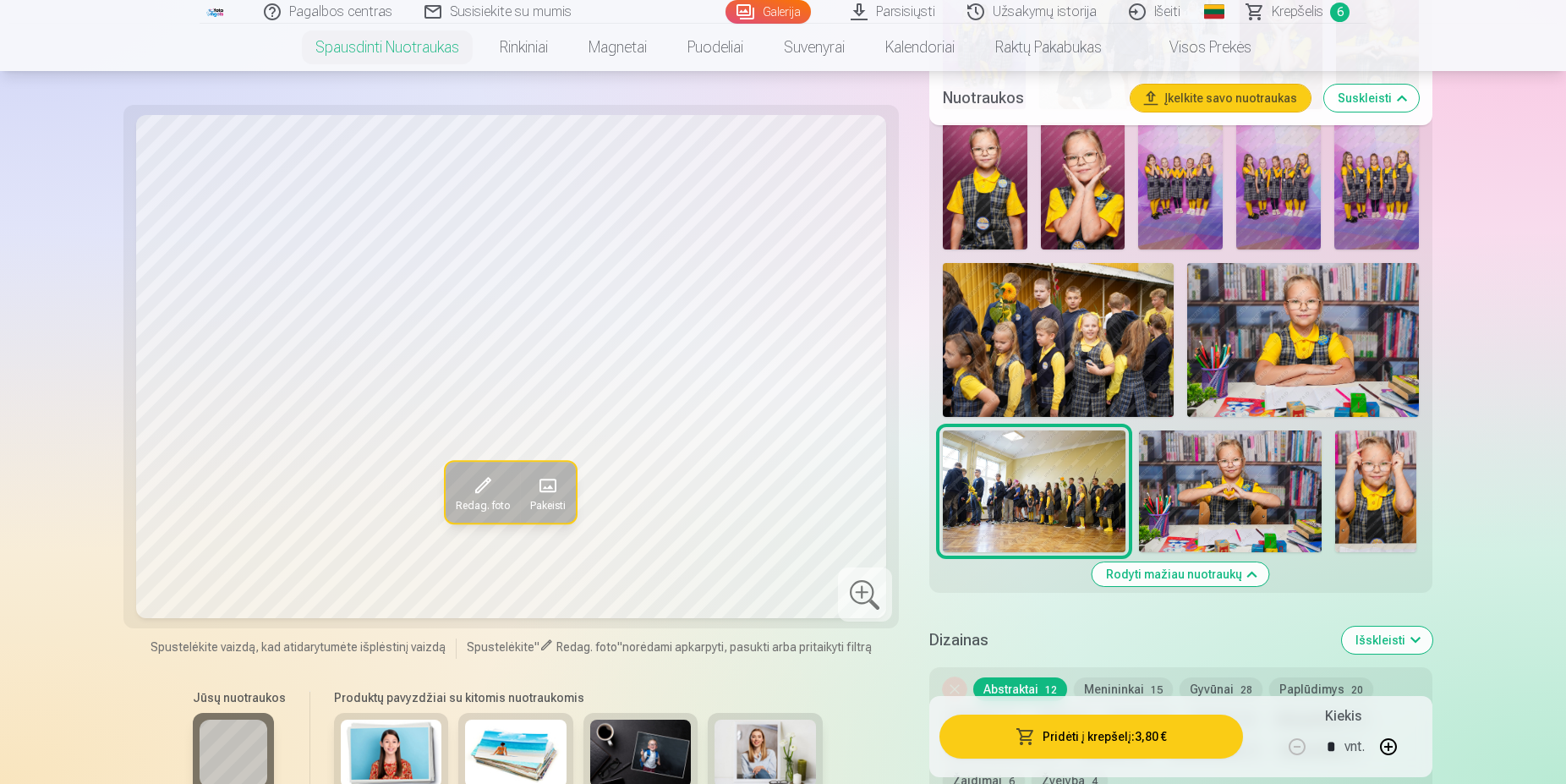
click at [1217, 488] on img at bounding box center [1230, 491] width 183 height 122
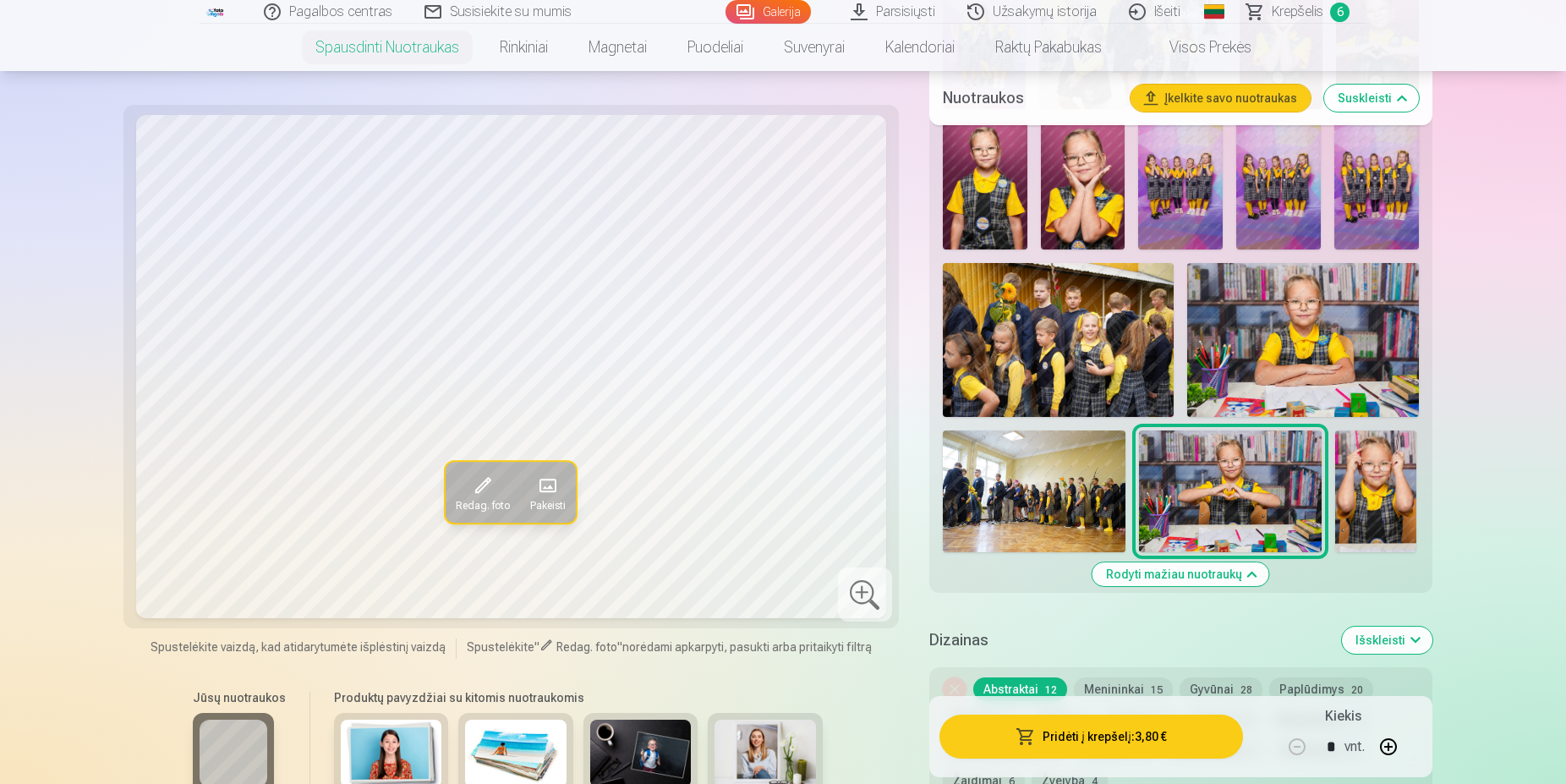
click at [1379, 497] on img at bounding box center [1375, 491] width 81 height 122
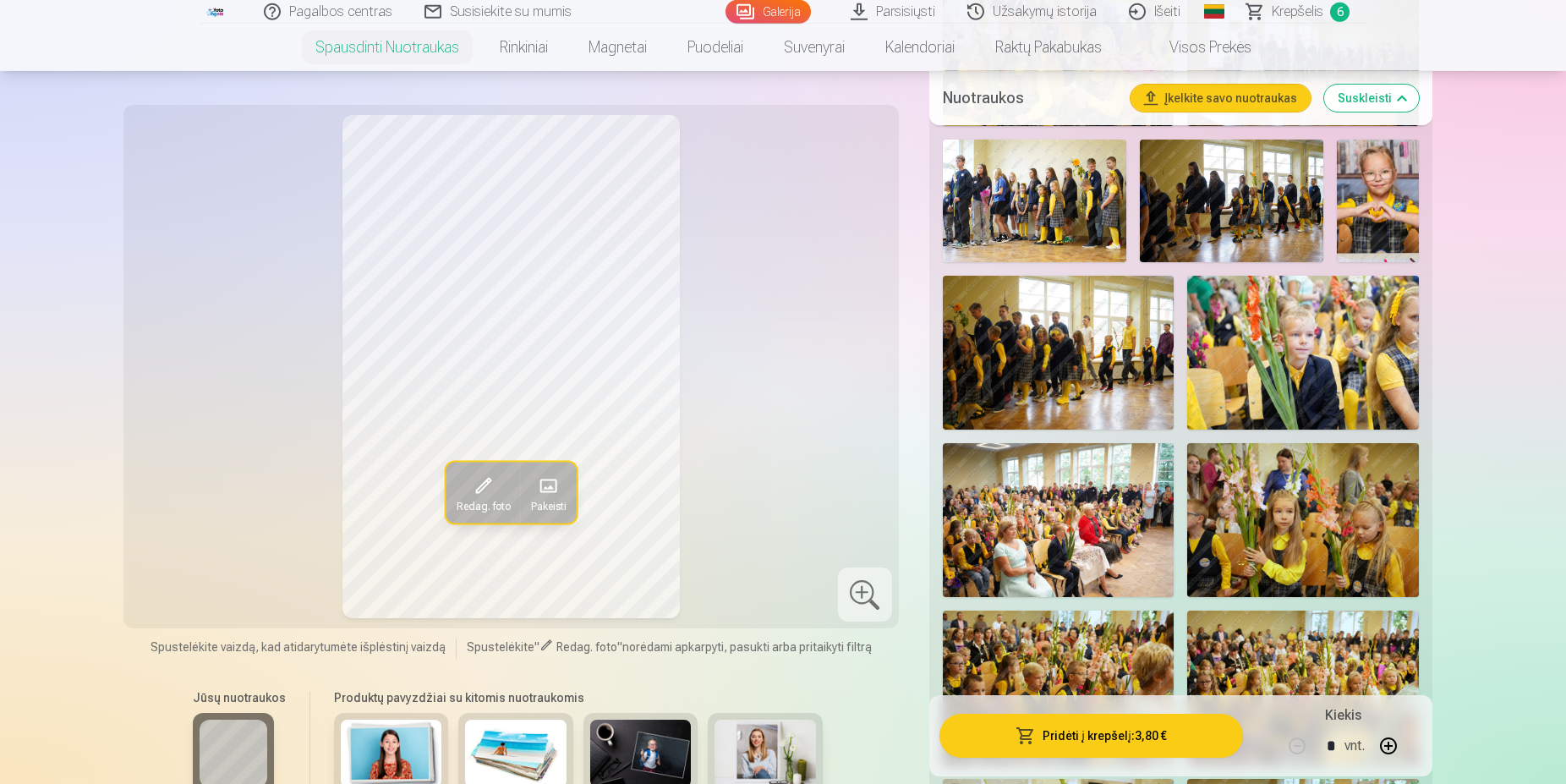
scroll to position [2328, 0]
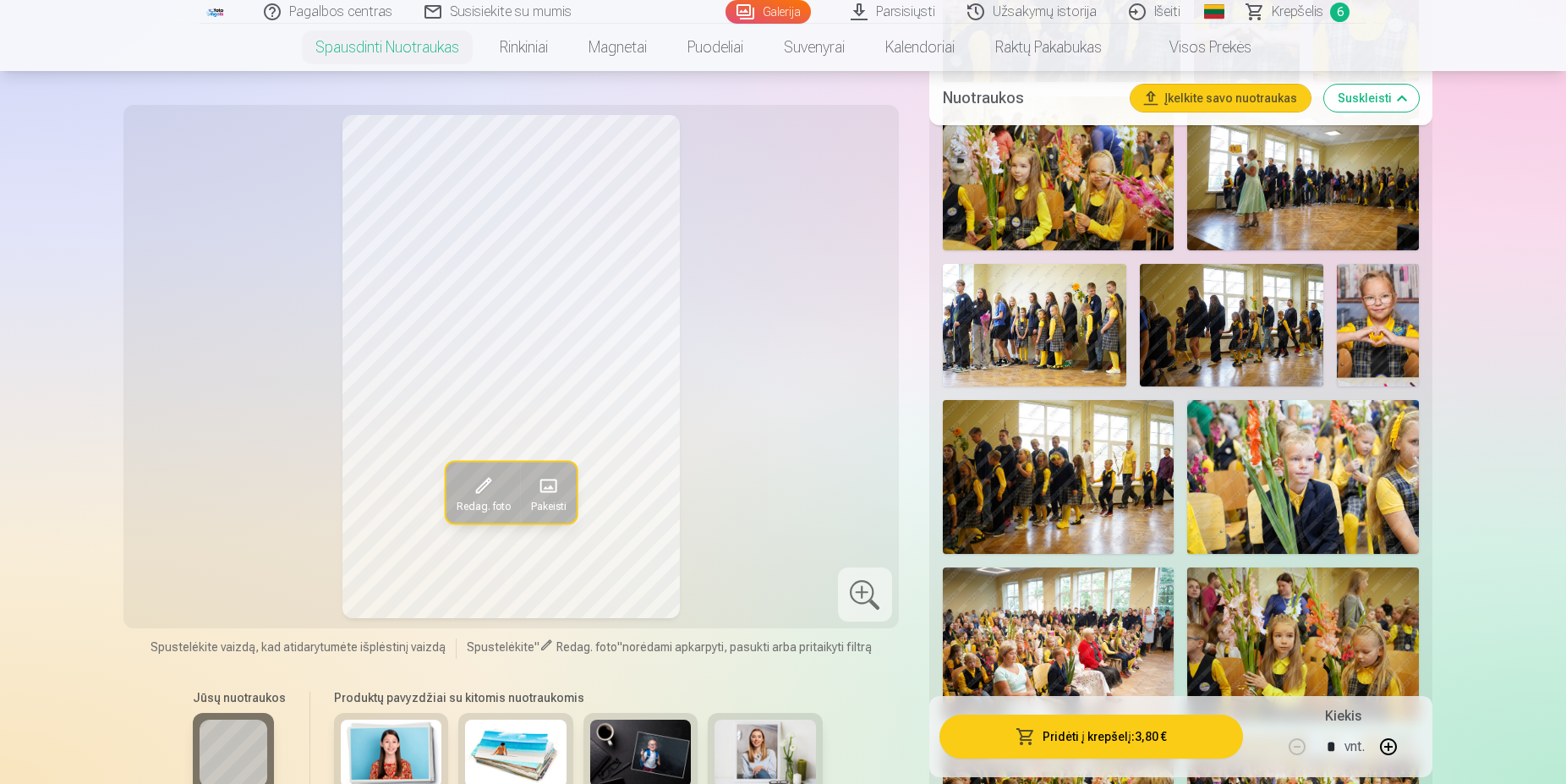
click at [1286, 17] on span "Krepšelis" at bounding box center [1297, 12] width 52 height 20
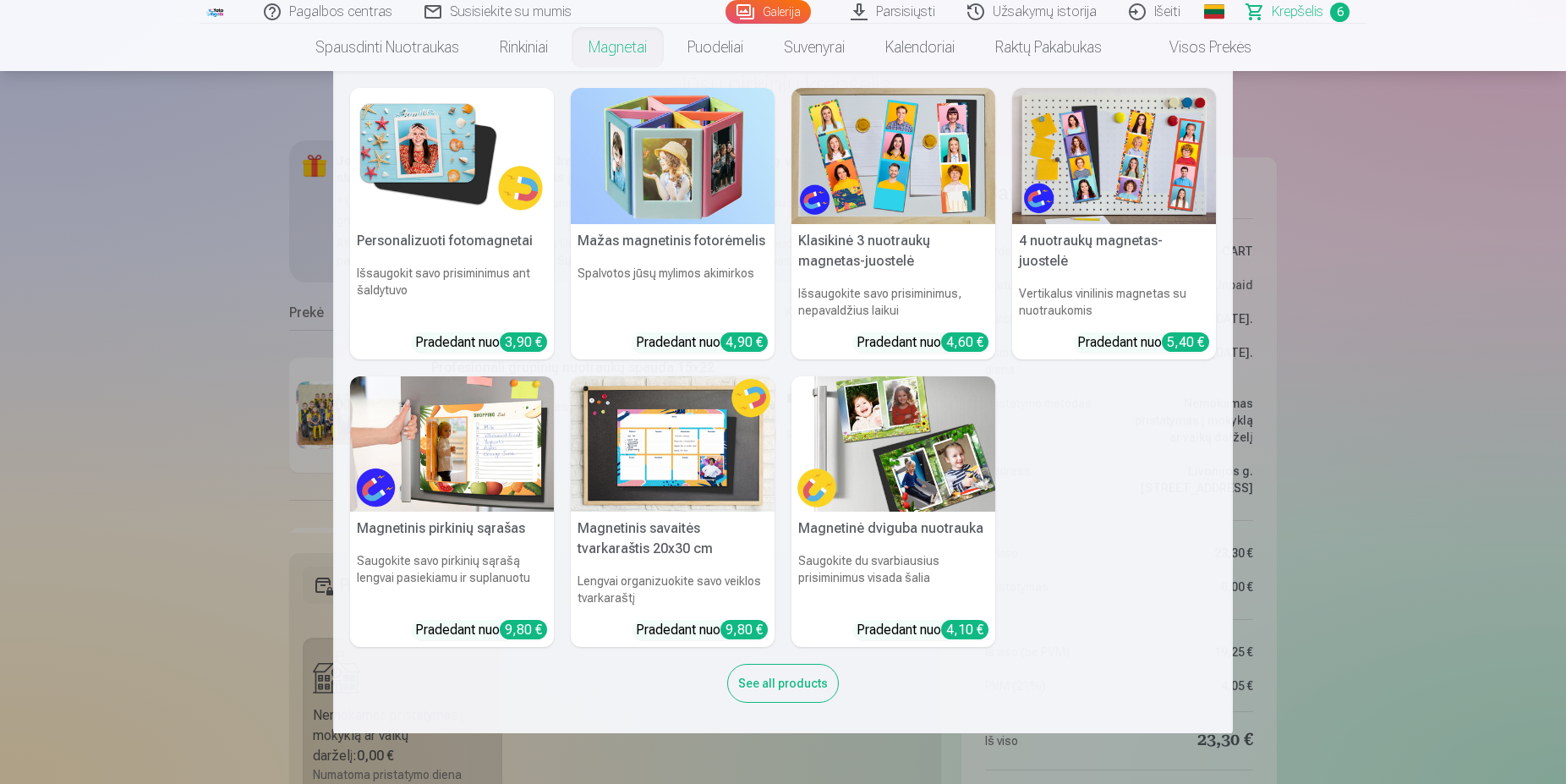
click at [624, 54] on link "Magnetai" at bounding box center [618, 48] width 99 height 48
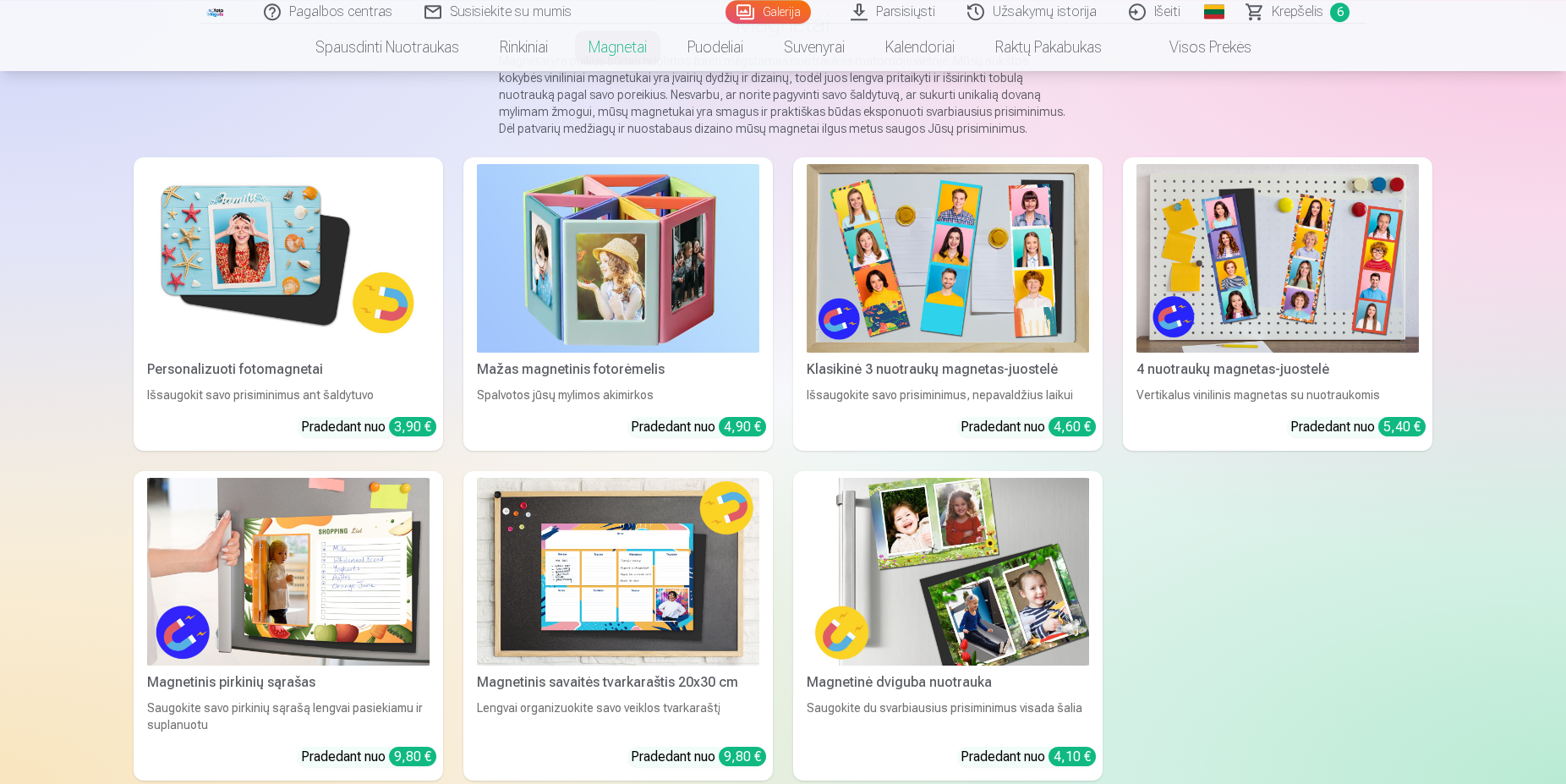
scroll to position [86, 0]
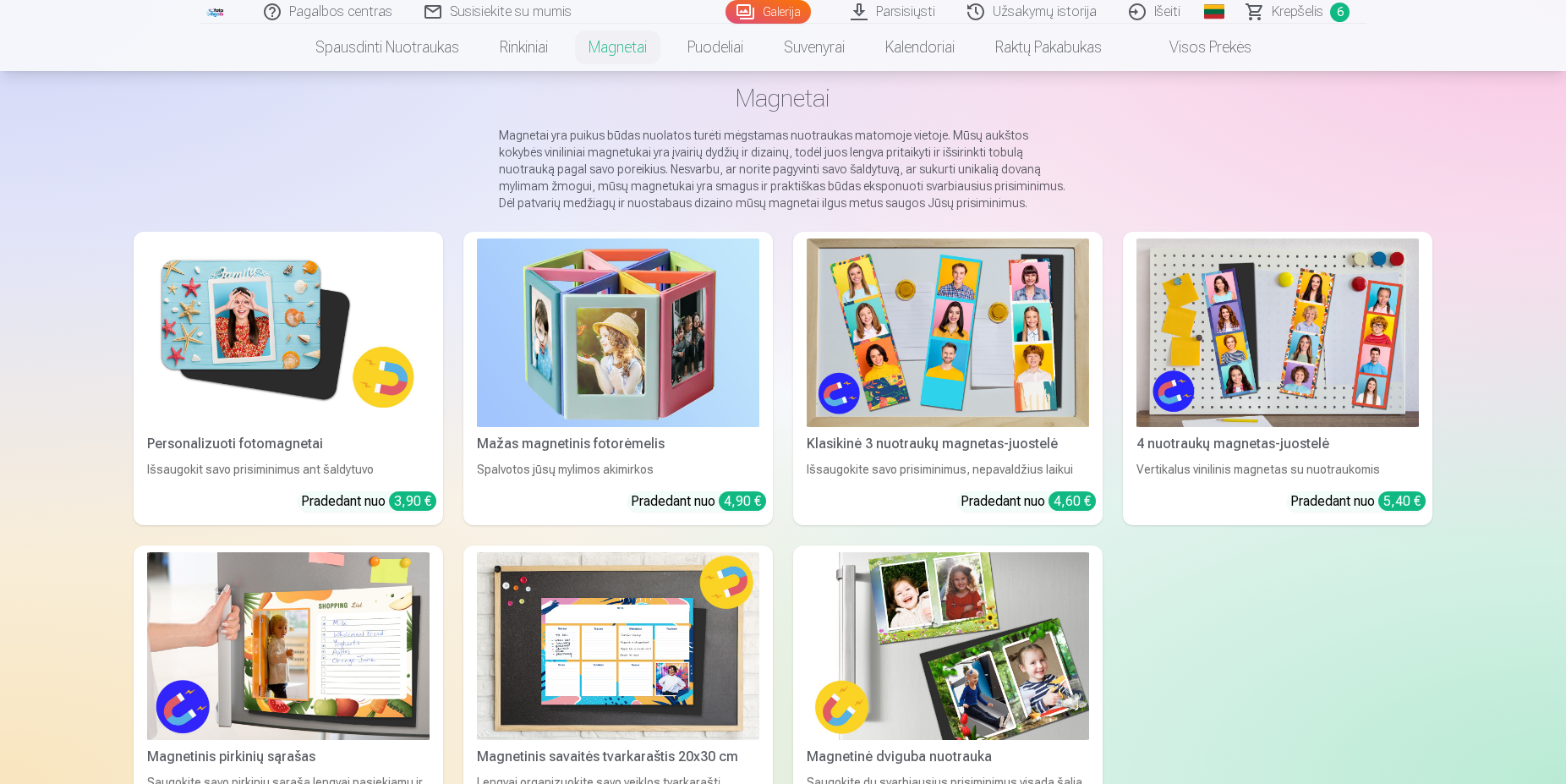
click at [635, 343] on img at bounding box center [618, 332] width 282 height 189
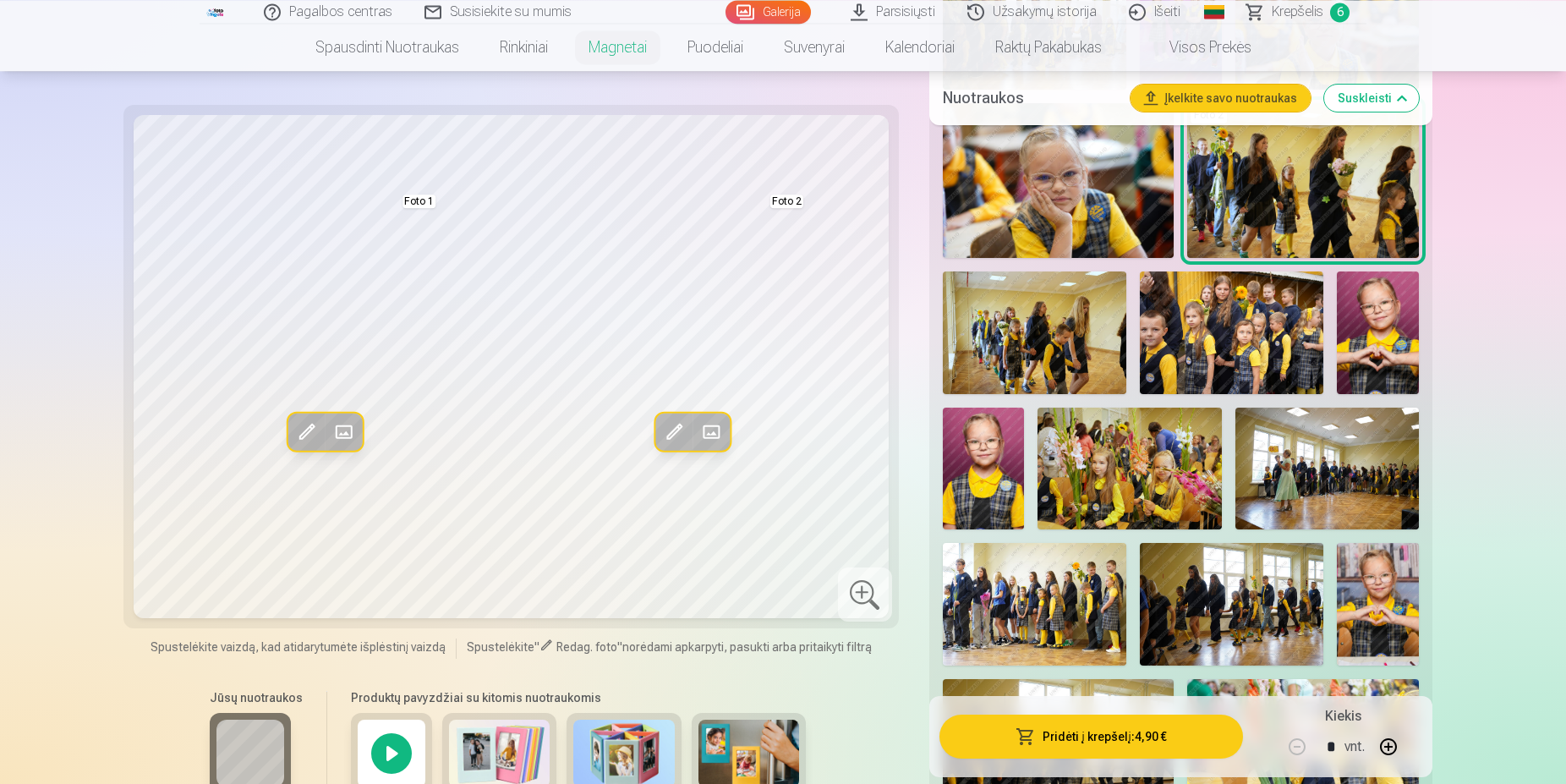
scroll to position [1639, 0]
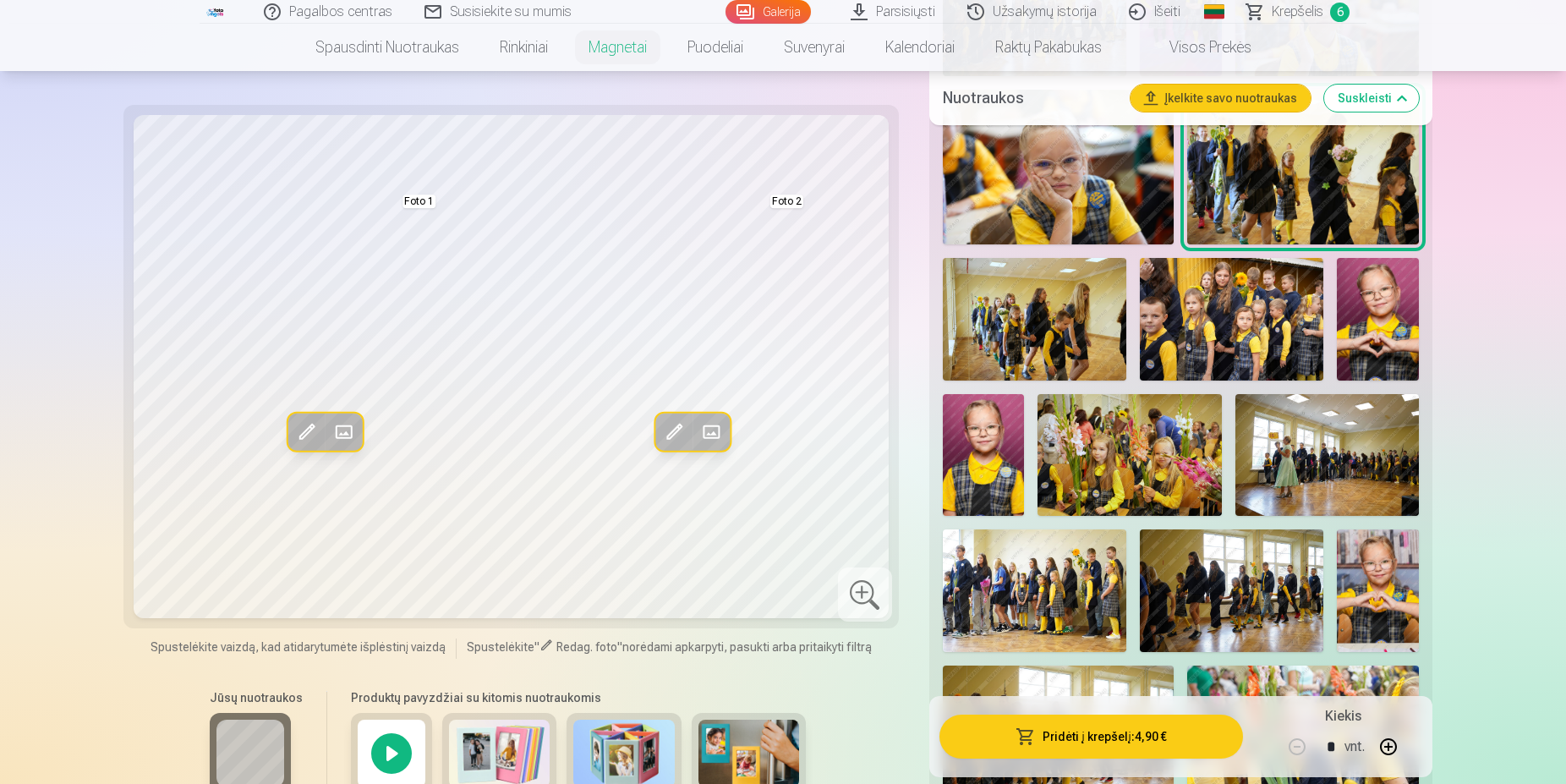
click at [1008, 460] on img at bounding box center [983, 455] width 82 height 122
click at [975, 480] on img at bounding box center [983, 455] width 82 height 122
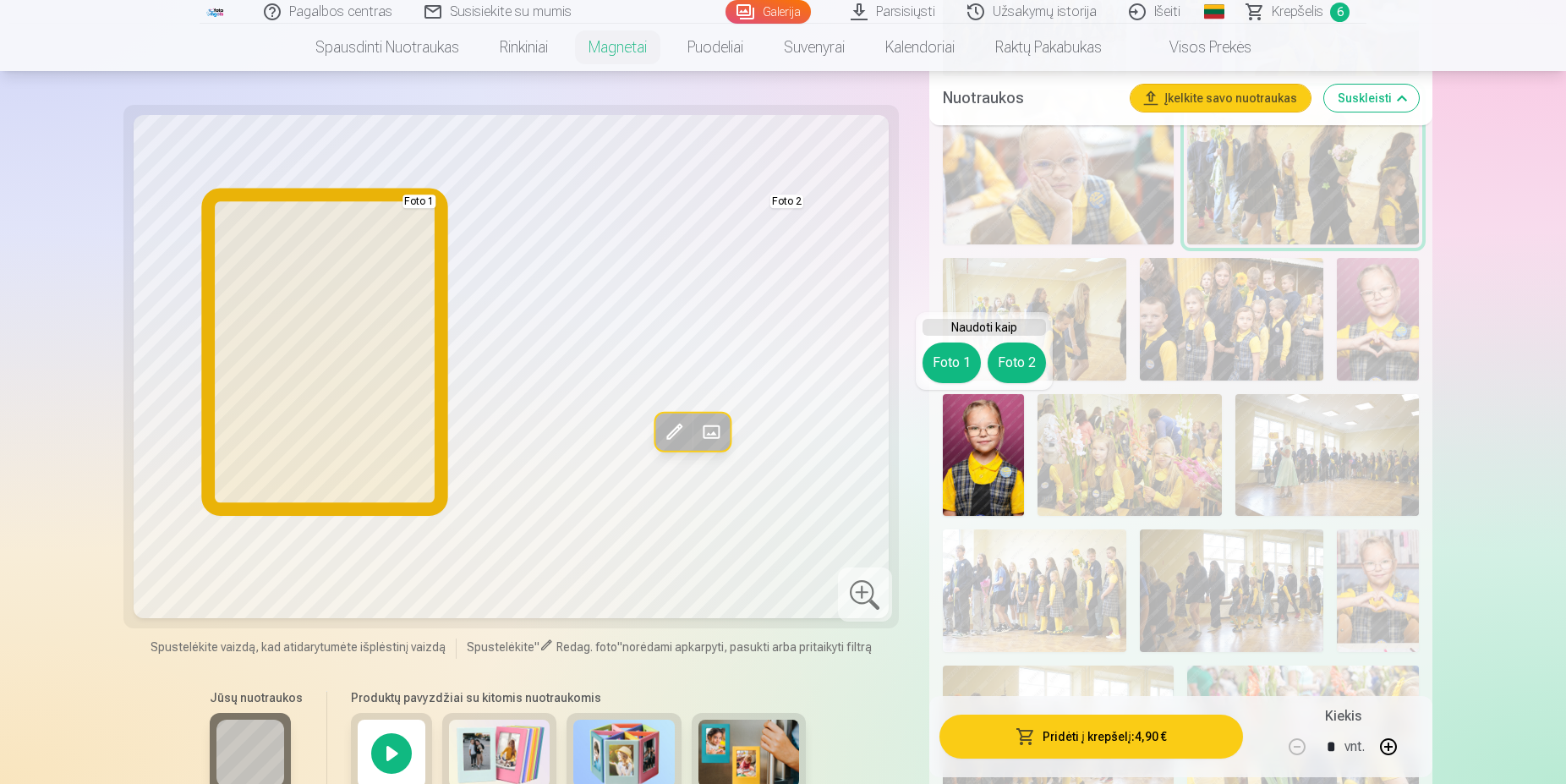
click at [953, 360] on button "Foto 1" at bounding box center [952, 363] width 59 height 41
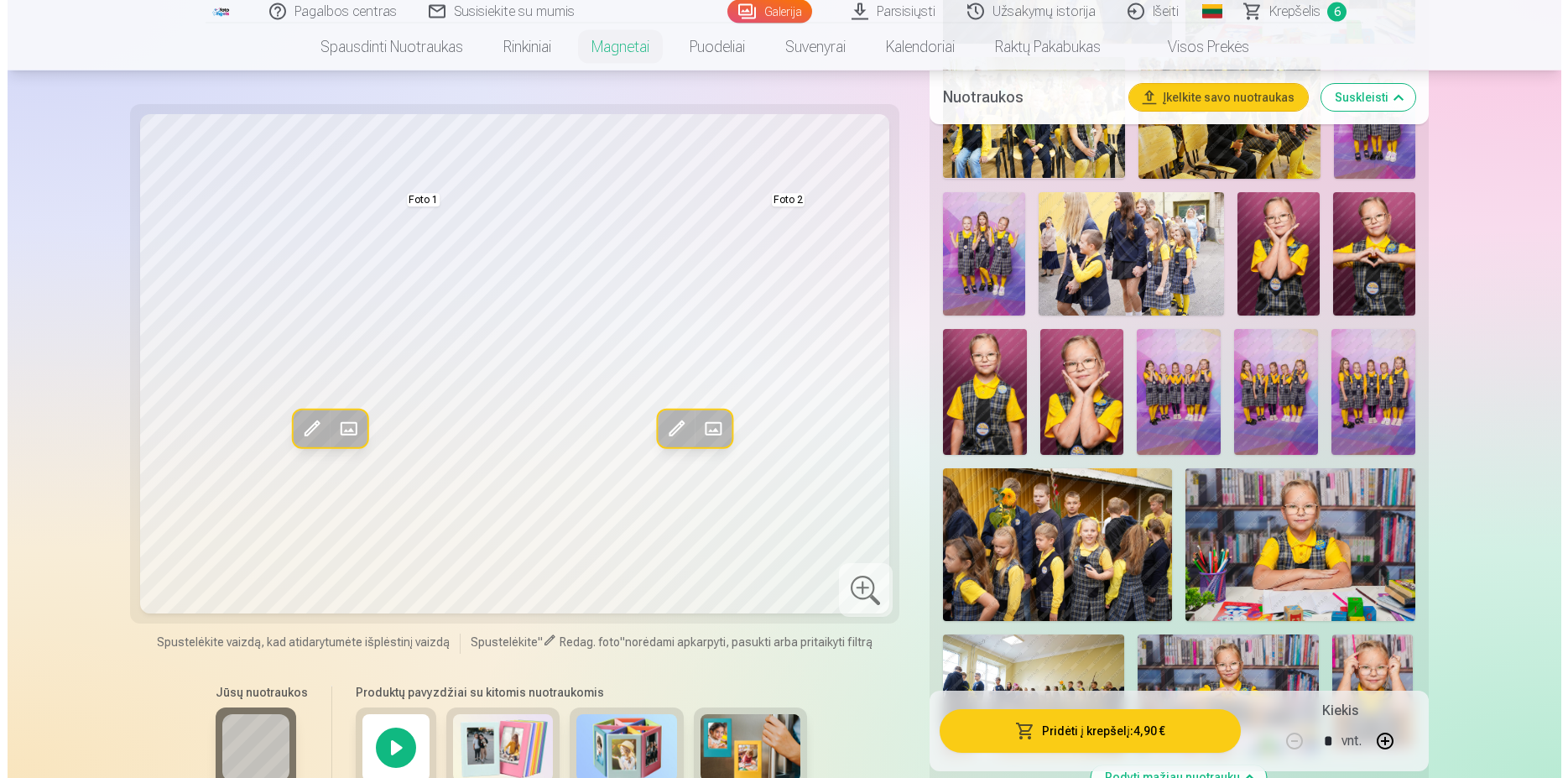
scroll to position [3337, 0]
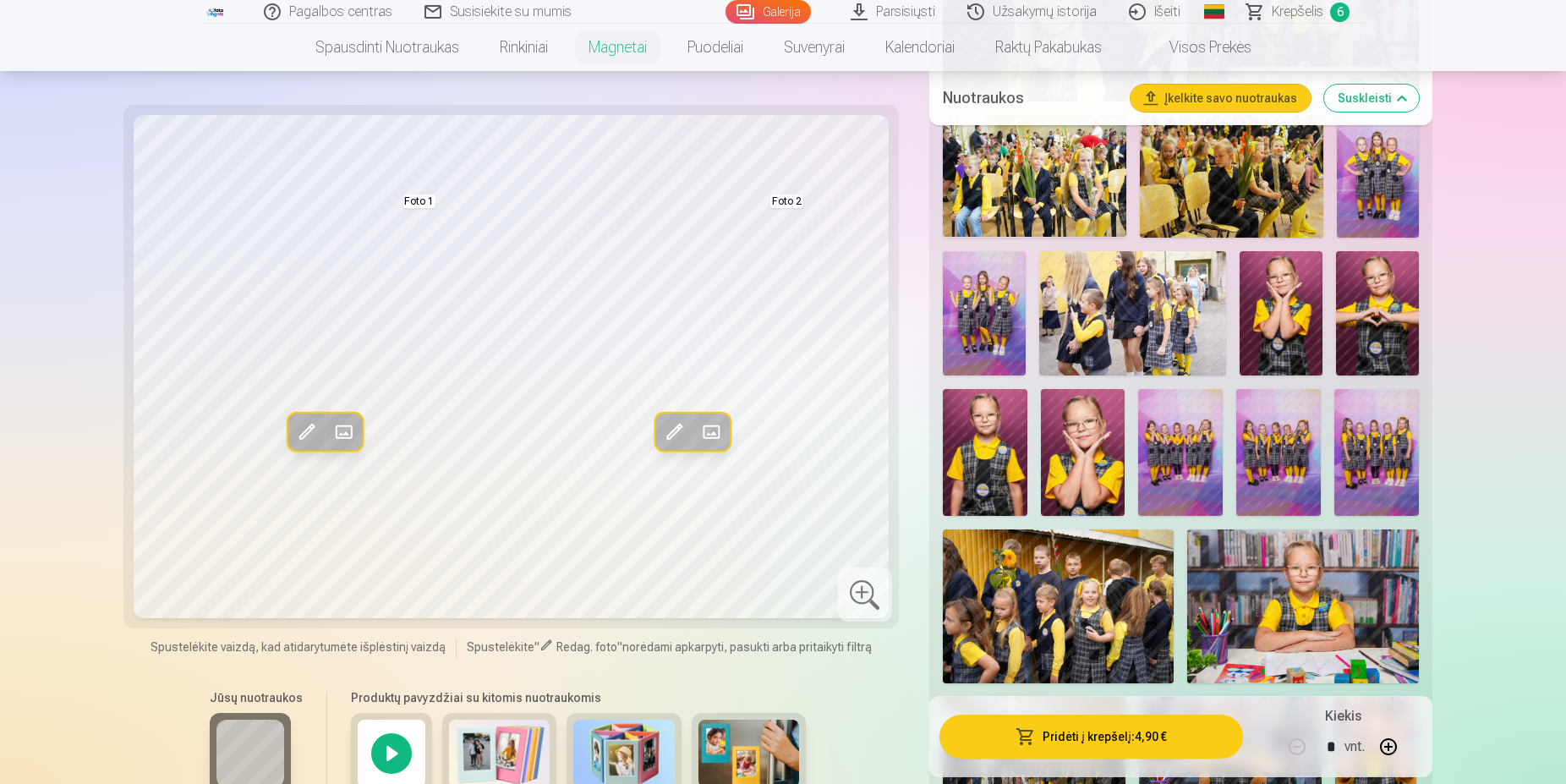
click at [1278, 321] on img at bounding box center [1280, 313] width 83 height 124
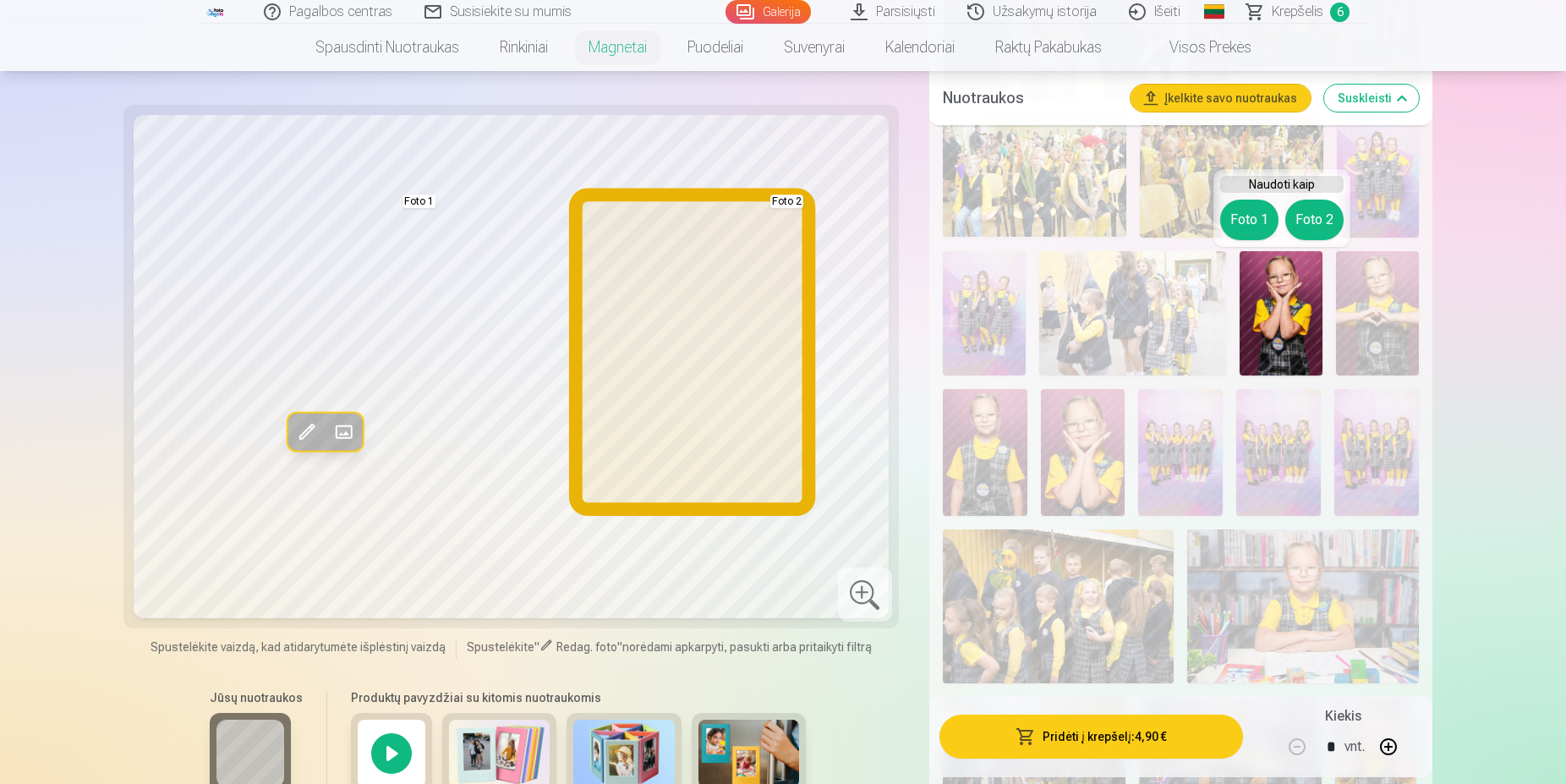
click at [1324, 227] on button "Foto 2" at bounding box center [1314, 220] width 59 height 41
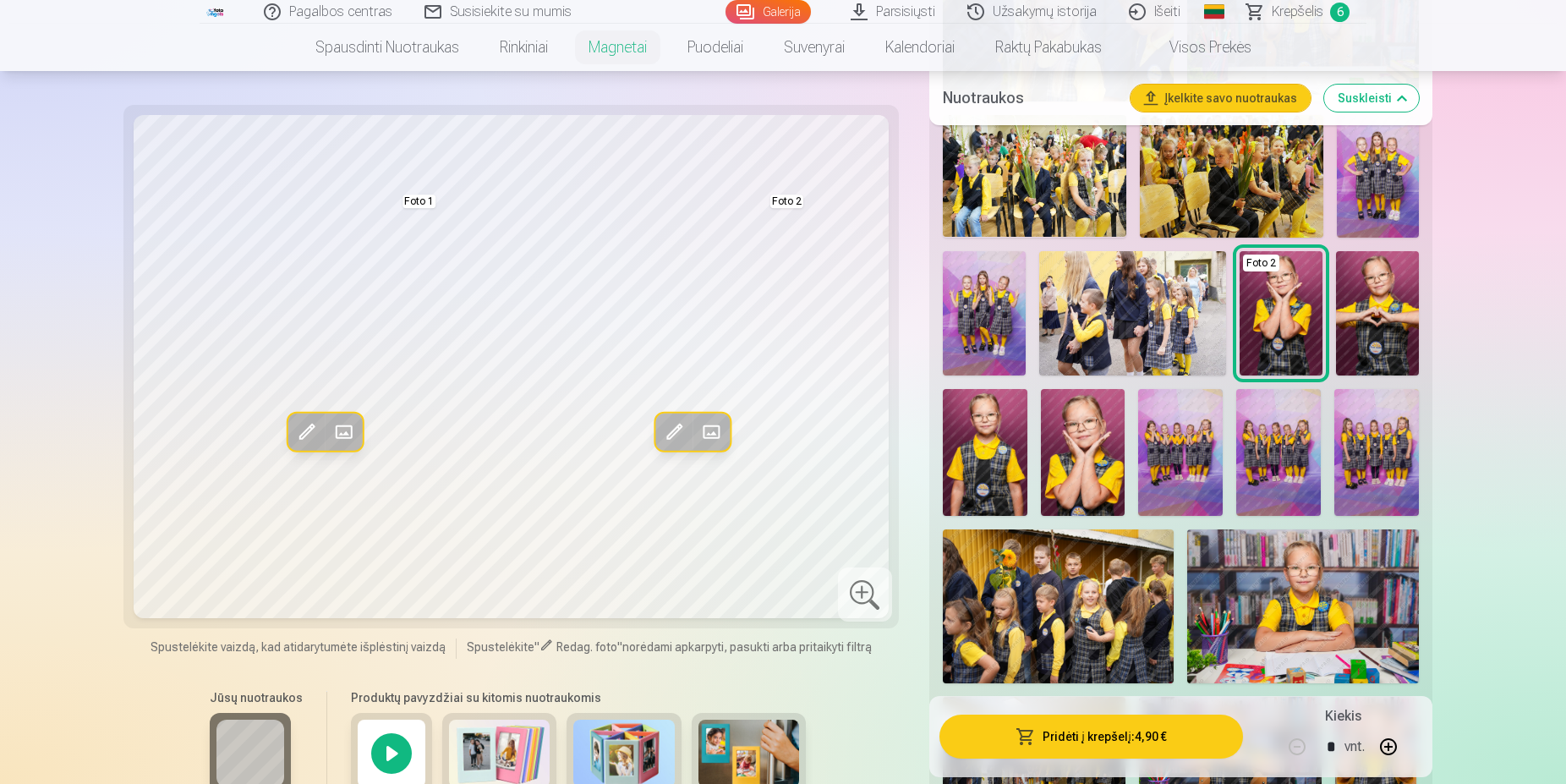
click at [995, 450] on img at bounding box center [984, 452] width 84 height 127
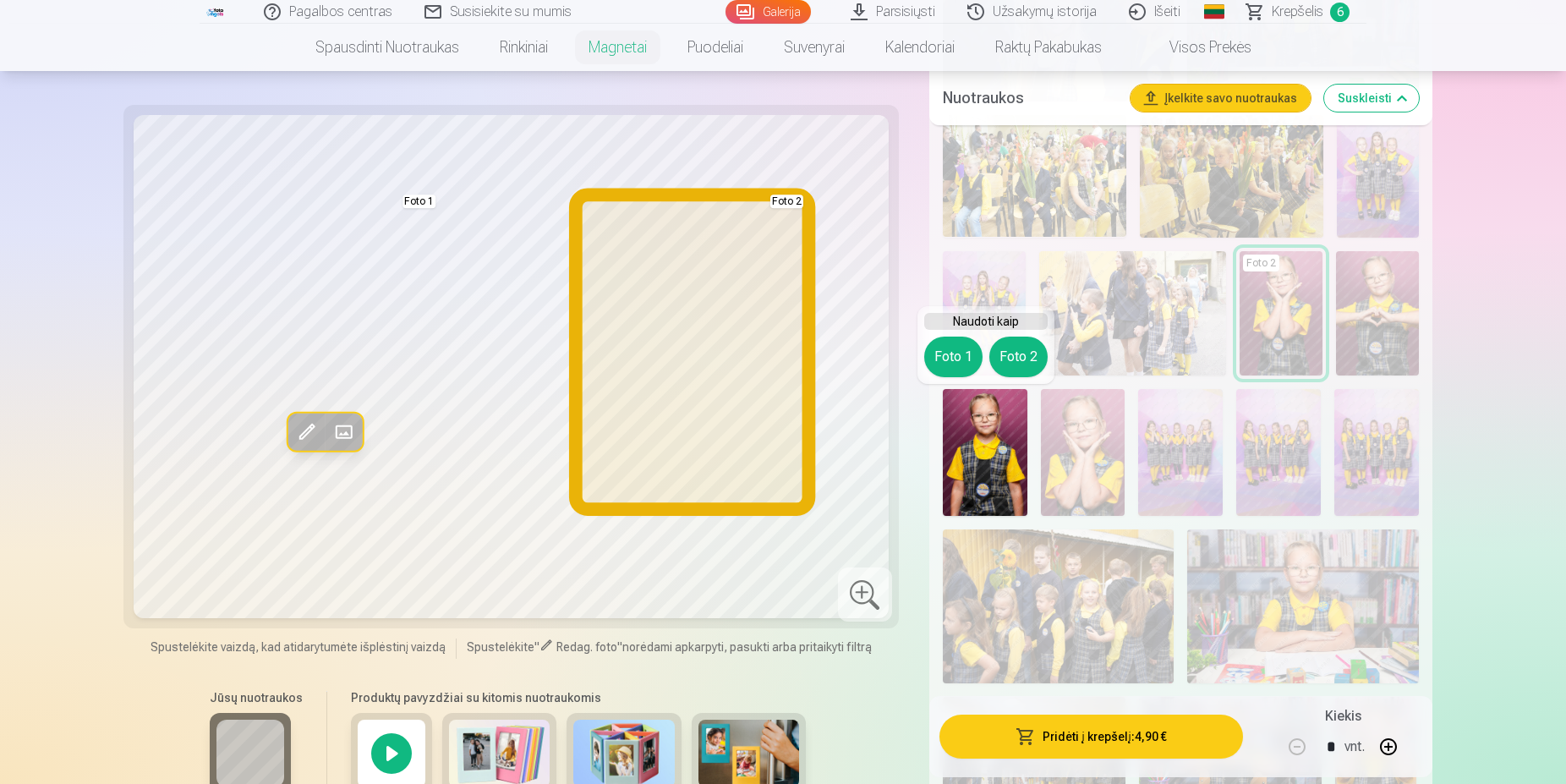
click at [1034, 356] on button "Foto 2" at bounding box center [1018, 357] width 59 height 41
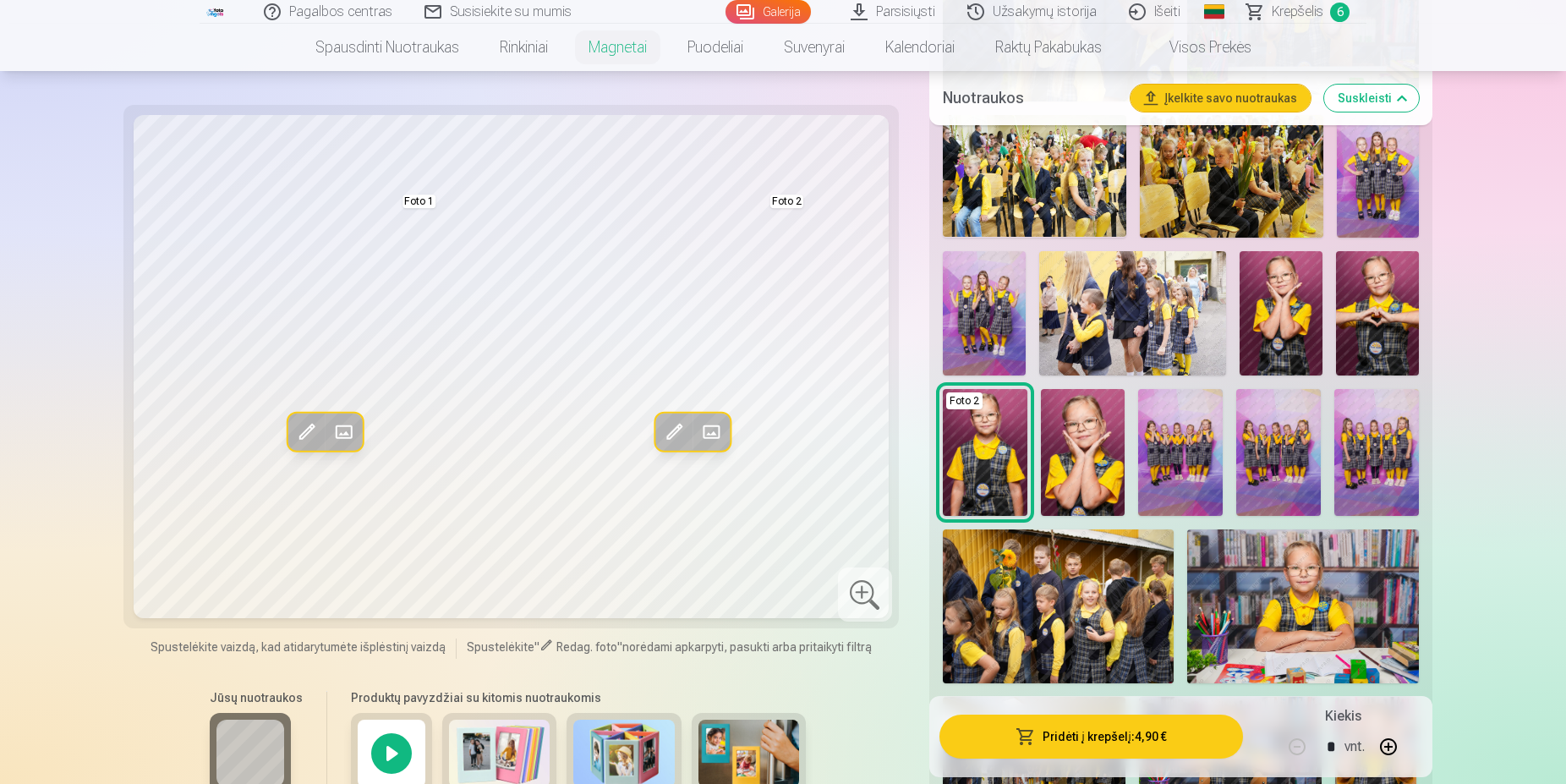
click at [1028, 738] on span "button" at bounding box center [1026, 736] width 20 height 17
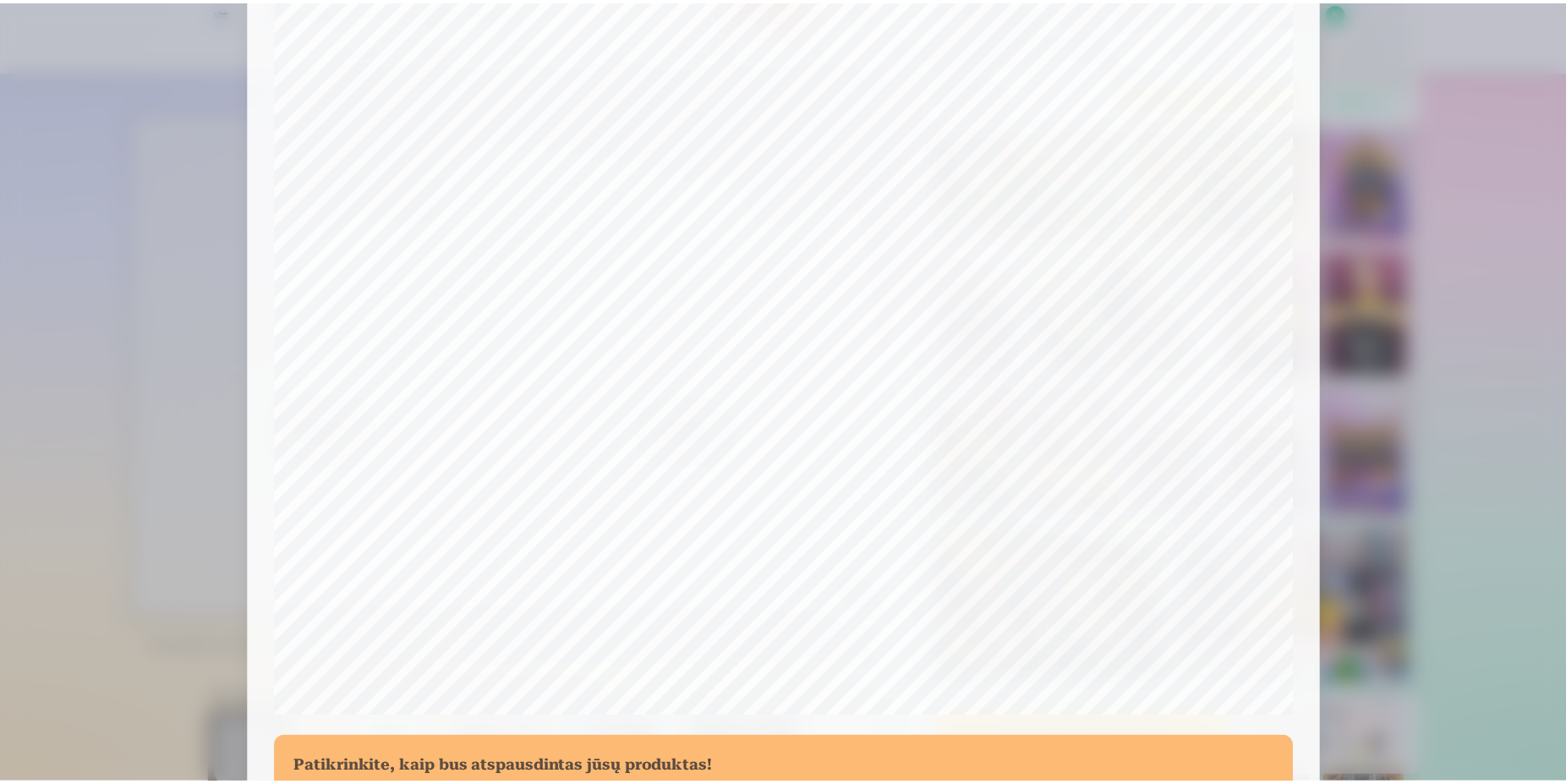
scroll to position [434, 0]
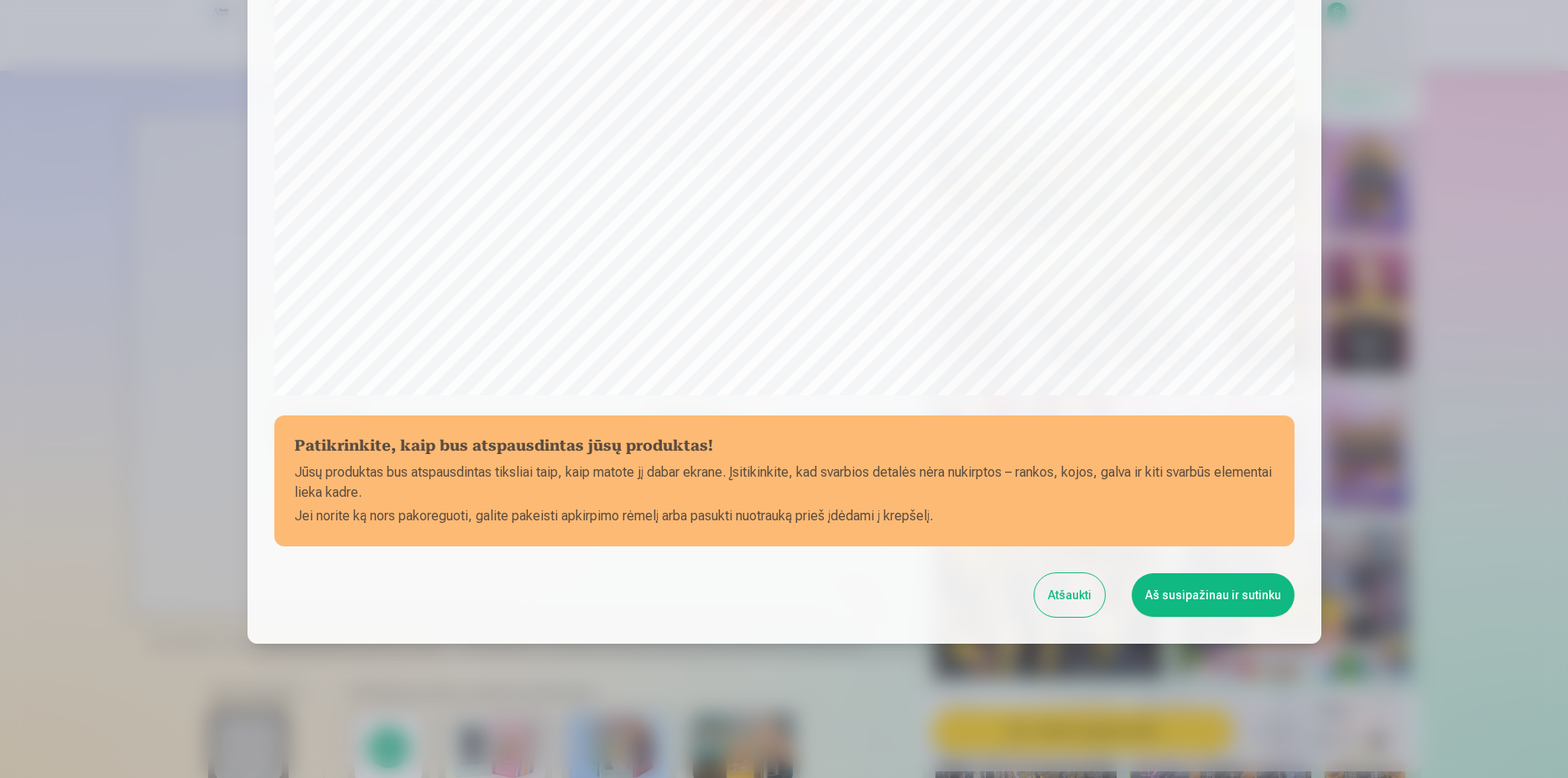
click at [1188, 595] on button "Aš susipažinau ir sutinku" at bounding box center [1213, 595] width 163 height 44
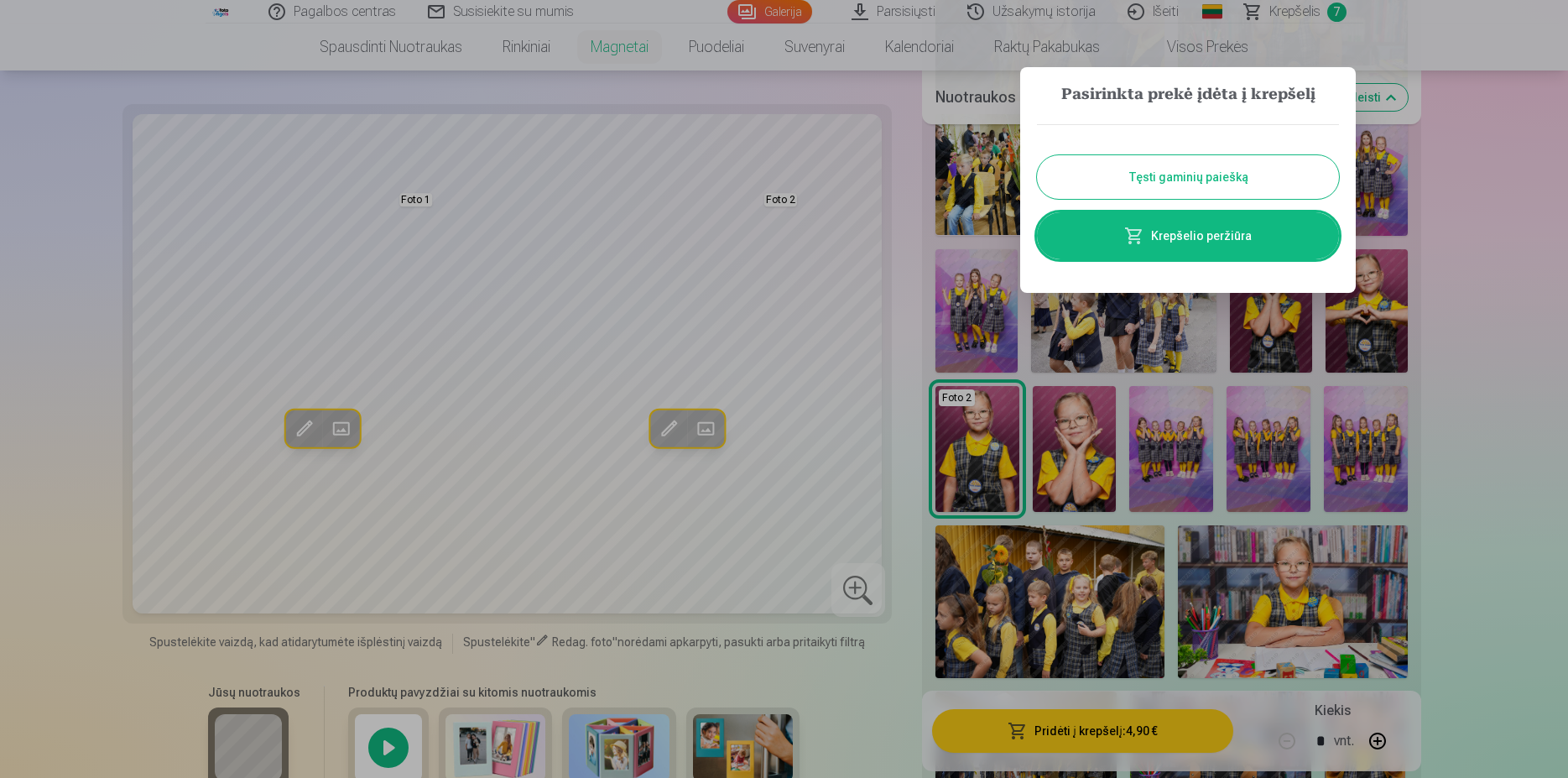
click at [1203, 186] on button "Tęsti gaminių paiešką" at bounding box center [1188, 177] width 302 height 44
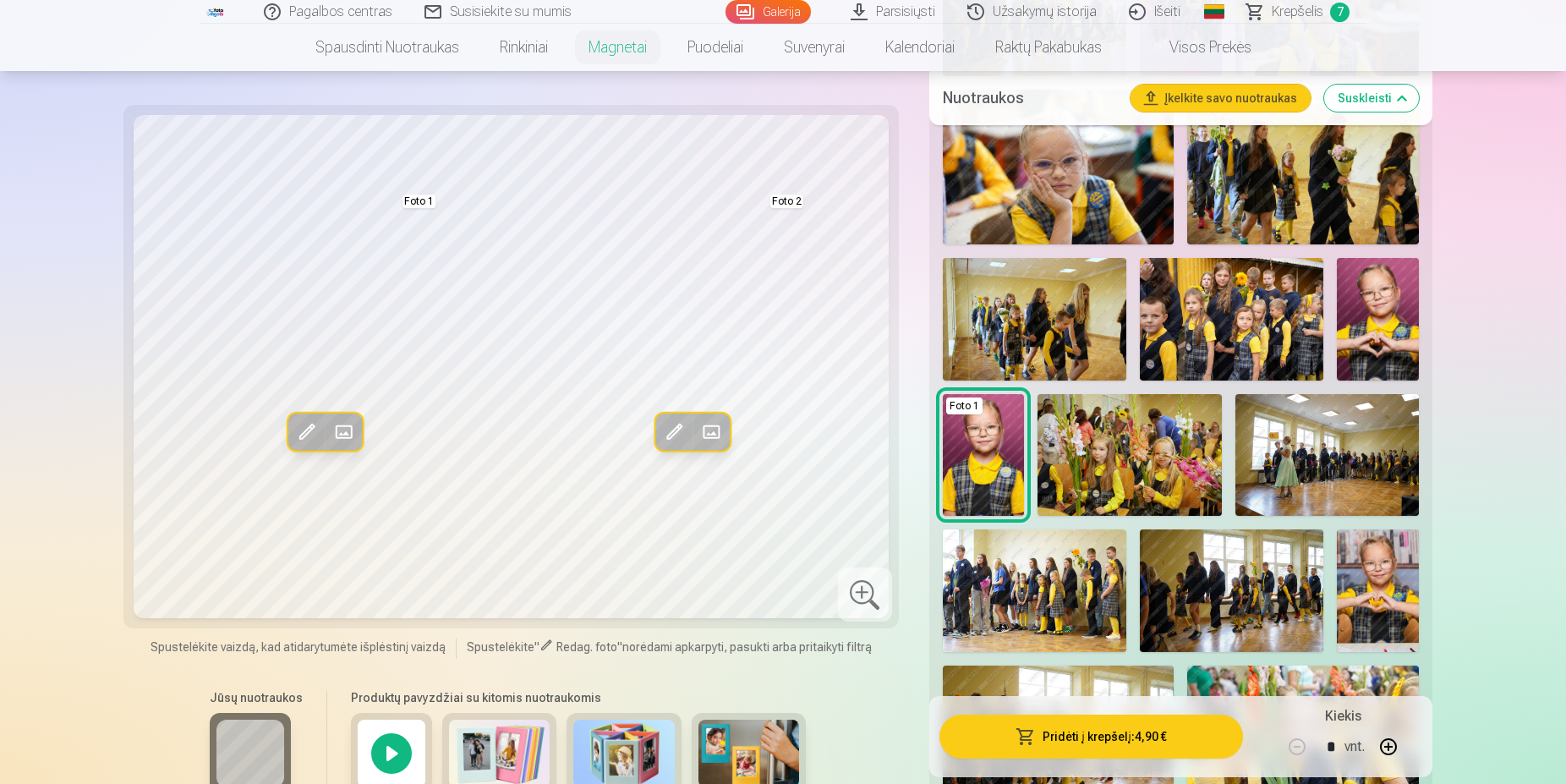
scroll to position [1121, 0]
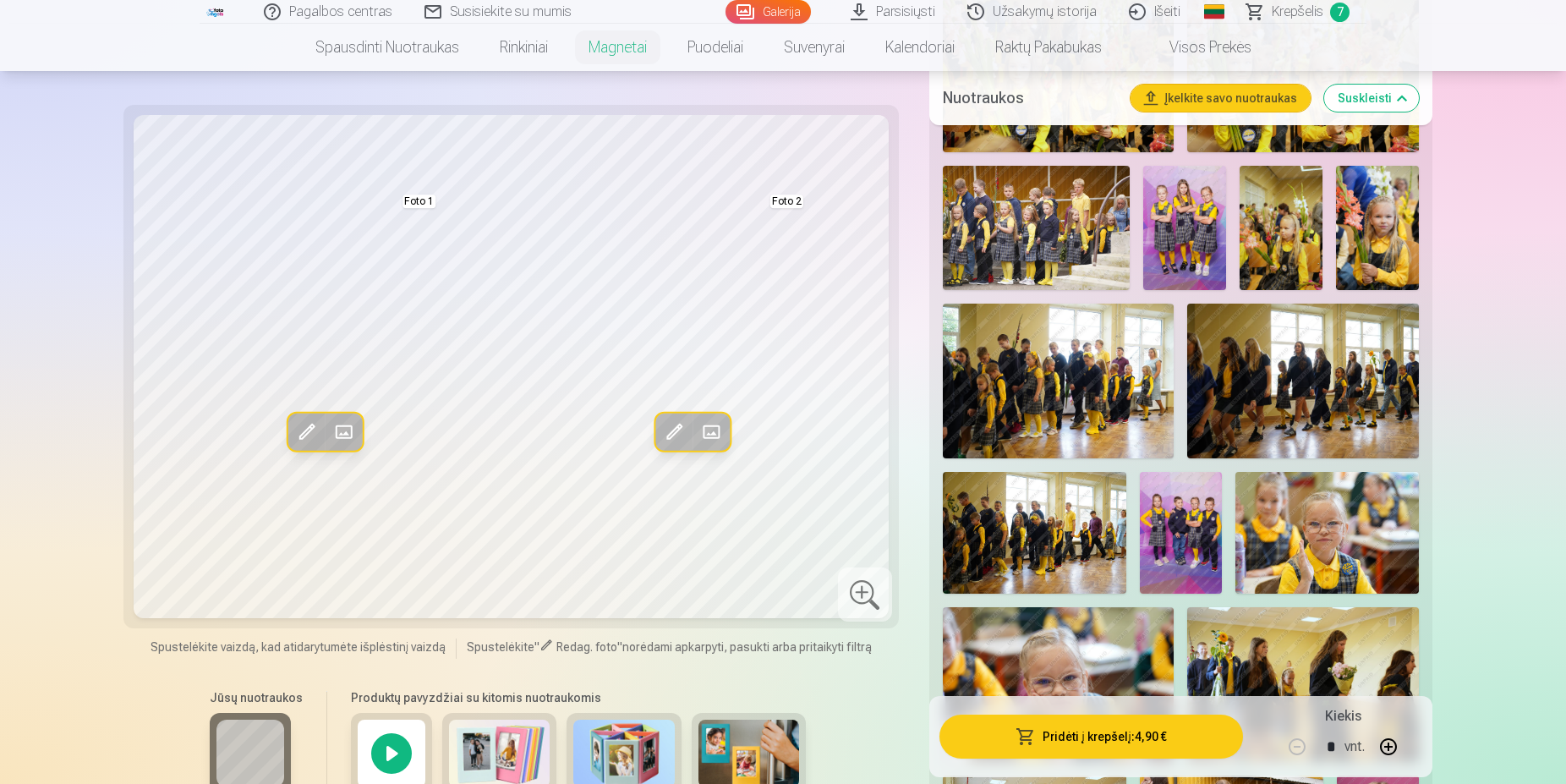
click at [1300, 9] on span "Krepšelis" at bounding box center [1297, 12] width 52 height 20
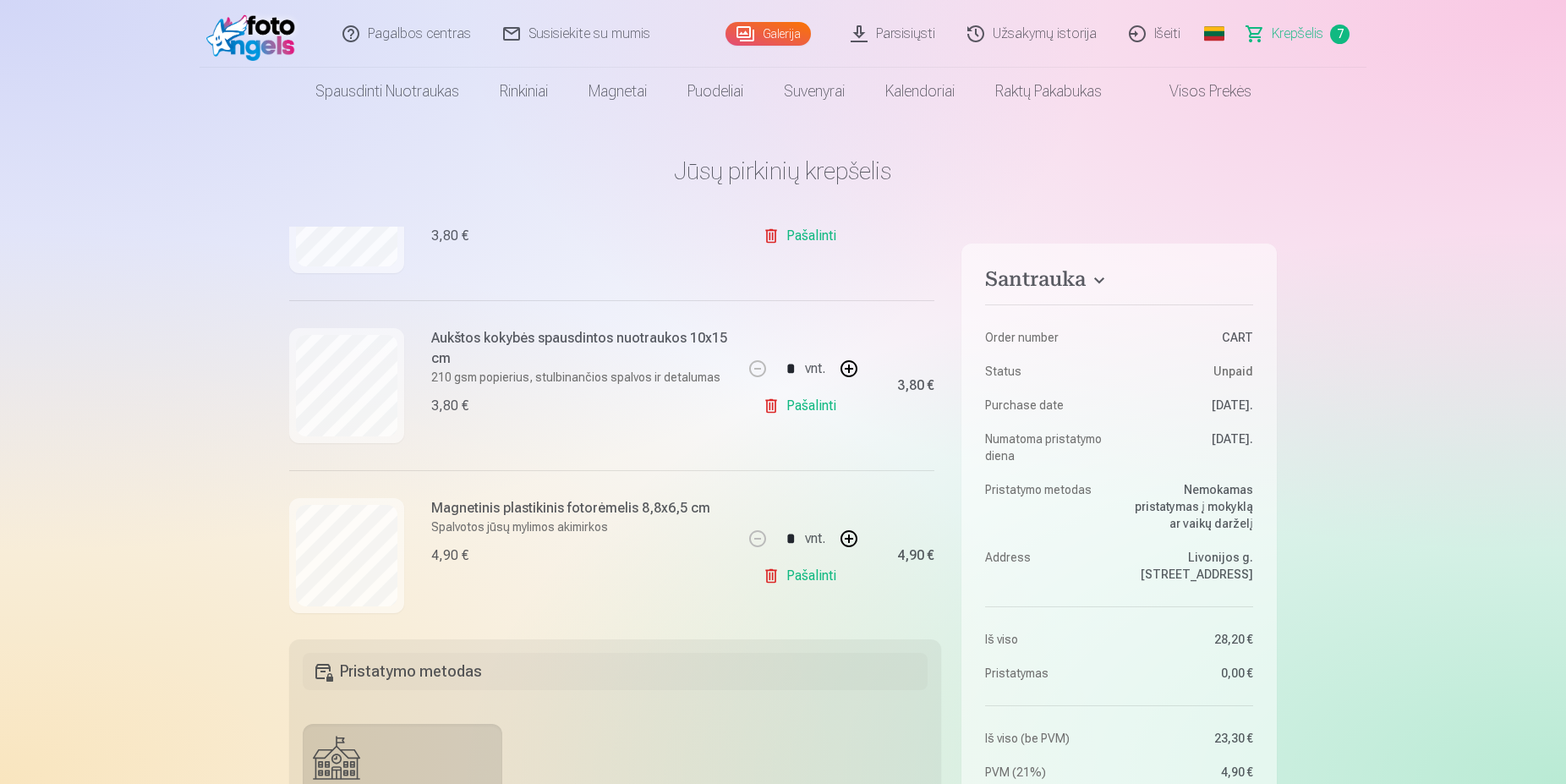
scroll to position [1001, 0]
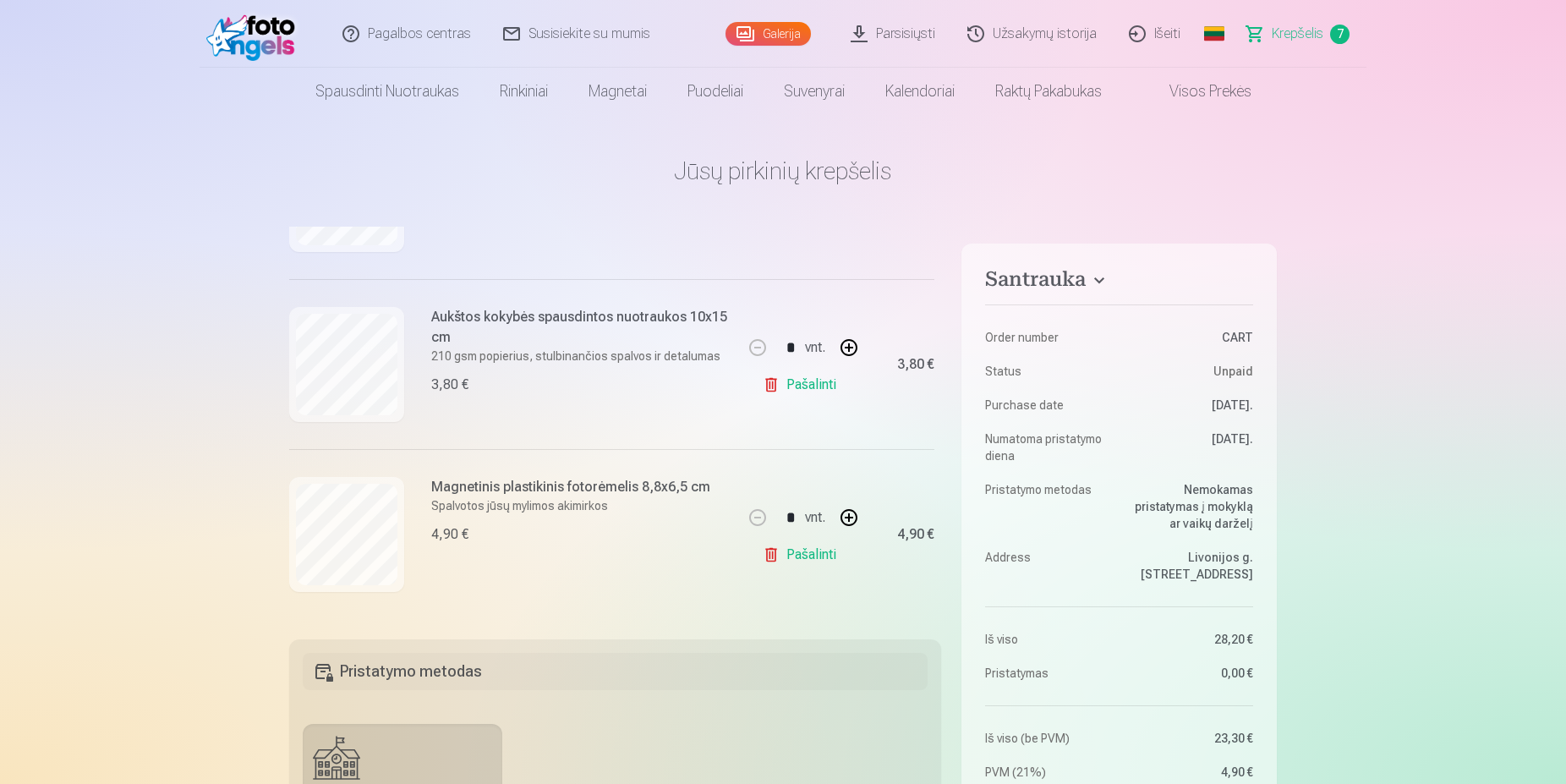
click at [488, 477] on h6 "Magnetinis plastikinis fotorėmelis 8,8x6,5 cm" at bounding box center [571, 487] width 279 height 20
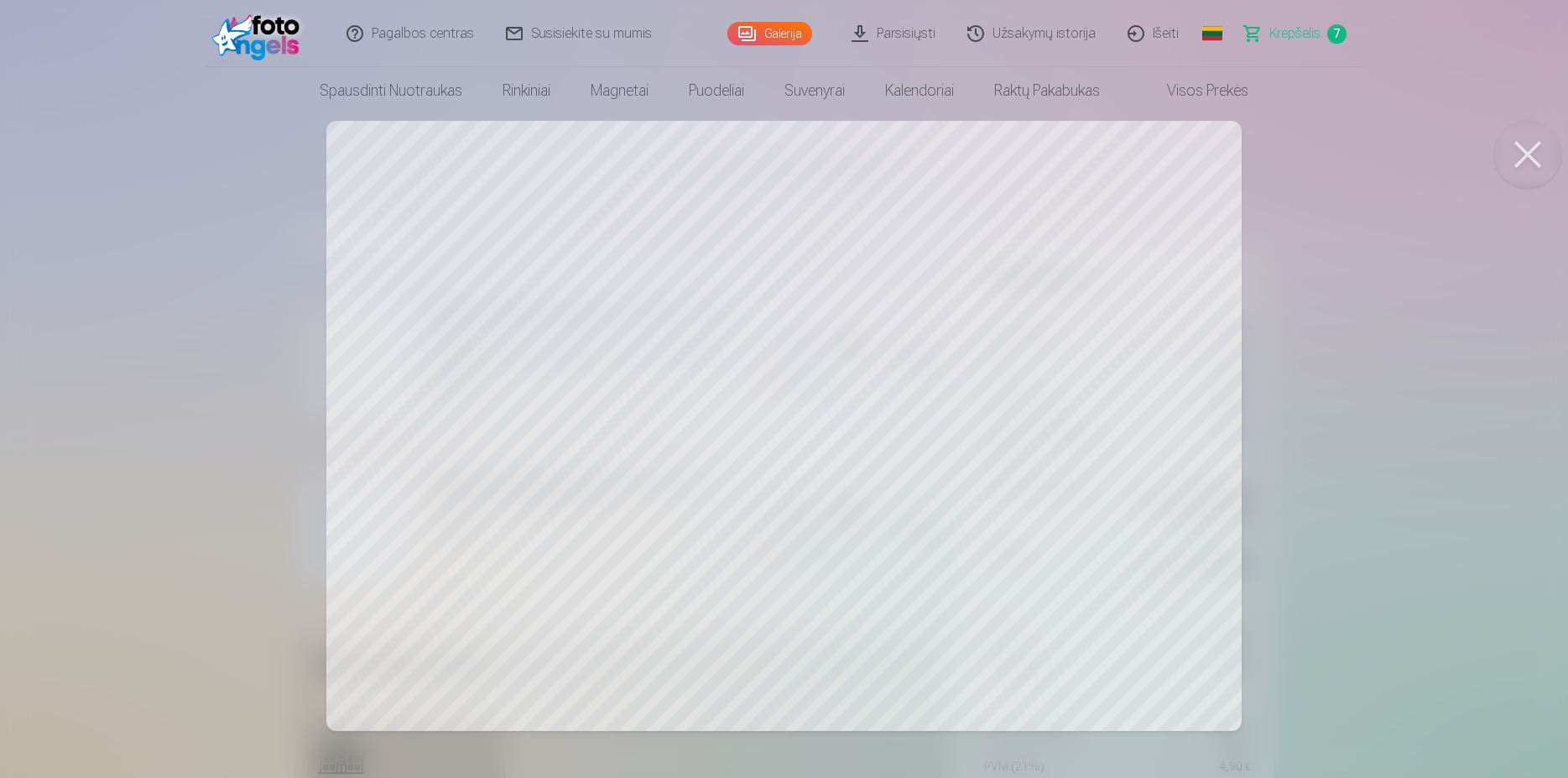
click at [724, 434] on div at bounding box center [784, 389] width 1568 height 778
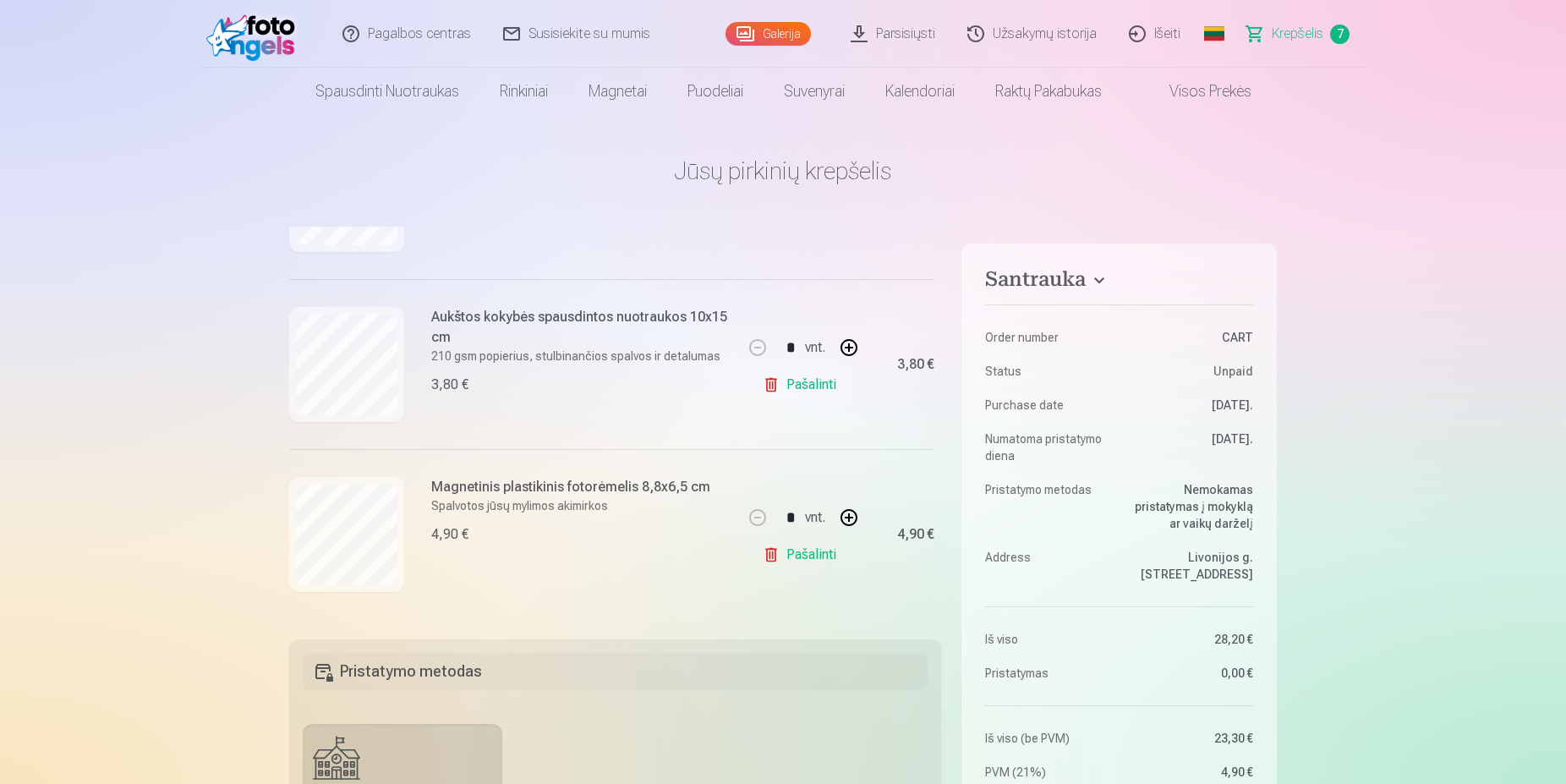
click at [523, 477] on h6 "Magnetinis plastikinis fotorėmelis 8,8x6,5 cm" at bounding box center [571, 487] width 279 height 20
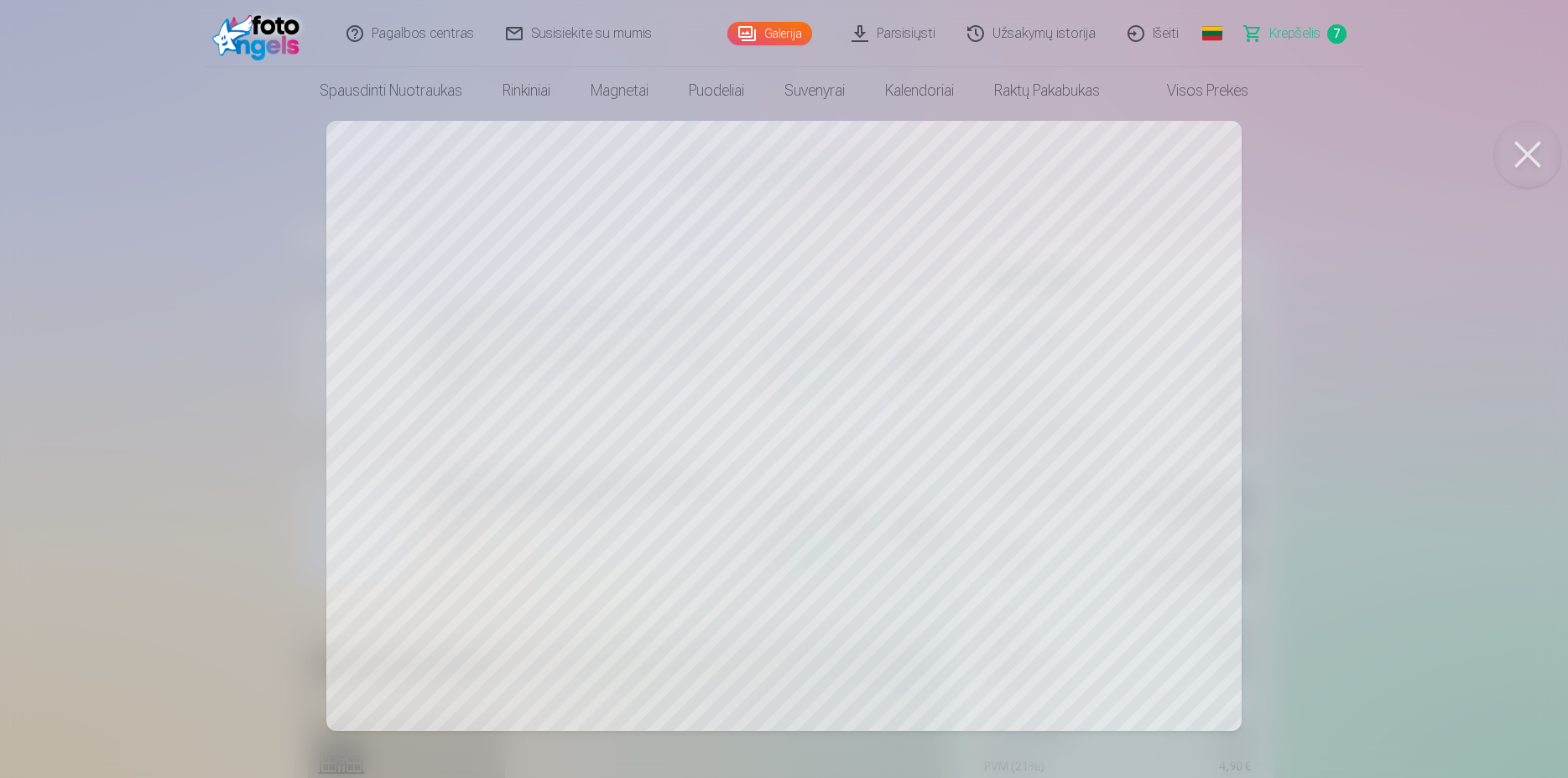
click at [793, 411] on div at bounding box center [784, 389] width 1568 height 778
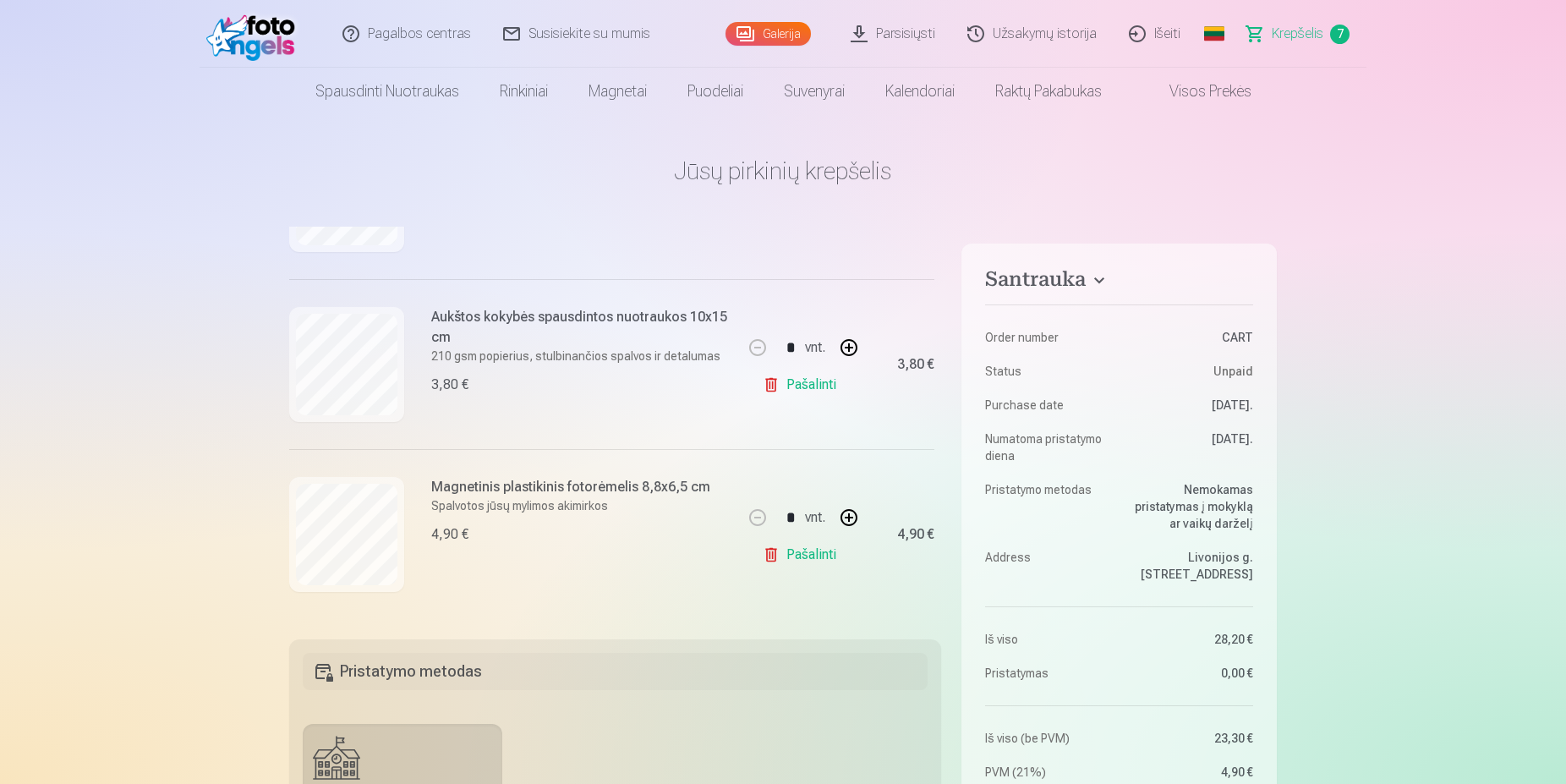
click at [763, 538] on link "Pašalinti" at bounding box center [803, 554] width 80 height 34
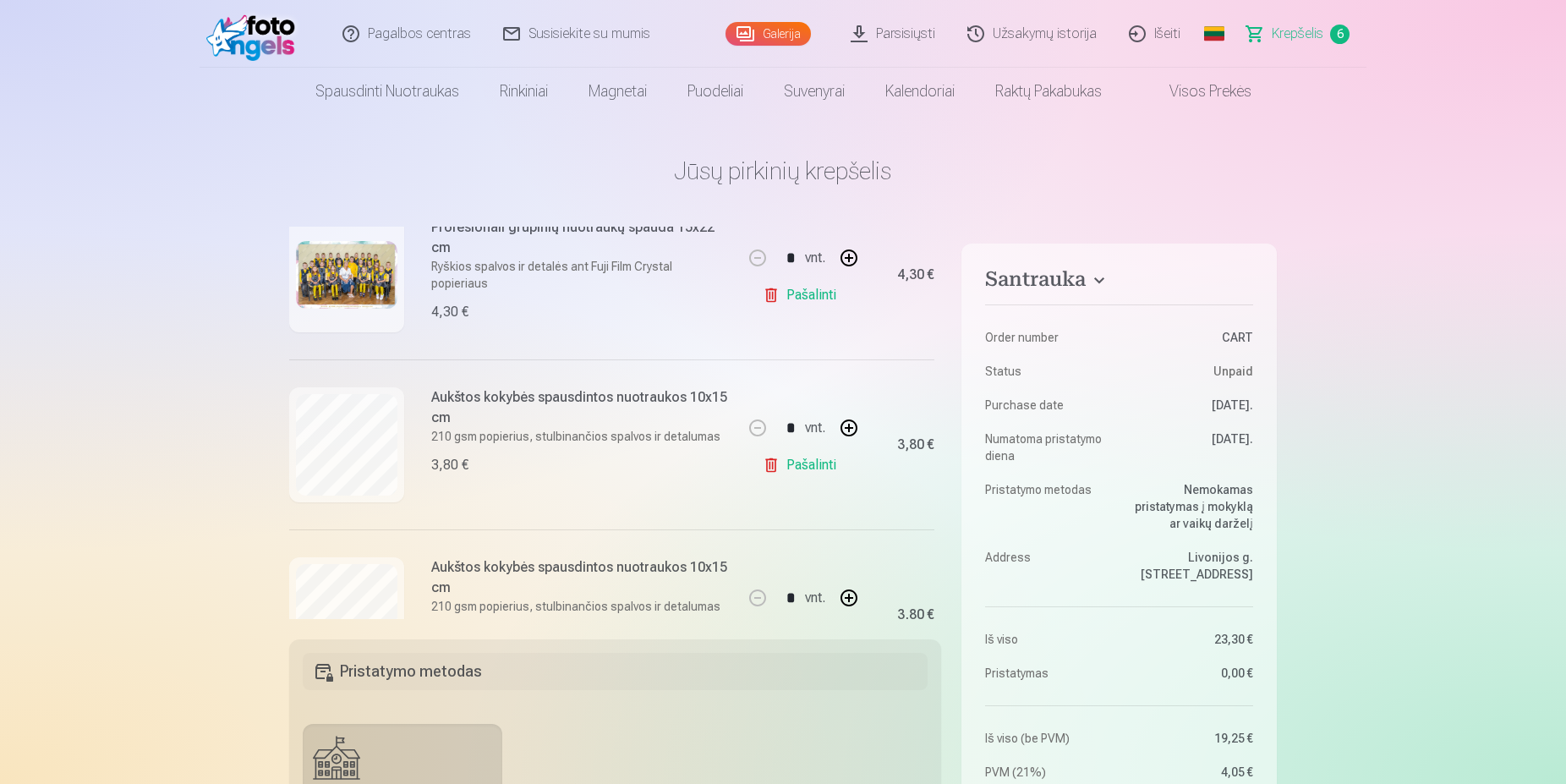
scroll to position [0, 0]
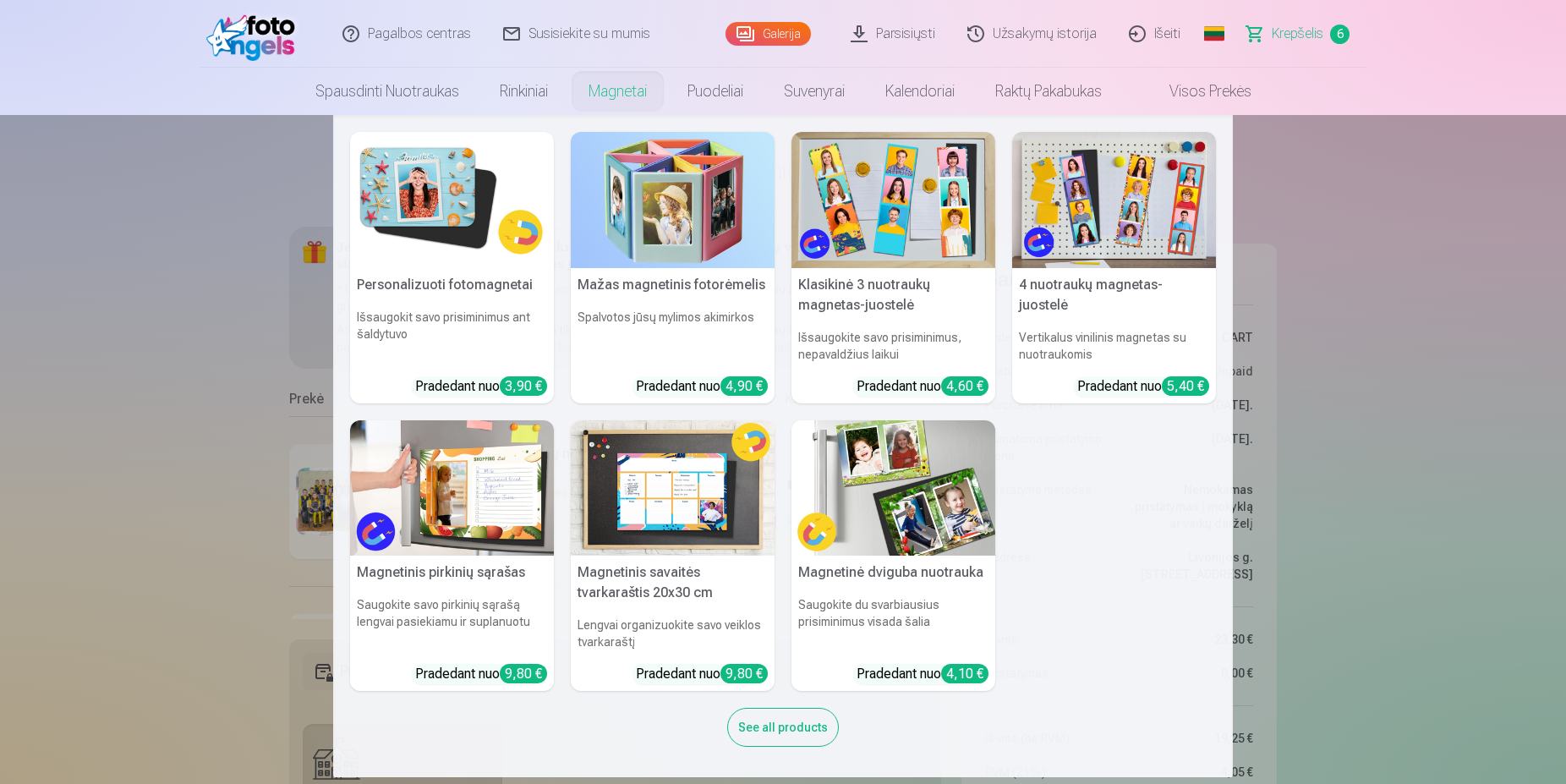
click at [603, 94] on link "Magnetai" at bounding box center [618, 92] width 99 height 48
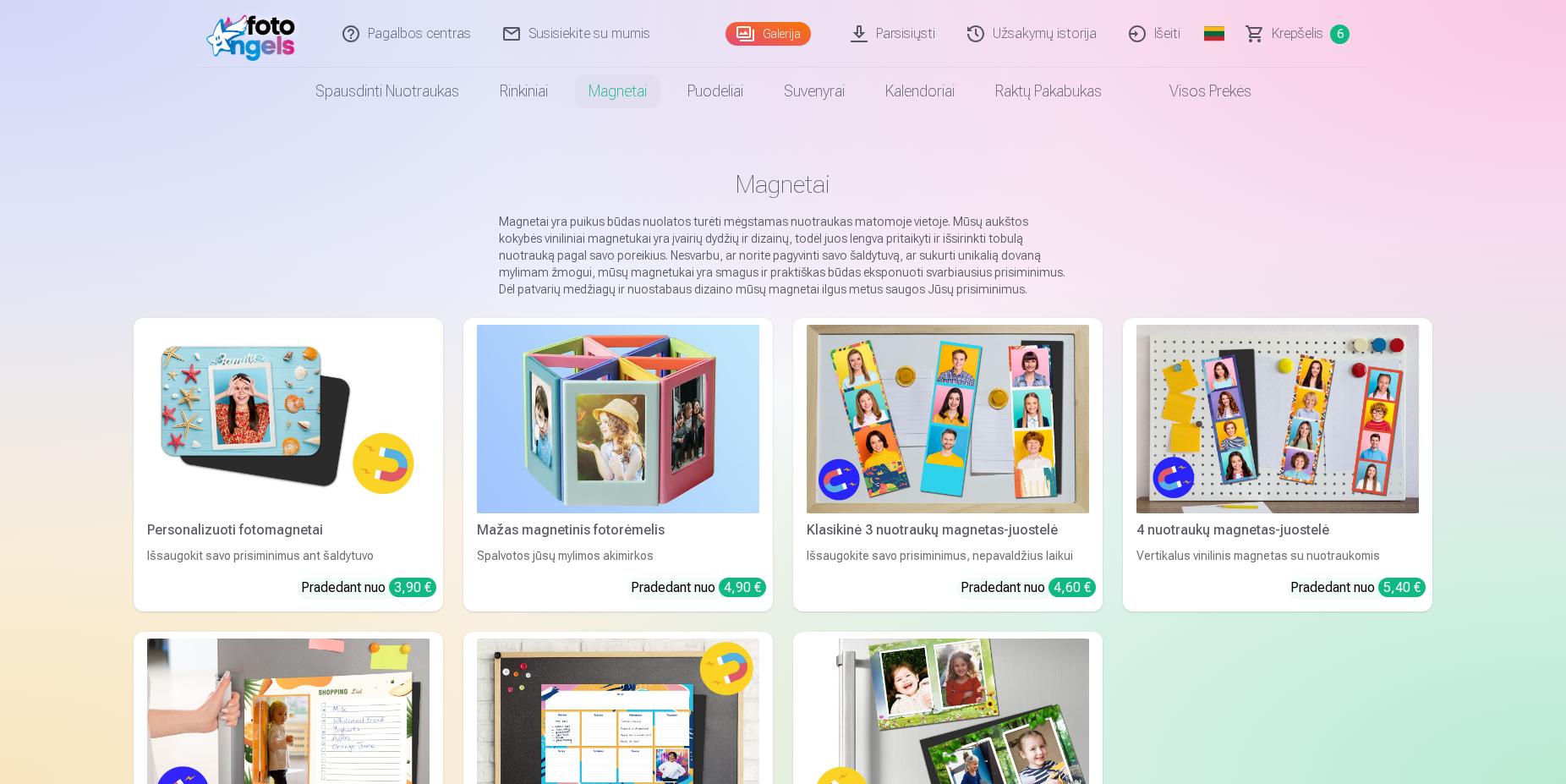
click at [678, 382] on img at bounding box center [618, 419] width 282 height 189
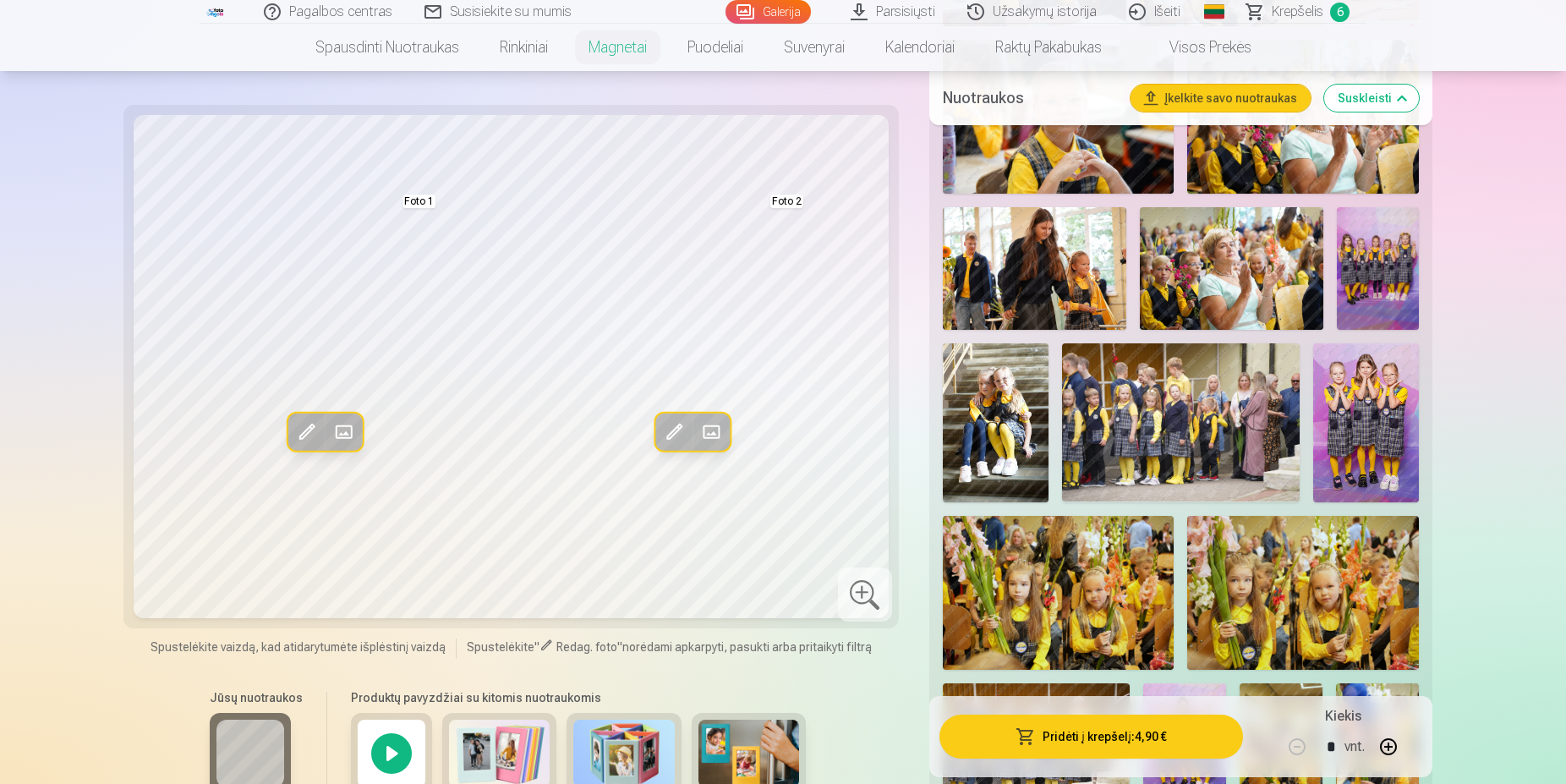
scroll to position [86, 0]
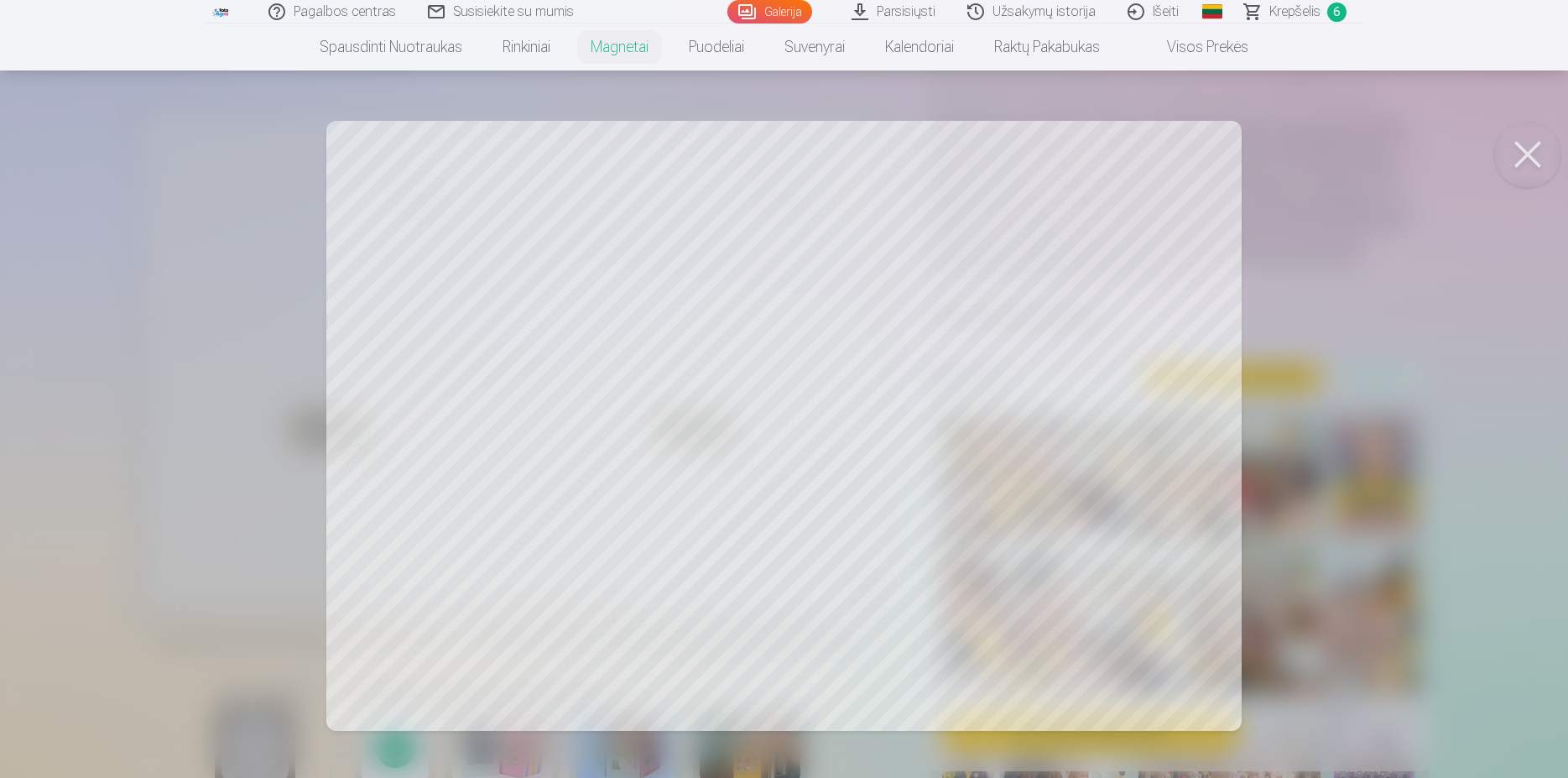
click at [770, 426] on div at bounding box center [784, 389] width 1568 height 778
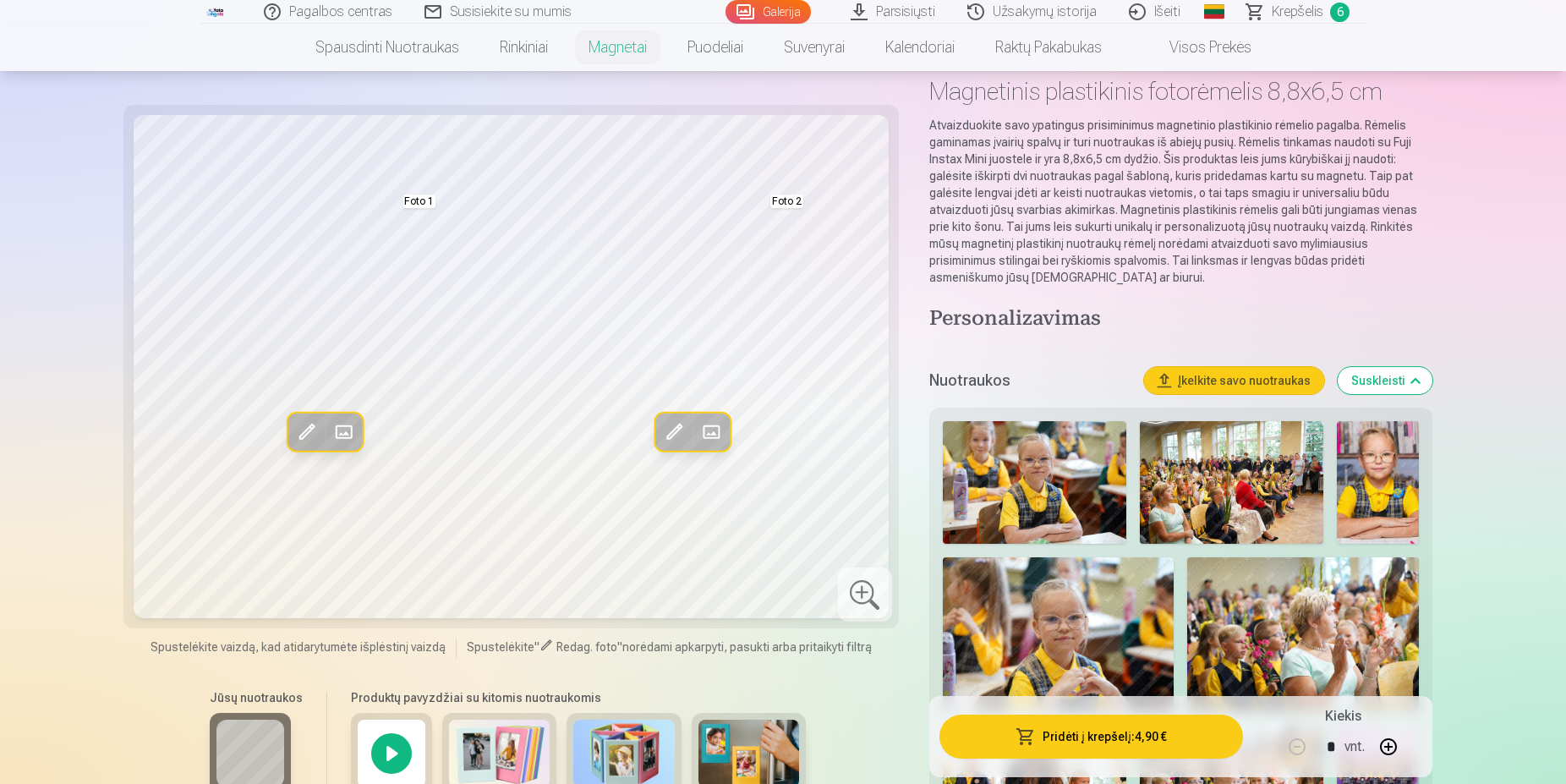
click at [333, 436] on span at bounding box center [344, 432] width 27 height 27
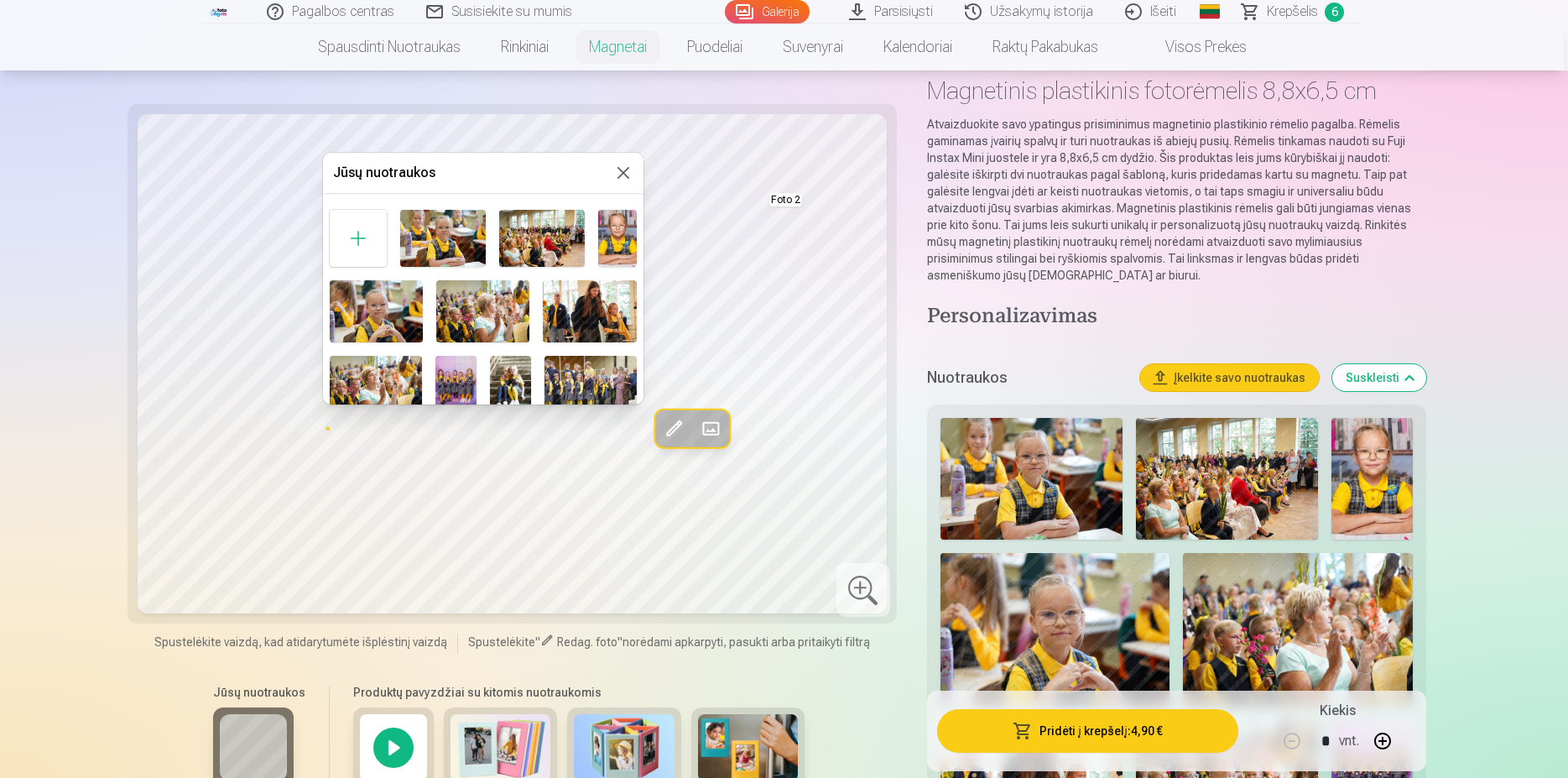
click at [614, 176] on button at bounding box center [624, 173] width 20 height 20
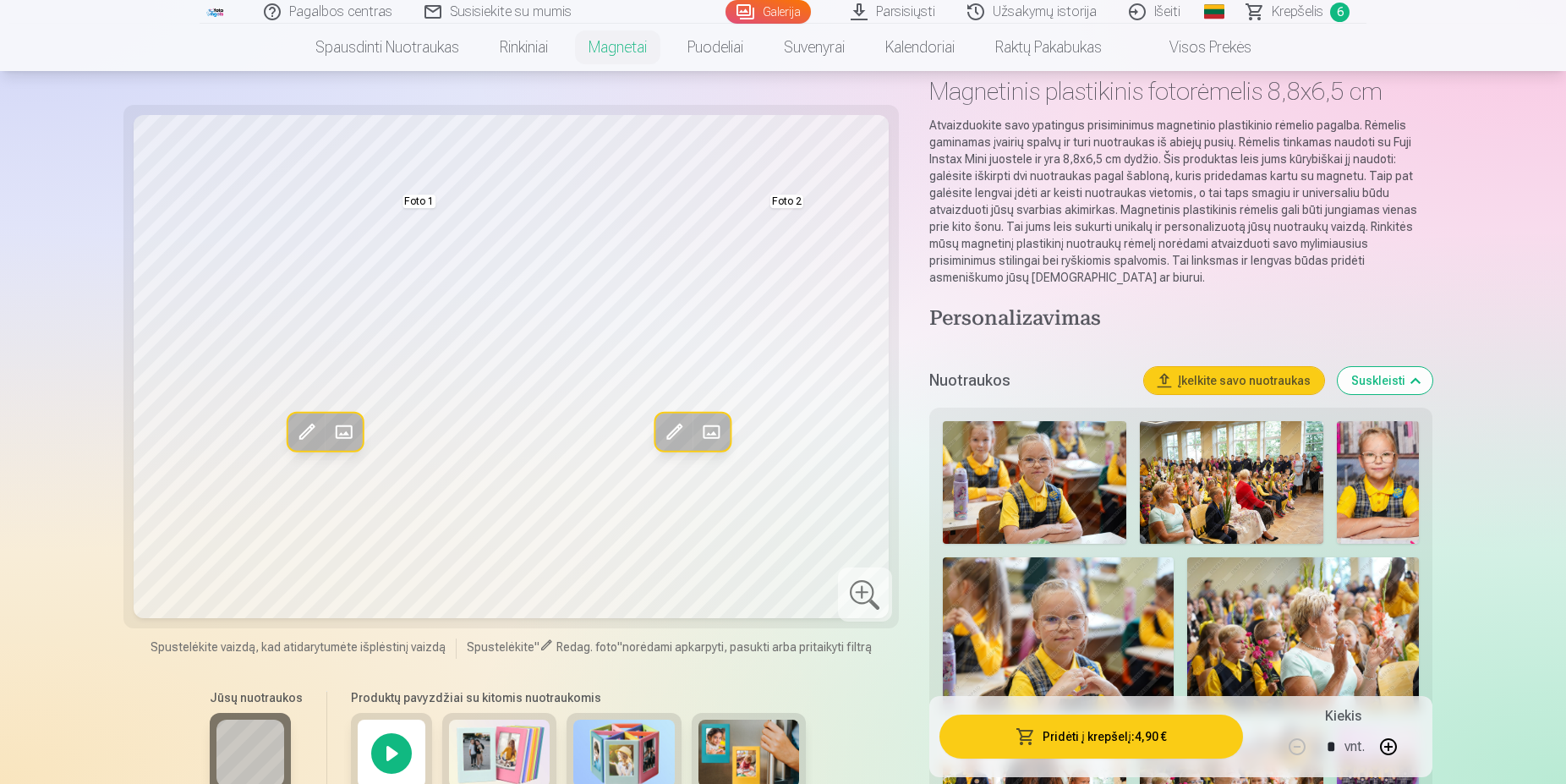
click at [308, 425] on span at bounding box center [306, 432] width 27 height 27
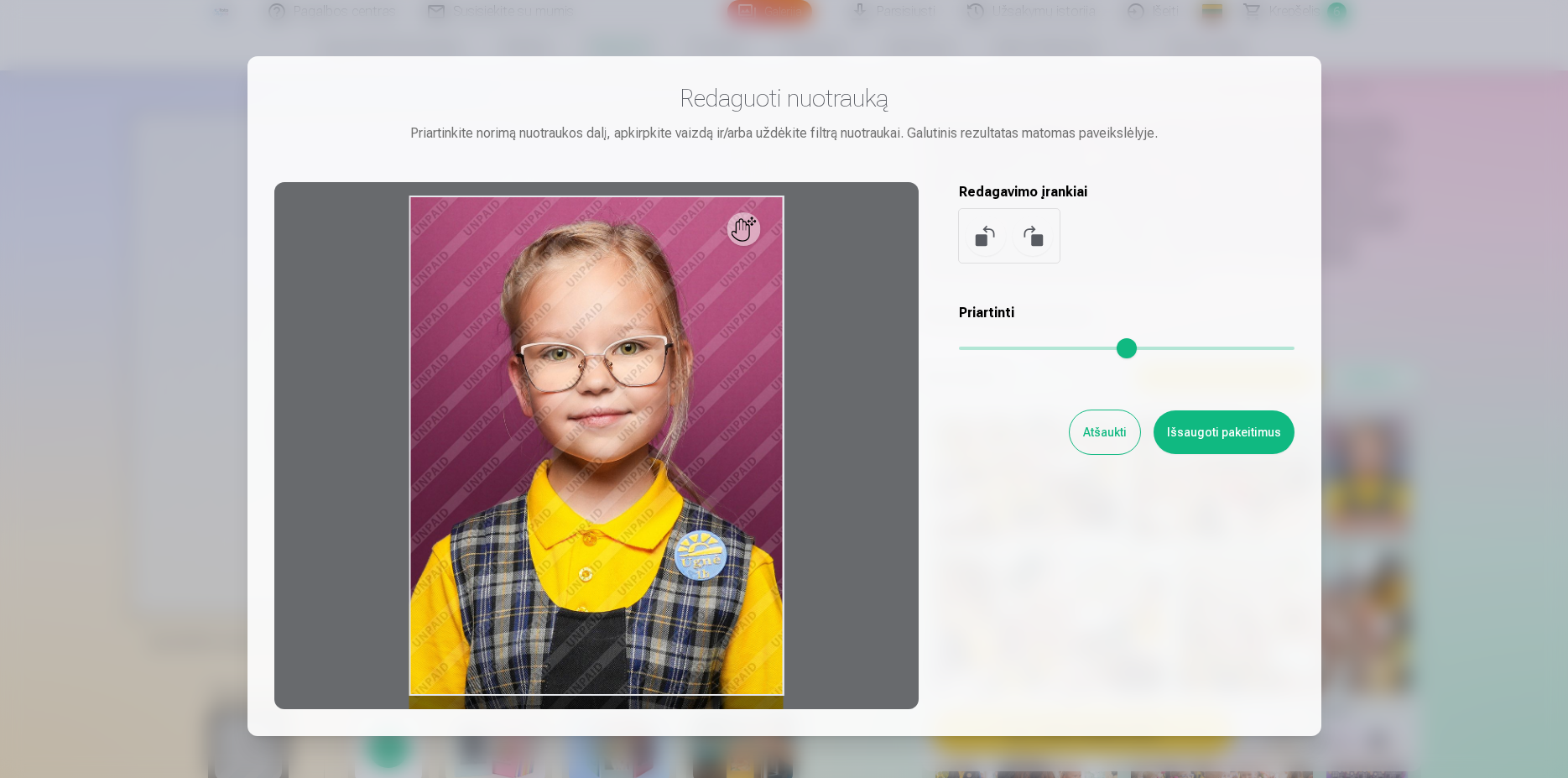
click at [1105, 439] on button "Atšaukti" at bounding box center [1106, 432] width 71 height 44
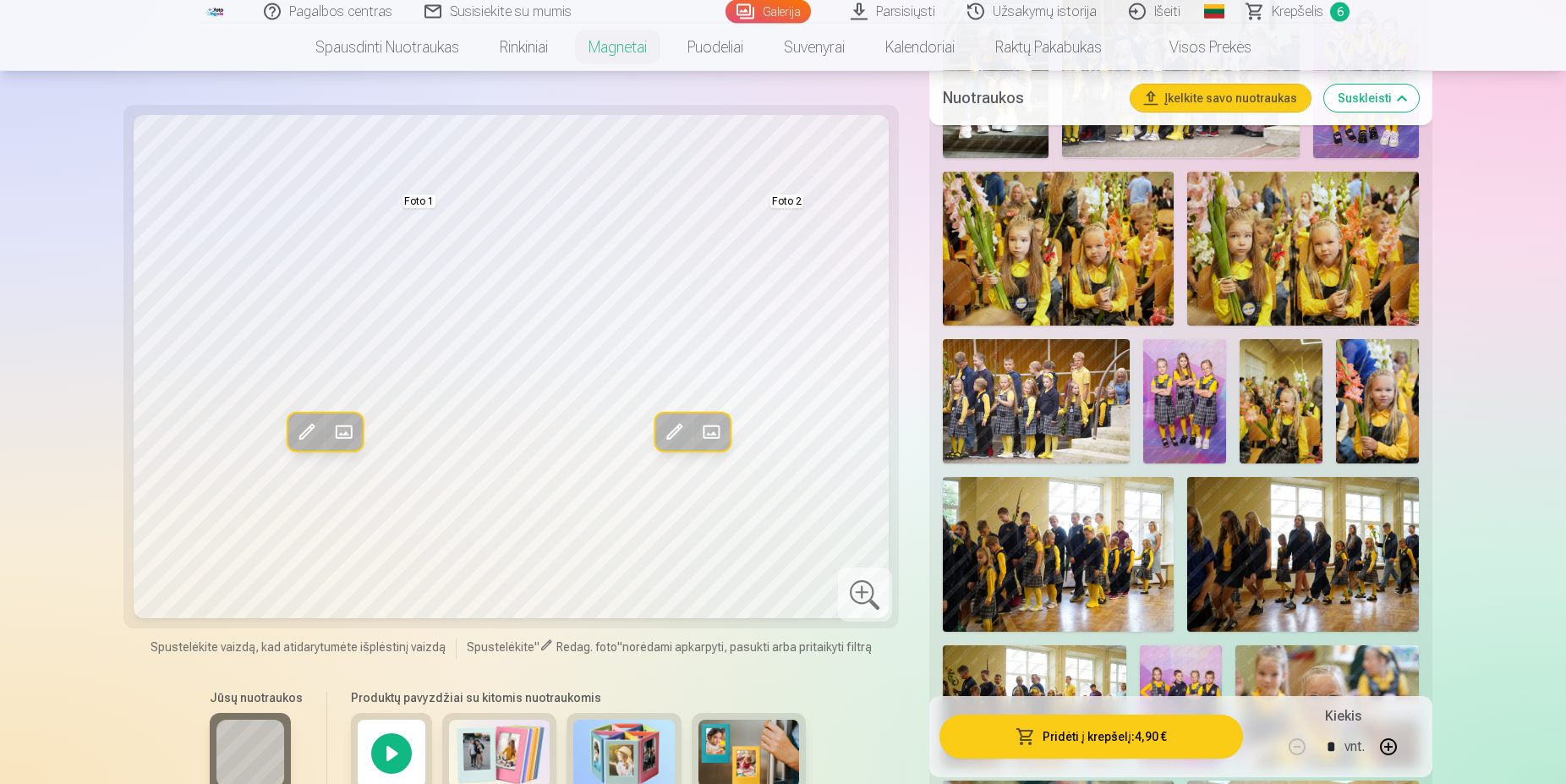
scroll to position [1035, 0]
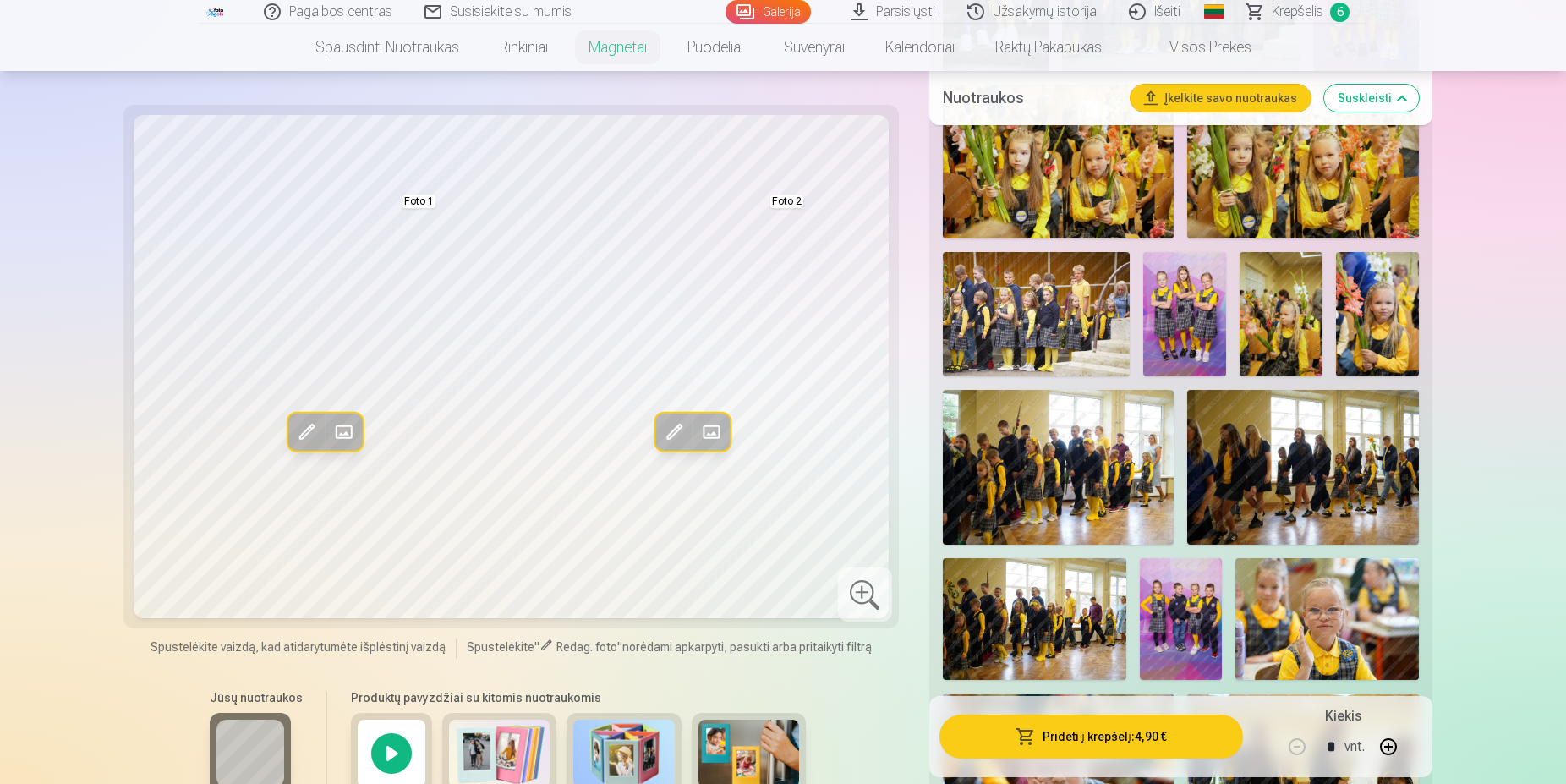
click at [864, 693] on div "Jūsų nuotraukos Produktų pavyzdžiai su kitomis nuotraukomis" at bounding box center [511, 749] width 755 height 142
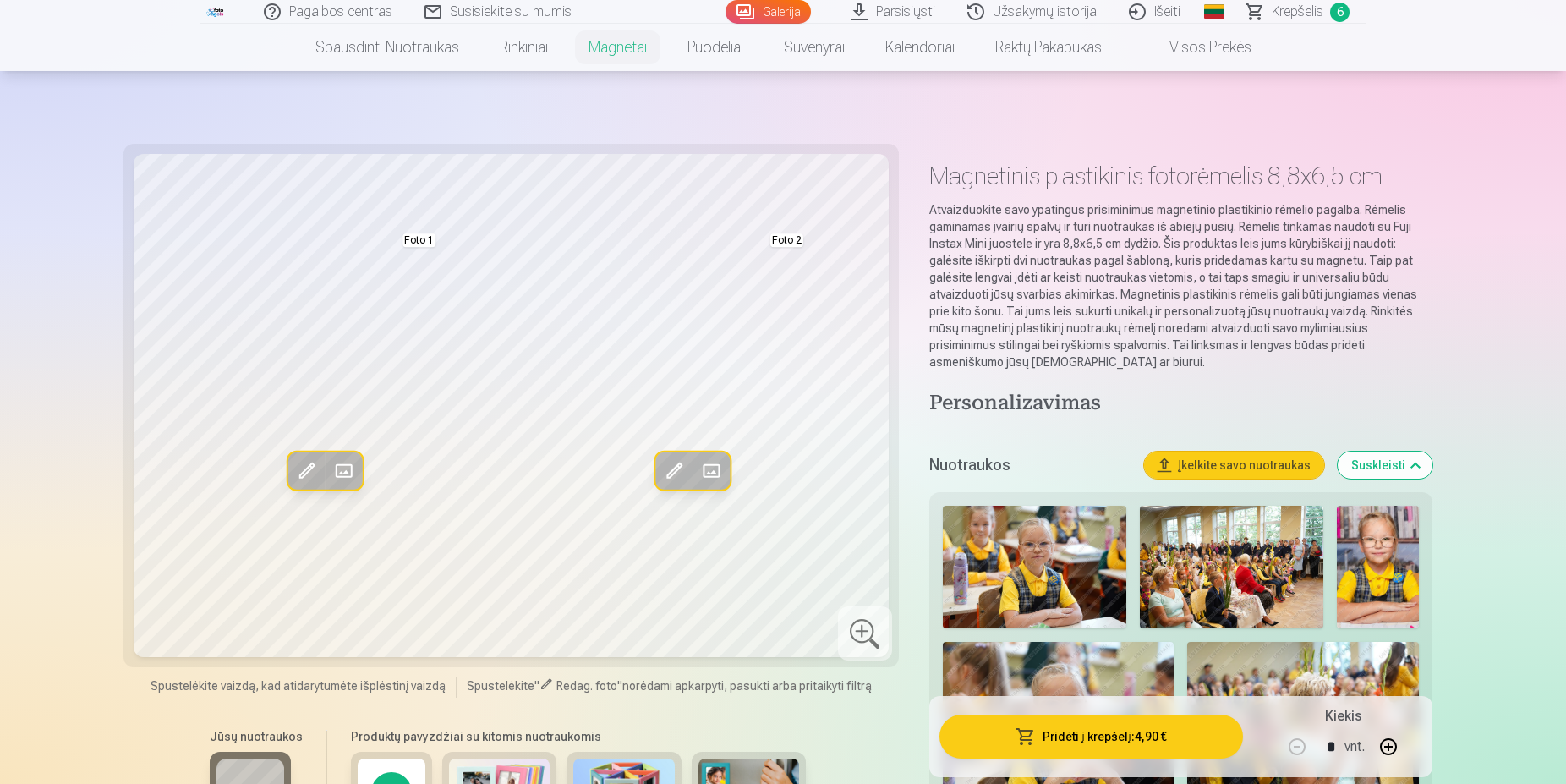
scroll to position [0, 0]
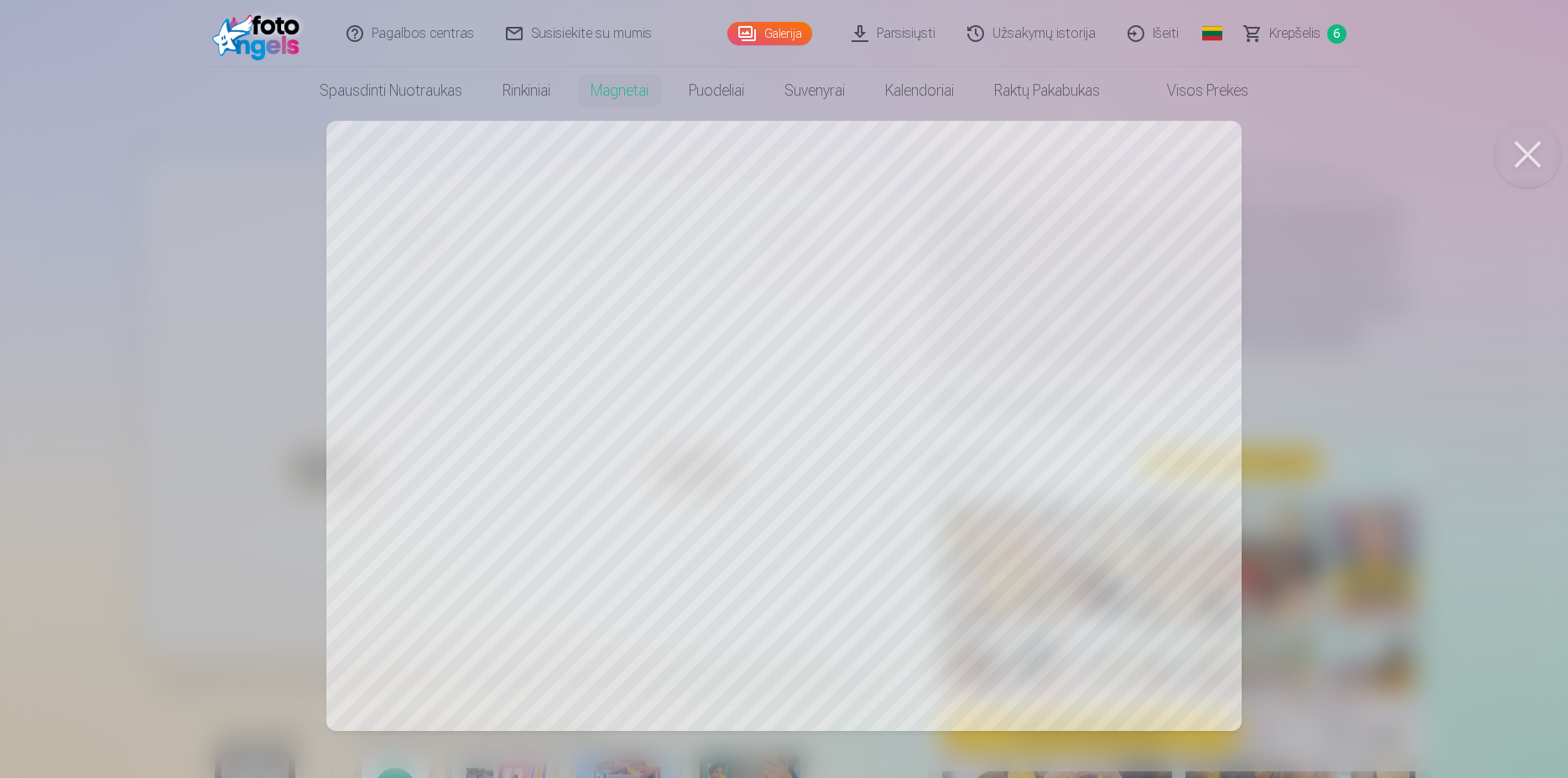
drag, startPoint x: 1515, startPoint y: 158, endPoint x: 1215, endPoint y: 368, distance: 366.2
click at [1516, 160] on button at bounding box center [1528, 154] width 68 height 68
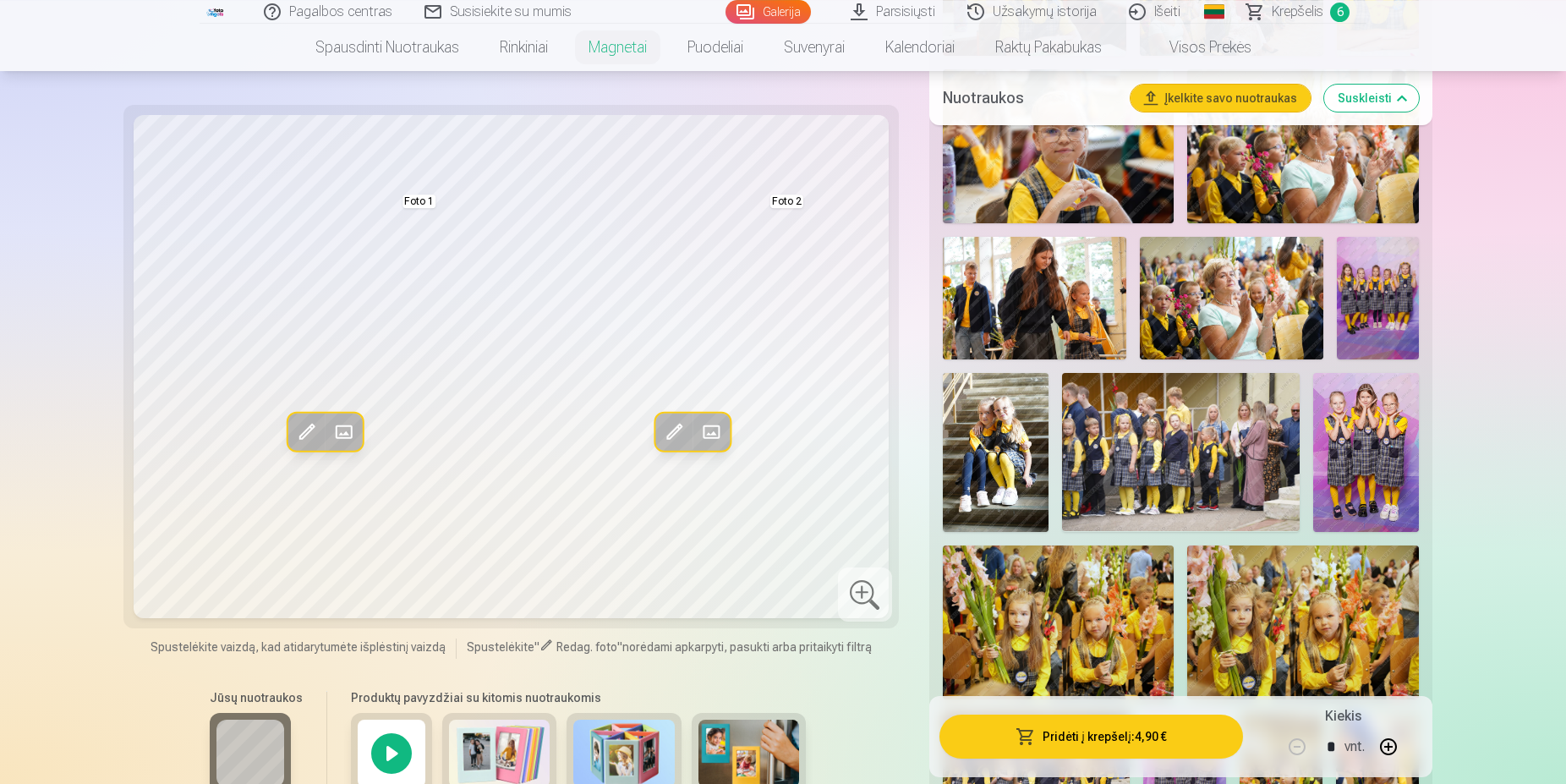
scroll to position [604, 0]
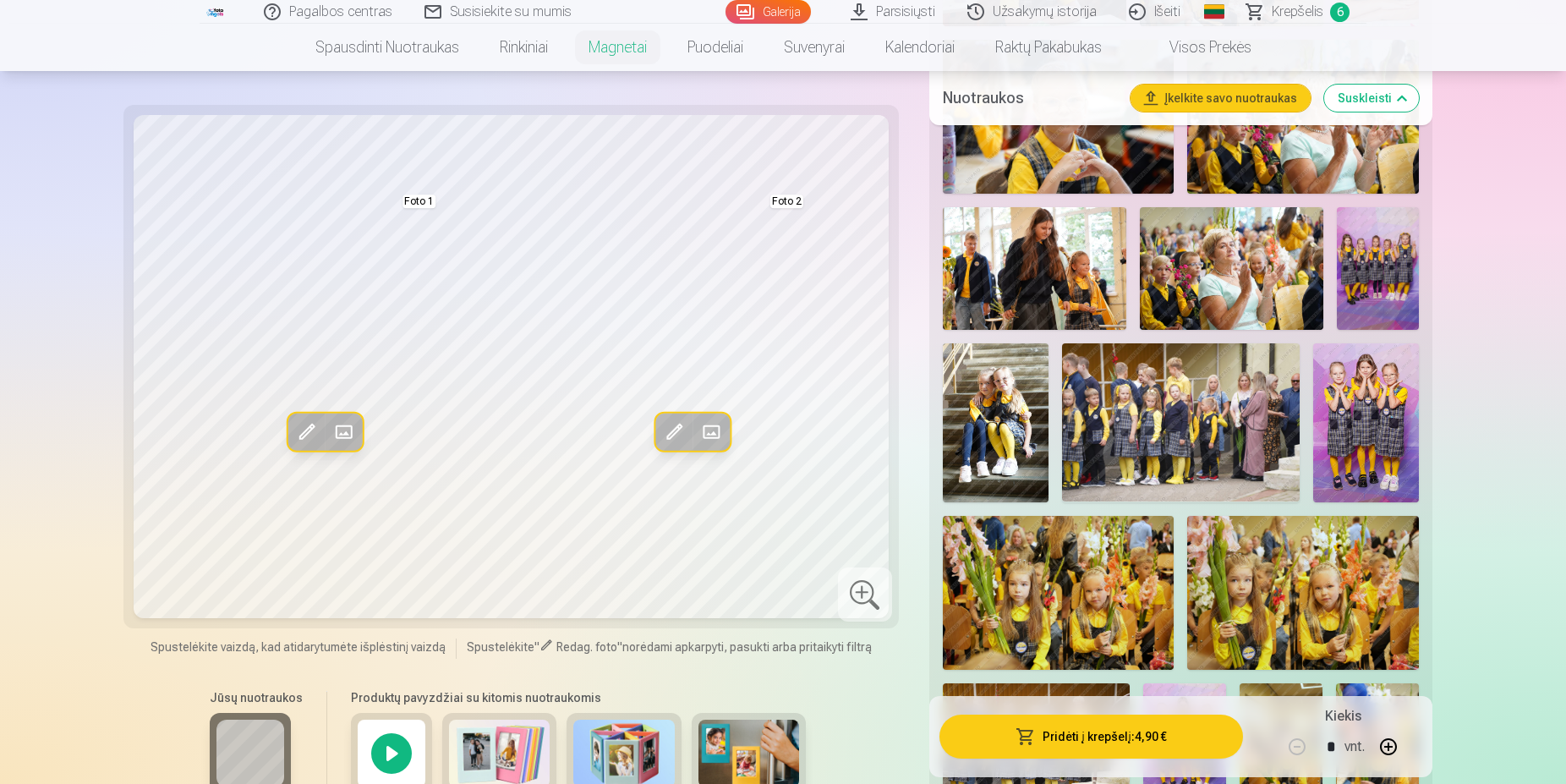
click at [354, 653] on span "Spustelėkite vaizdą, kad atidarytumėte išplėstinį vaizdą" at bounding box center [298, 647] width 295 height 17
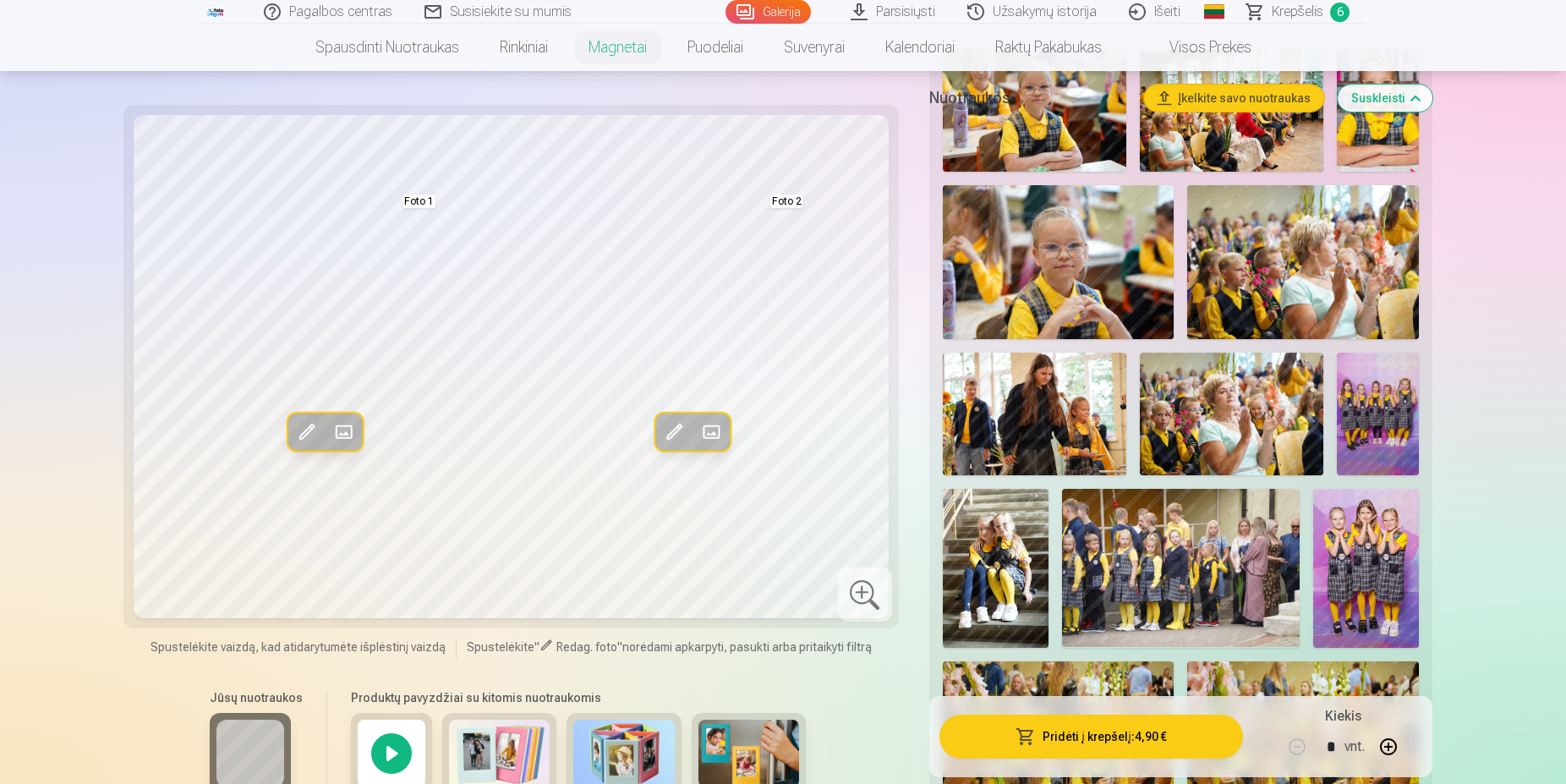
scroll to position [258, 0]
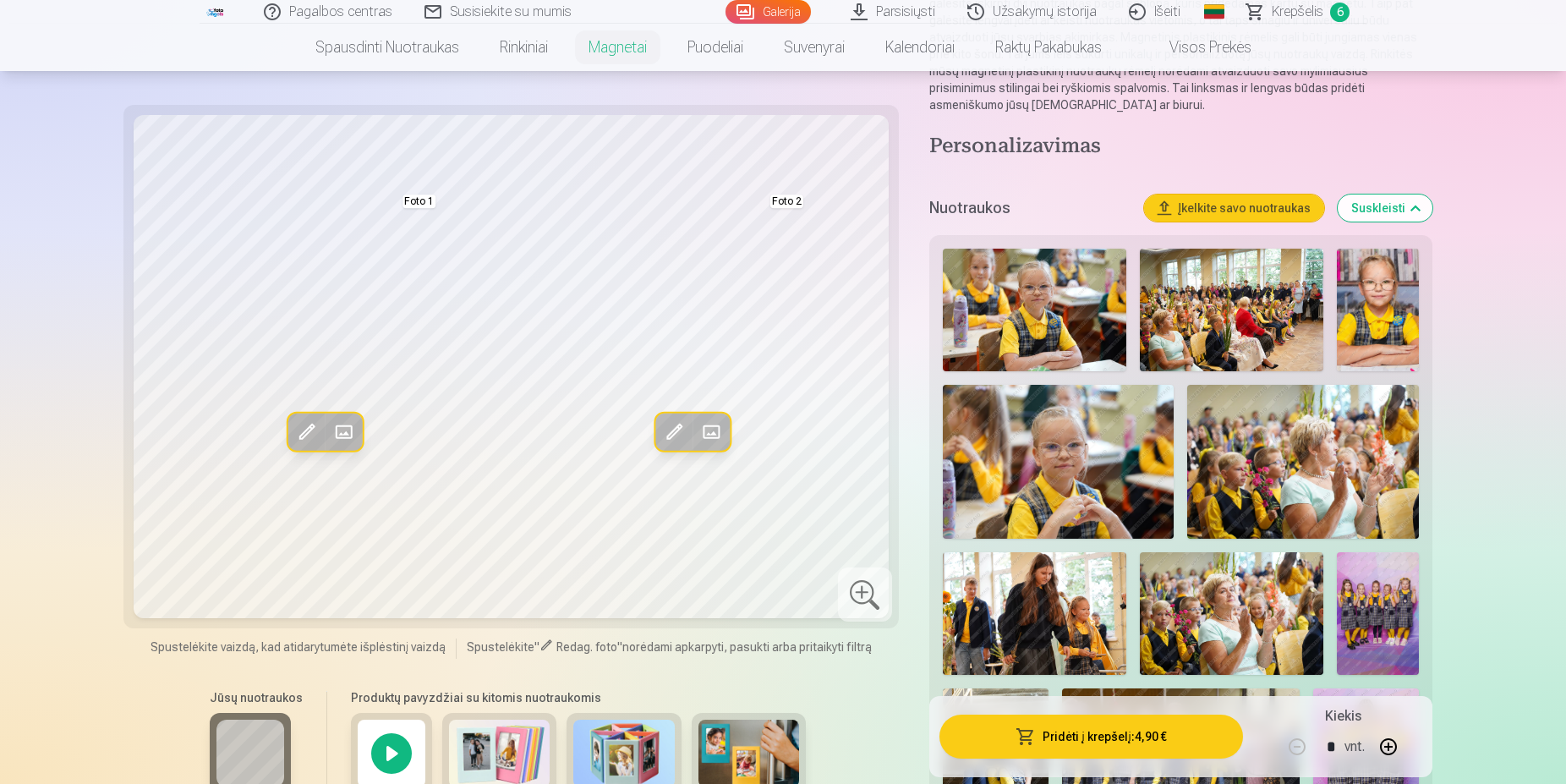
click at [1294, 15] on span "Krepšelis" at bounding box center [1297, 12] width 52 height 20
